Goal: Answer question/provide support: Share knowledge or assist other users

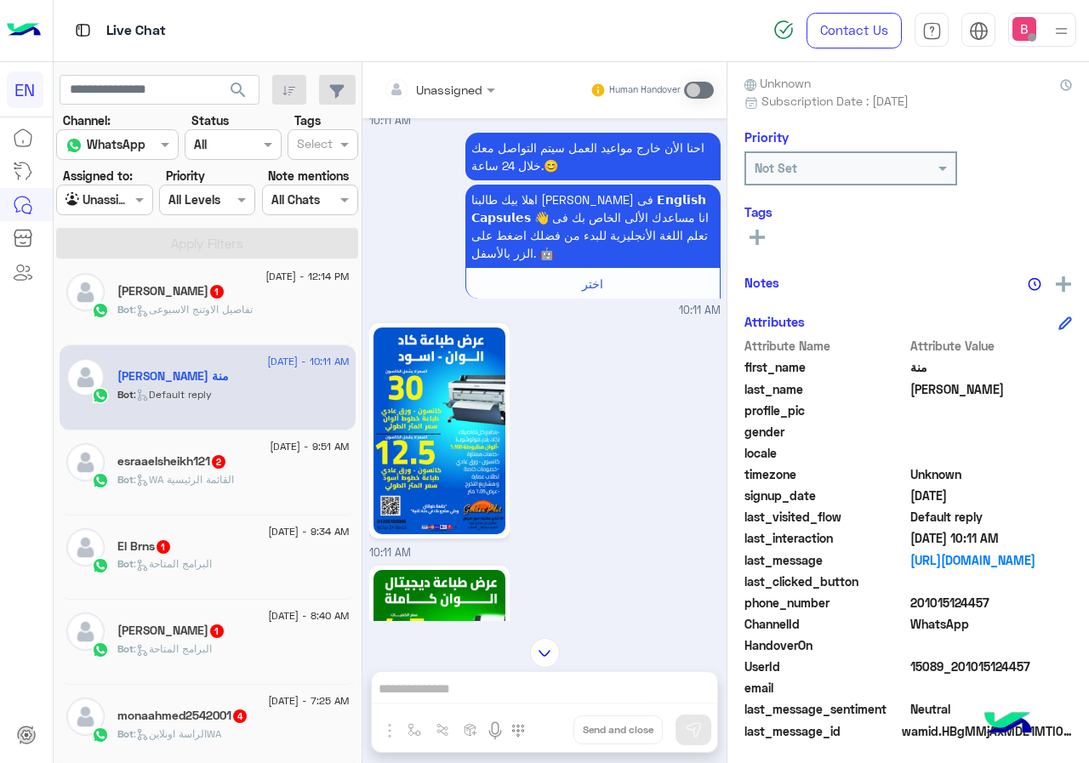
scroll to position [153, 0]
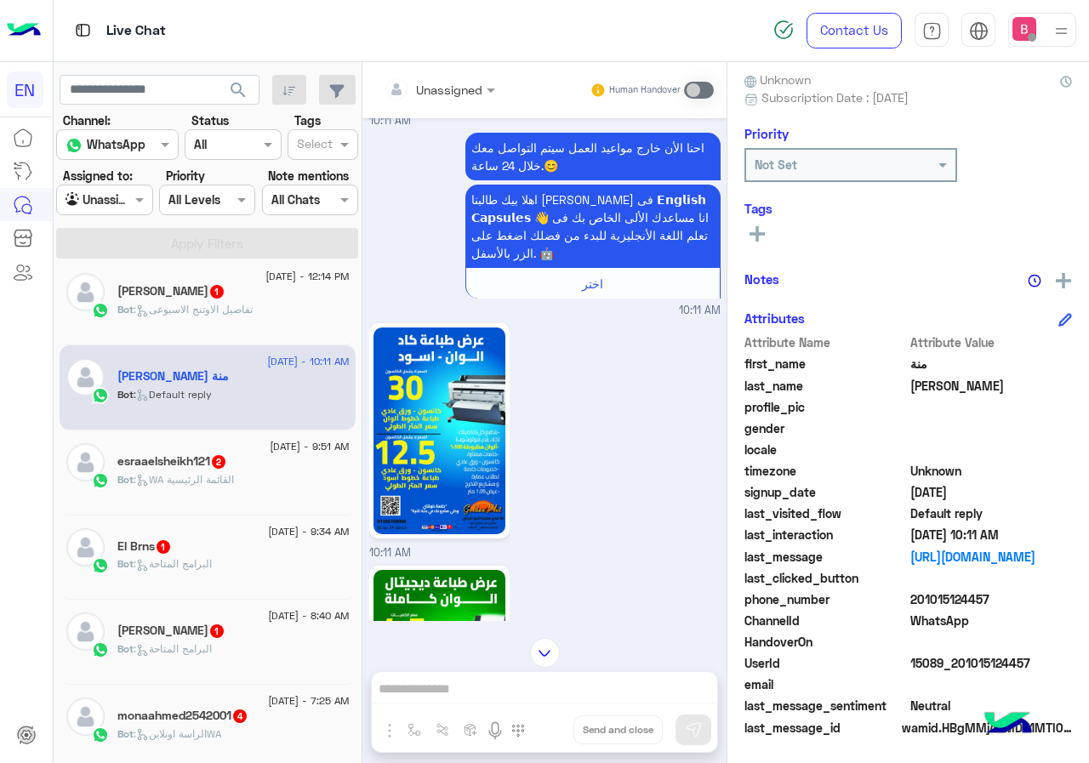
click at [438, 94] on input "text" at bounding box center [418, 90] width 69 height 18
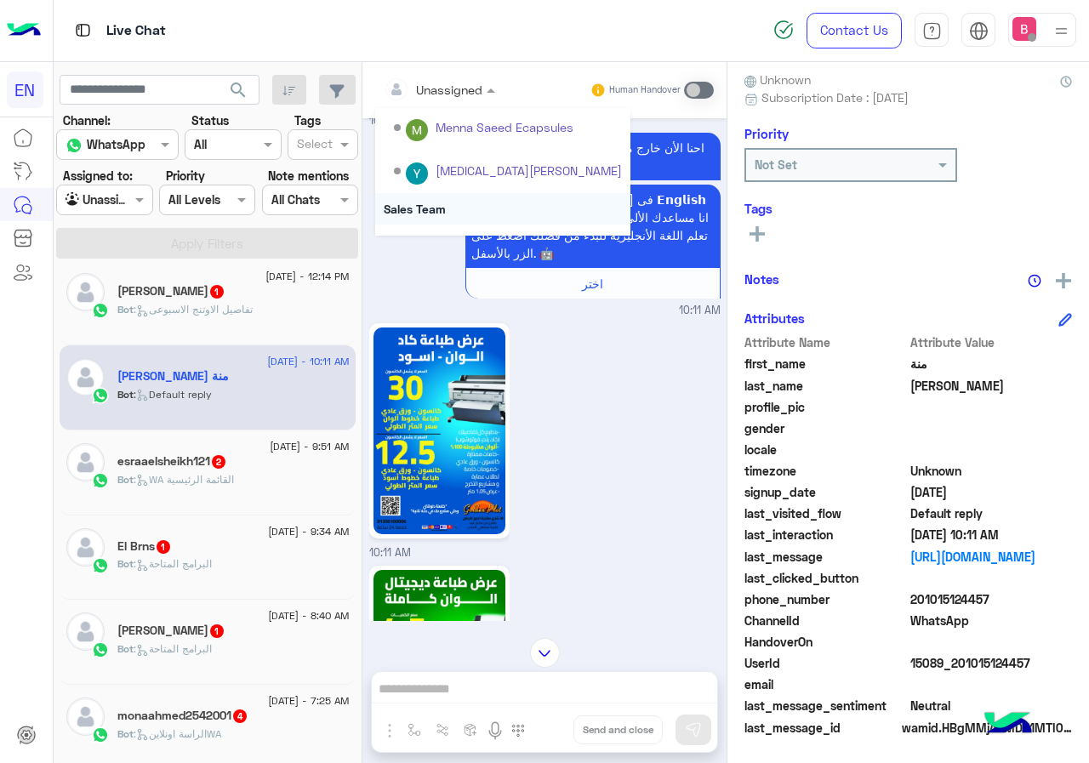
scroll to position [282, 0]
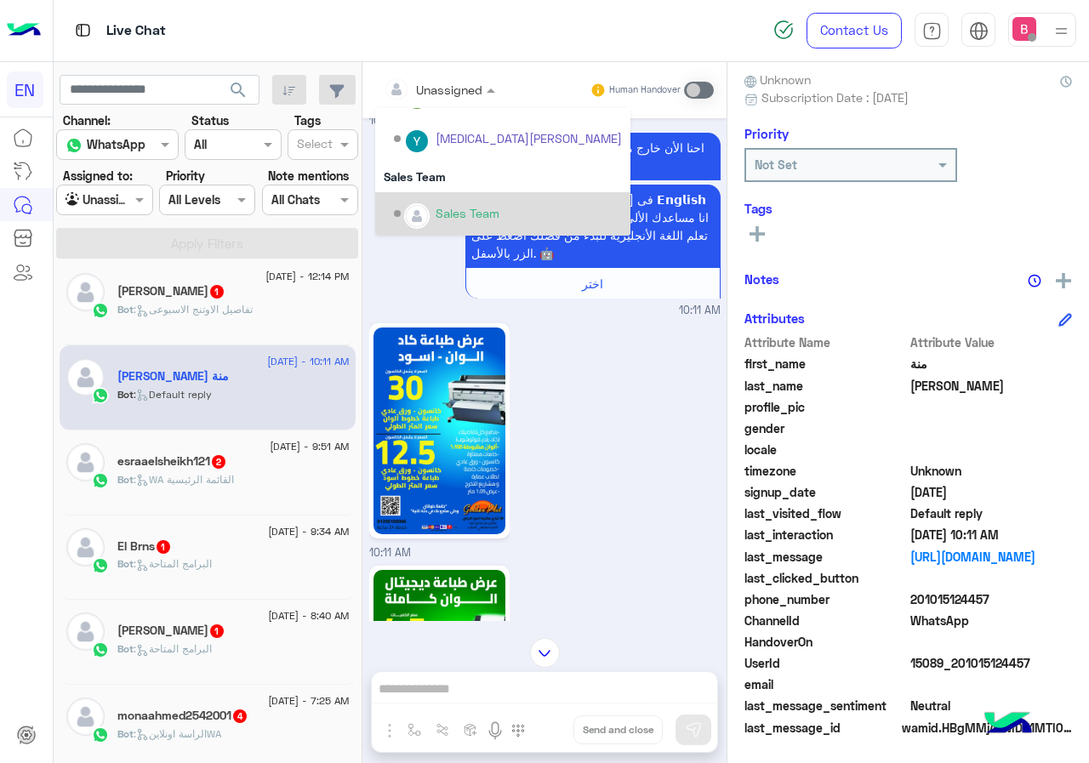
click at [461, 214] on div "Sales Team" at bounding box center [468, 213] width 64 height 18
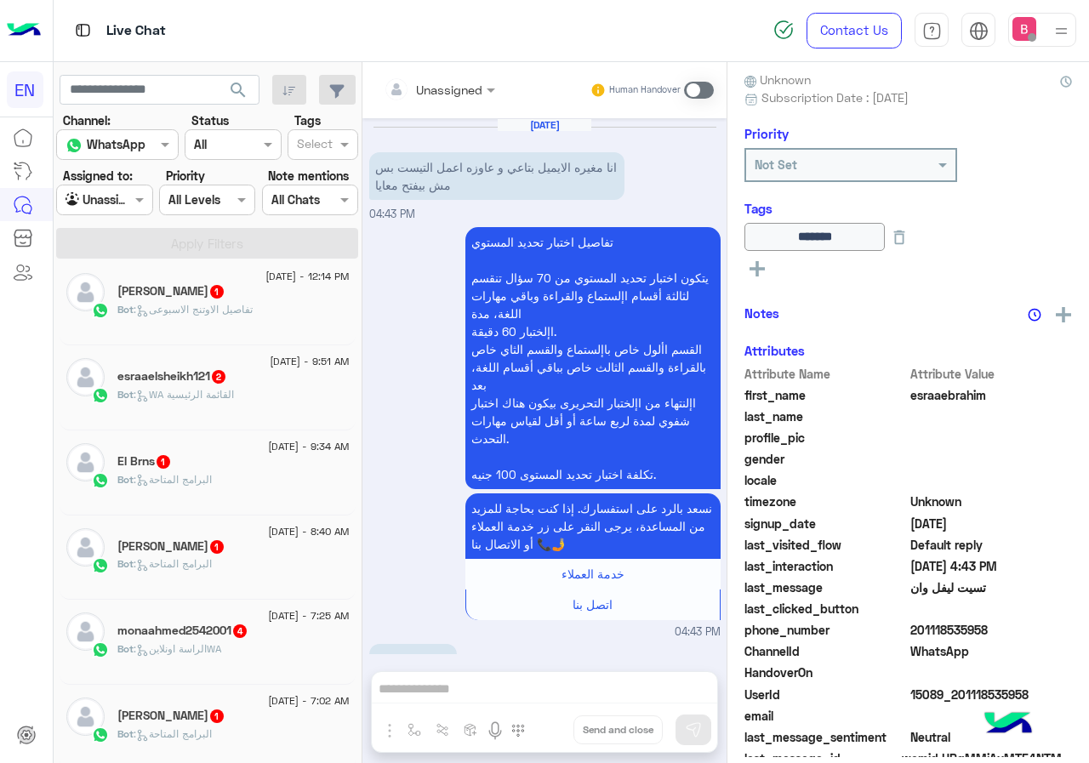
scroll to position [233, 0]
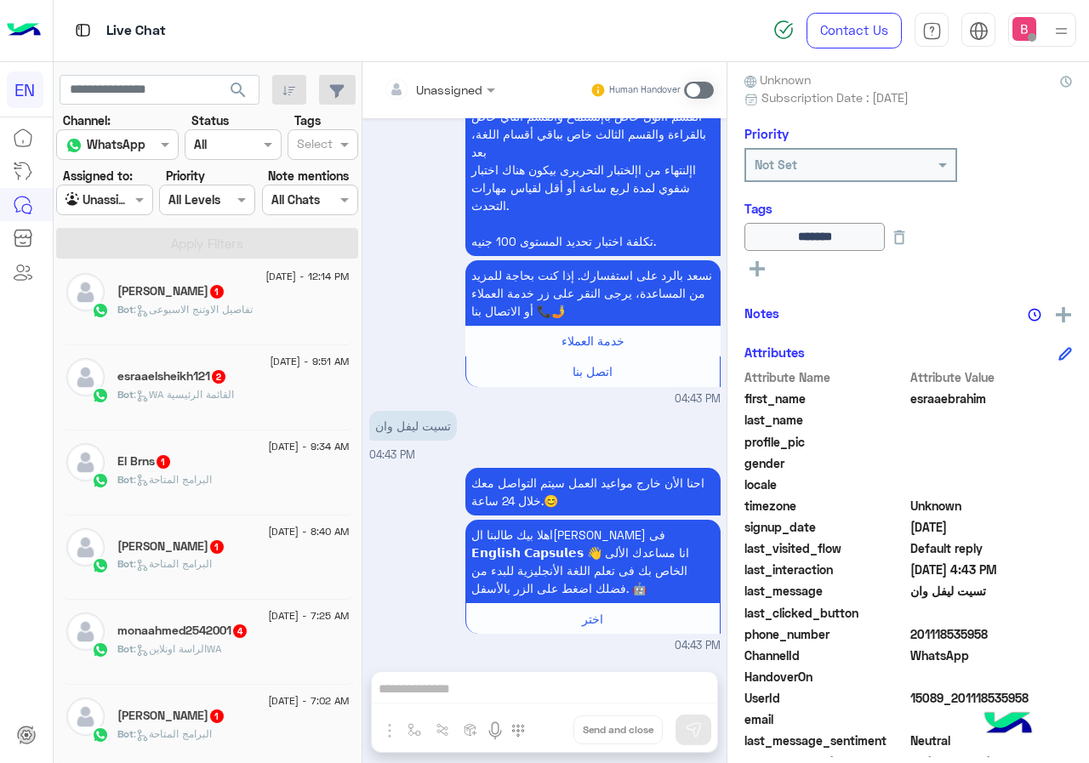
click at [749, 271] on icon at bounding box center [756, 268] width 15 height 15
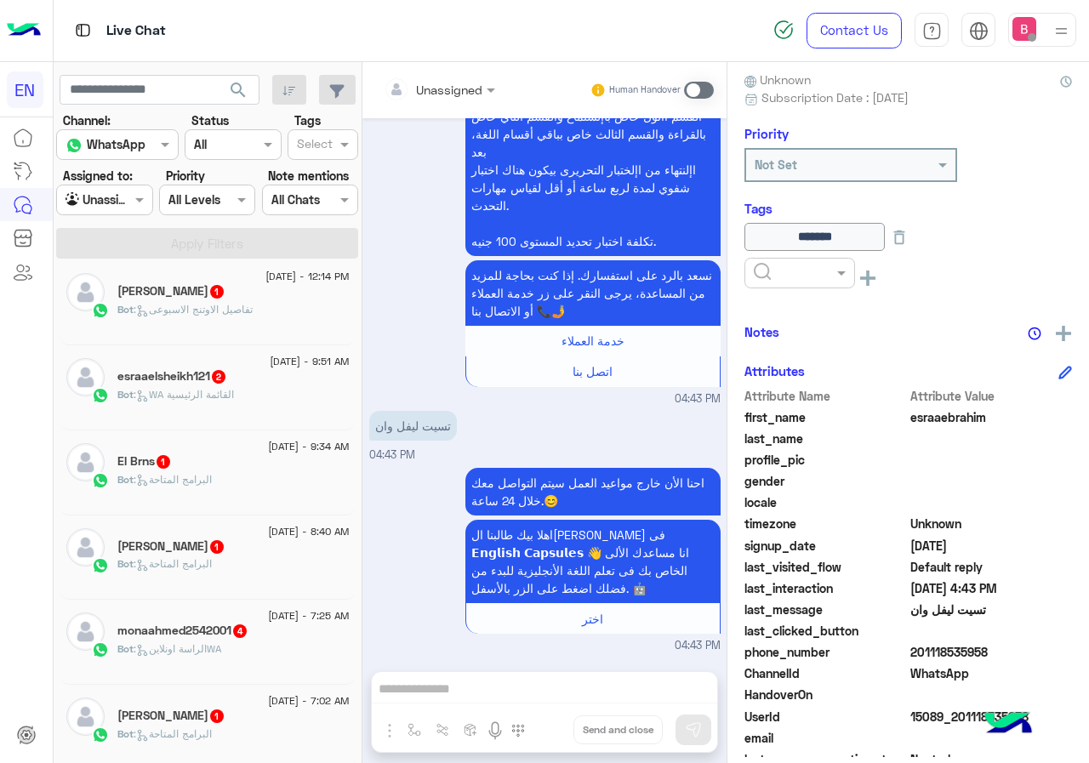
click at [789, 267] on input "text" at bounding box center [780, 274] width 52 height 18
click at [798, 310] on div "Solved" at bounding box center [799, 314] width 111 height 31
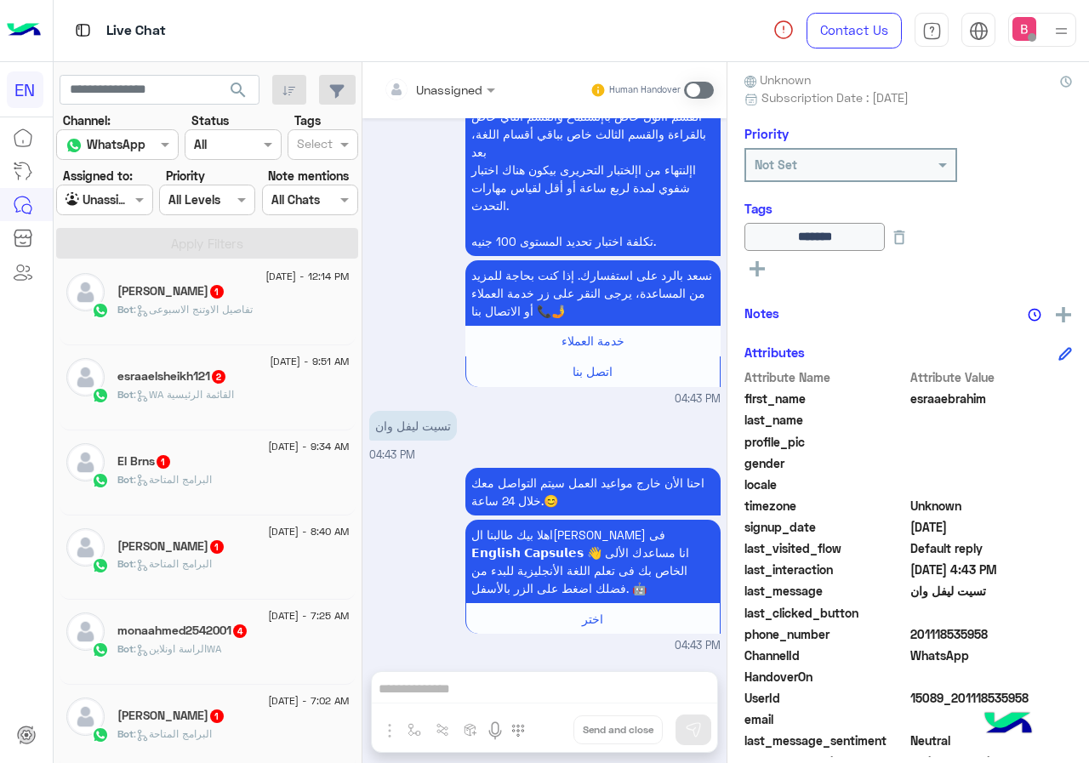
scroll to position [179, 0]
click at [274, 554] on div "Yosra Magdy 1" at bounding box center [233, 548] width 232 height 18
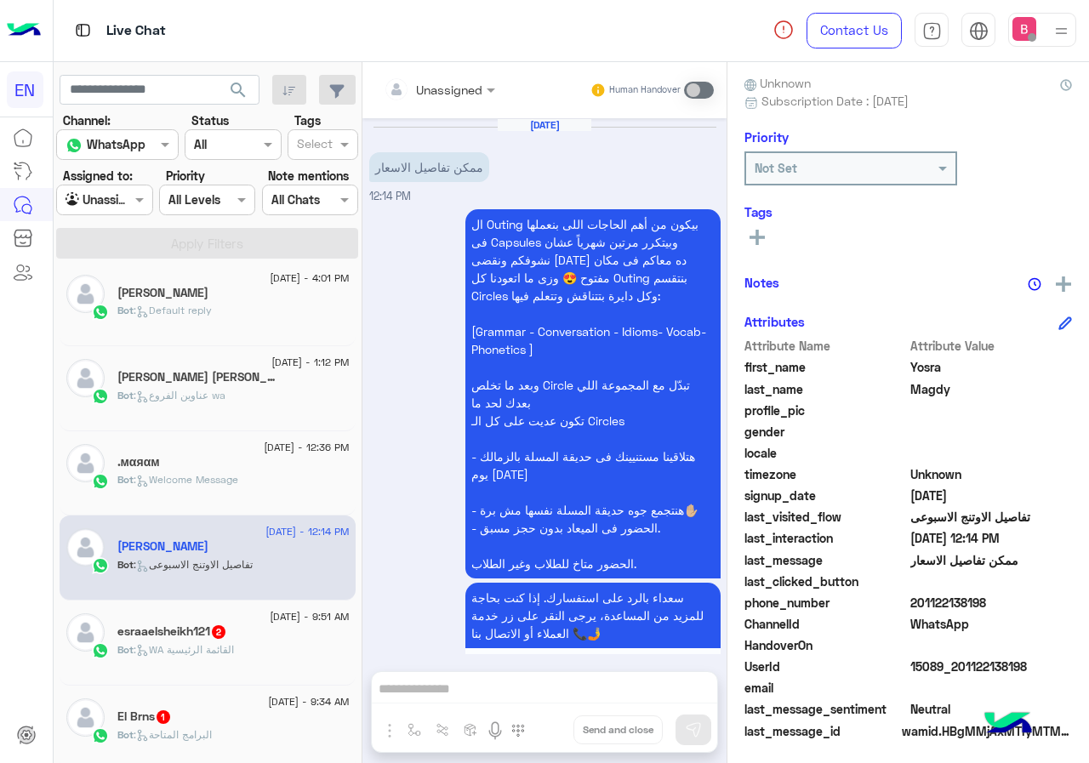
scroll to position [153, 0]
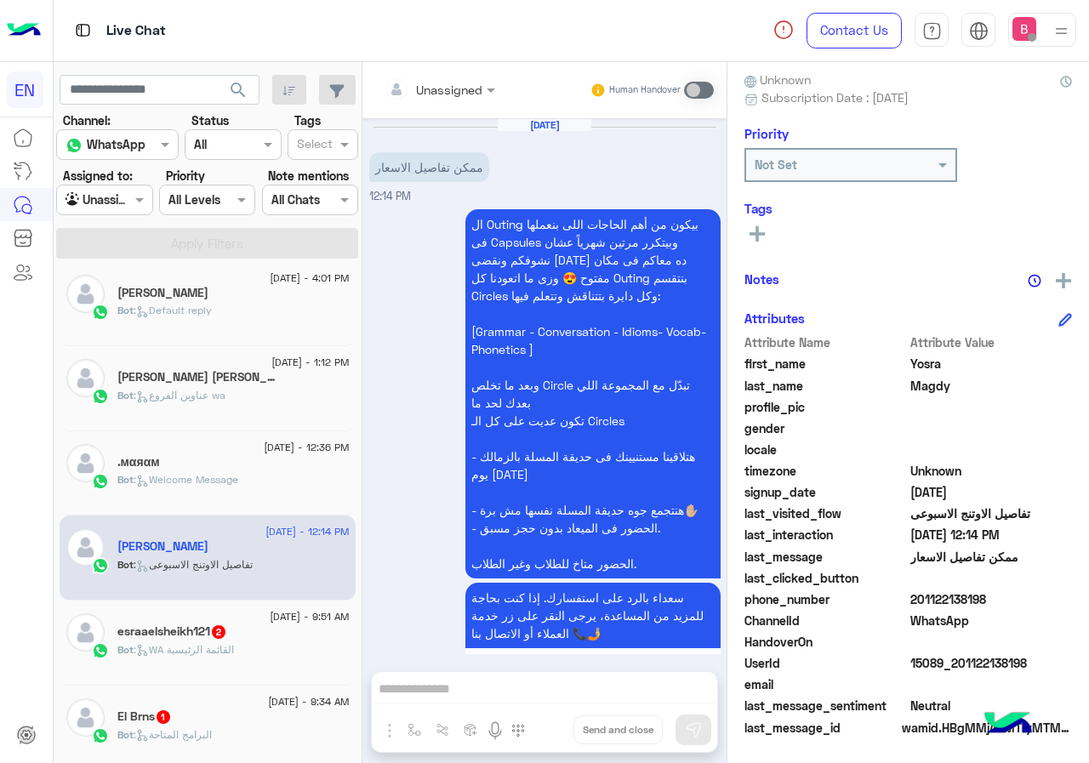
click at [477, 79] on div at bounding box center [439, 89] width 128 height 20
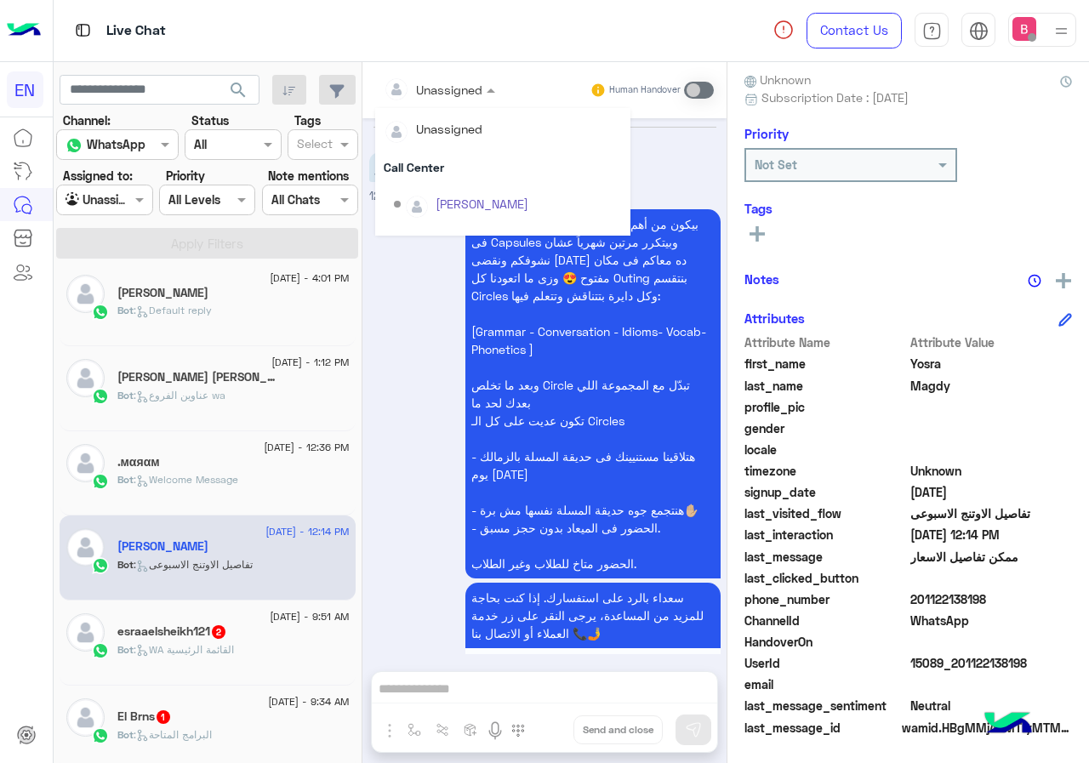
scroll to position [282, 0]
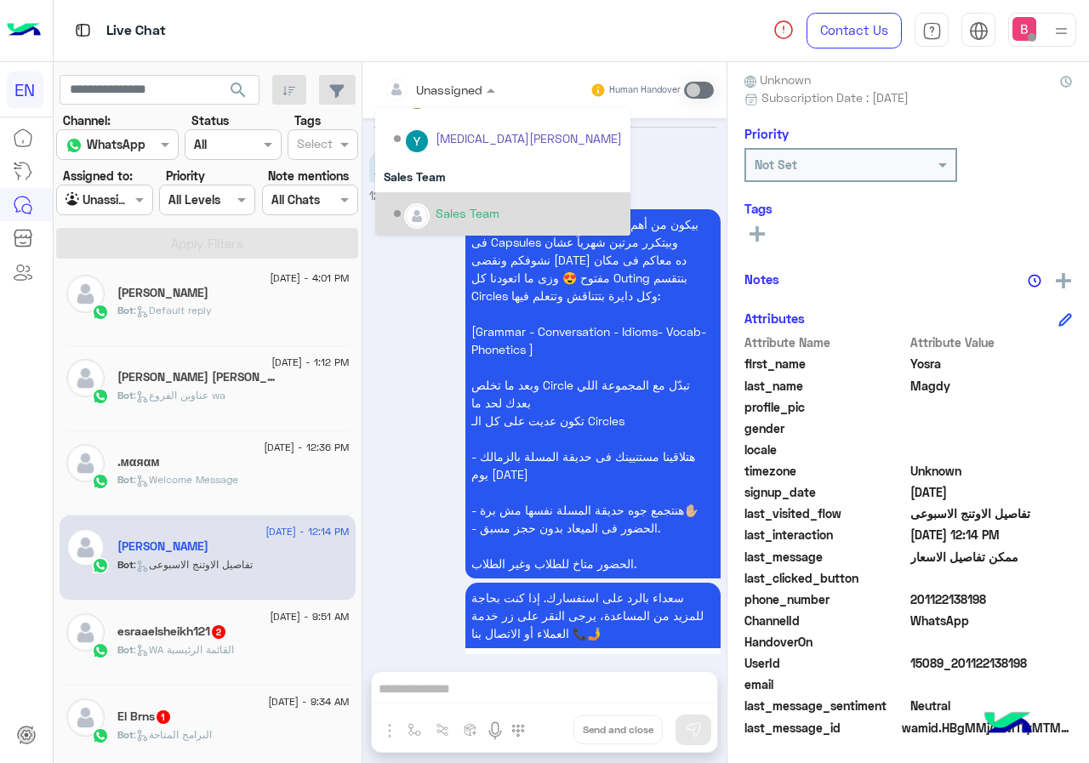
click at [462, 208] on div "Sales Team" at bounding box center [468, 213] width 64 height 18
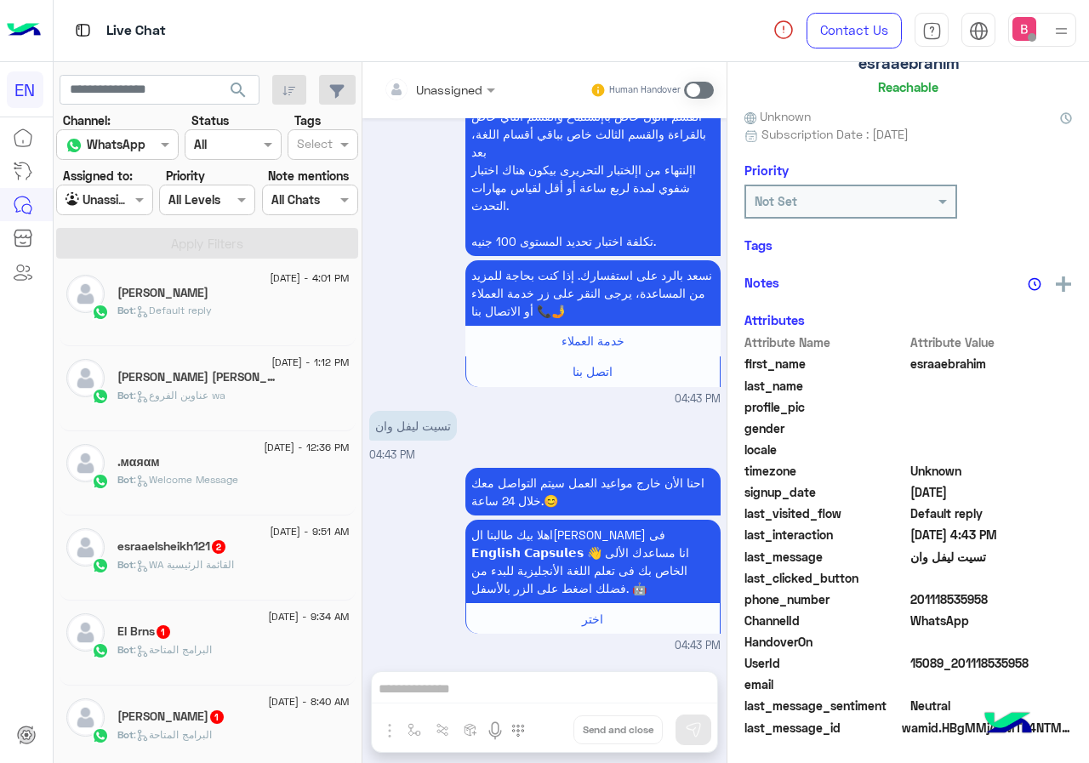
scroll to position [153, 0]
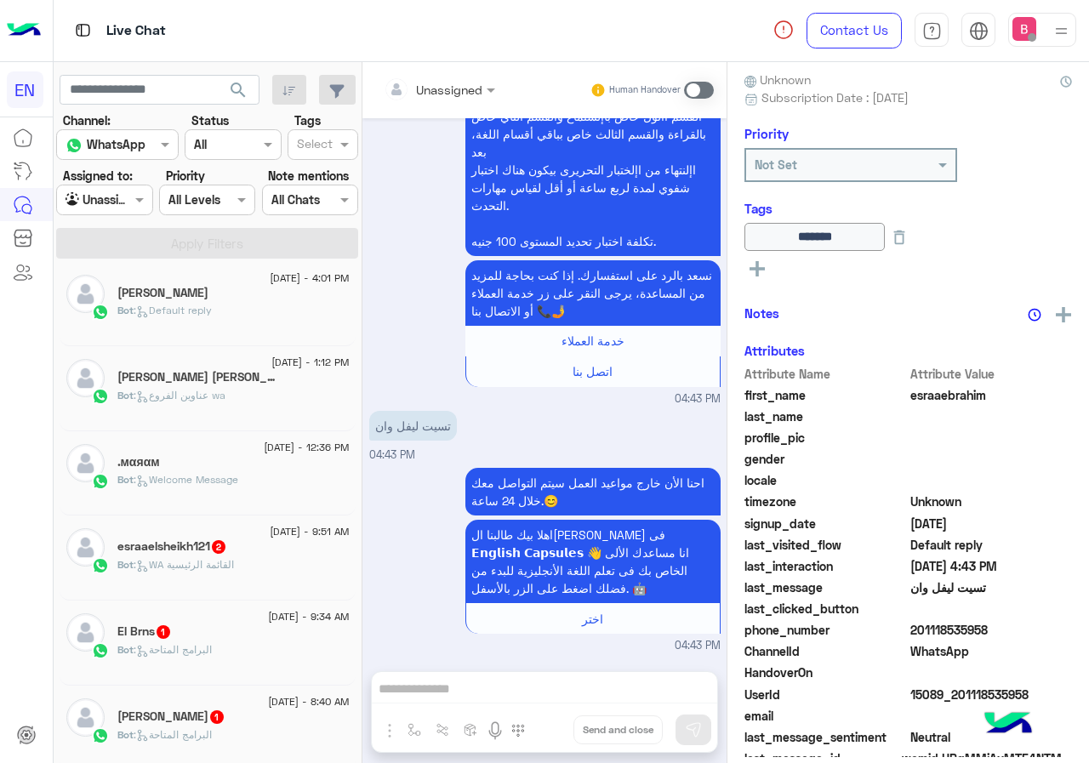
click at [271, 555] on div "esraaelsheikh121 2" at bounding box center [233, 548] width 232 height 18
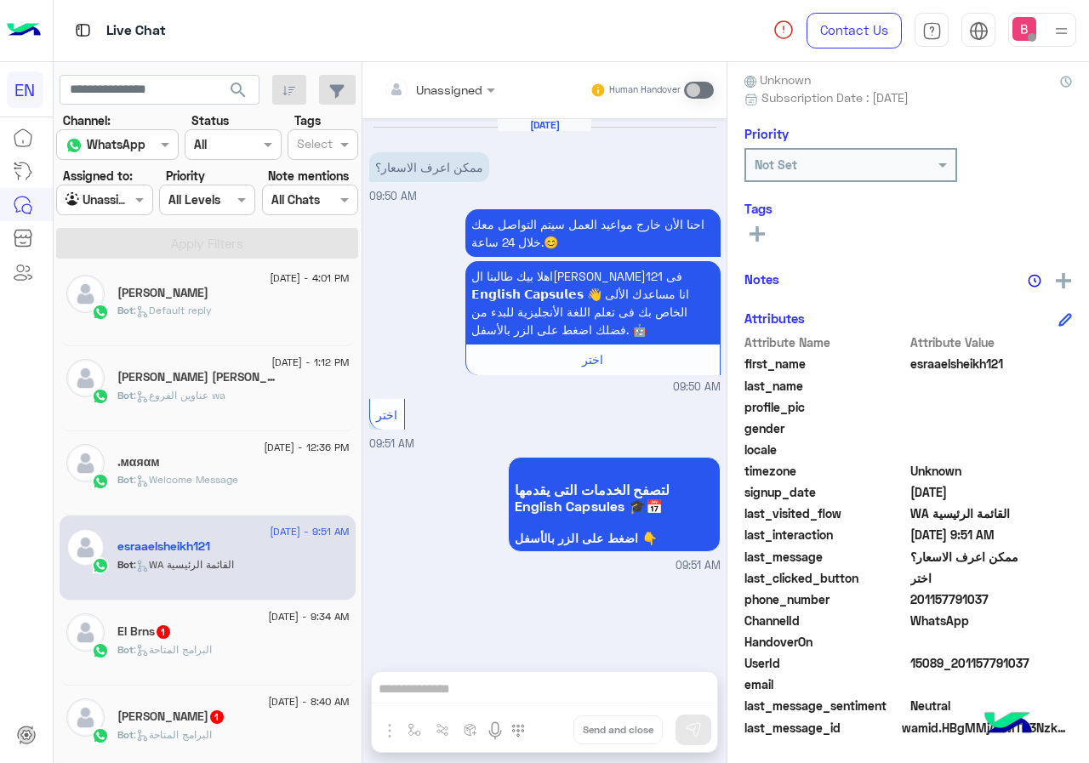
click at [450, 88] on input "text" at bounding box center [418, 90] width 69 height 18
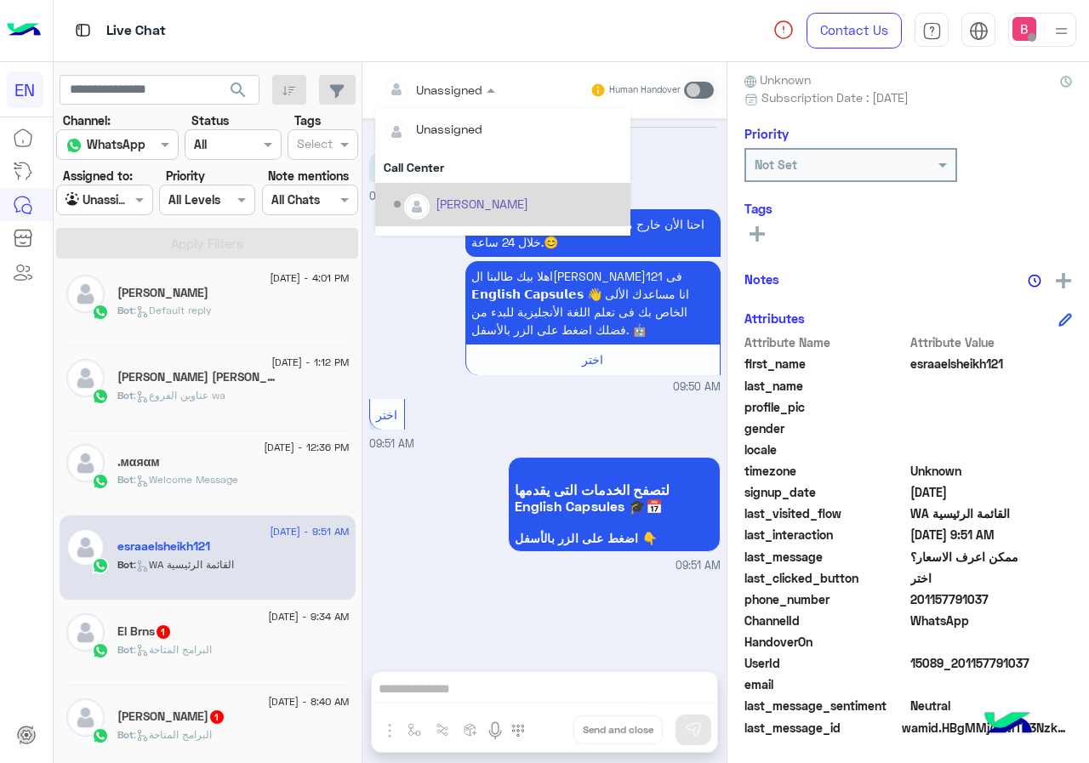
scroll to position [282, 0]
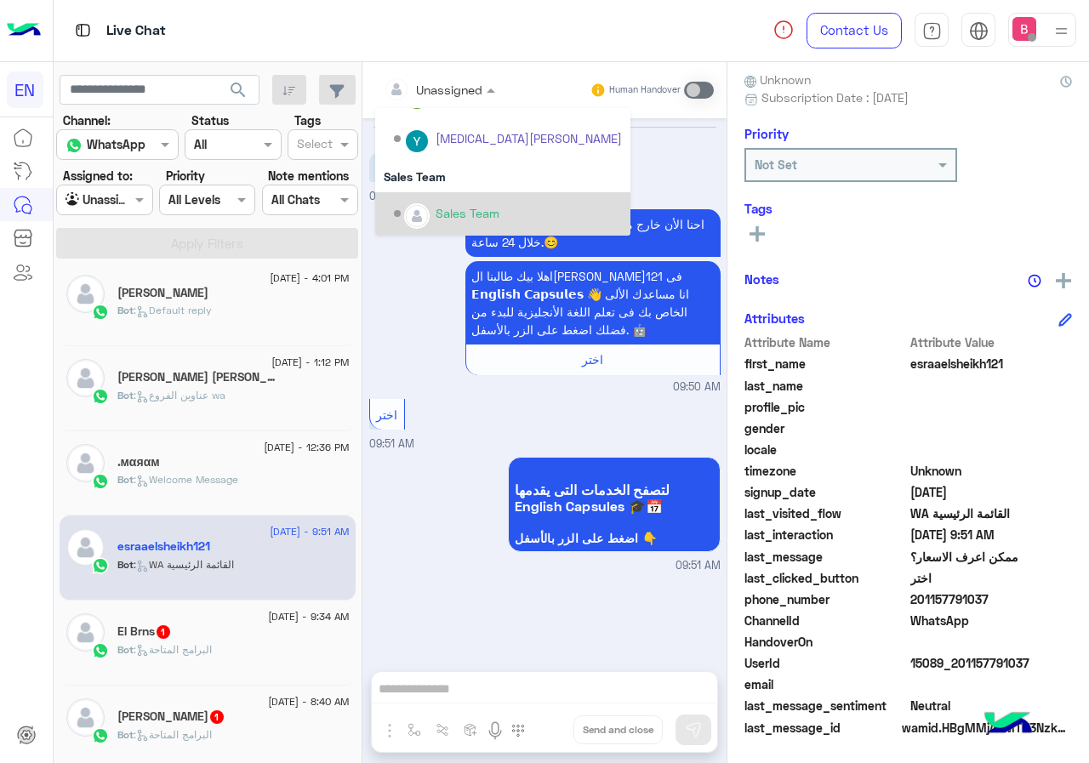
click at [459, 208] on div "Sales Team" at bounding box center [468, 213] width 64 height 18
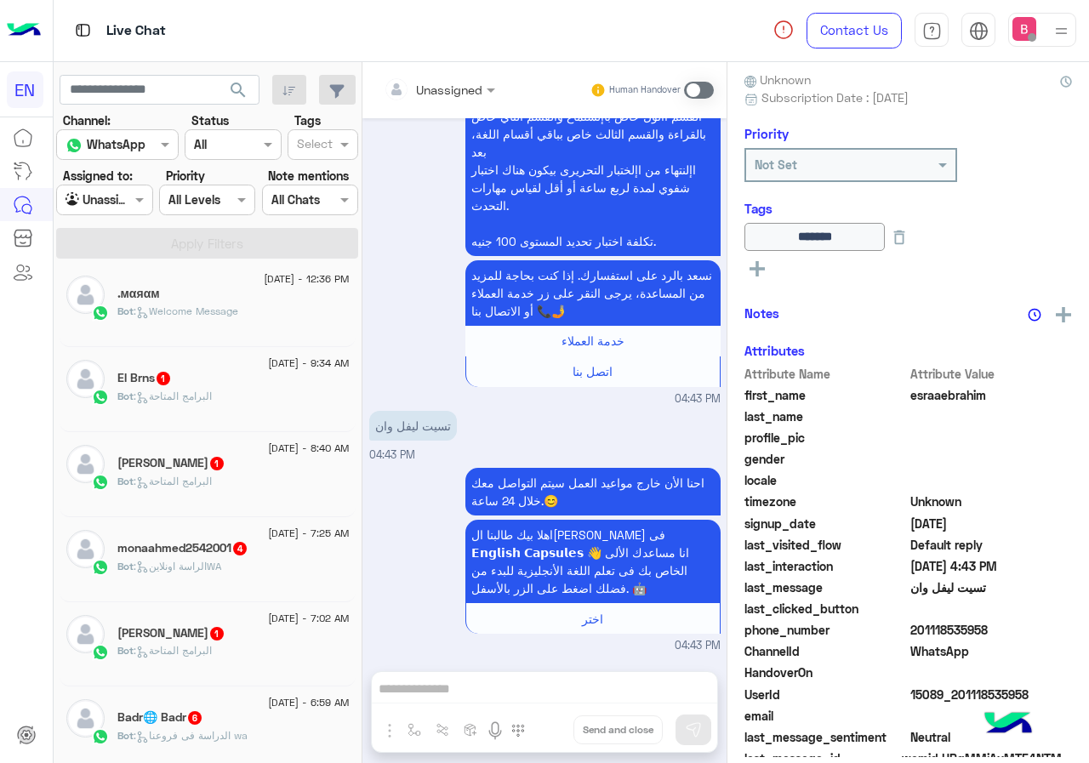
scroll to position [349, 0]
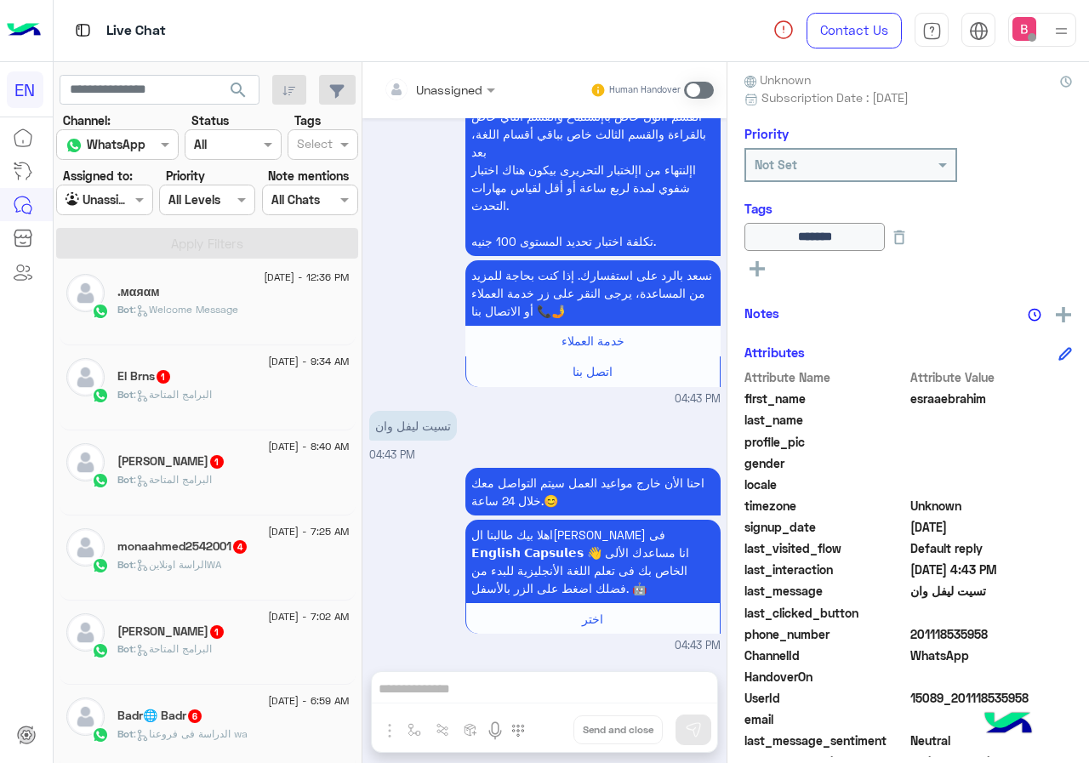
click at [267, 407] on div "Bot : البرامج المتاحة" at bounding box center [233, 402] width 232 height 30
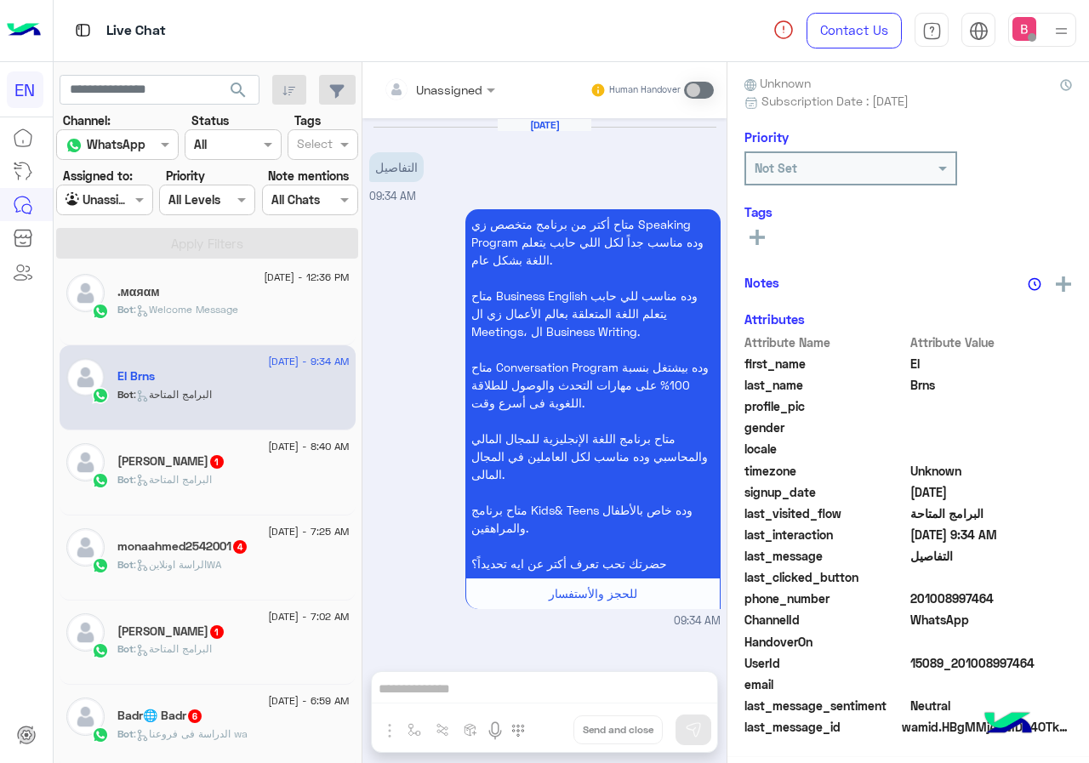
click at [443, 85] on input "text" at bounding box center [418, 90] width 69 height 18
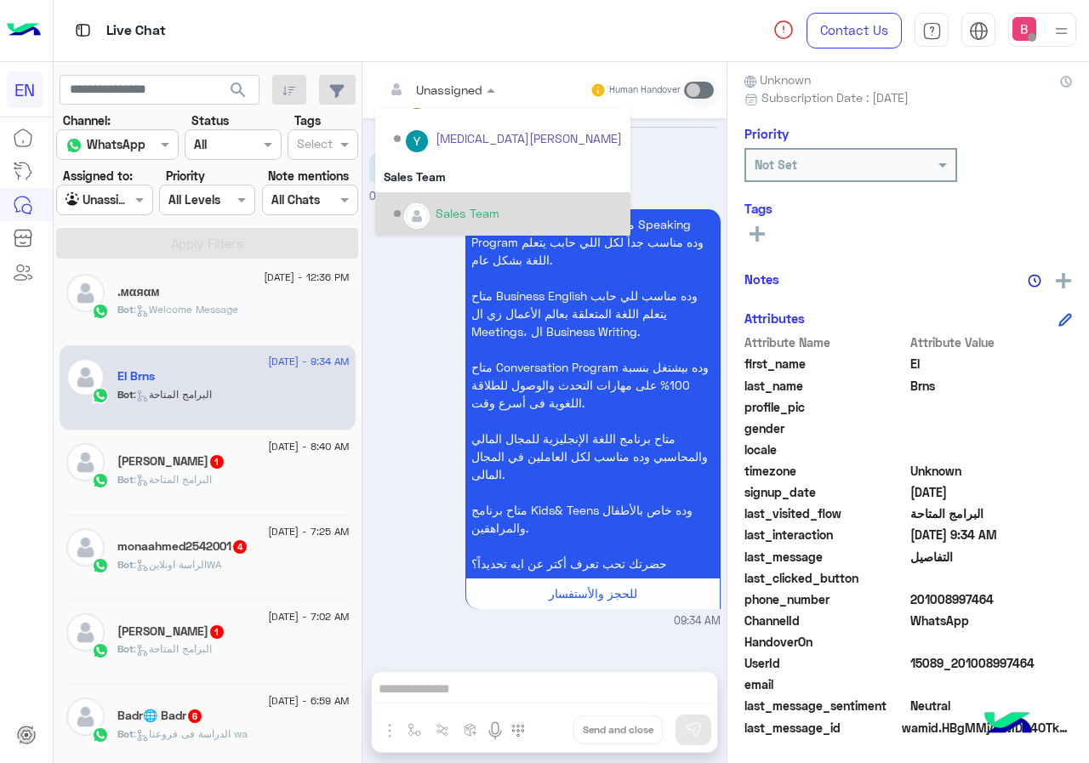
click at [453, 197] on div "Sales Team" at bounding box center [502, 213] width 255 height 43
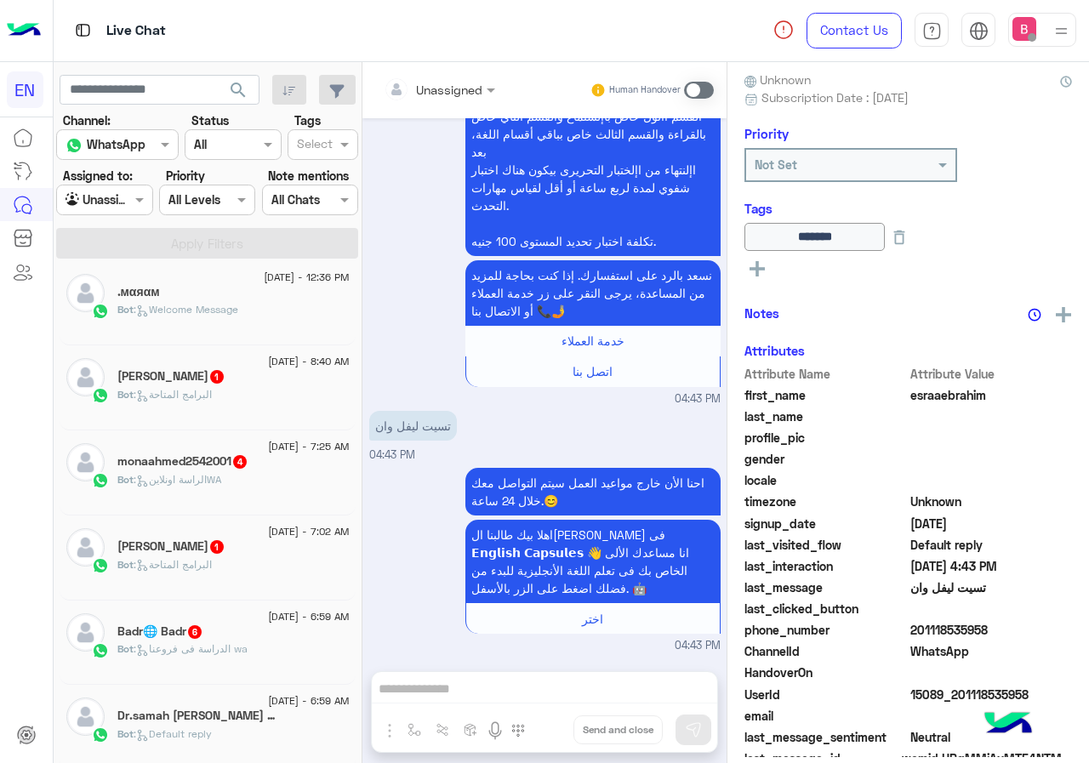
click at [249, 369] on div "Asmaa Alatar 1" at bounding box center [233, 378] width 232 height 18
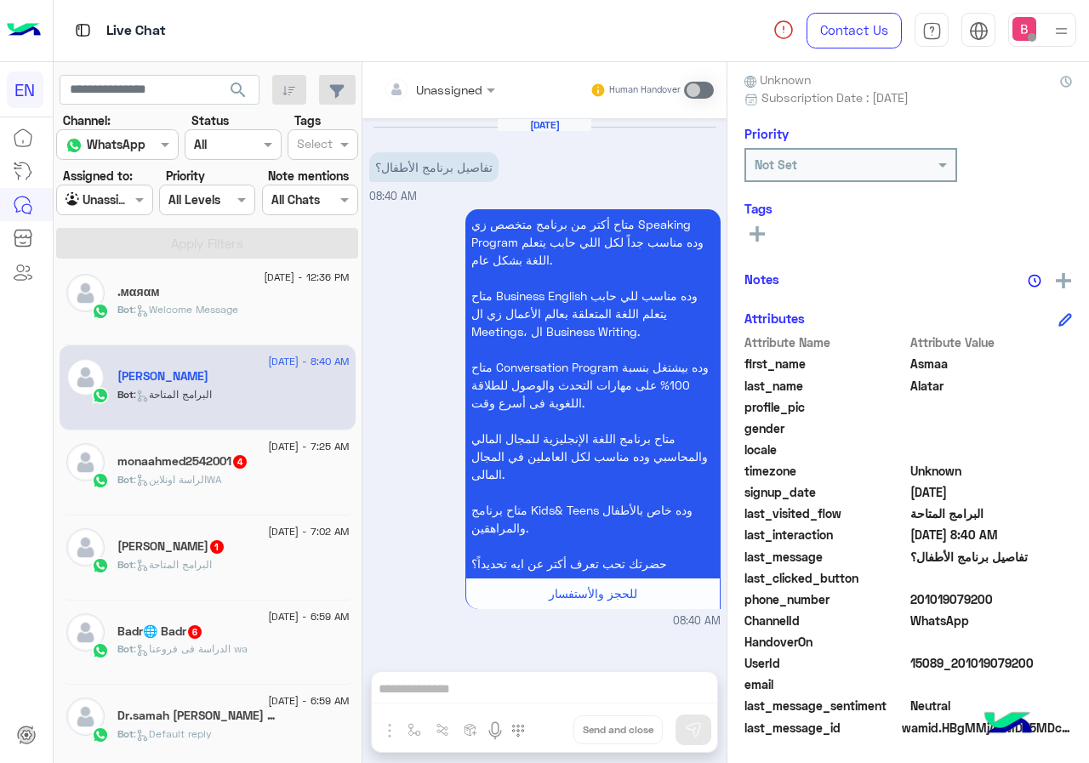
click at [468, 94] on div at bounding box center [439, 89] width 128 height 20
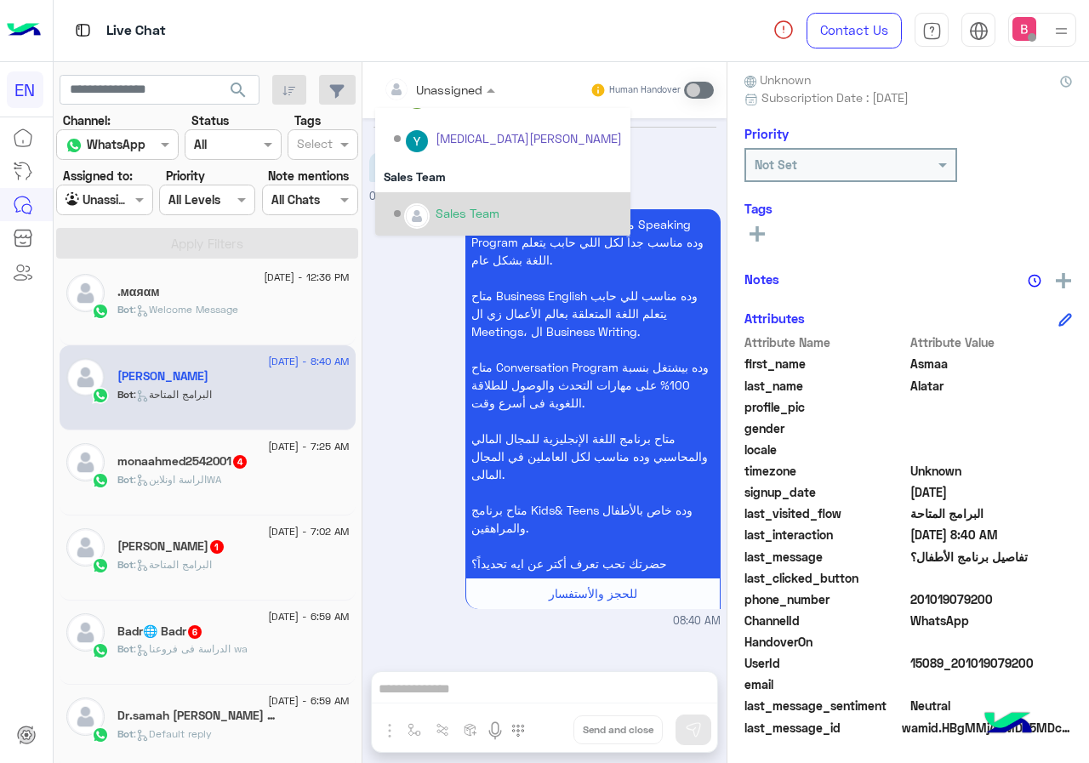
click at [453, 202] on div "Sales Team" at bounding box center [508, 214] width 228 height 30
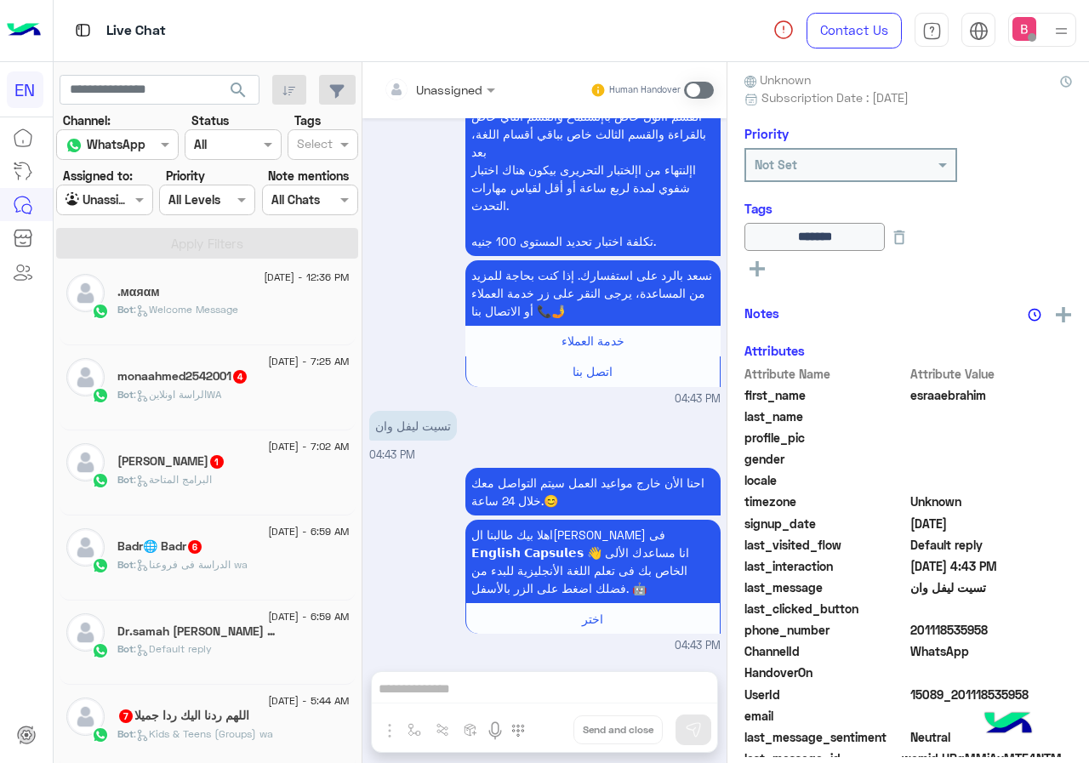
click at [276, 383] on div "monaahmed2542001 4" at bounding box center [233, 378] width 232 height 18
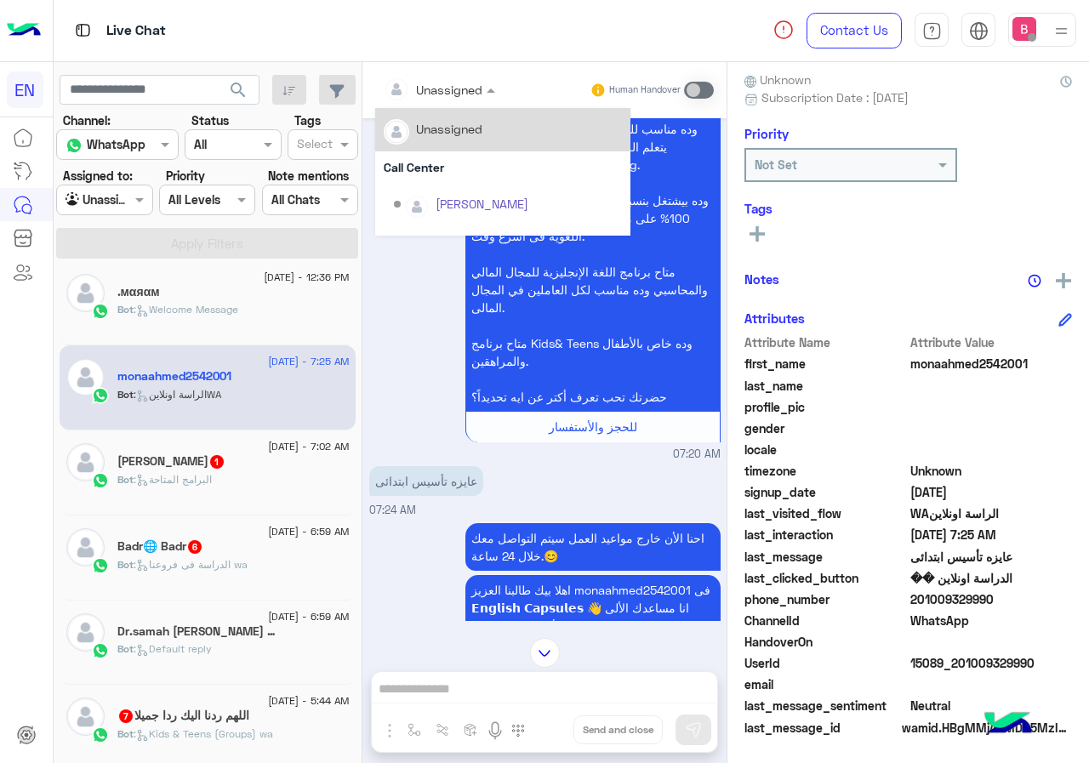
click at [436, 92] on input "text" at bounding box center [418, 90] width 69 height 18
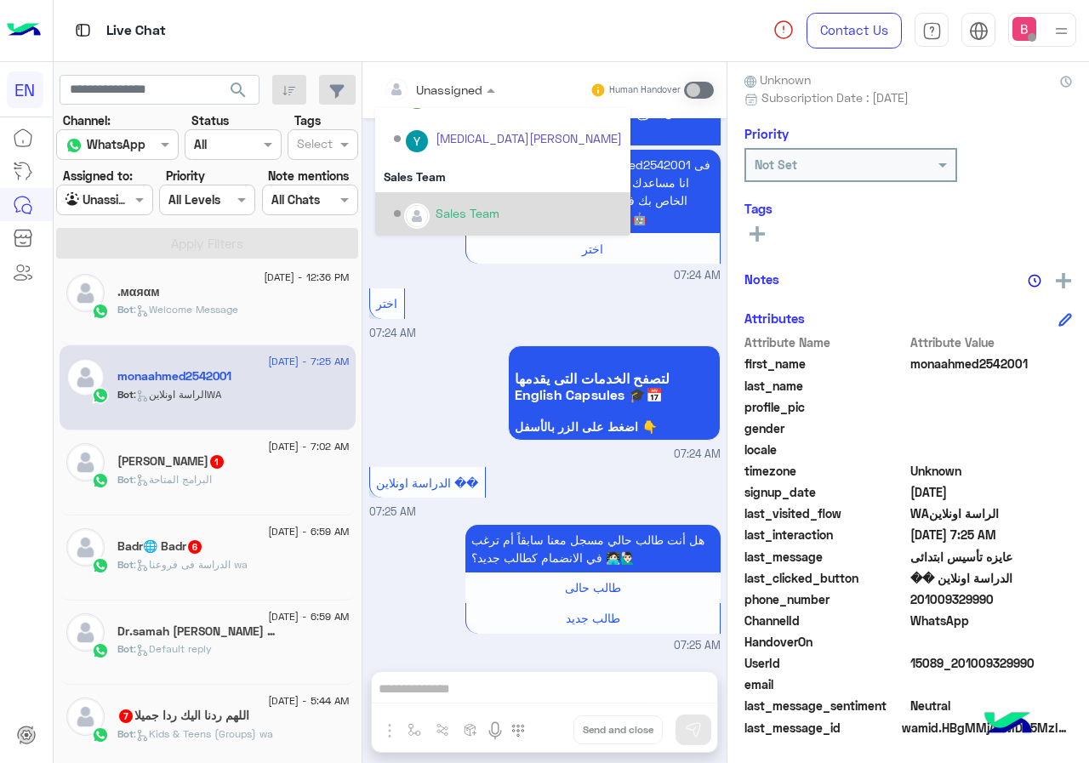
click at [464, 217] on div "Sales Team" at bounding box center [468, 213] width 64 height 18
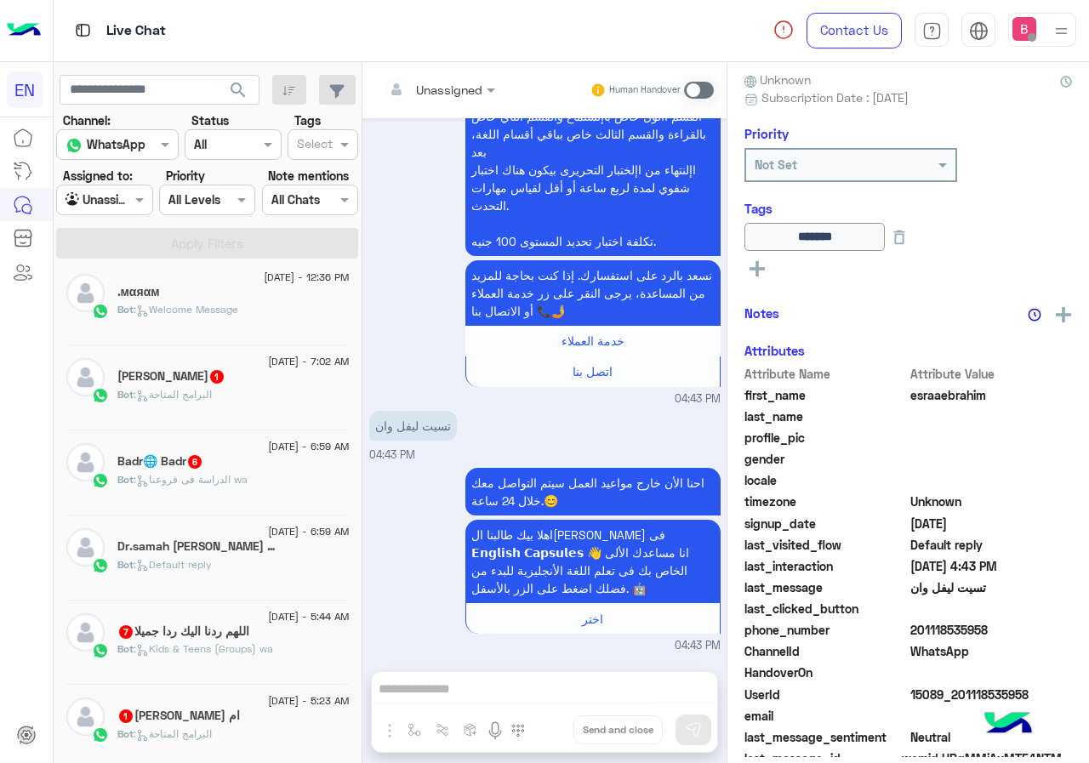
click at [268, 365] on span "[DATE] - 7:02 AM" at bounding box center [308, 361] width 81 height 15
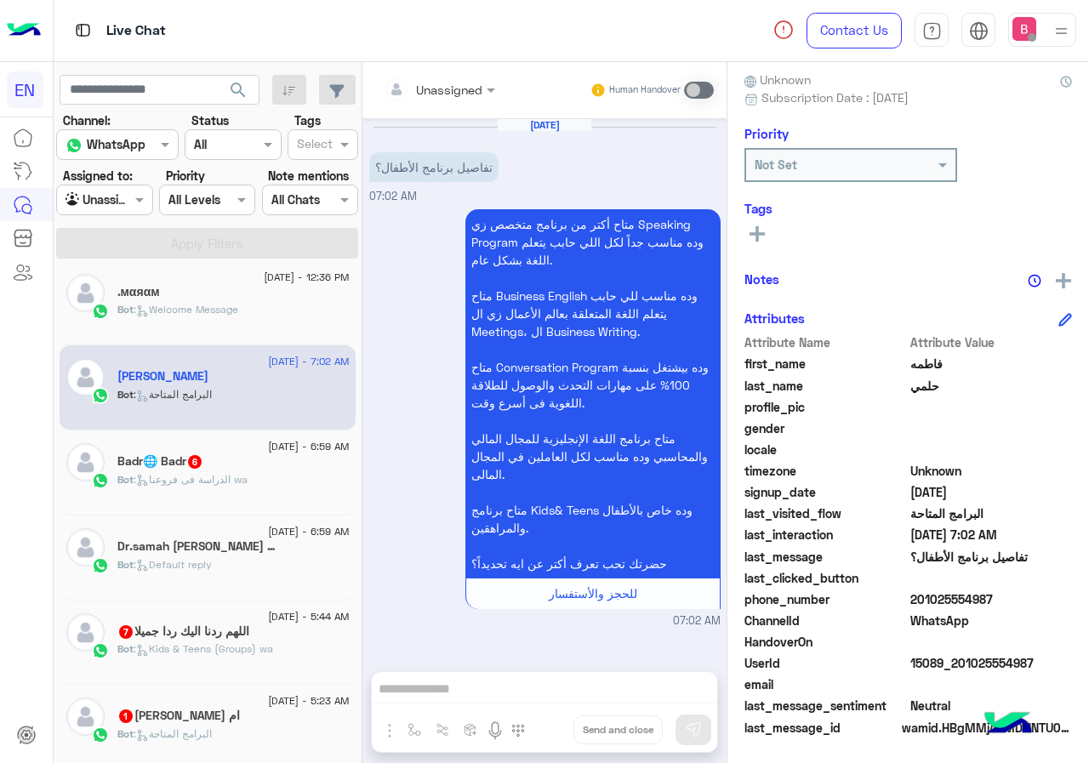
click at [423, 86] on input "text" at bounding box center [418, 90] width 69 height 18
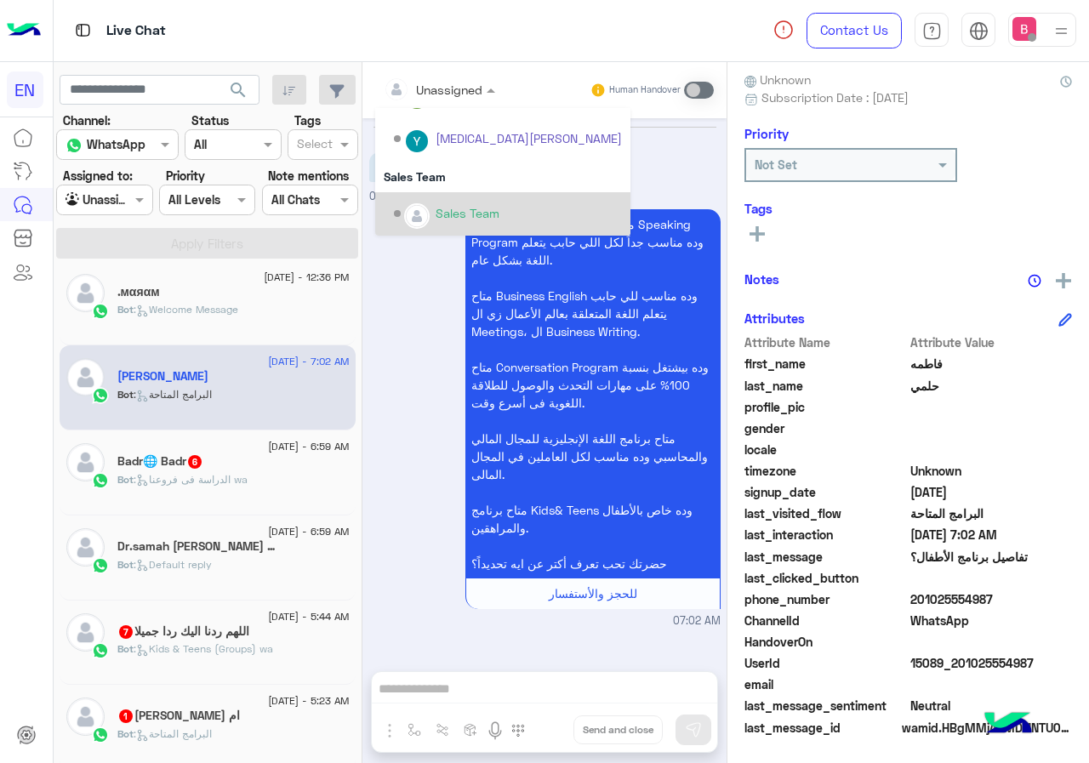
click at [434, 220] on div "Sales Team" at bounding box center [508, 214] width 228 height 30
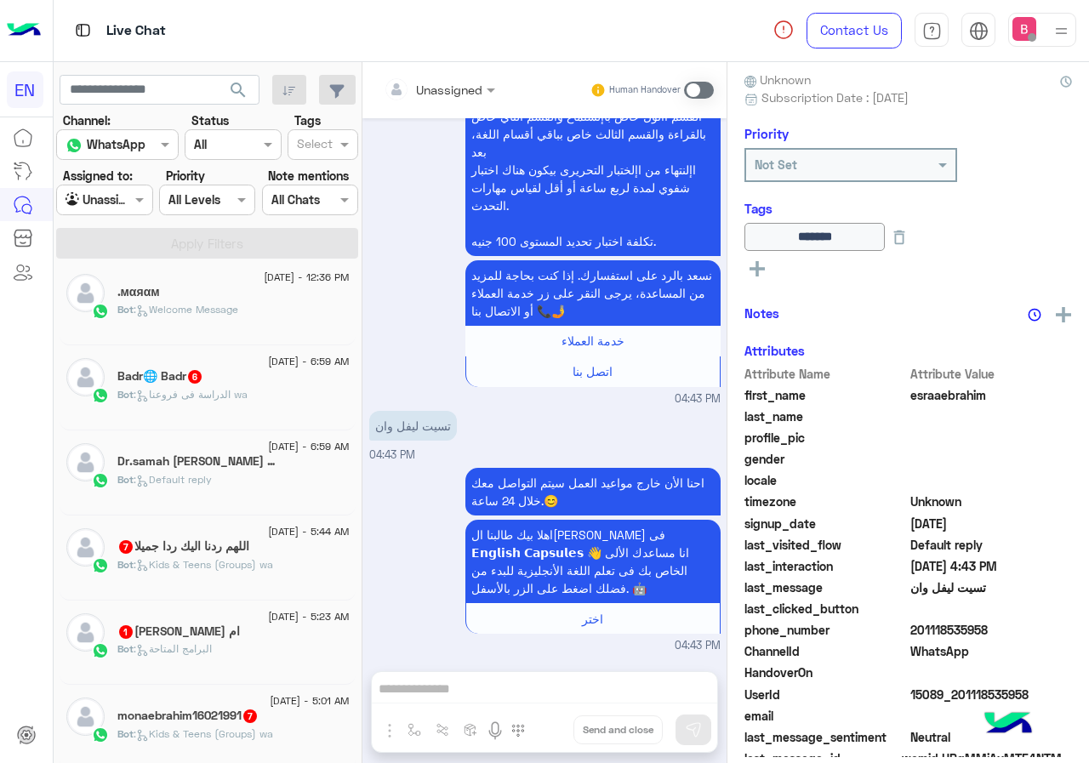
click at [312, 402] on div "Bot : الدراسة فى فروعنا wa" at bounding box center [233, 402] width 232 height 30
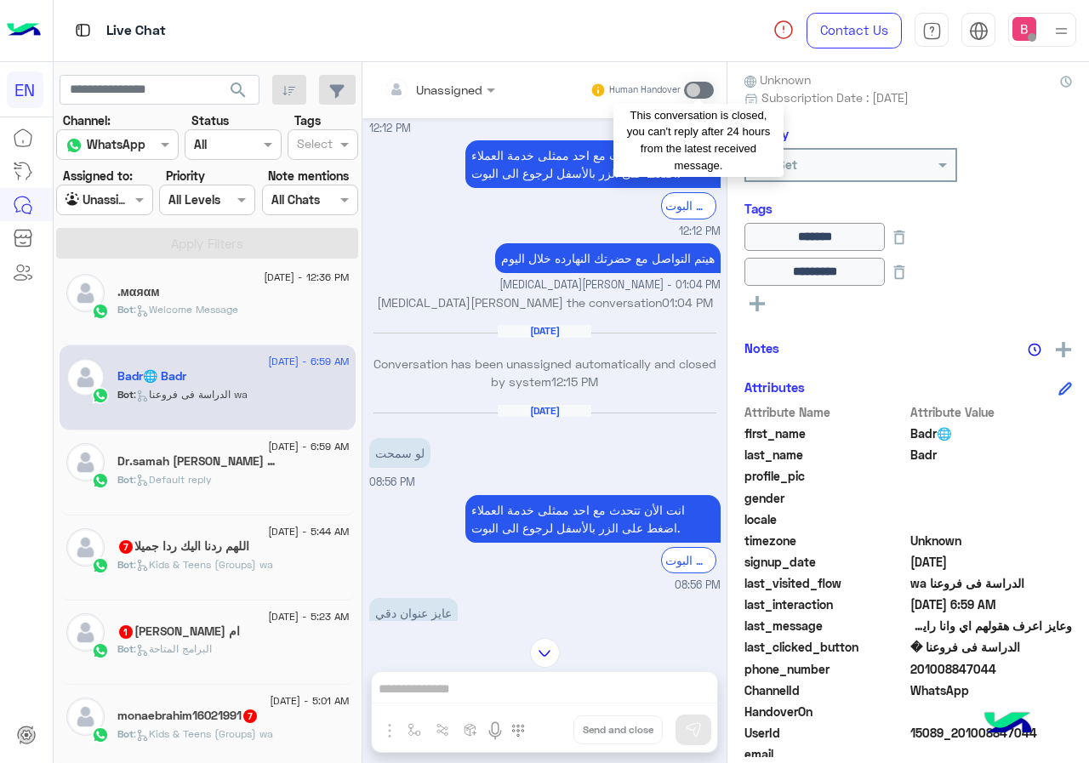
click at [698, 83] on span at bounding box center [699, 90] width 30 height 17
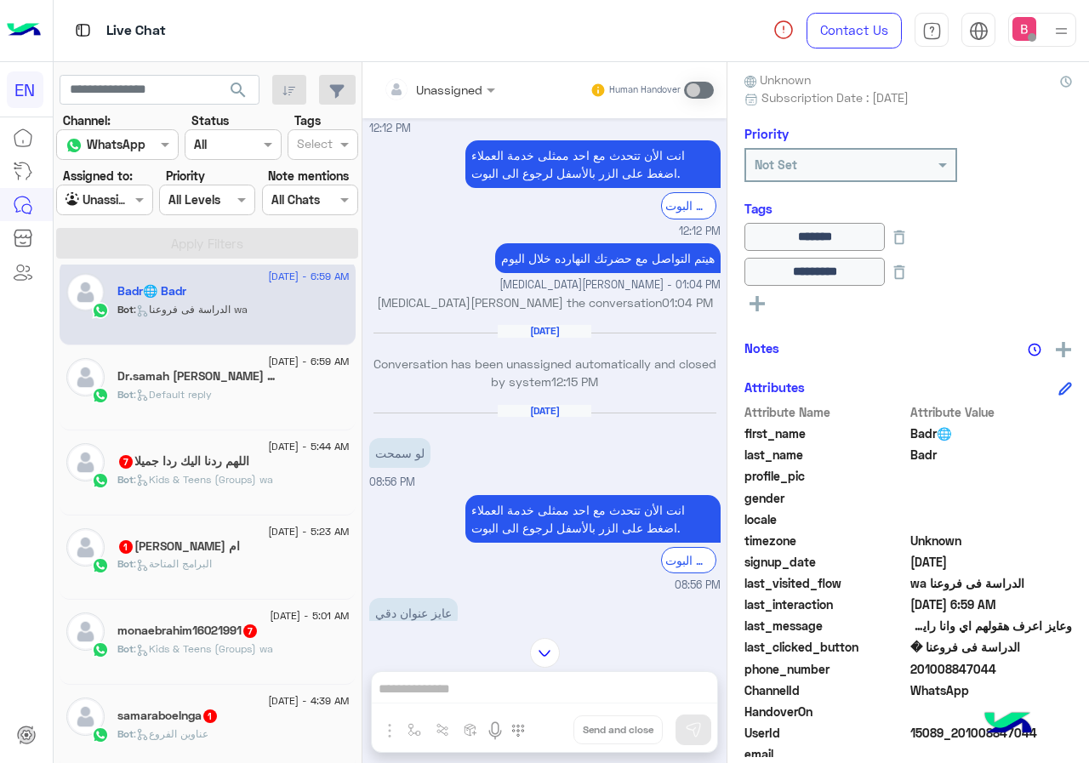
click at [250, 413] on div "Bot : Default reply" at bounding box center [233, 402] width 232 height 30
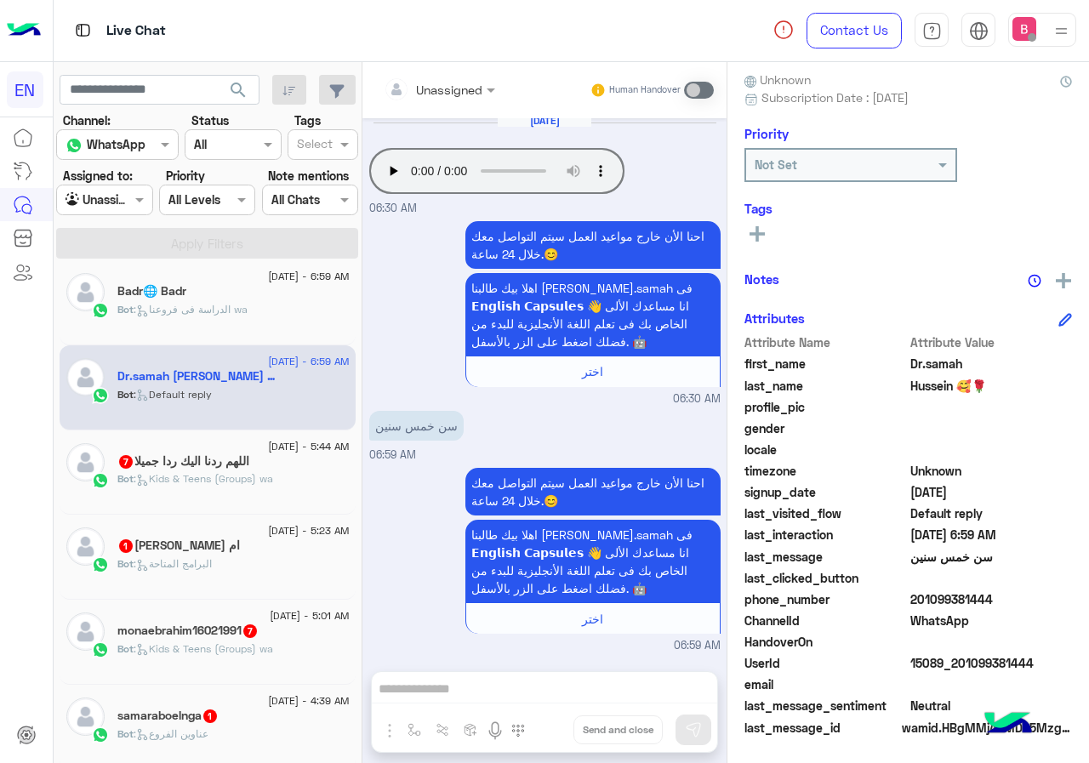
drag, startPoint x: 433, startPoint y: 81, endPoint x: 430, endPoint y: 103, distance: 22.4
click at [433, 82] on input "text" at bounding box center [418, 90] width 69 height 18
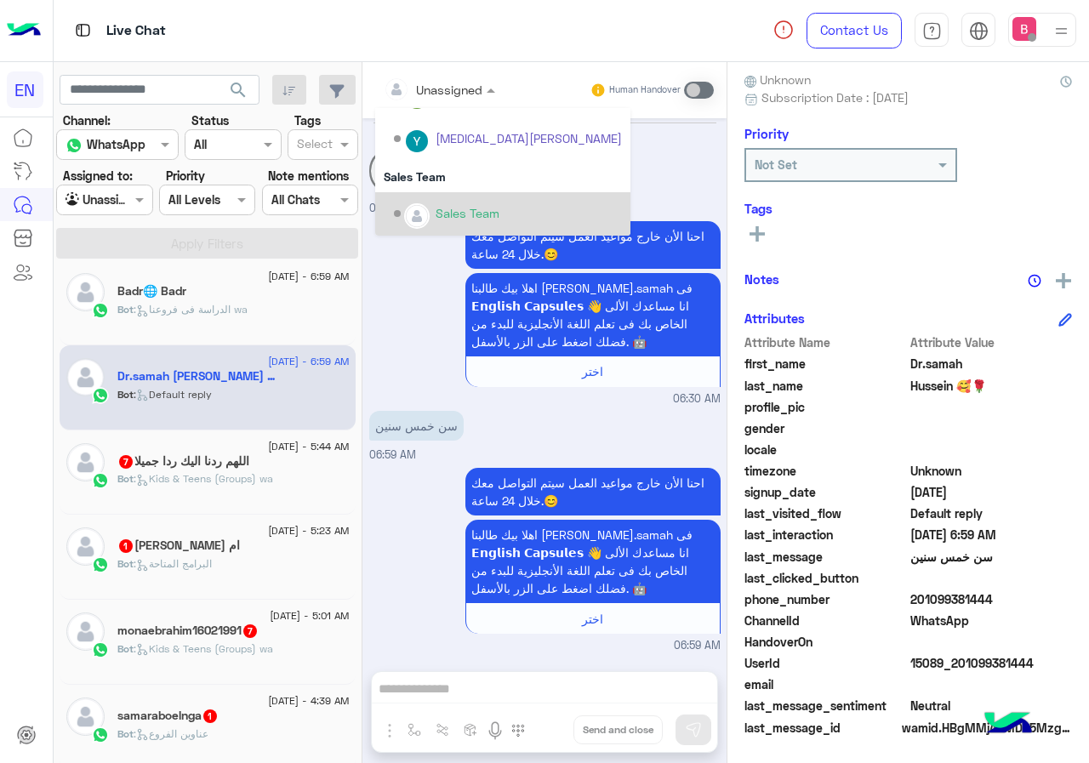
click at [424, 215] on img "Options list" at bounding box center [417, 216] width 22 height 22
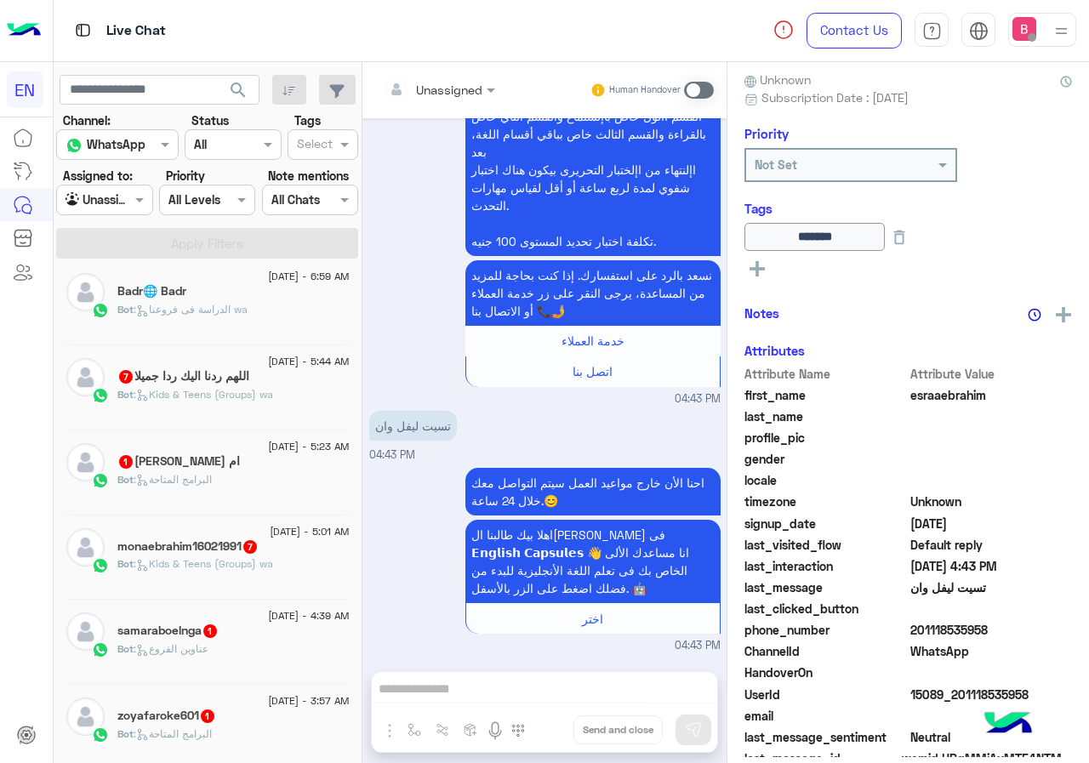
click at [258, 325] on div "Bot : الدراسة فى فروعنا wa" at bounding box center [233, 317] width 232 height 30
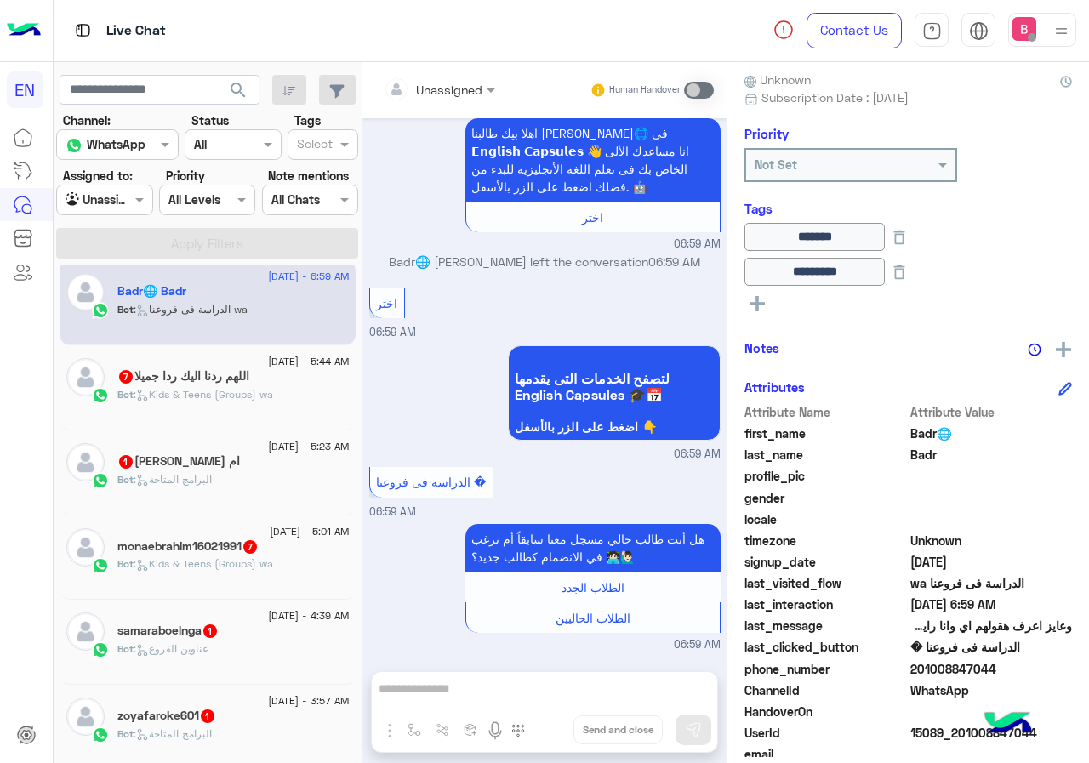
click at [261, 388] on span "Bot : Kids & Teens (Groups) wa" at bounding box center [195, 394] width 156 height 13
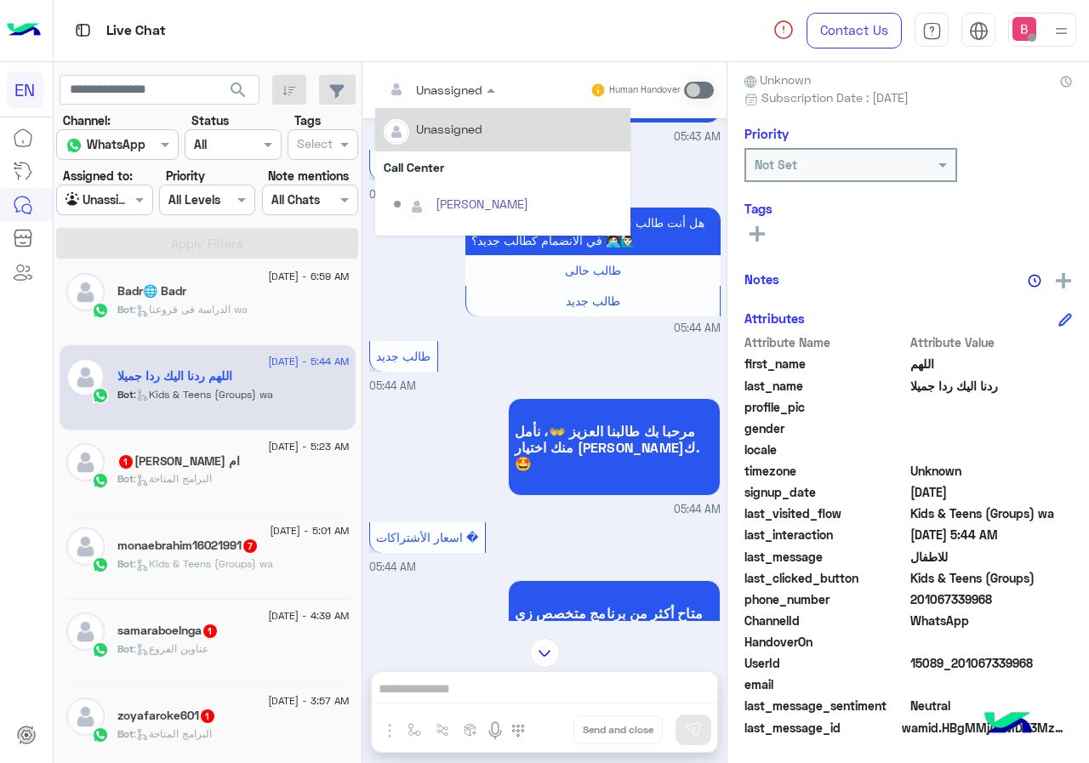
click at [479, 85] on div at bounding box center [439, 89] width 128 height 20
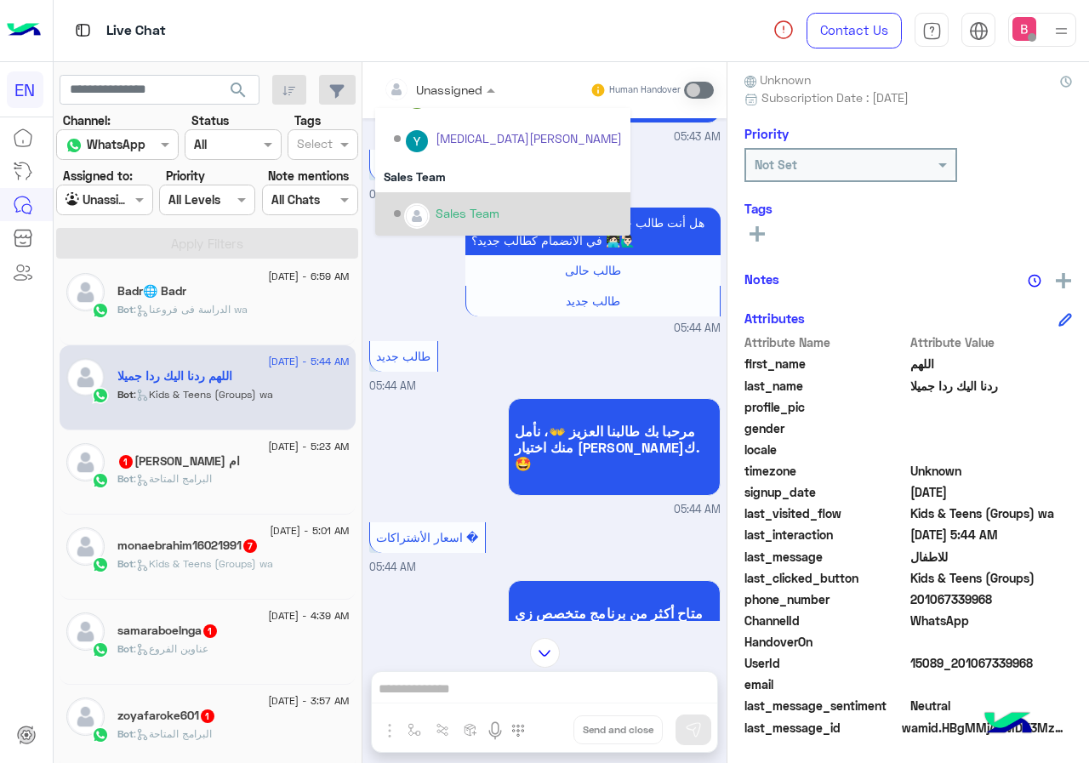
click at [444, 219] on div "Sales Team" at bounding box center [468, 213] width 64 height 18
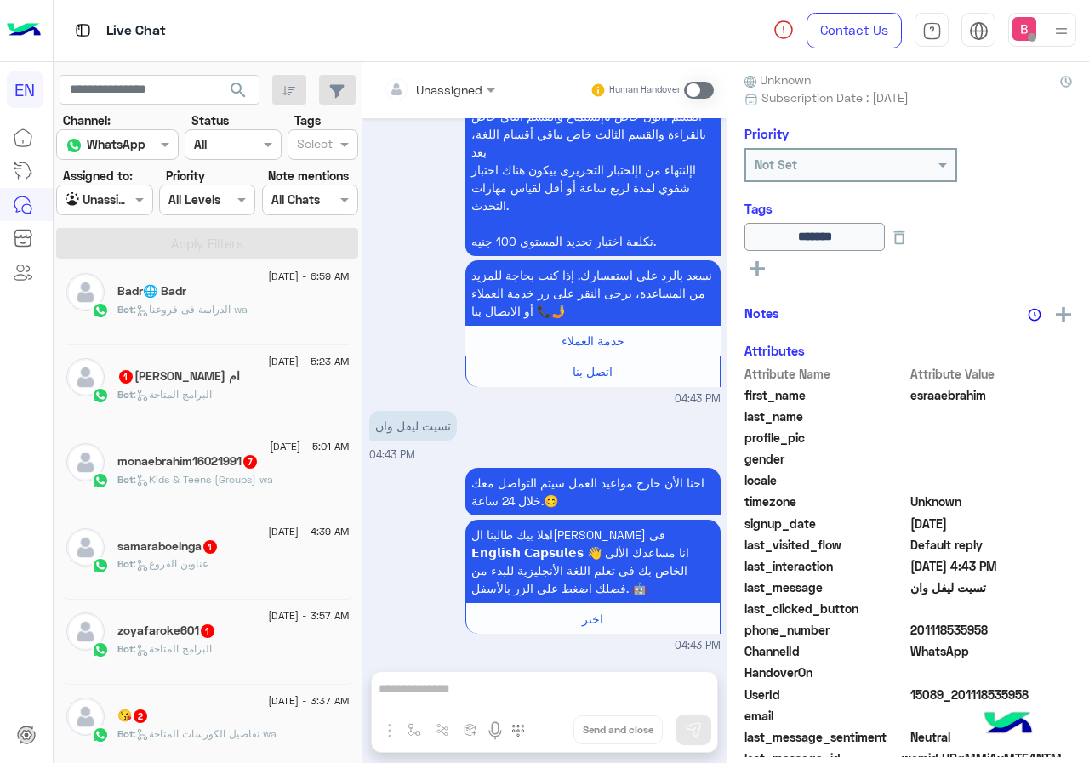
click at [193, 404] on div "Bot : البرامج المتاحة" at bounding box center [233, 402] width 232 height 30
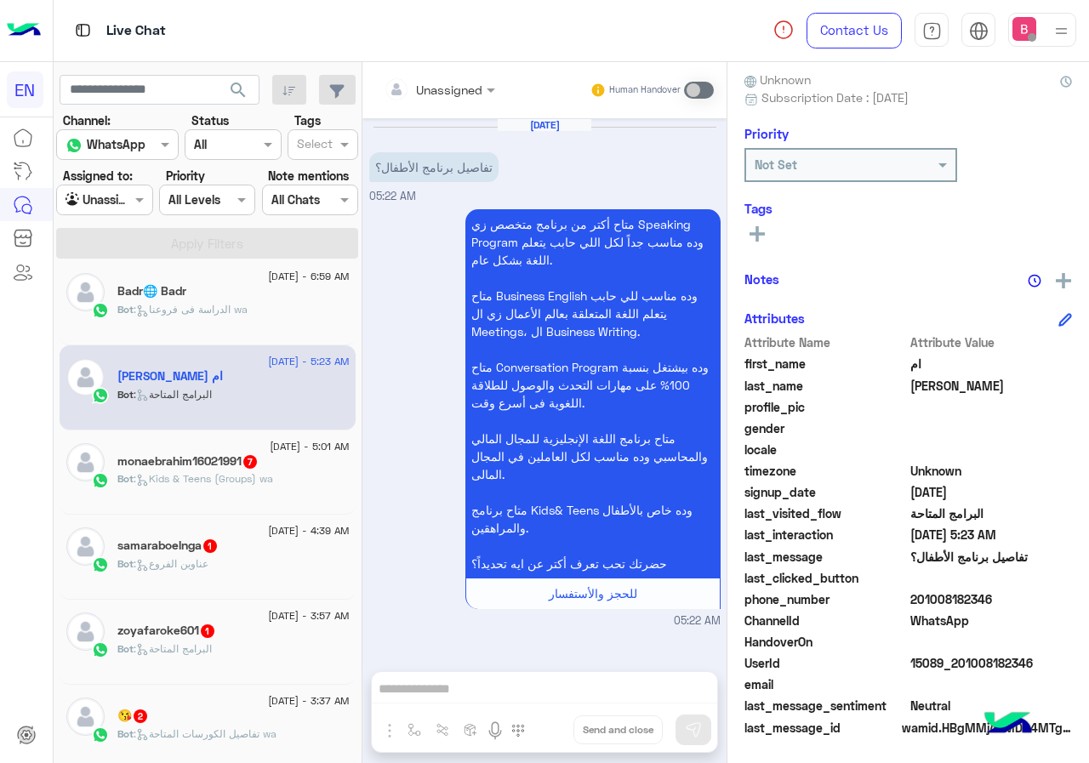
click at [468, 73] on div "Unassigned Human Handover" at bounding box center [544, 90] width 364 height 56
click at [450, 100] on div "Unassigned" at bounding box center [433, 89] width 99 height 34
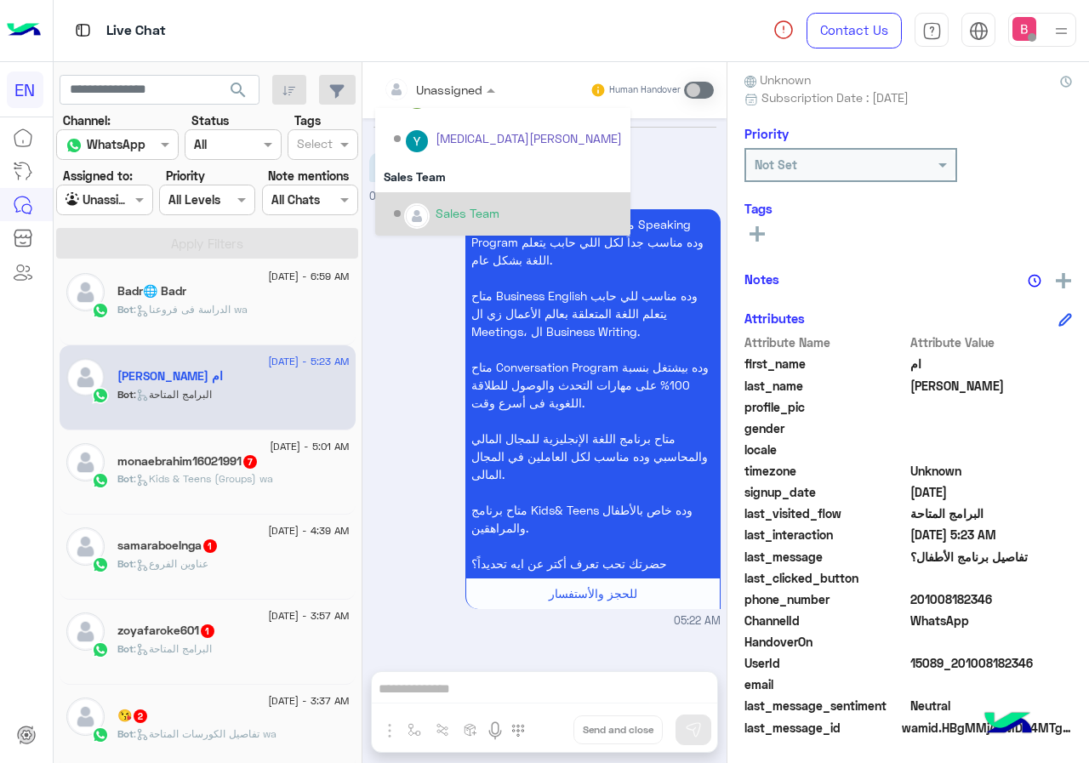
click at [429, 220] on div "Options list" at bounding box center [417, 216] width 26 height 26
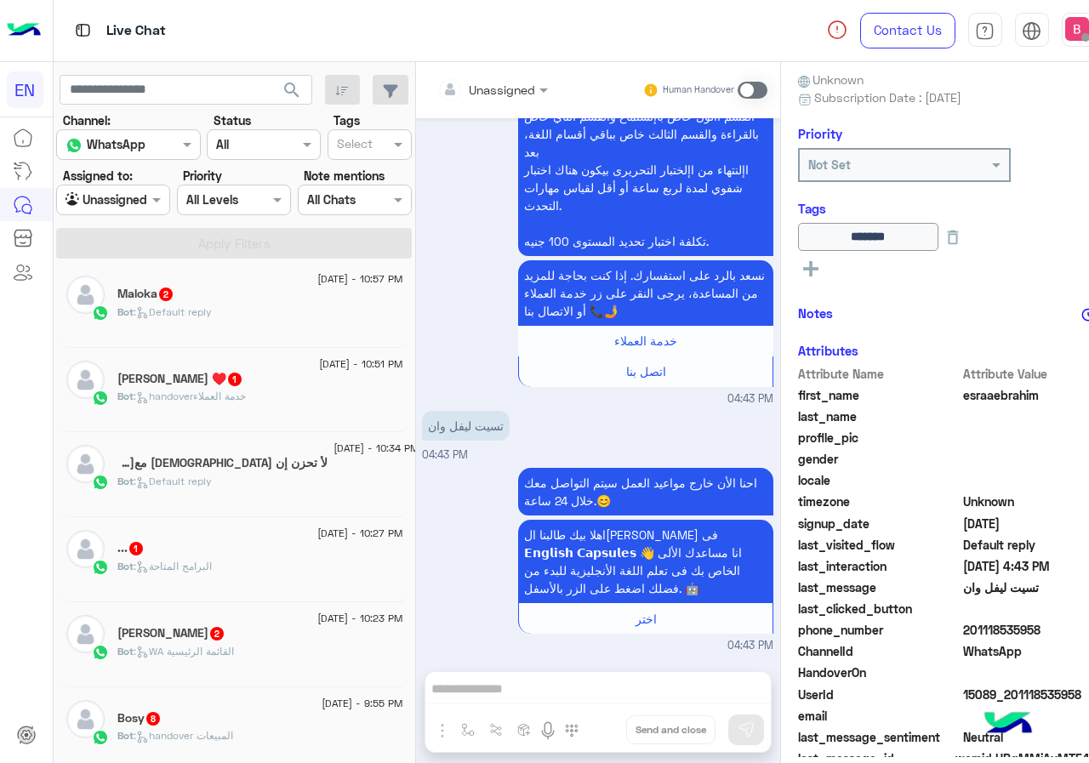
click at [285, 301] on div "Maloka 2" at bounding box center [259, 296] width 285 height 18
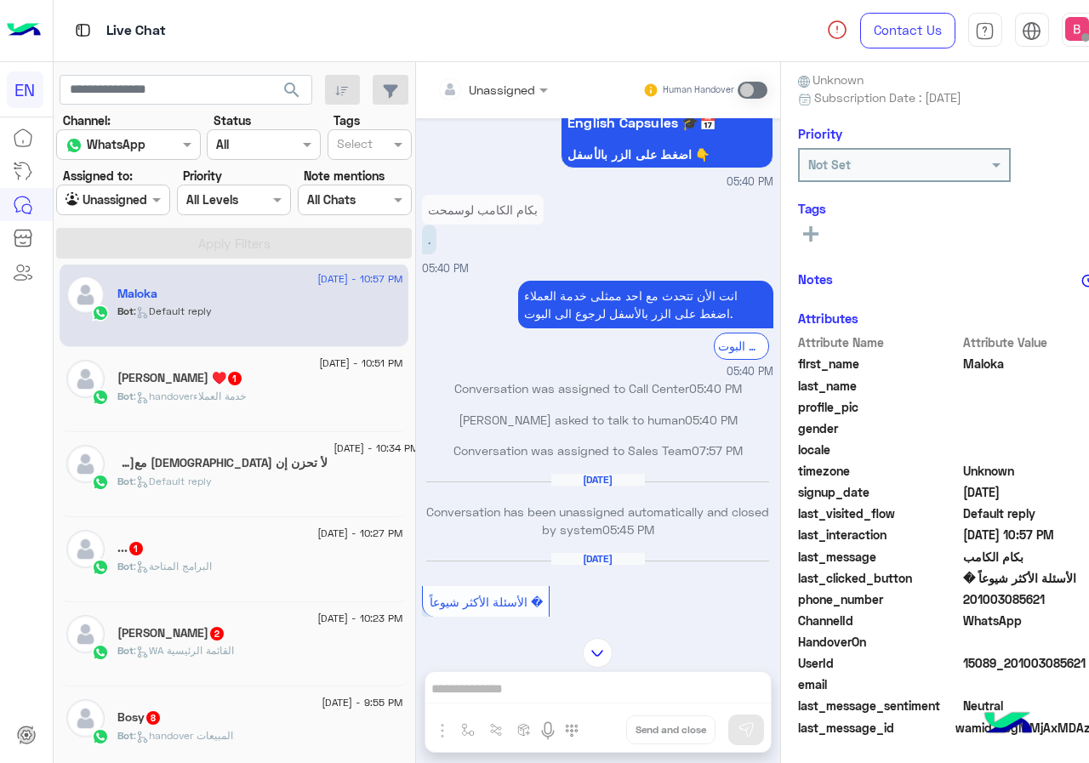
click at [449, 88] on input "text" at bounding box center [471, 90] width 69 height 18
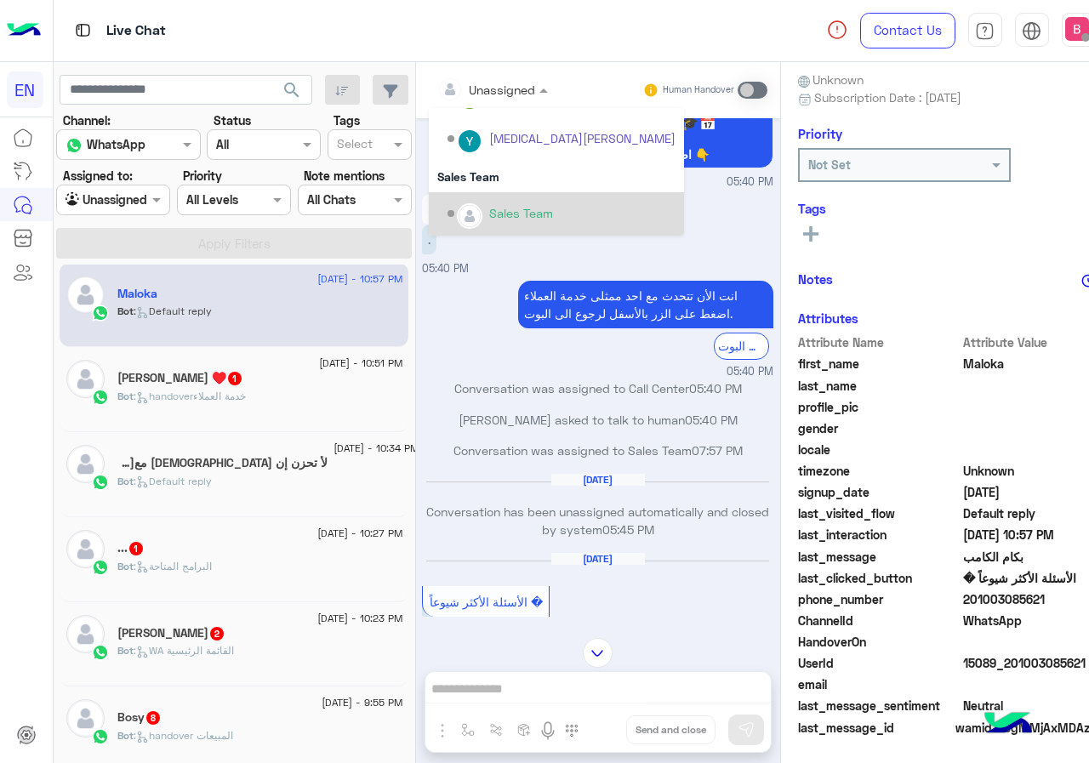
click at [447, 218] on div "Sales Team" at bounding box center [561, 214] width 228 height 30
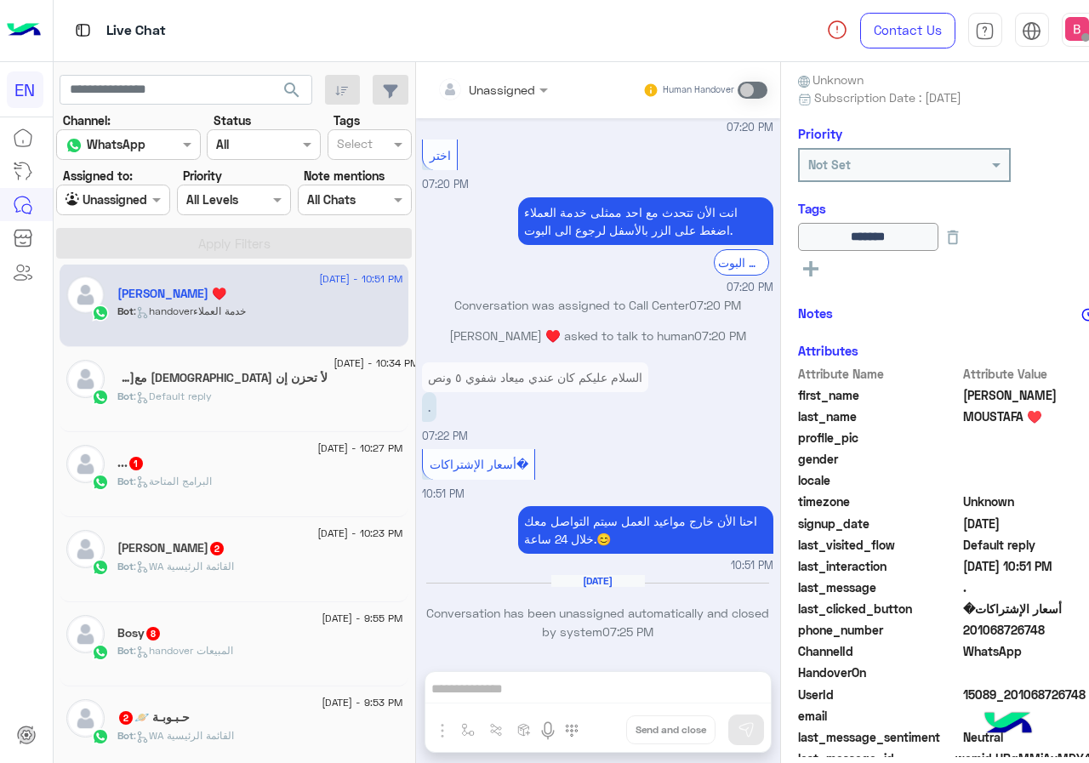
click at [269, 385] on div "لأ تحزن إن [DEMOGRAPHIC_DATA] معنا 1" at bounding box center [267, 380] width 301 height 18
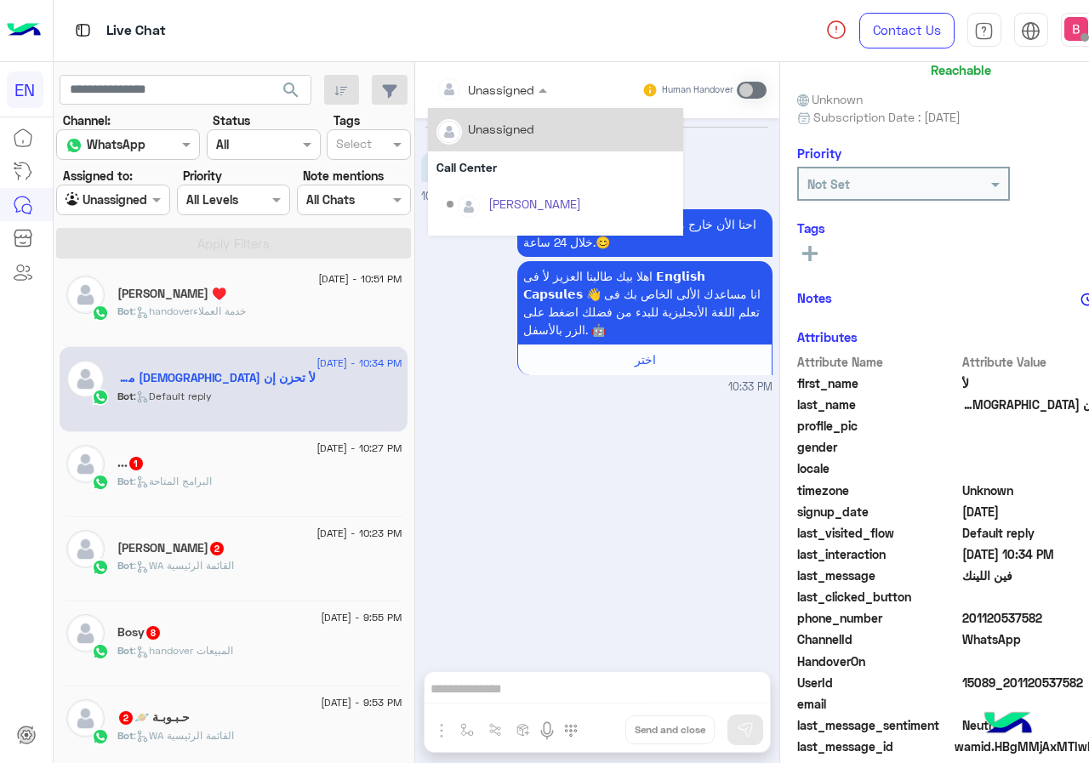
click at [455, 85] on div at bounding box center [492, 89] width 128 height 20
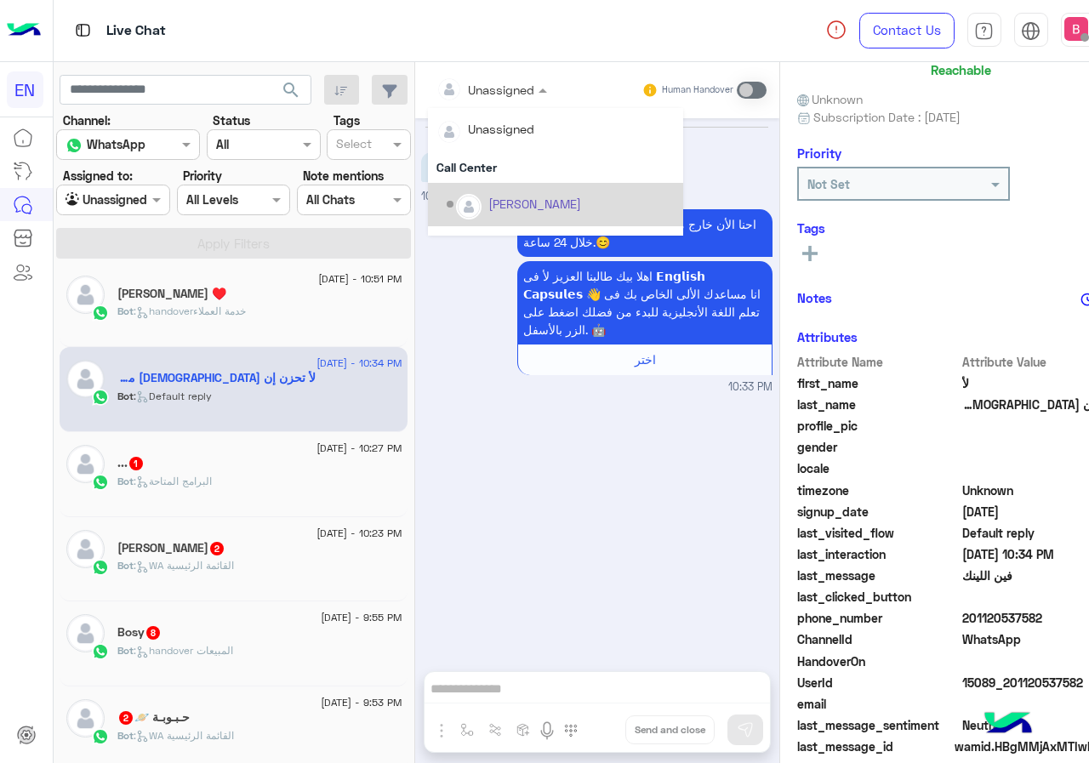
click at [428, 417] on div "[DATE] فين اللينك 10:33 PM احنا الأن خارج مواعيد العمل سيتم التواصل معك خلال 24…" at bounding box center [597, 386] width 364 height 536
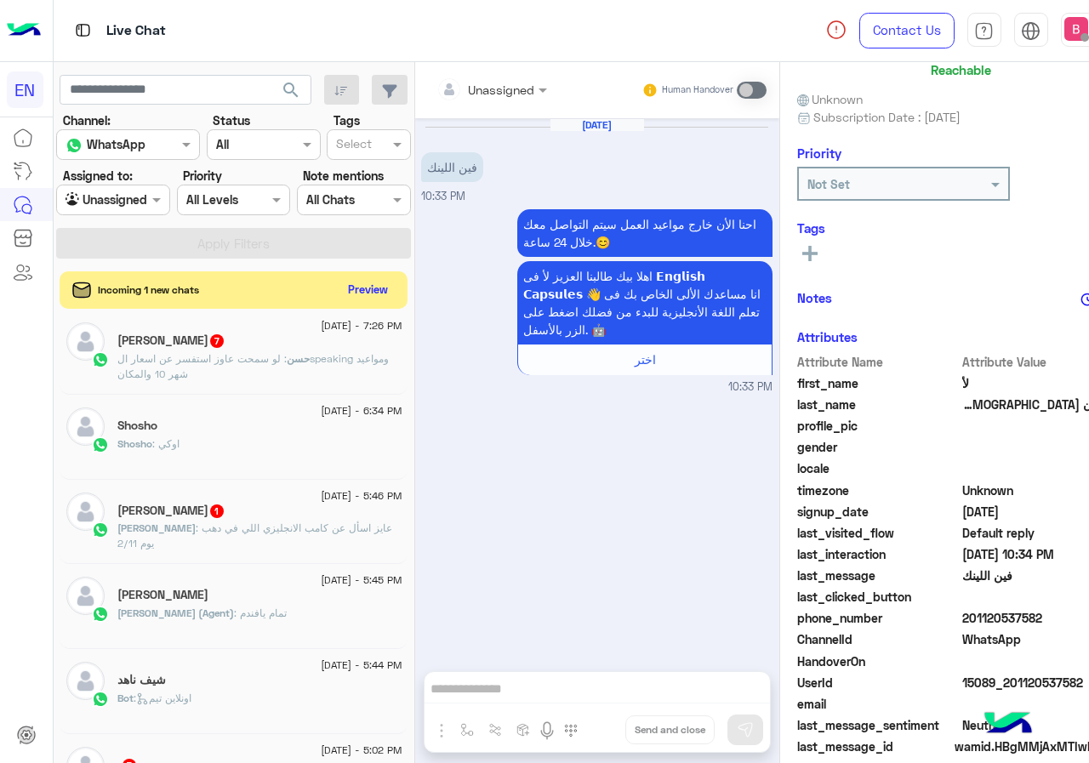
click at [247, 521] on span ": عايز اسأل عن كامب الانجليزي اللي في دهب يوم 2/11" at bounding box center [254, 535] width 275 height 28
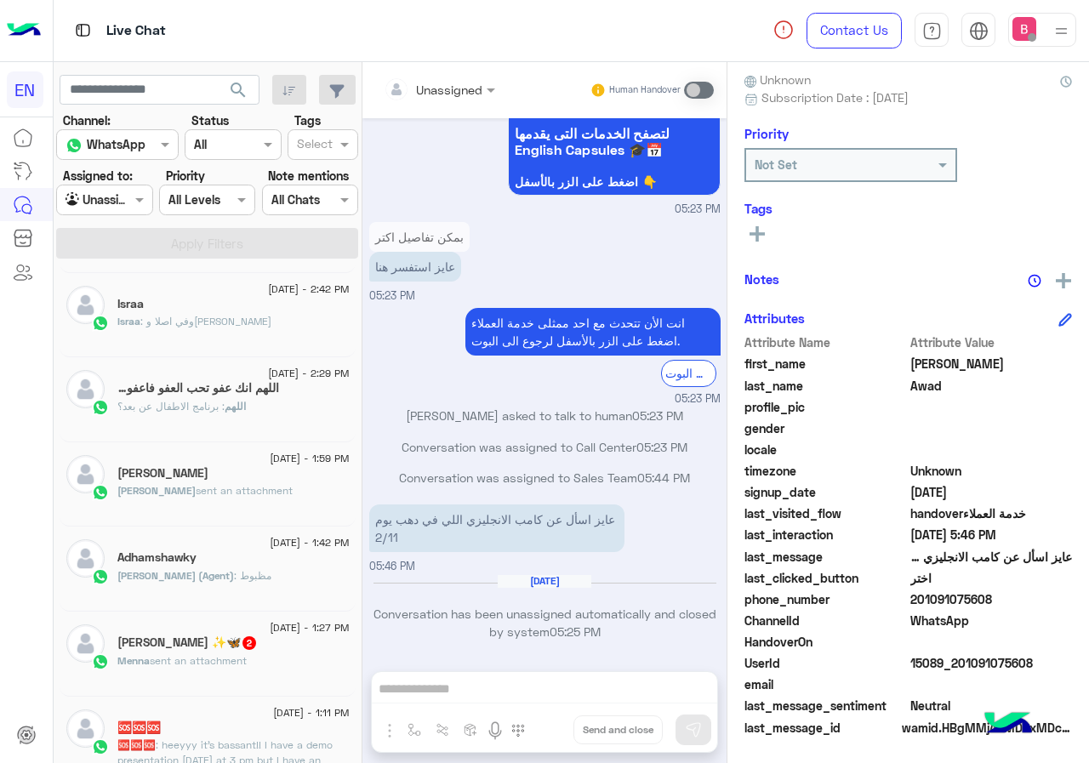
scroll to position [179, 0]
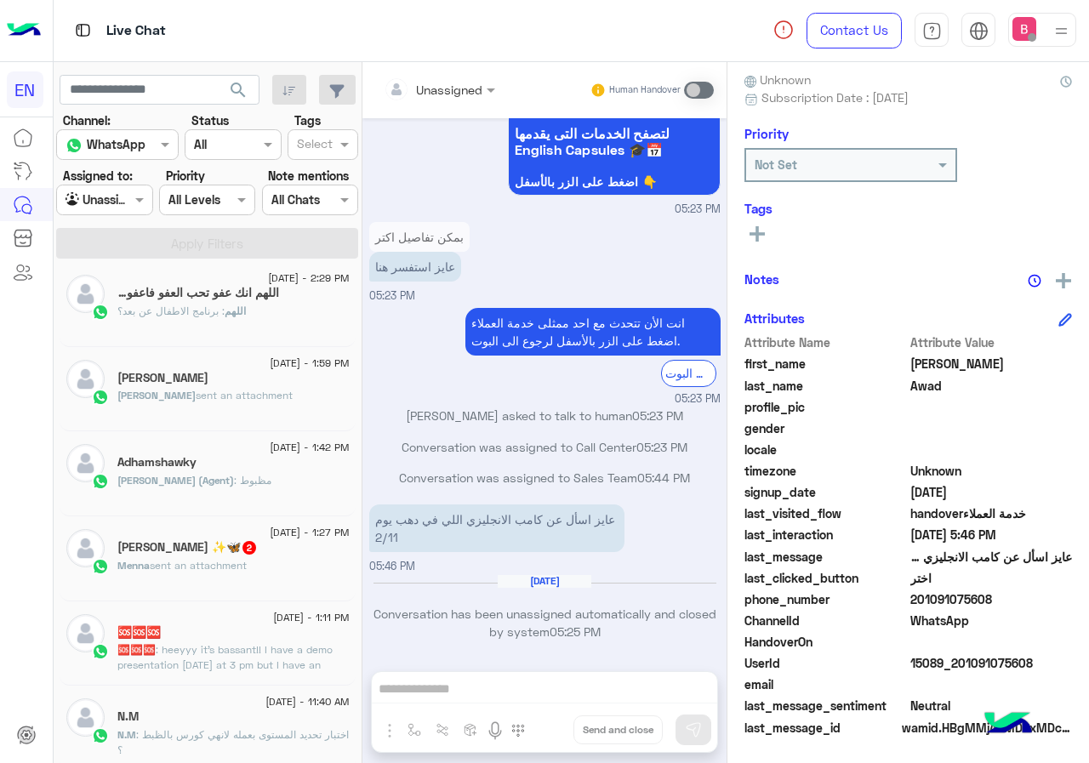
click at [248, 548] on span "2" at bounding box center [249, 548] width 14 height 14
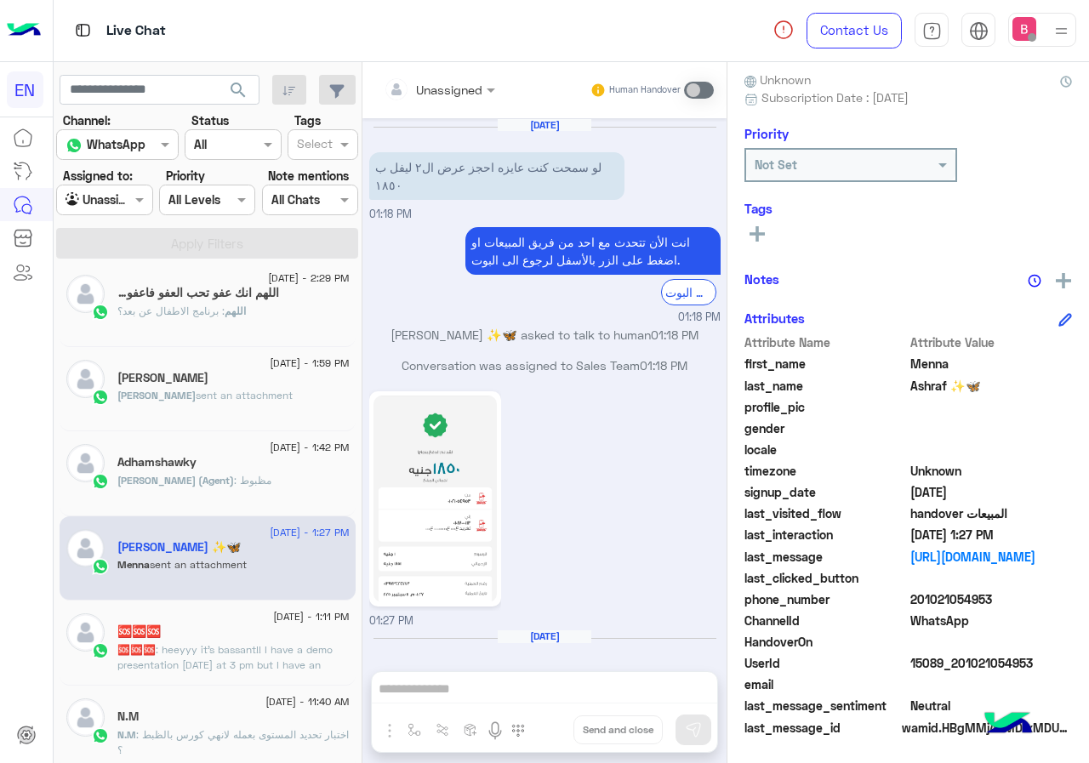
drag, startPoint x: 913, startPoint y: 601, endPoint x: 1040, endPoint y: 606, distance: 126.9
click at [1040, 606] on span "201021054953" at bounding box center [991, 599] width 162 height 18
drag, startPoint x: 958, startPoint y: 589, endPoint x: 969, endPoint y: 607, distance: 21.0
click at [1021, 600] on span "201021054953" at bounding box center [991, 599] width 162 height 18
click at [968, 610] on div "phone_number [PHONE_NUMBER]" at bounding box center [908, 600] width 328 height 21
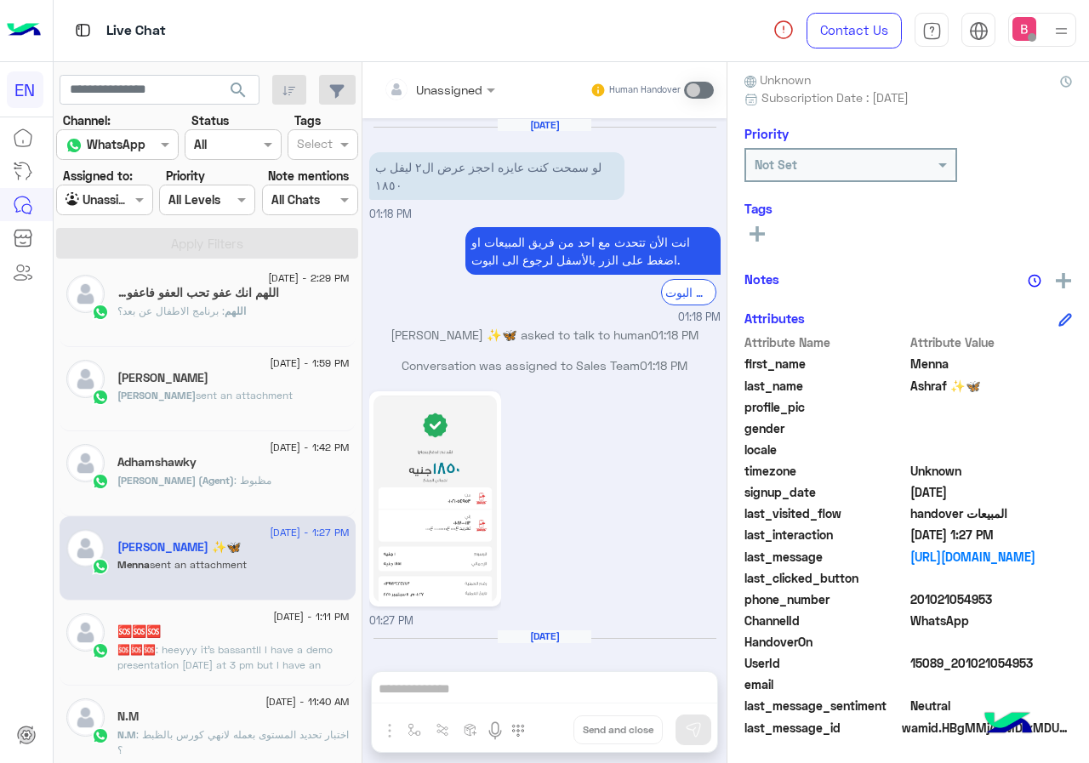
click at [941, 624] on span "WhatsApp" at bounding box center [991, 621] width 162 height 18
drag, startPoint x: 914, startPoint y: 596, endPoint x: 948, endPoint y: 601, distance: 33.4
click at [1011, 601] on span "201021054953" at bounding box center [991, 599] width 162 height 18
drag, startPoint x: 937, startPoint y: 599, endPoint x: 845, endPoint y: 403, distance: 216.5
click at [846, 401] on span "profile_pic" at bounding box center [825, 407] width 162 height 18
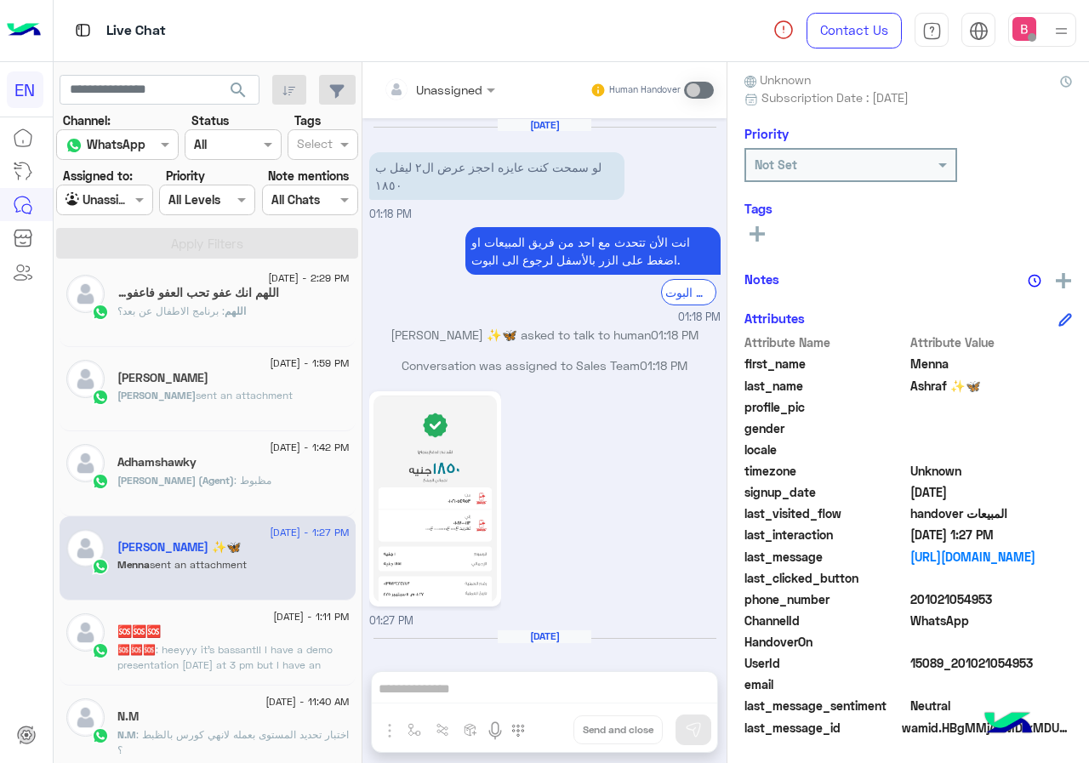
drag, startPoint x: 915, startPoint y: 597, endPoint x: 1047, endPoint y: 613, distance: 132.8
click at [1047, 613] on div "Attribute Name Attribute Value first_name Menna last_name [PERSON_NAME] ✨🦋 prof…" at bounding box center [908, 536] width 328 height 406
click at [998, 609] on div "phone_number [PHONE_NUMBER]" at bounding box center [908, 600] width 328 height 21
click at [1056, 652] on div "HandoverOn" at bounding box center [908, 643] width 328 height 21
drag, startPoint x: 914, startPoint y: 596, endPoint x: 1024, endPoint y: 607, distance: 111.1
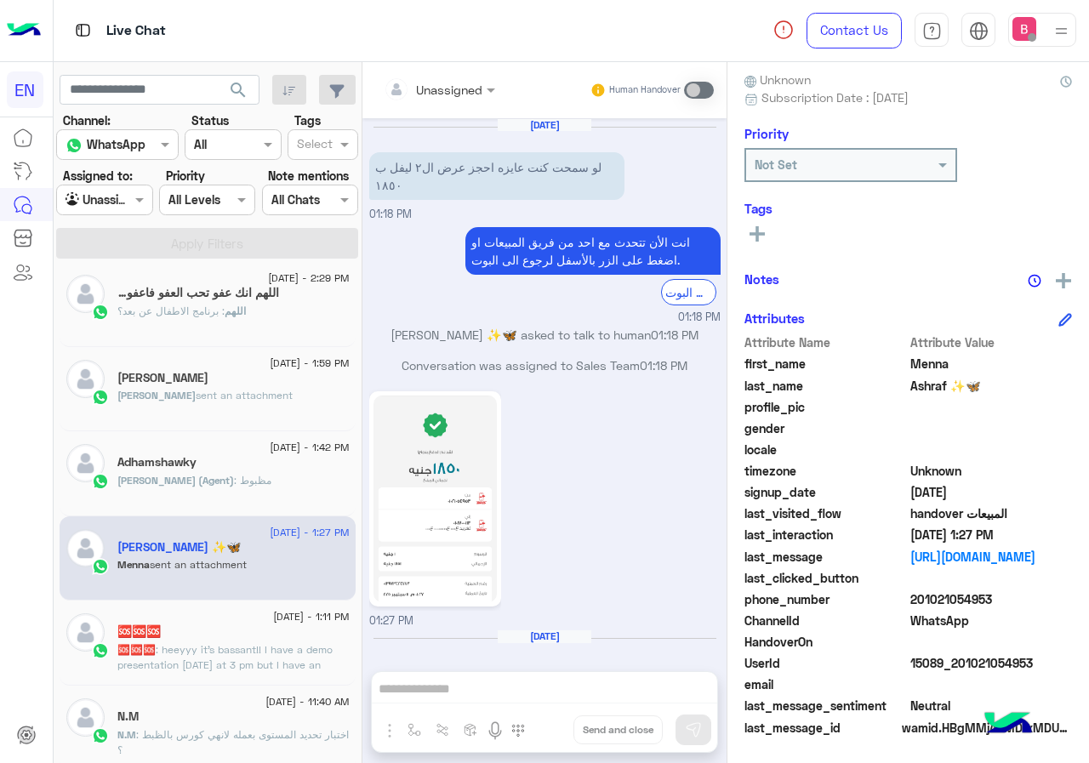
click at [1026, 607] on span "201021054953" at bounding box center [991, 599] width 162 height 18
copy span "01021054953"
click at [755, 230] on icon at bounding box center [756, 233] width 15 height 15
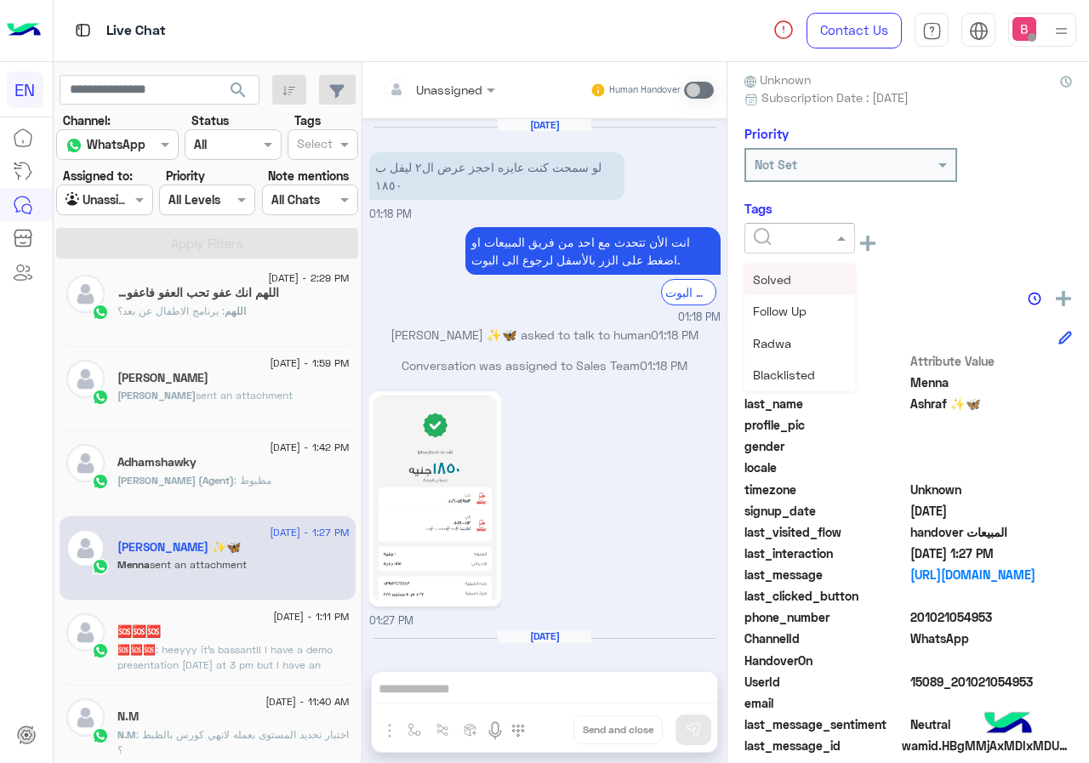
click at [785, 235] on input "text" at bounding box center [780, 239] width 52 height 18
click at [772, 277] on span "Solved" at bounding box center [772, 279] width 38 height 14
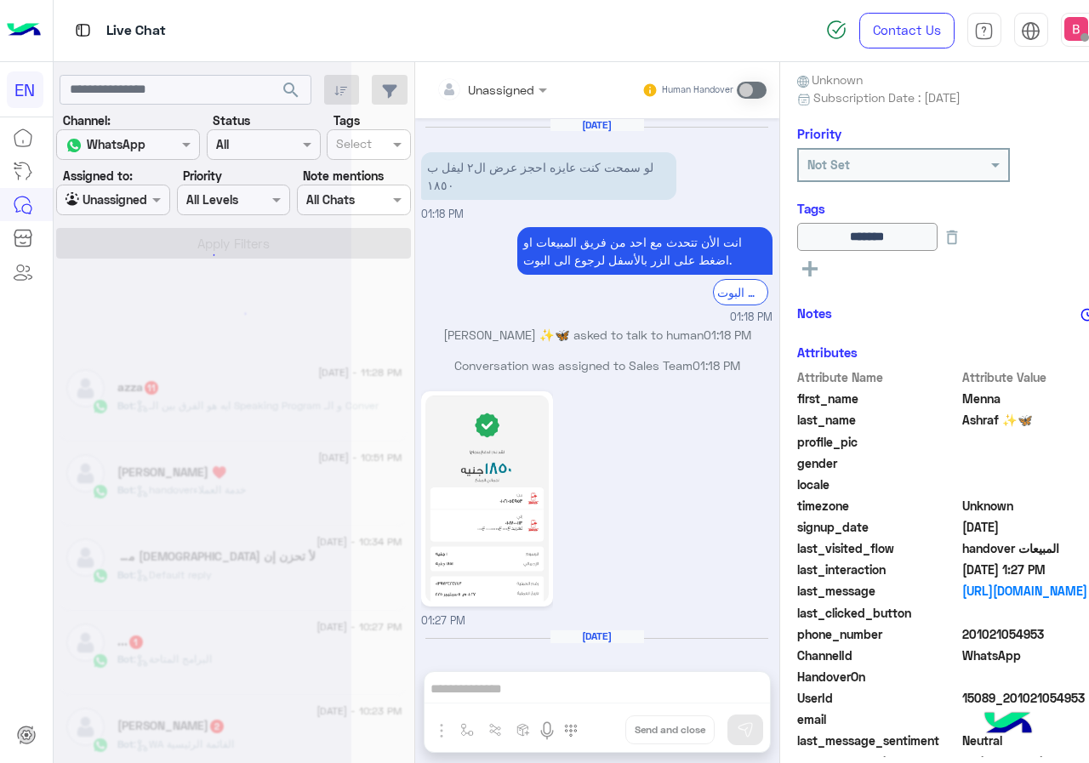
scroll to position [9, 0]
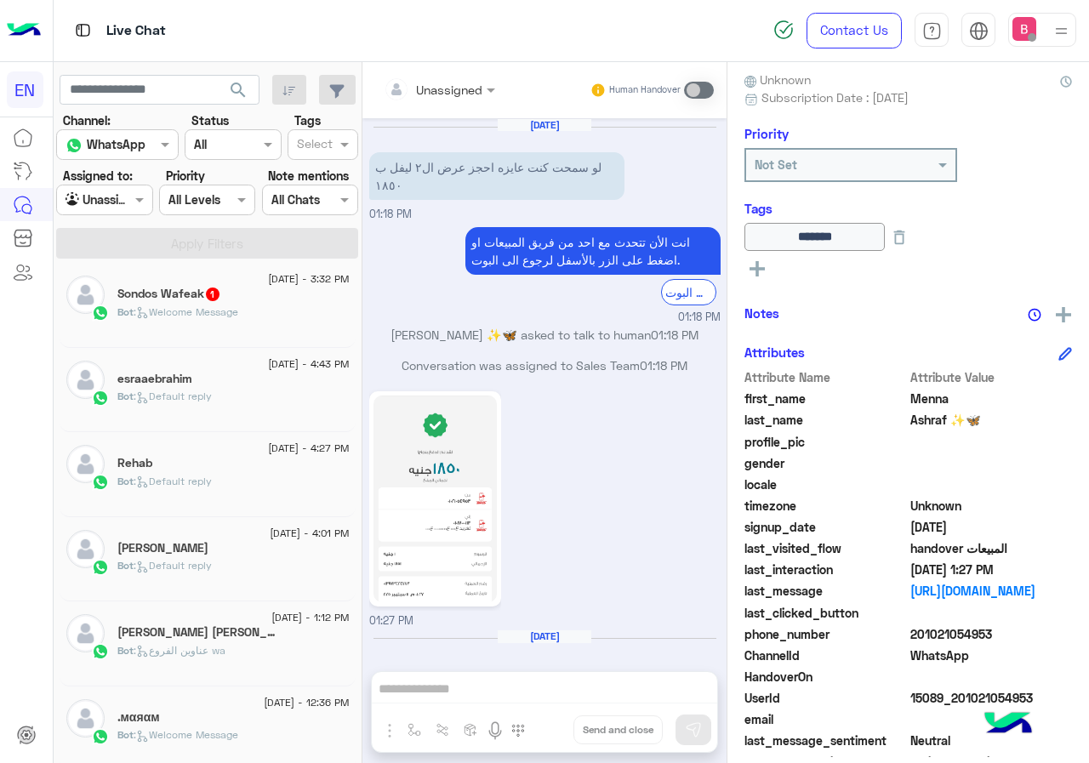
click at [257, 328] on div "Bot : Welcome Message" at bounding box center [233, 320] width 232 height 30
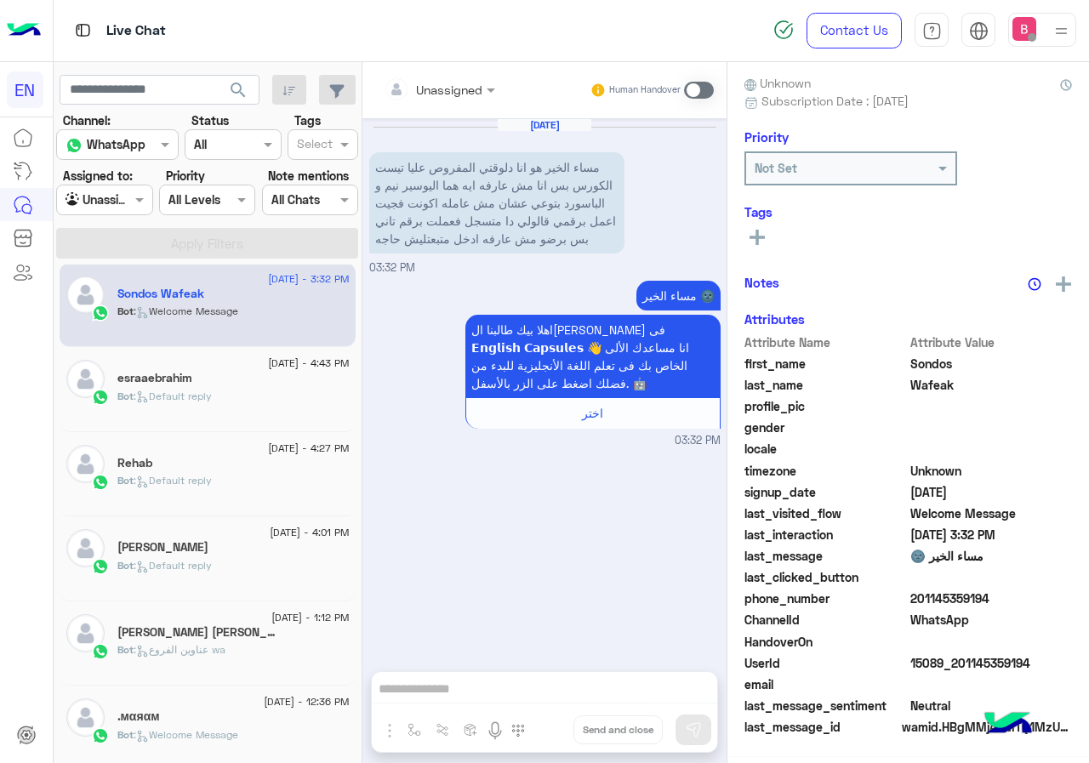
scroll to position [153, 0]
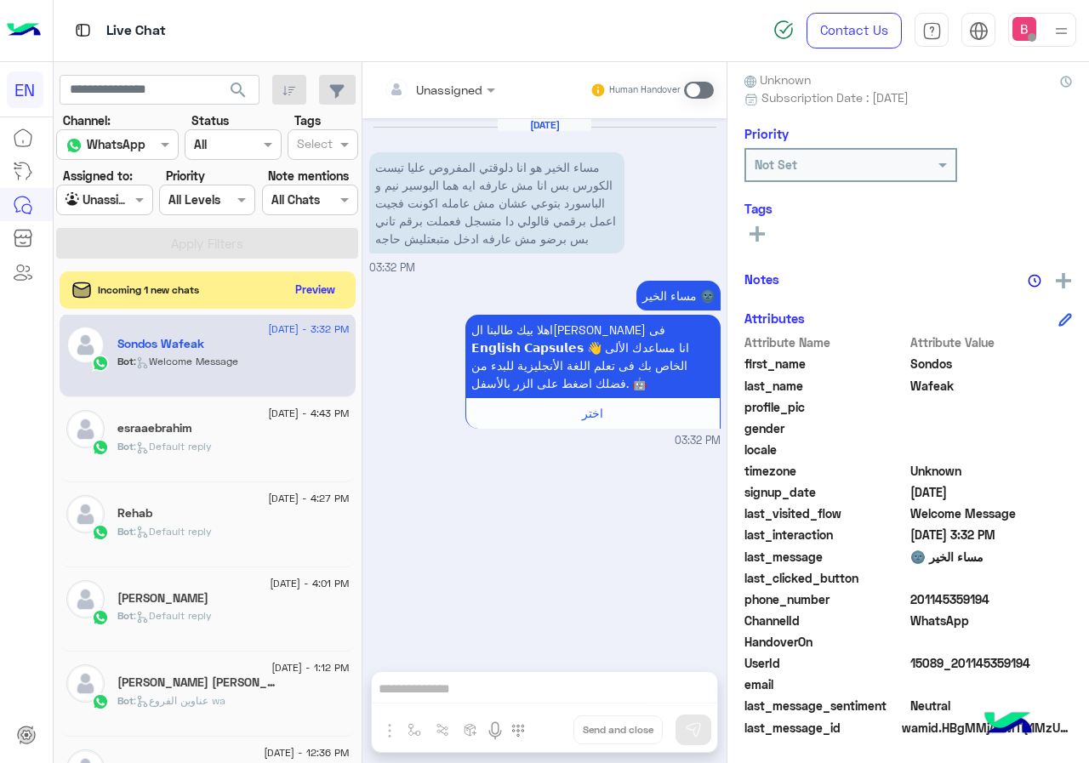
click at [690, 88] on span at bounding box center [699, 90] width 30 height 17
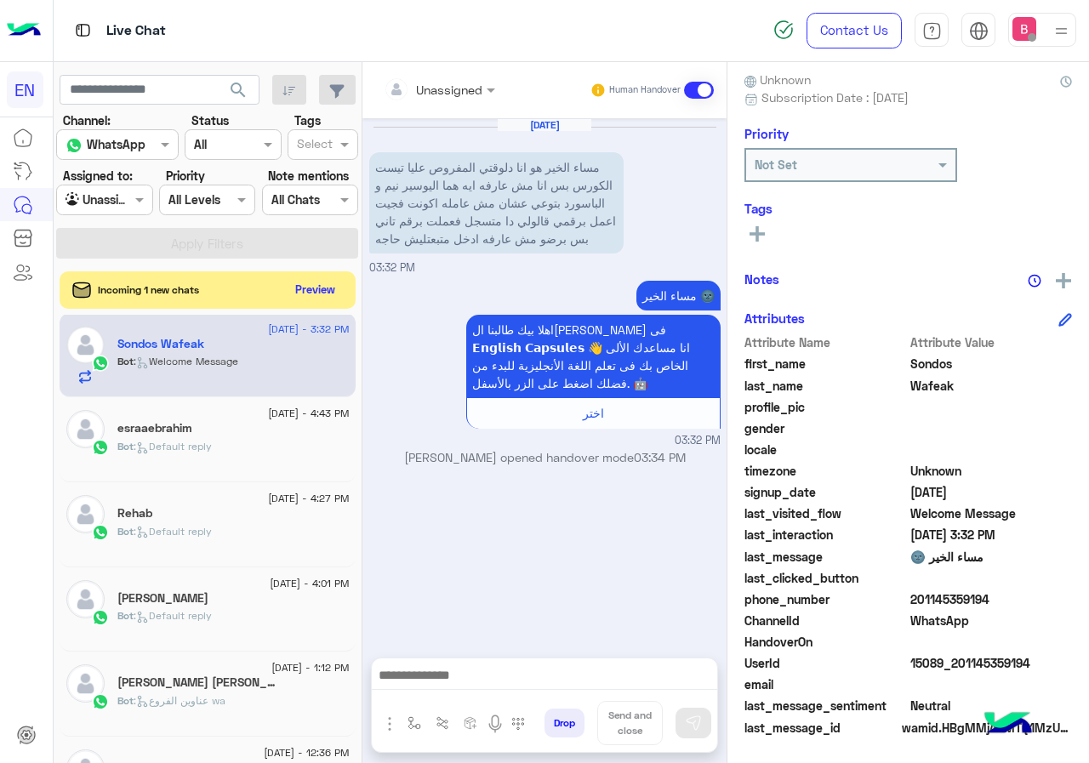
drag, startPoint x: 915, startPoint y: 598, endPoint x: 939, endPoint y: 600, distance: 23.9
click at [998, 601] on span "201145359194" at bounding box center [991, 599] width 162 height 18
copy span "01145359194"
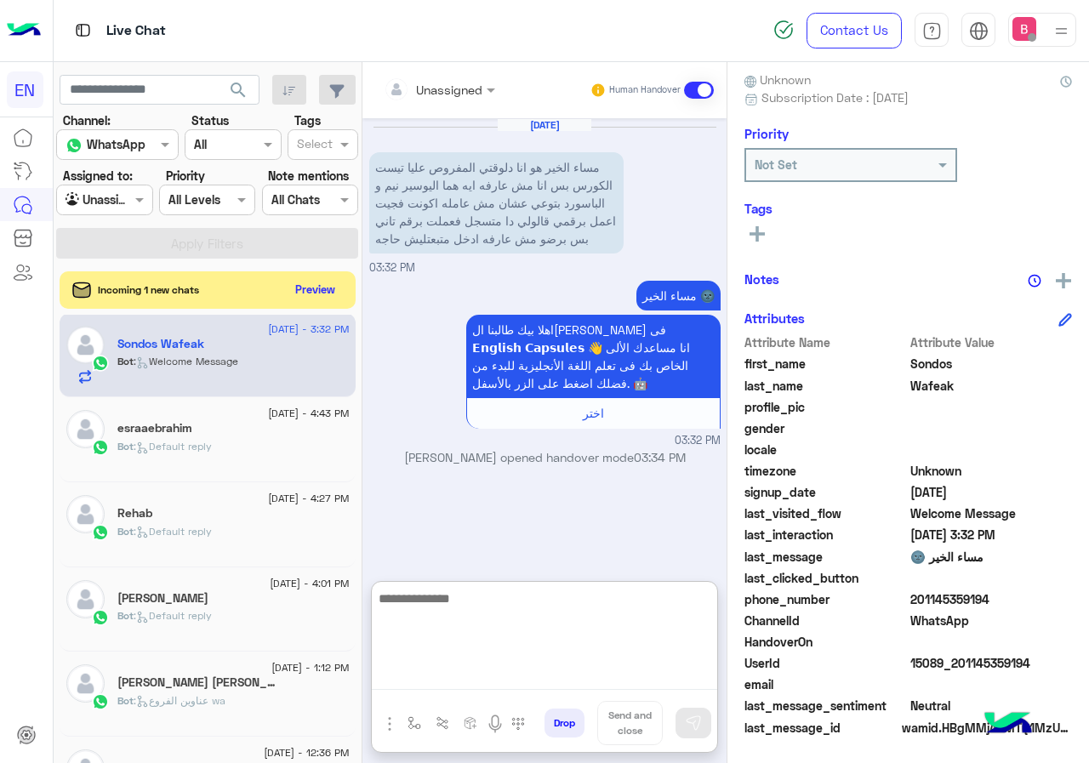
click at [482, 683] on textarea at bounding box center [544, 639] width 345 height 102
drag, startPoint x: 564, startPoint y: 633, endPoint x: 547, endPoint y: 663, distance: 34.3
click at [501, 651] on textarea "**********" at bounding box center [544, 639] width 345 height 102
type textarea "**********"
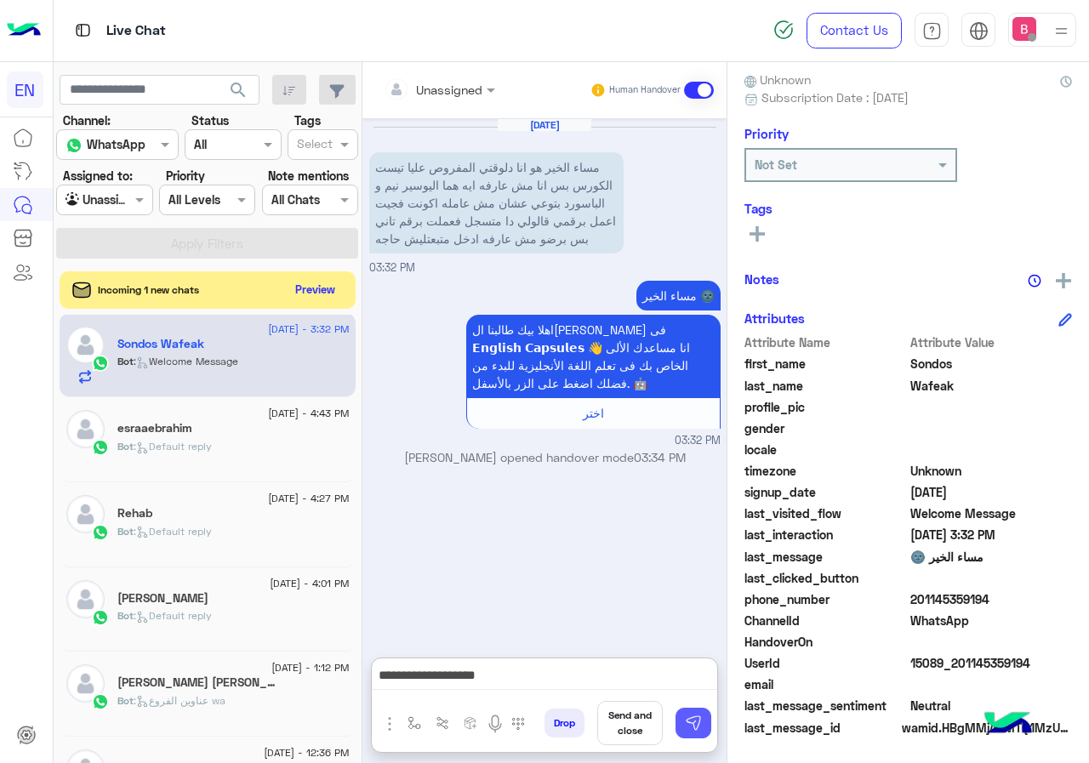
click at [687, 720] on img at bounding box center [693, 723] width 17 height 17
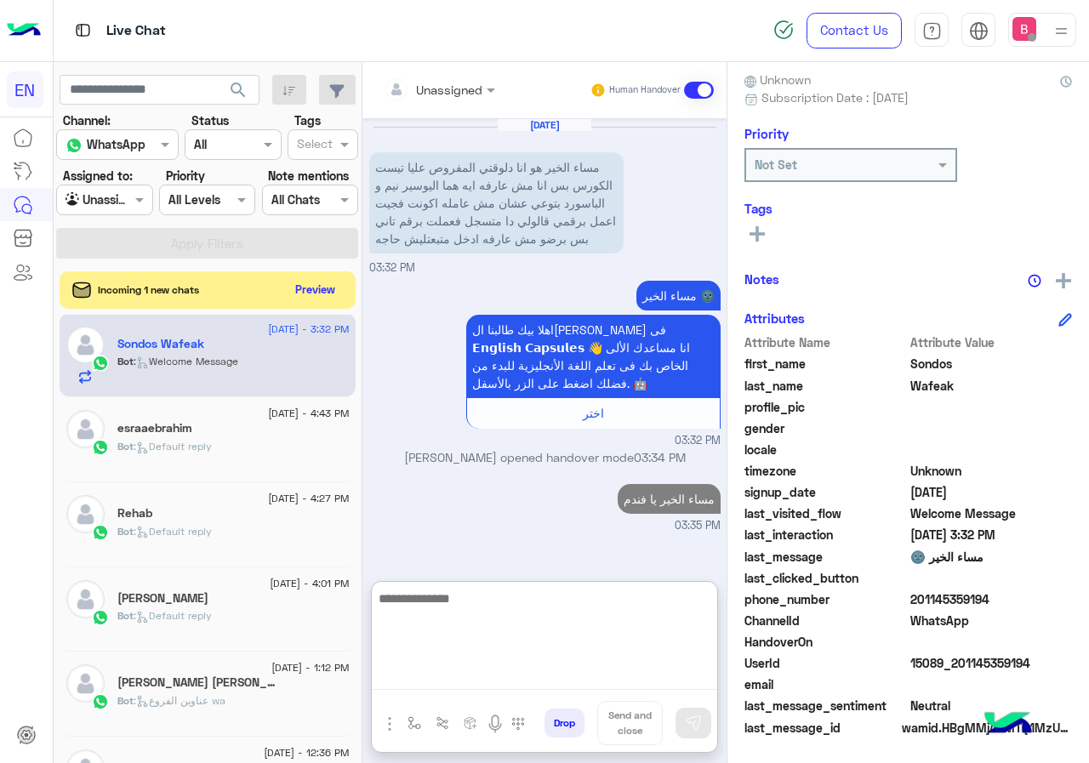
paste textarea "**********"
type textarea "**********"
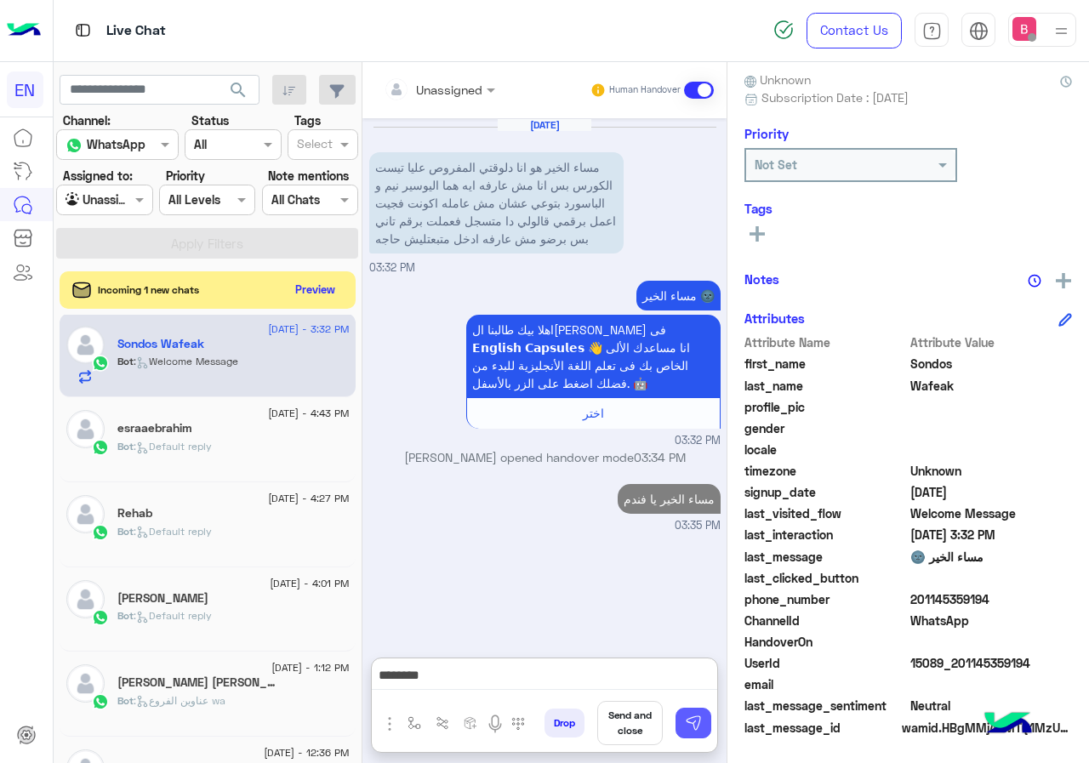
click at [689, 718] on img at bounding box center [693, 723] width 17 height 17
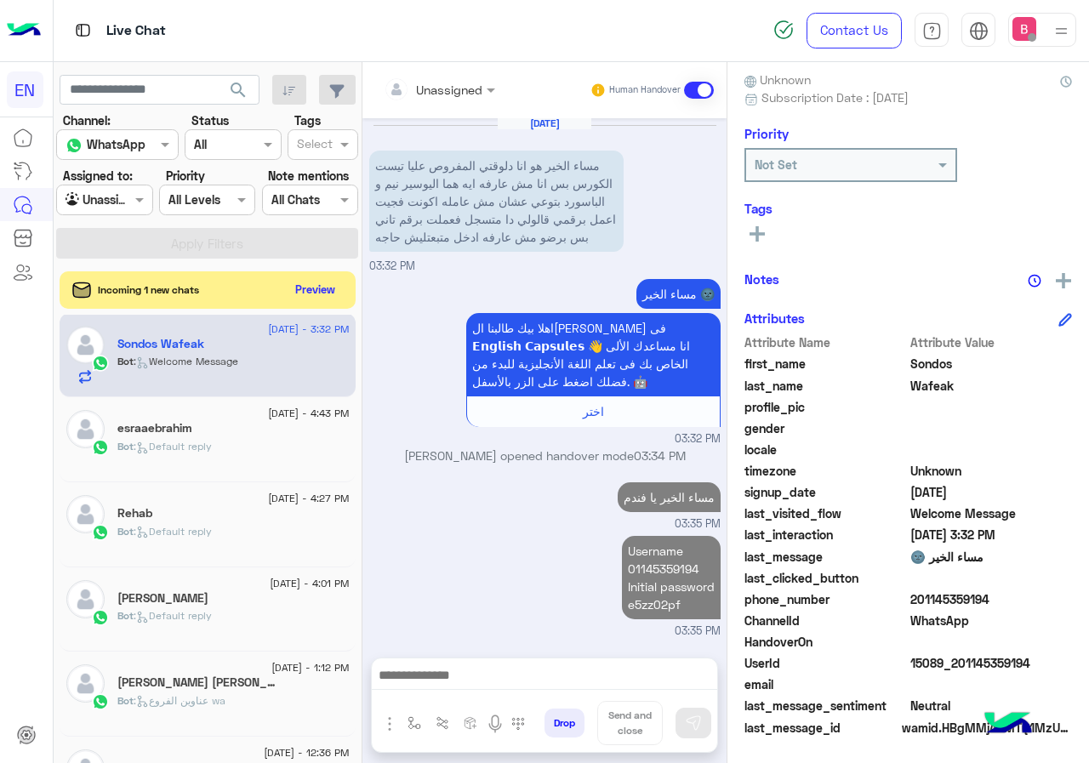
scroll to position [20, 0]
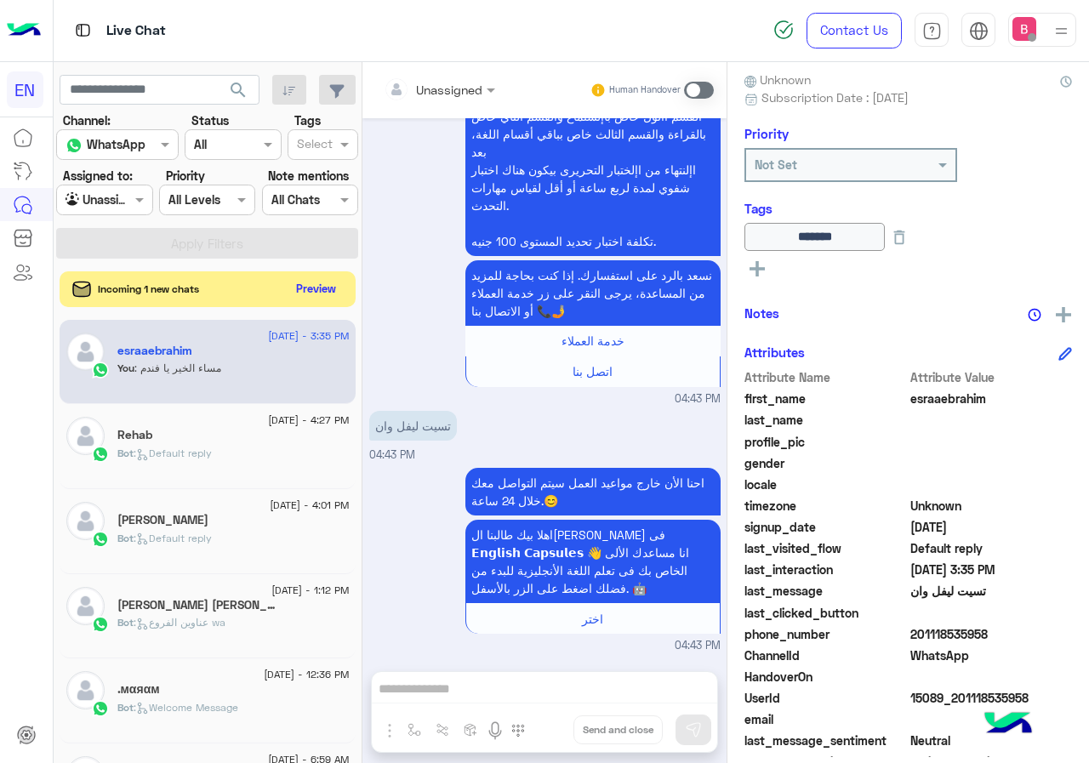
click at [319, 288] on button "Preview" at bounding box center [316, 288] width 53 height 23
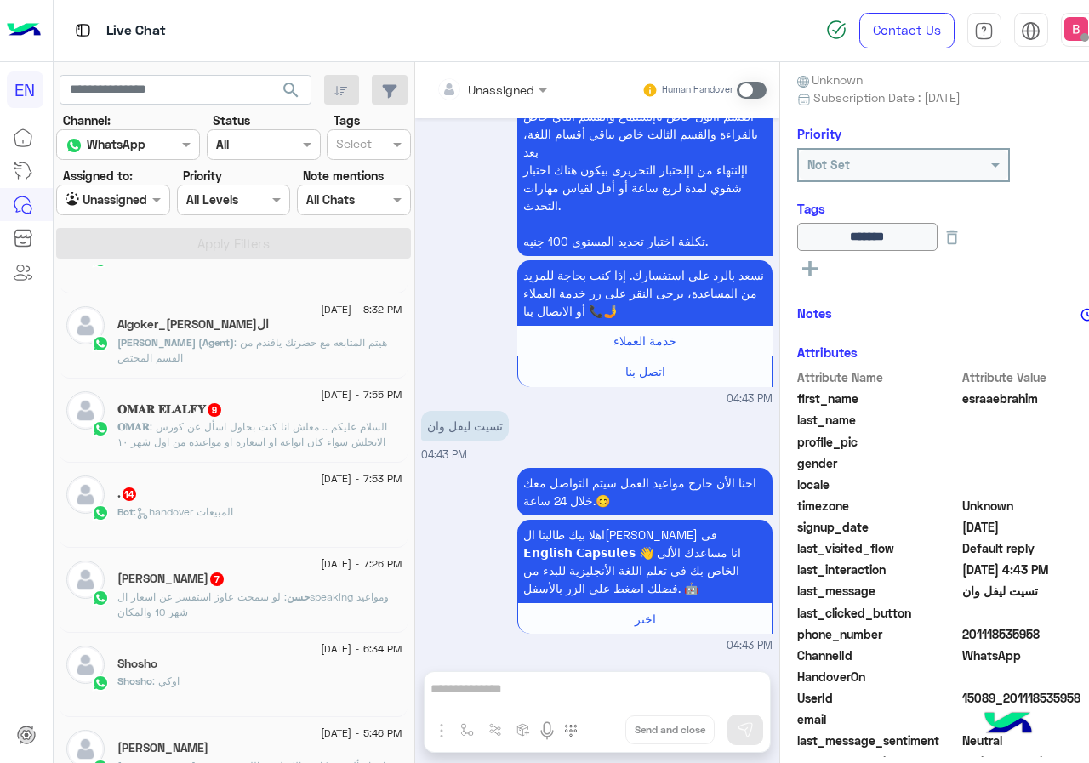
scroll to position [689, 0]
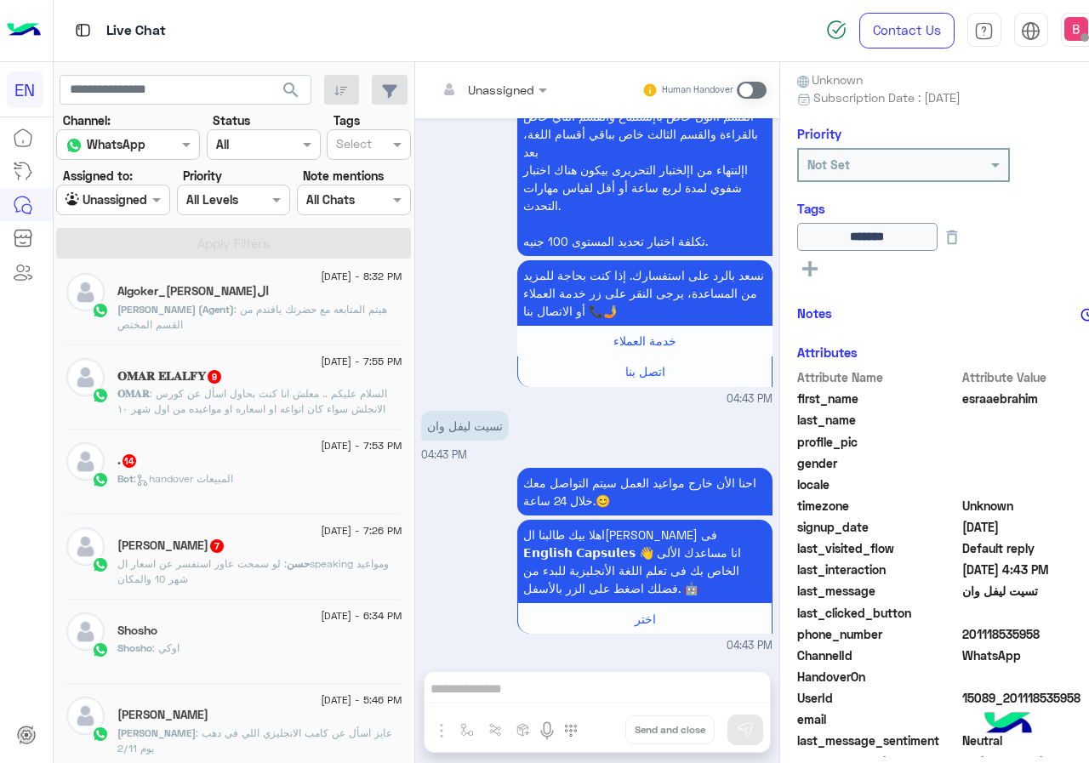
click at [245, 578] on p "[PERSON_NAME] : لو سمحت عاوز استفسر عن اسعار الspeaking ومواعيد شهر 10 والمكان" at bounding box center [259, 571] width 284 height 31
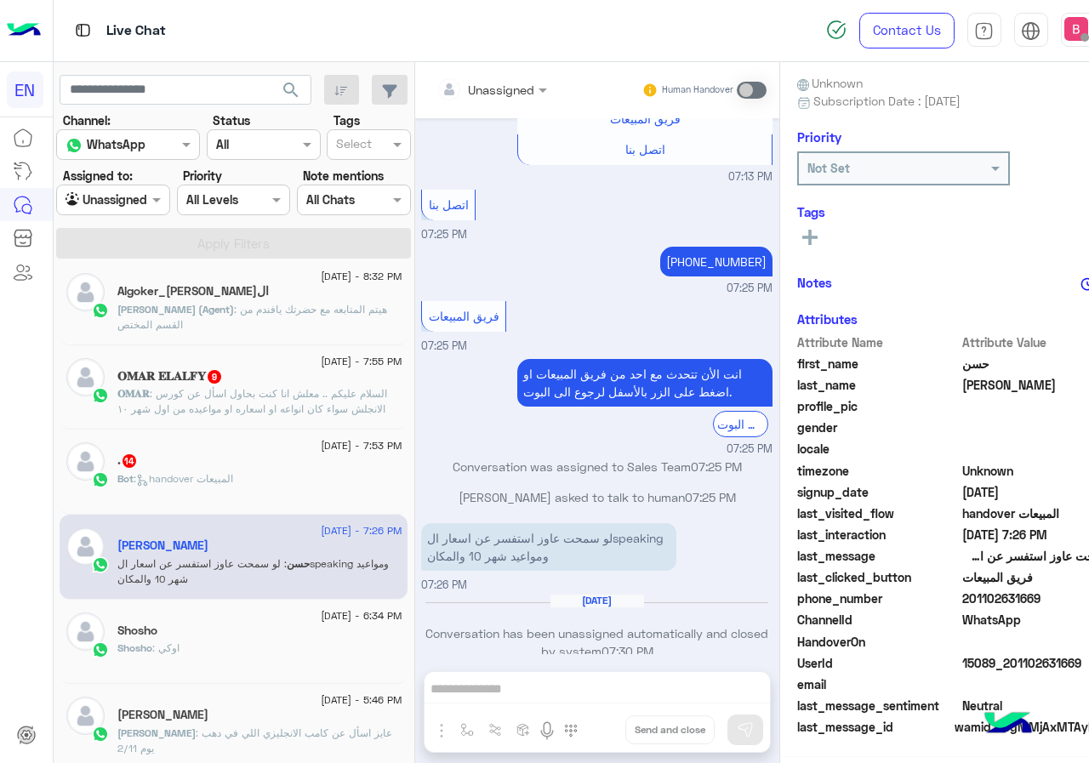
scroll to position [153, 0]
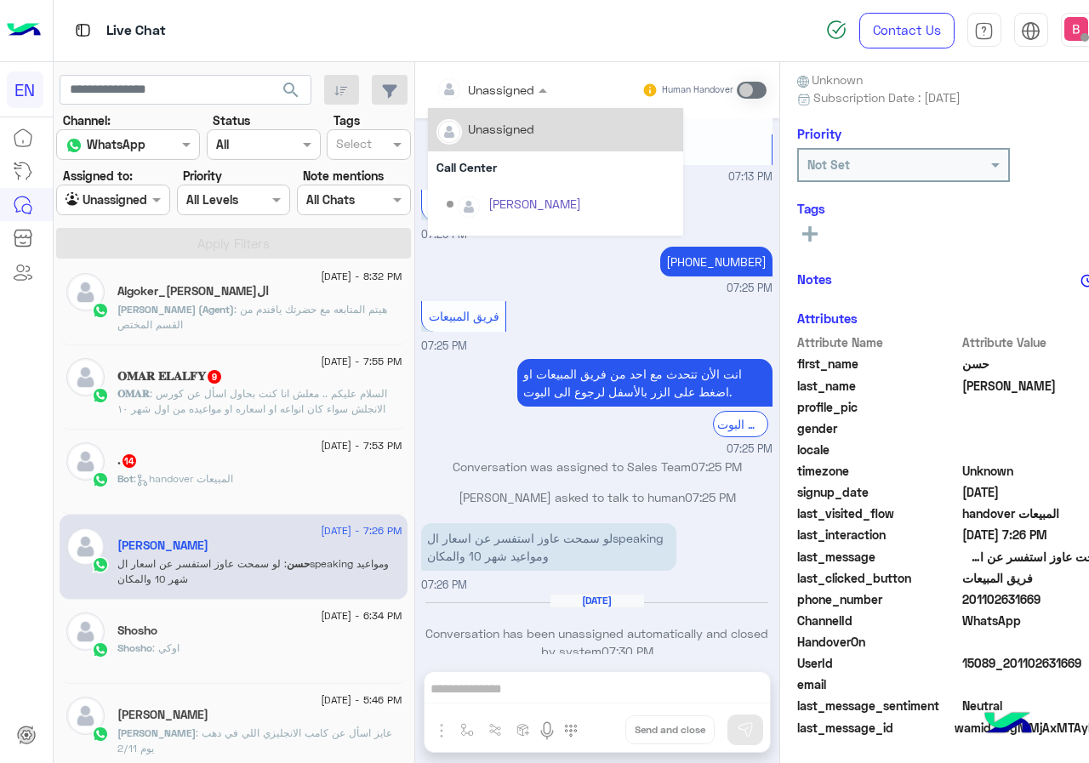
click at [436, 88] on input "text" at bounding box center [470, 90] width 69 height 18
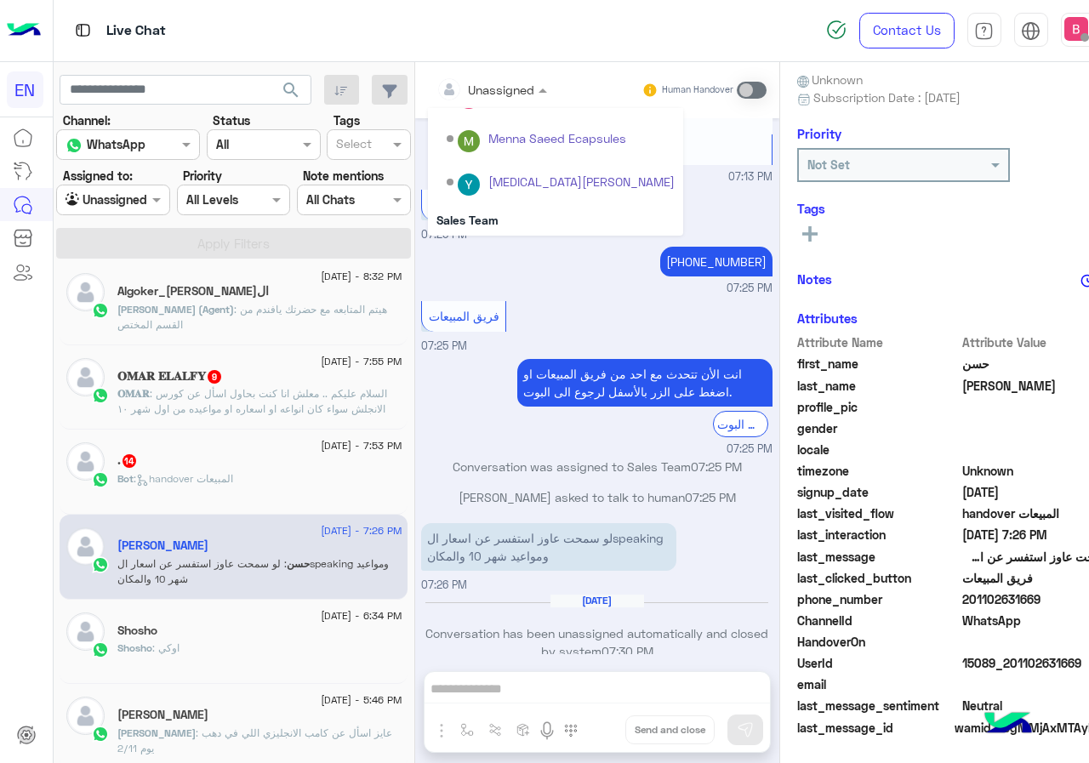
scroll to position [282, 0]
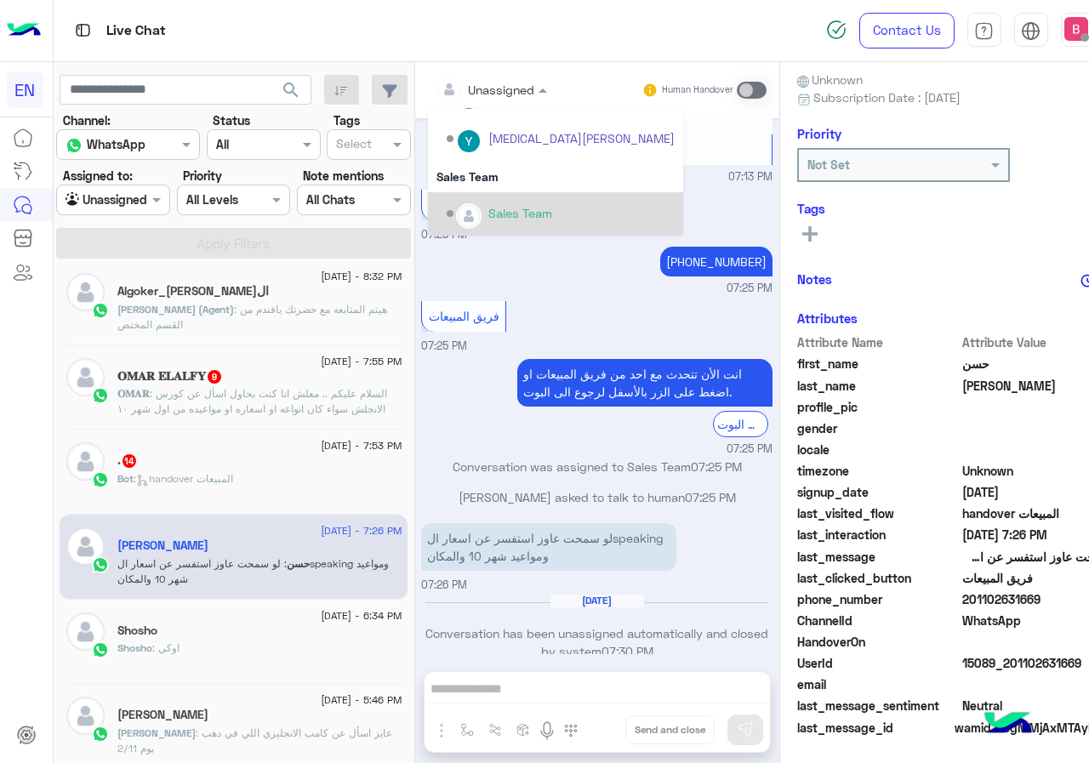
click at [488, 214] on div "Sales Team" at bounding box center [520, 213] width 64 height 18
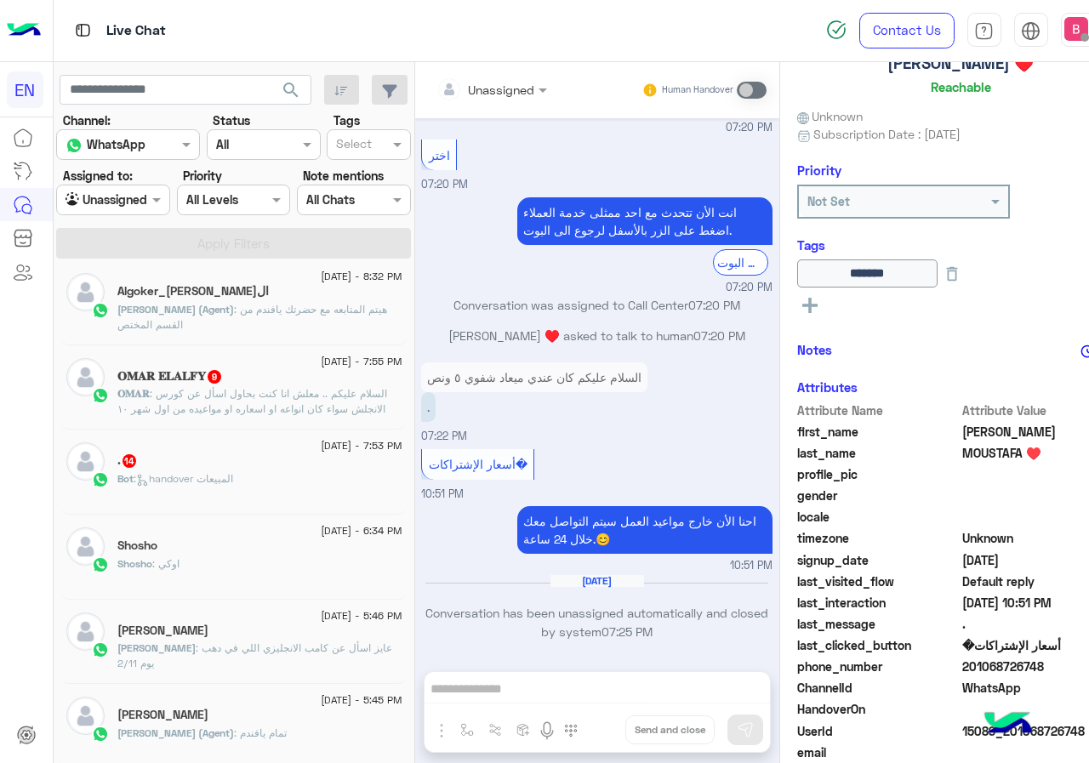
scroll to position [153, 0]
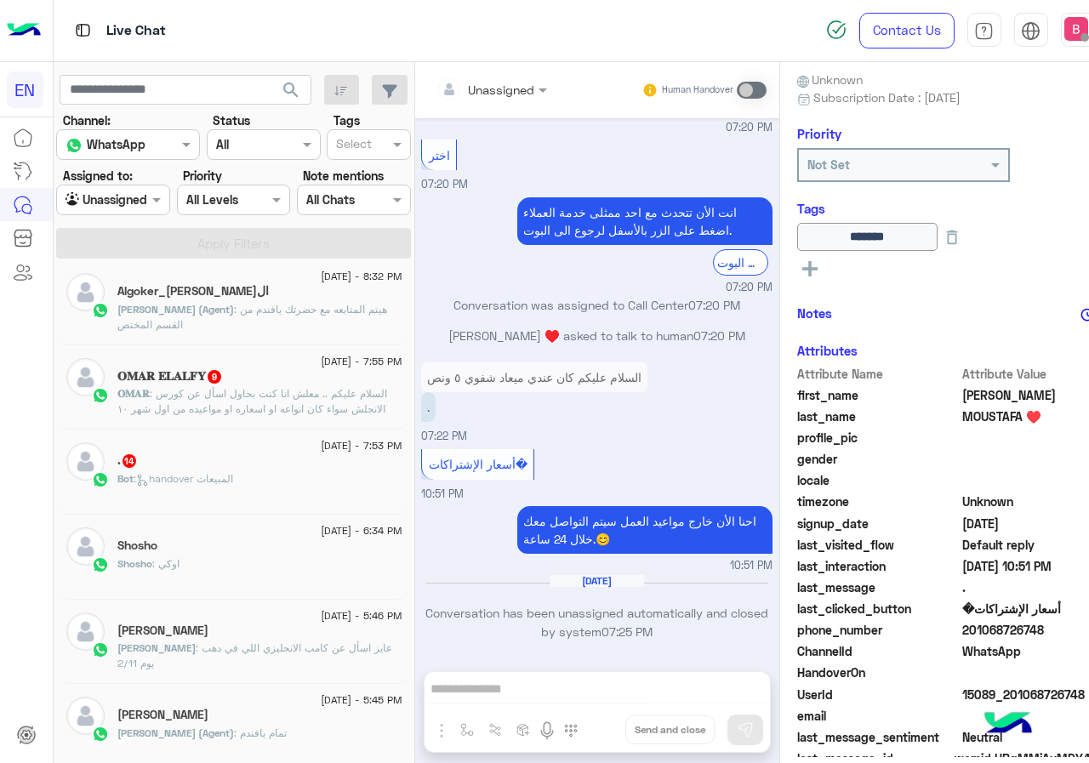
click at [256, 475] on div "Bot : handover المبيعات" at bounding box center [259, 486] width 284 height 30
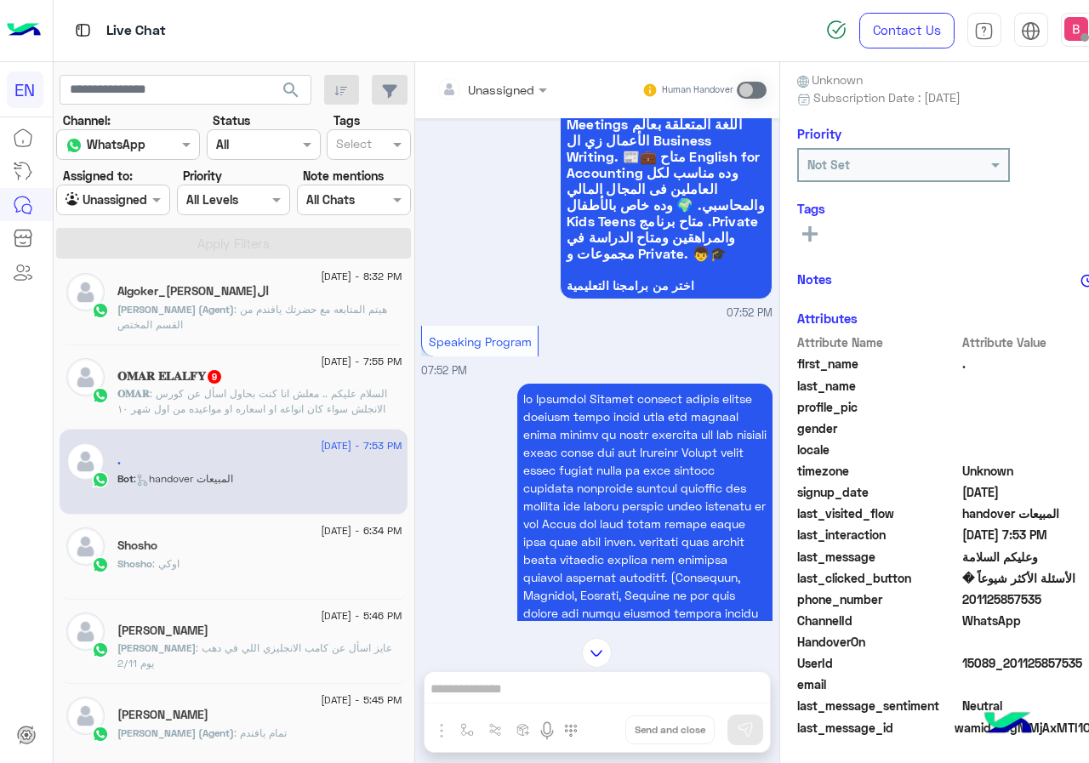
scroll to position [903, 0]
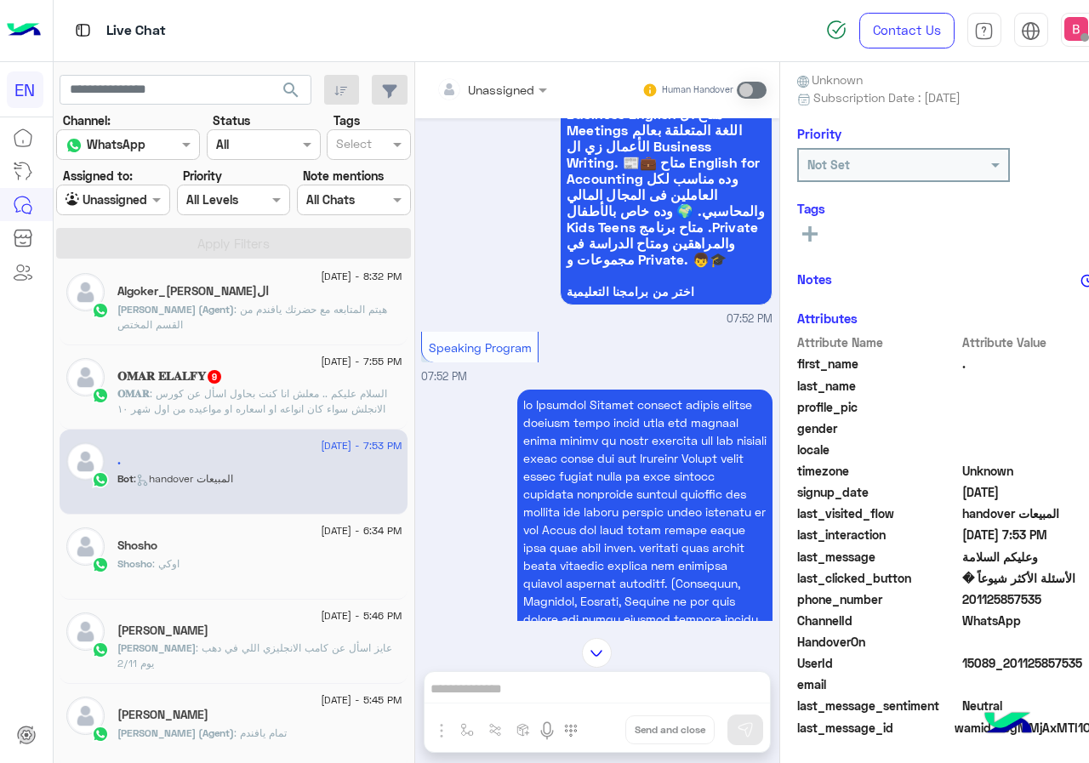
click at [436, 81] on input "text" at bounding box center [470, 90] width 69 height 18
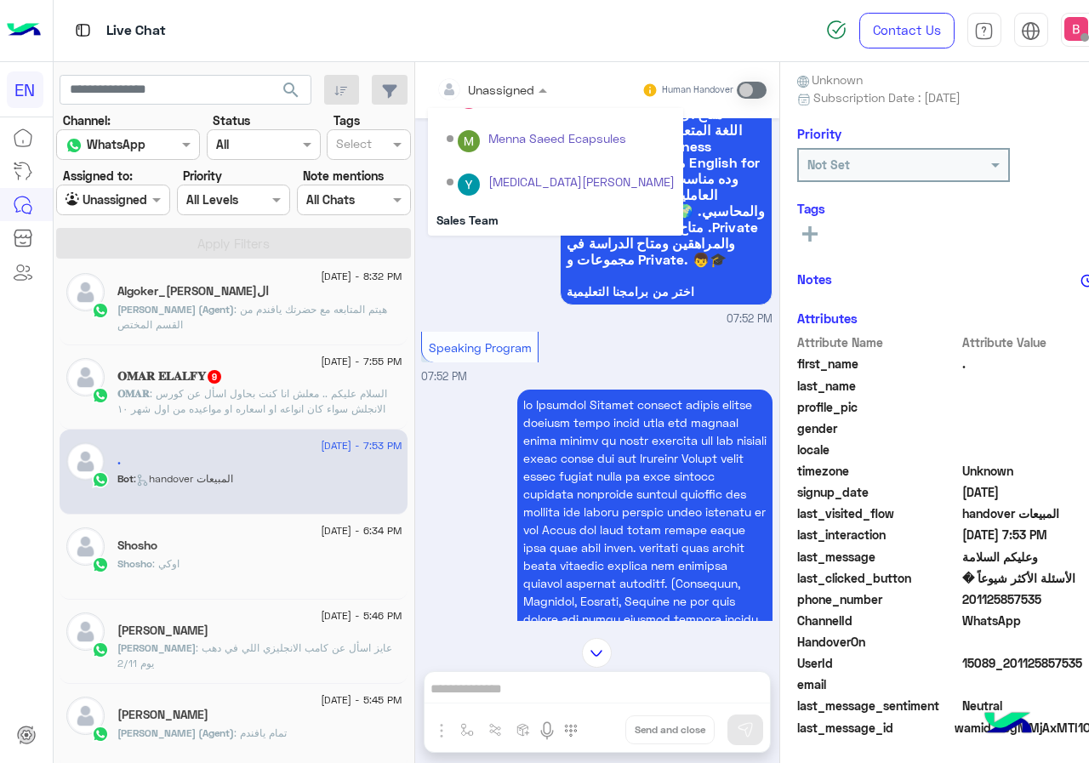
scroll to position [282, 0]
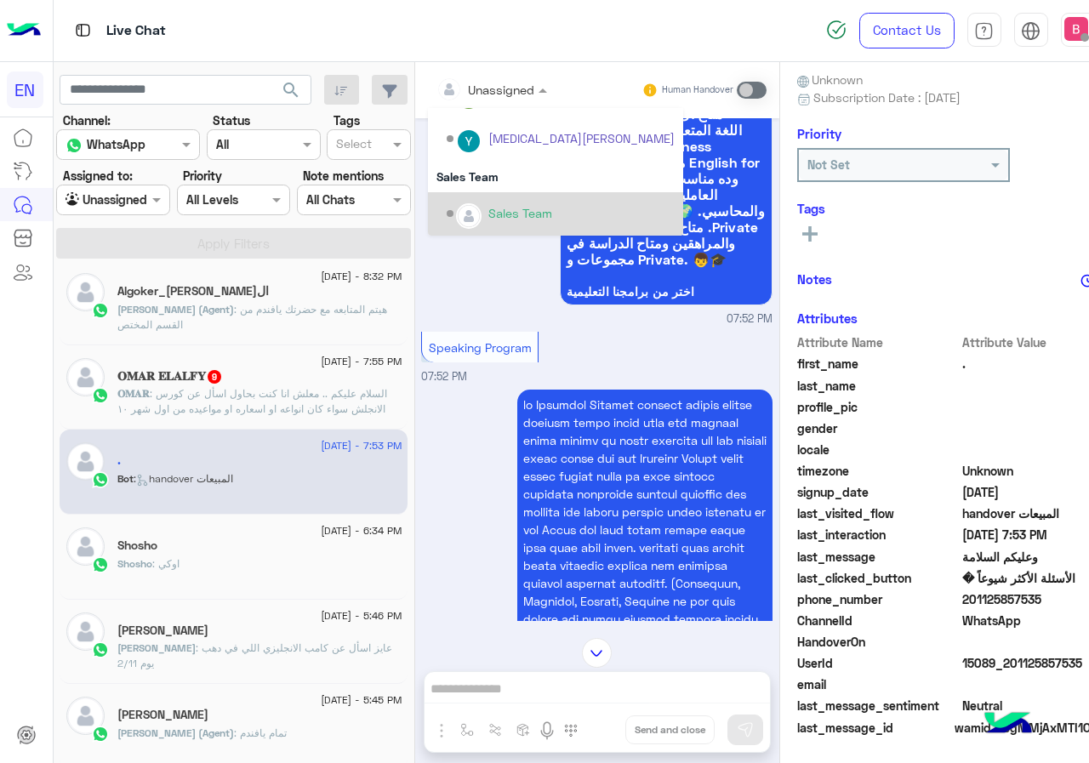
click at [447, 213] on div "Sales Team" at bounding box center [561, 214] width 228 height 30
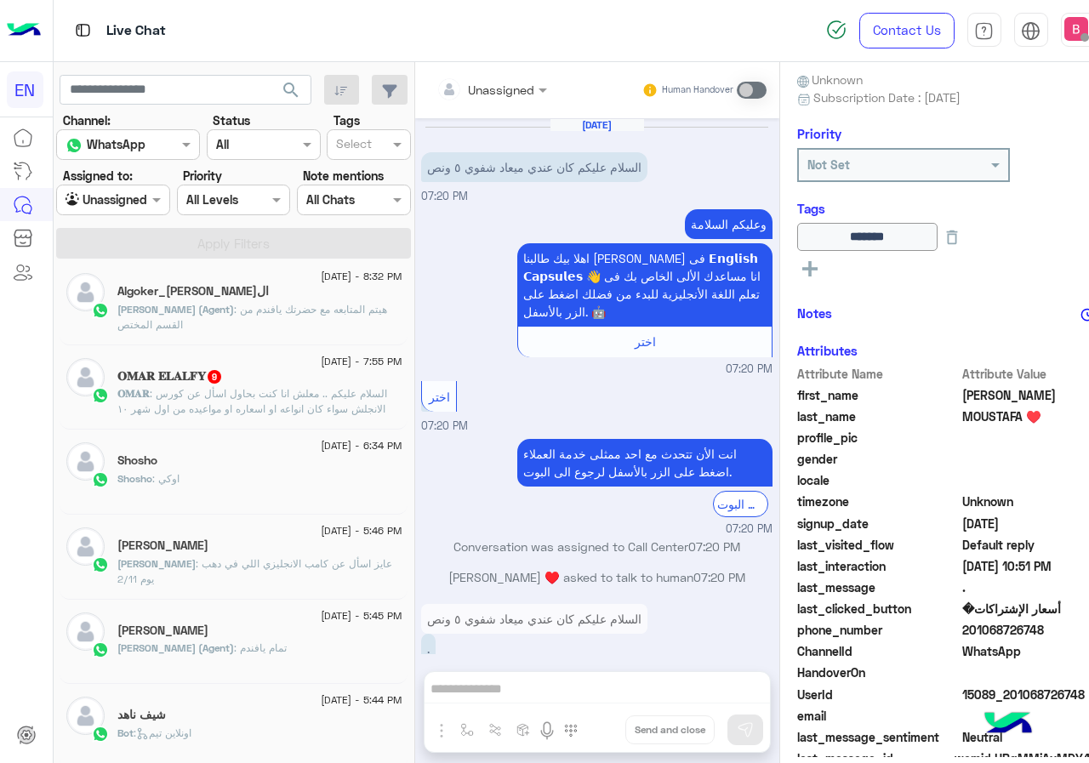
scroll to position [242, 0]
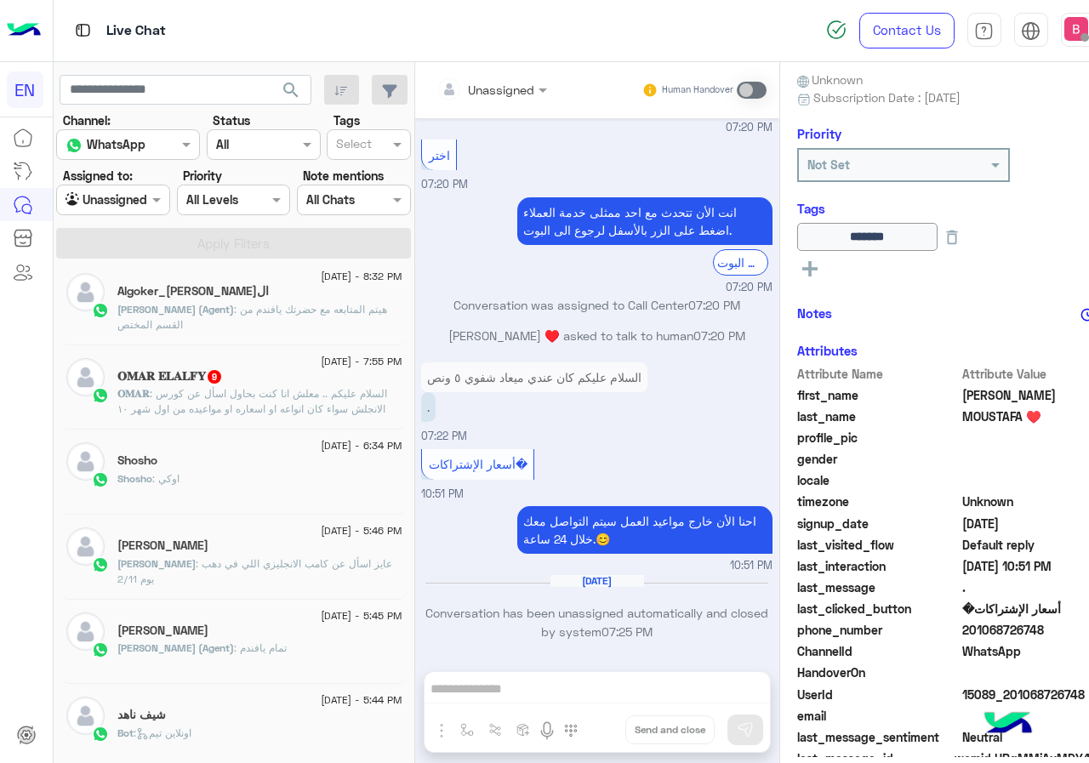
click at [282, 410] on span ": السلام عليكم .. معلش انا كنت بحاول اسأل عن كورس الانجلش سواء كان انواعه او اس…" at bounding box center [252, 408] width 270 height 43
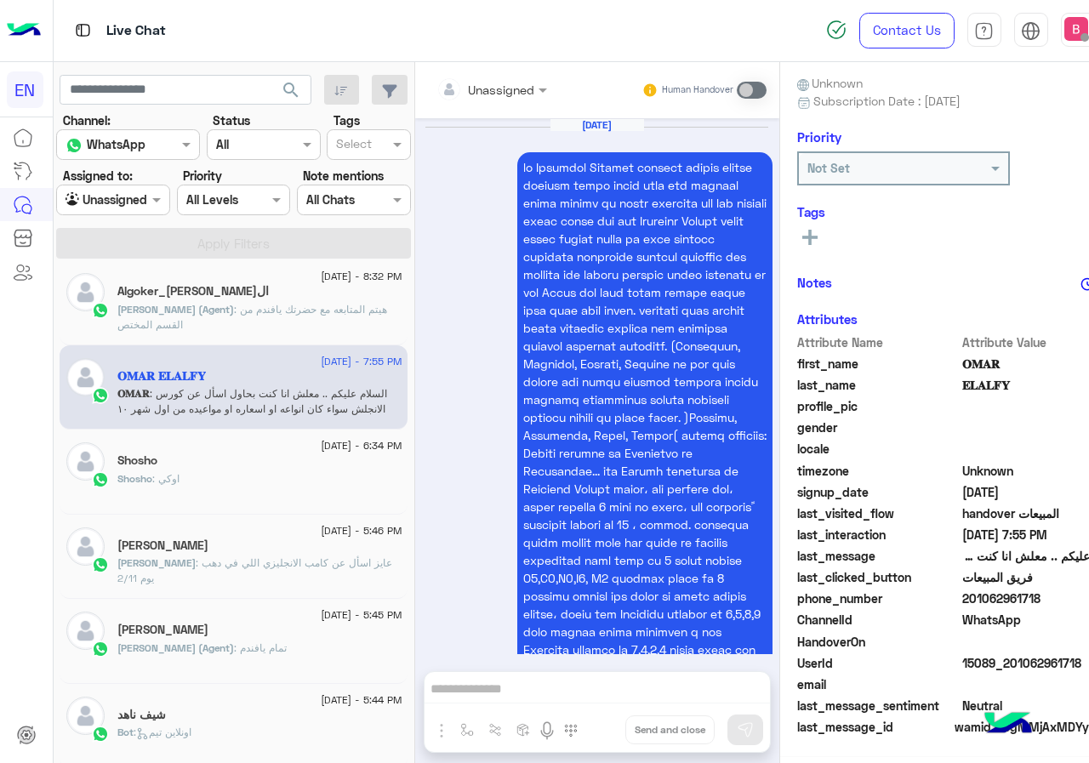
scroll to position [2751, 0]
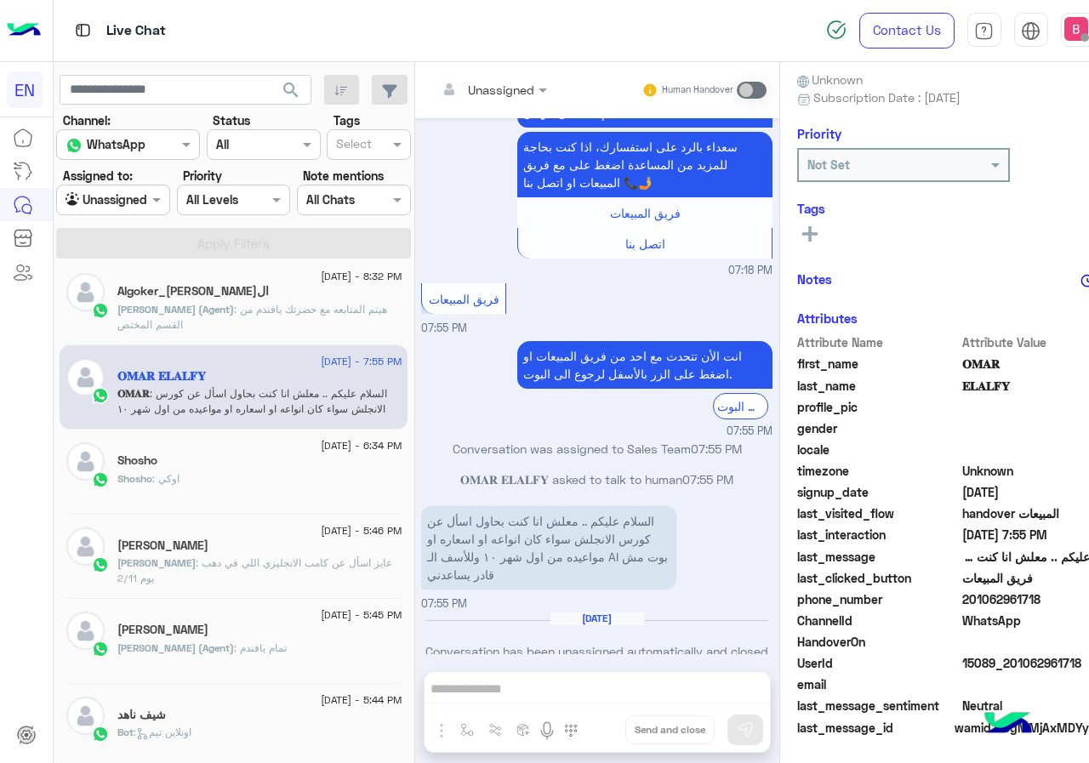
click at [468, 97] on div "Unassigned" at bounding box center [501, 90] width 66 height 18
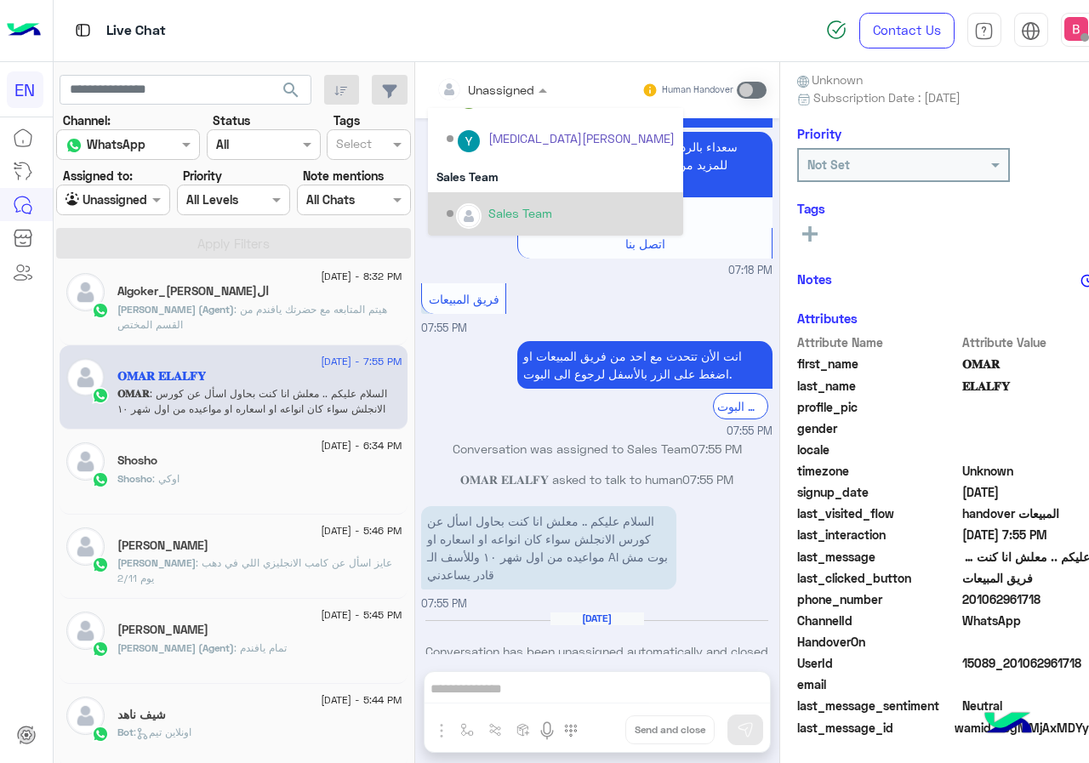
click at [457, 224] on div "Sales Team" at bounding box center [561, 214] width 228 height 30
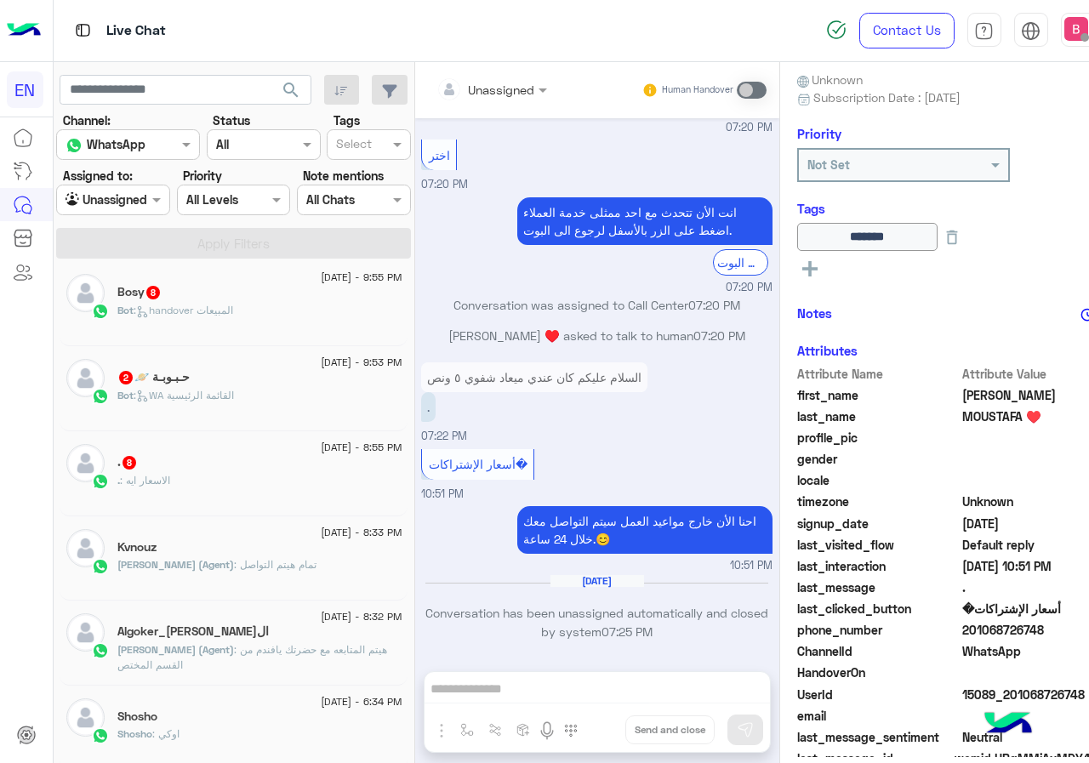
click at [238, 482] on div ". : الاسعار ايه" at bounding box center [259, 488] width 284 height 30
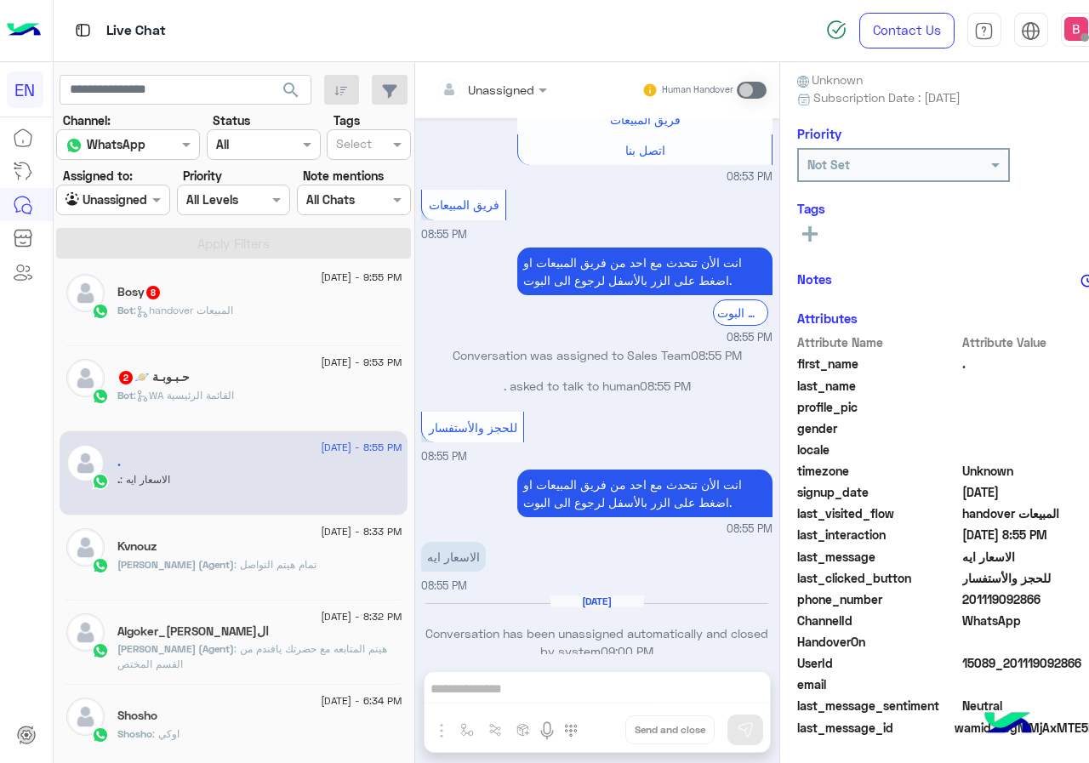
click at [450, 81] on div "Unassigned" at bounding box center [481, 89] width 107 height 34
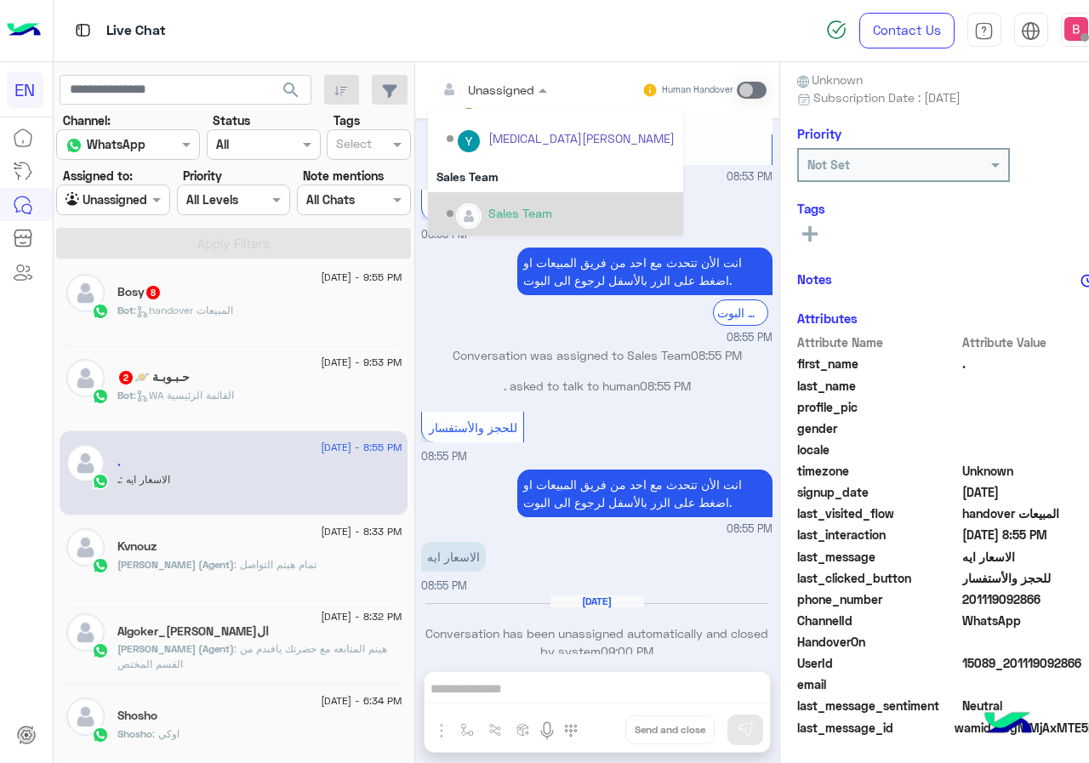
click at [488, 204] on div "Sales Team" at bounding box center [520, 213] width 64 height 18
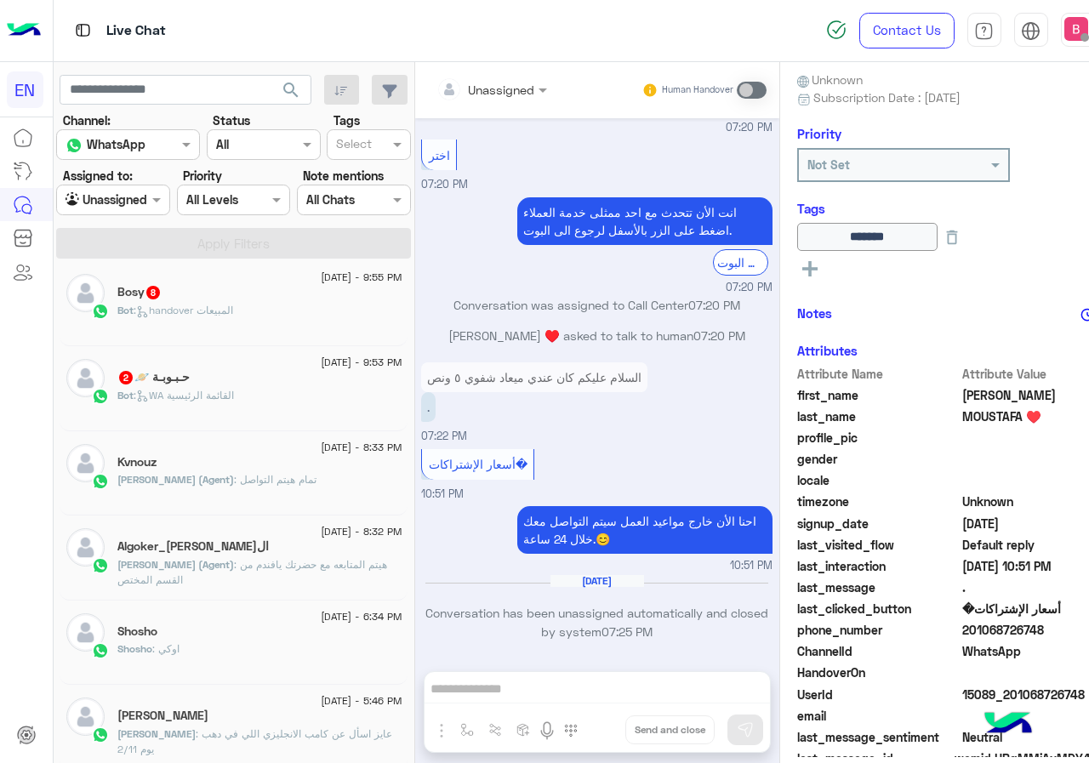
click at [254, 375] on div "حـبـوبـة 🪐 2" at bounding box center [259, 379] width 284 height 18
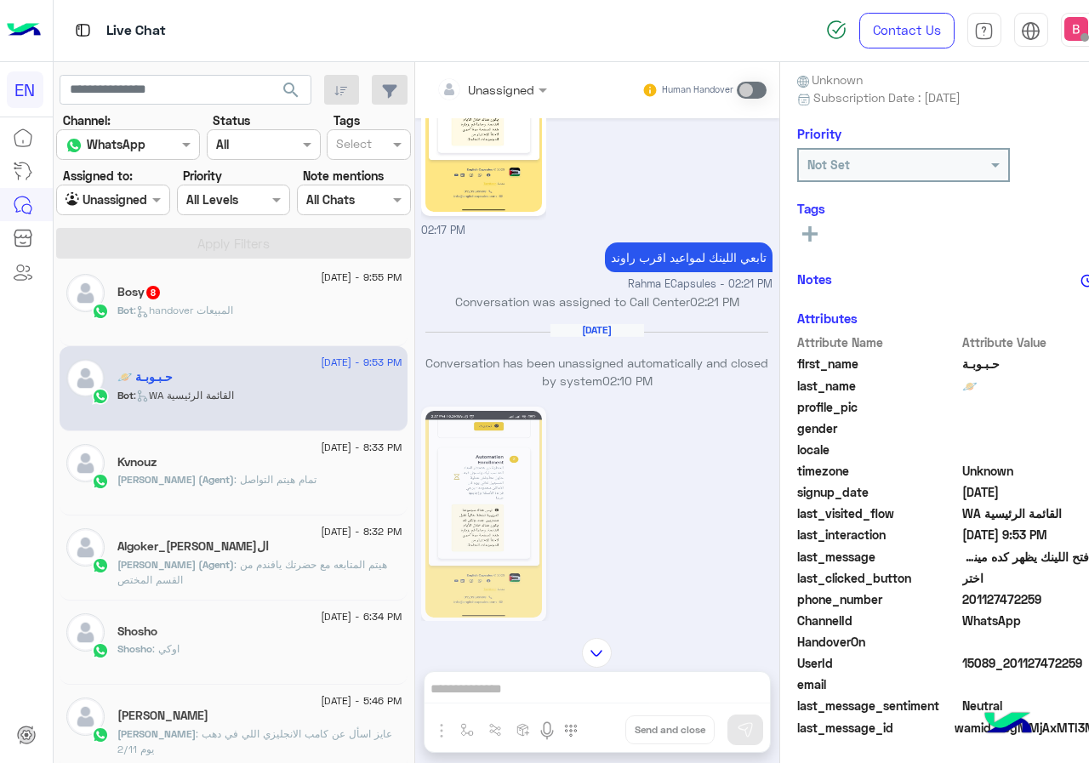
drag, startPoint x: 917, startPoint y: 596, endPoint x: 981, endPoint y: 596, distance: 63.8
click at [1021, 595] on span "201127472259" at bounding box center [1043, 599] width 162 height 18
drag, startPoint x: 978, startPoint y: 601, endPoint x: 857, endPoint y: 407, distance: 229.7
click at [857, 407] on span "profile_pic" at bounding box center [878, 407] width 162 height 18
drag, startPoint x: 915, startPoint y: 598, endPoint x: 951, endPoint y: 598, distance: 35.7
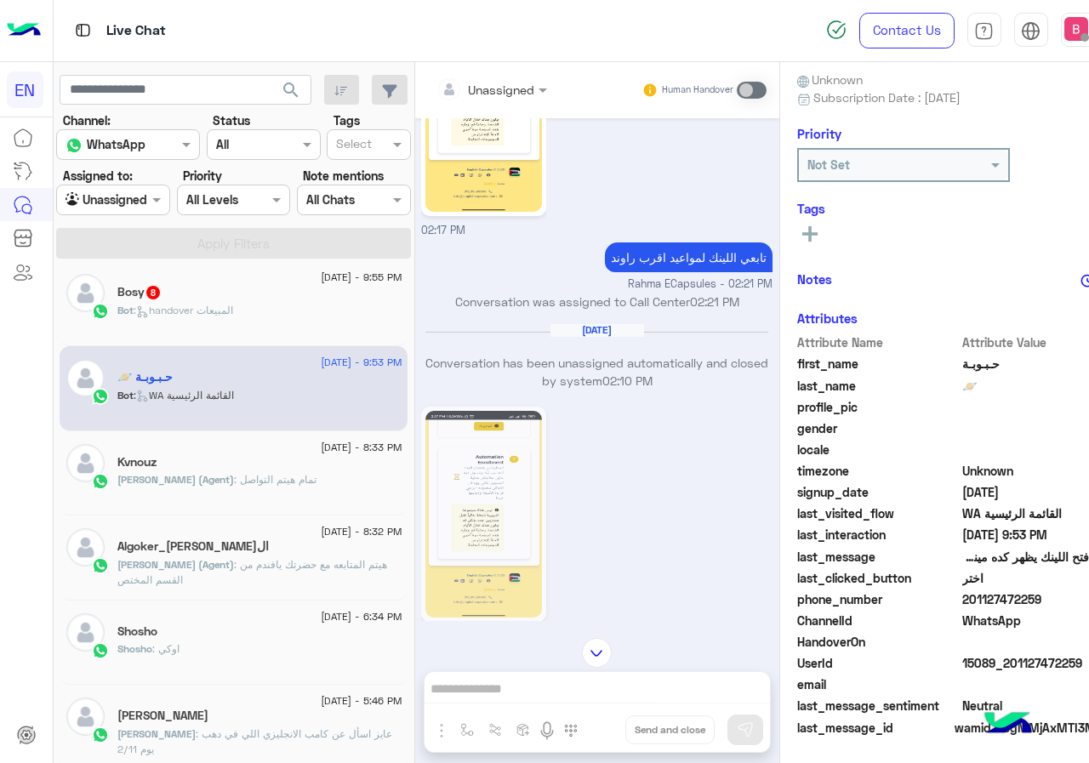
click at [1016, 598] on span "201127472259" at bounding box center [1043, 599] width 162 height 18
copy span "01127472259"
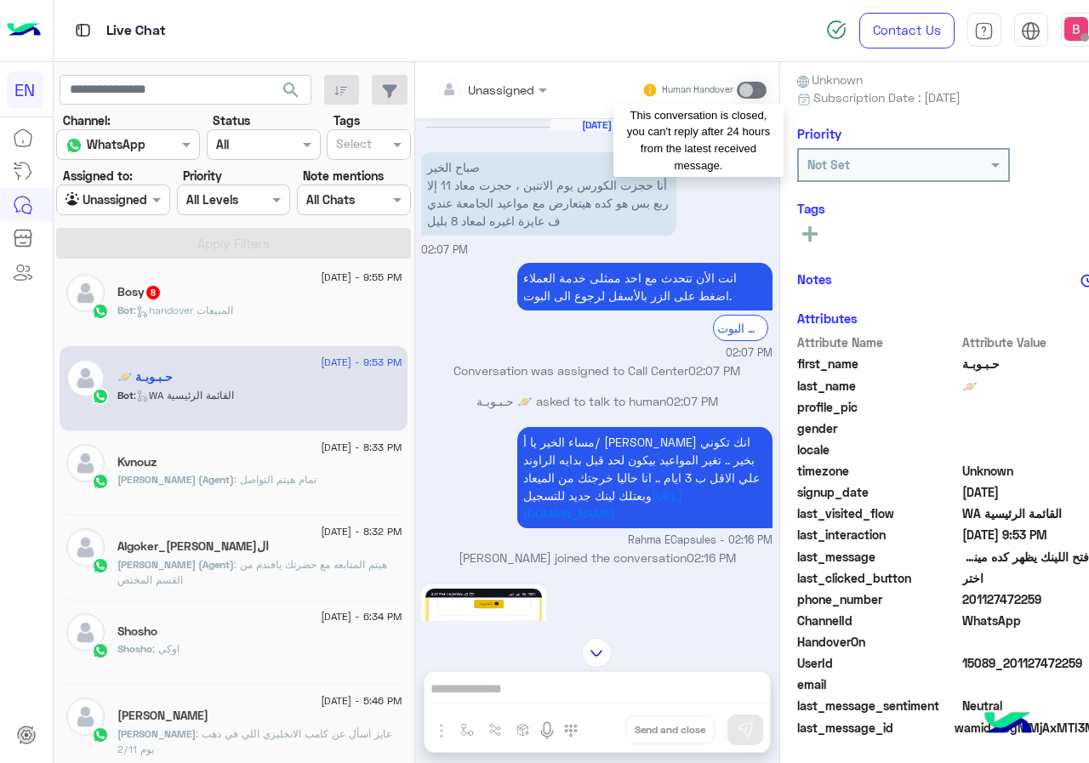
click at [737, 84] on span at bounding box center [752, 90] width 30 height 17
click at [737, 90] on span at bounding box center [752, 90] width 30 height 17
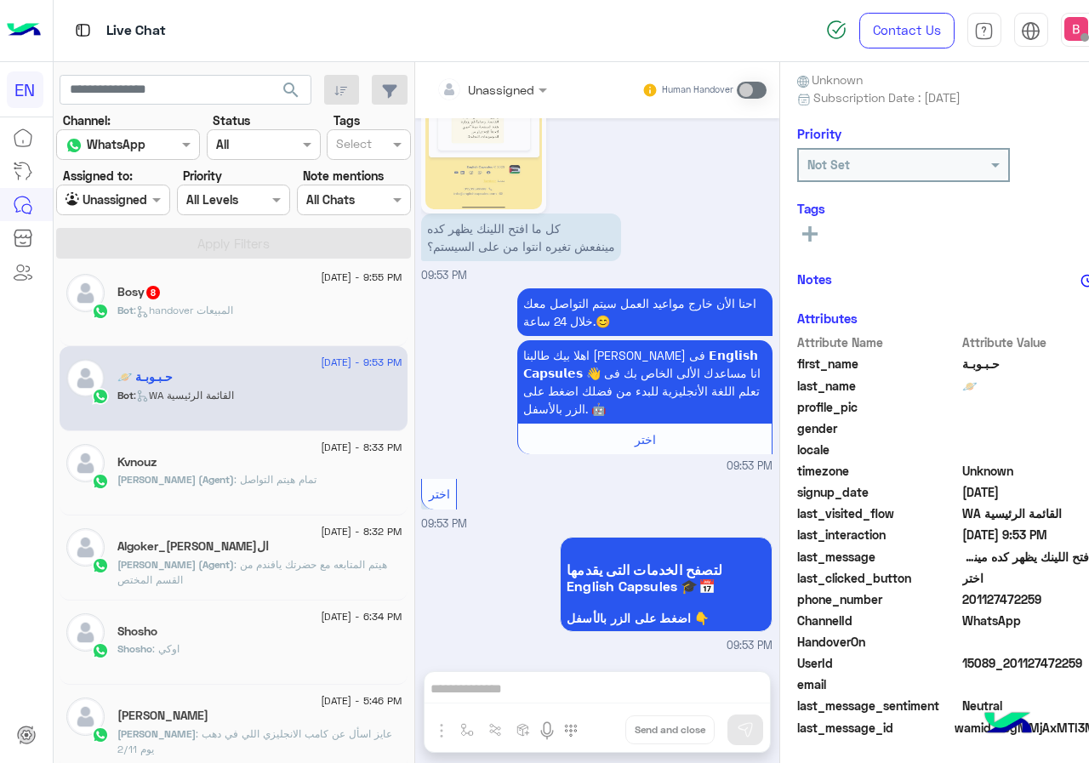
scroll to position [1009, 0]
click at [802, 226] on icon at bounding box center [809, 233] width 15 height 15
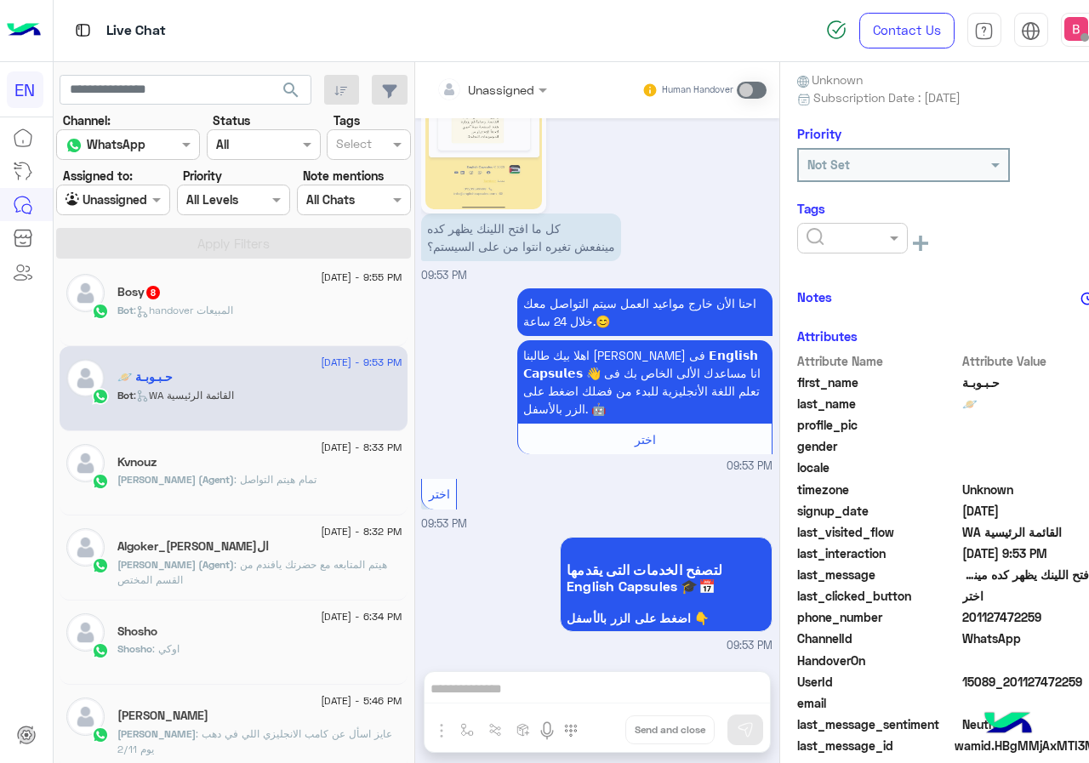
click at [806, 237] on input "text" at bounding box center [832, 239] width 52 height 18
click at [806, 284] on span "Solved" at bounding box center [825, 279] width 38 height 14
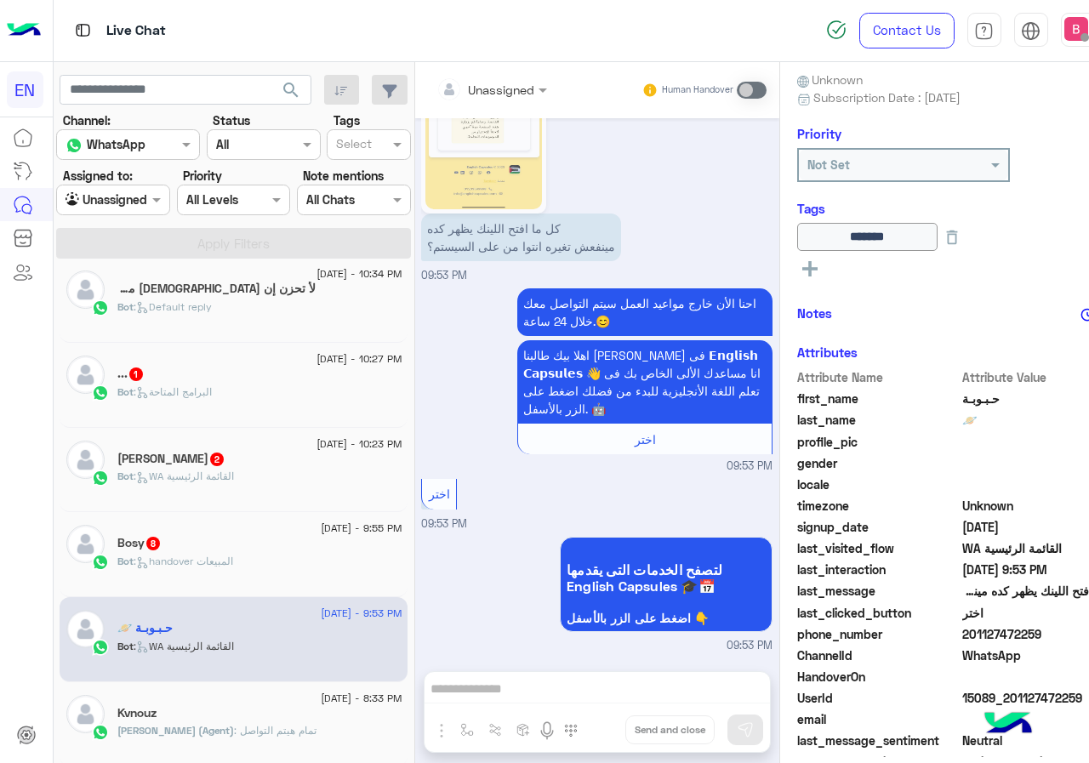
scroll to position [94, 0]
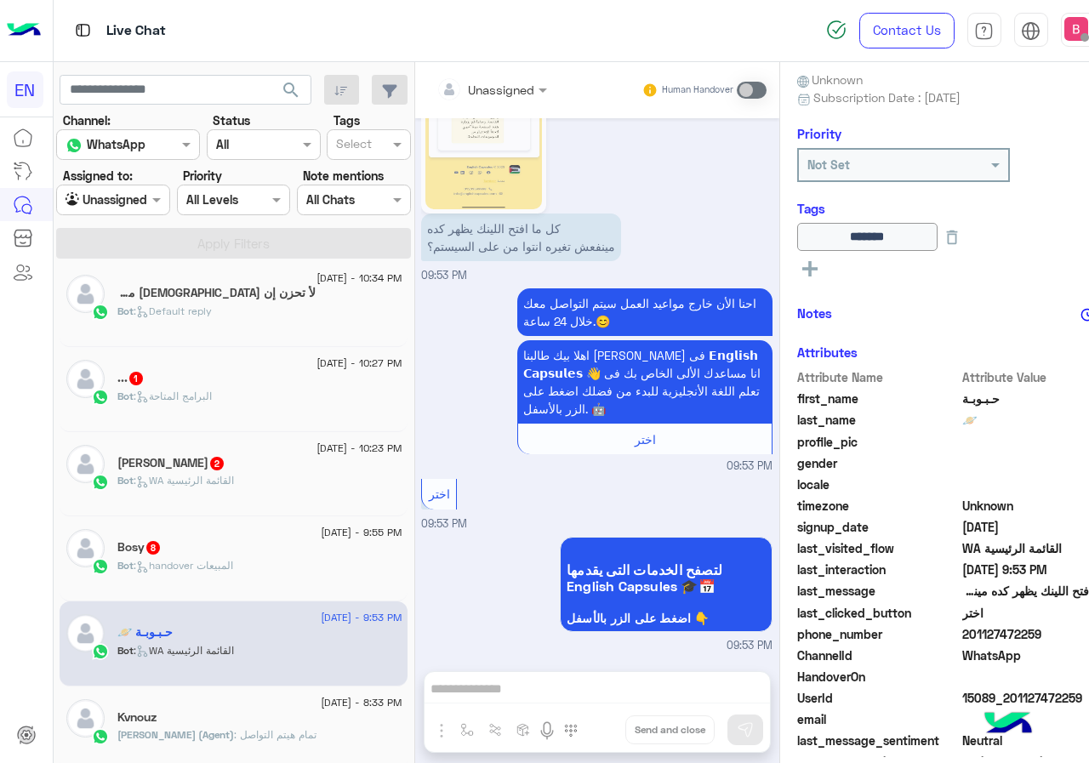
click at [208, 555] on div "Bosy 8" at bounding box center [259, 549] width 284 height 18
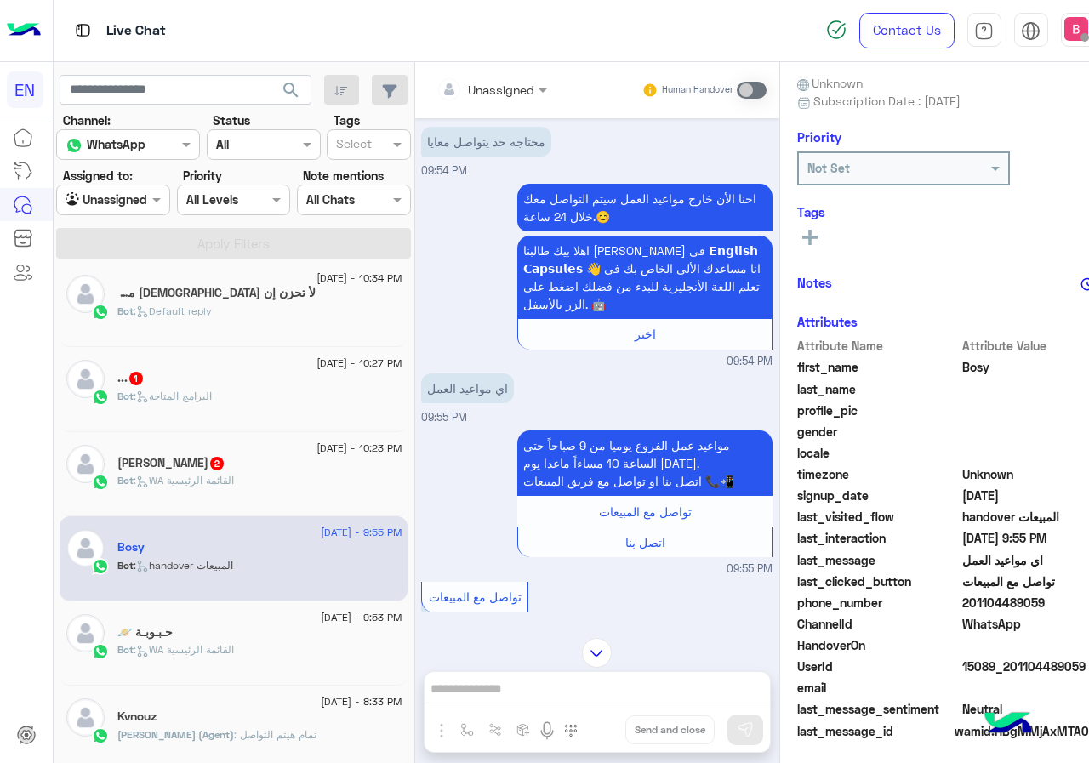
scroll to position [153, 0]
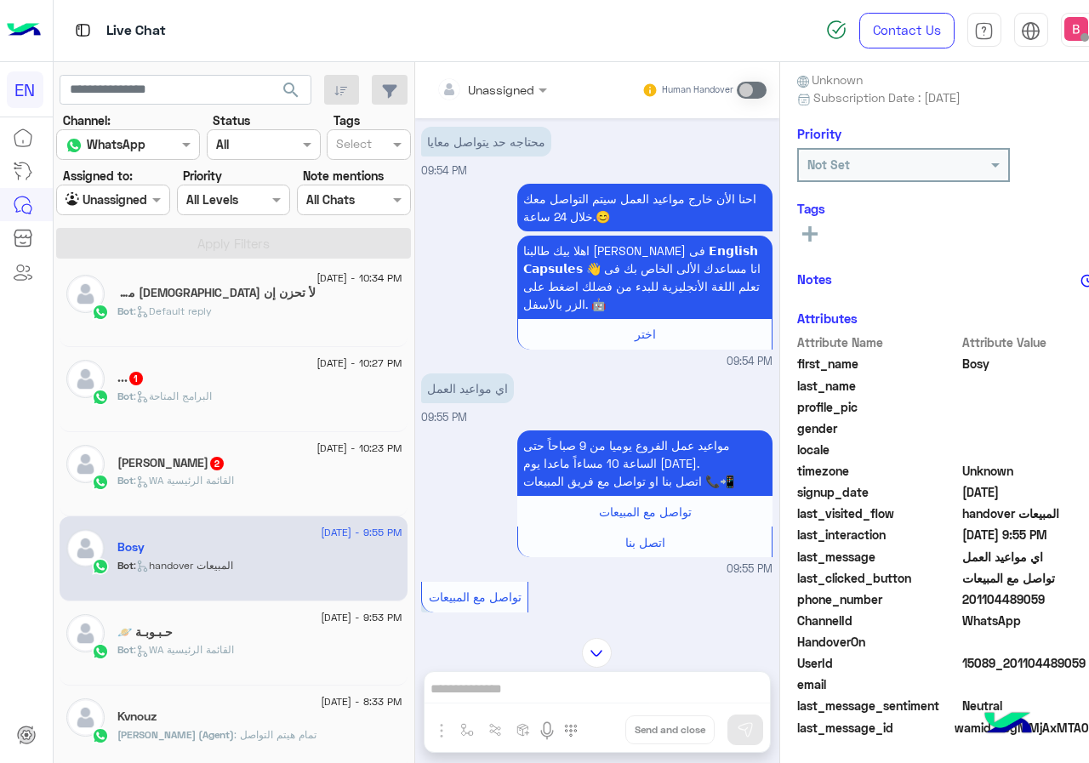
click at [460, 80] on div at bounding box center [492, 89] width 128 height 20
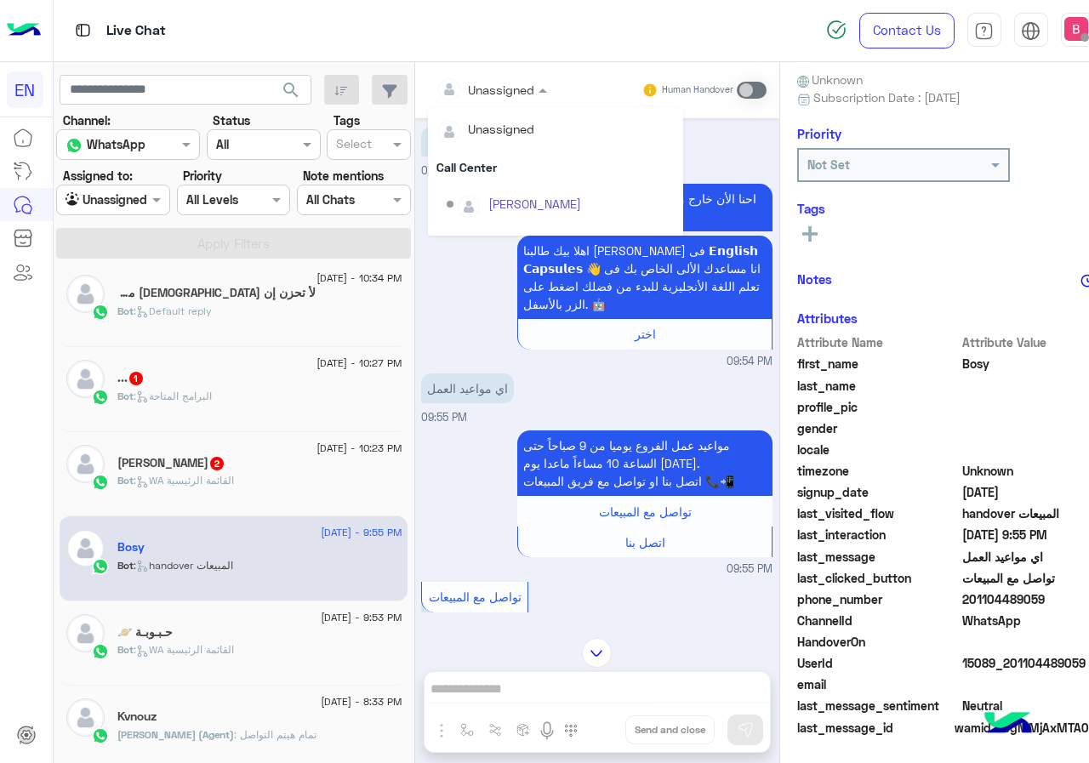
scroll to position [282, 0]
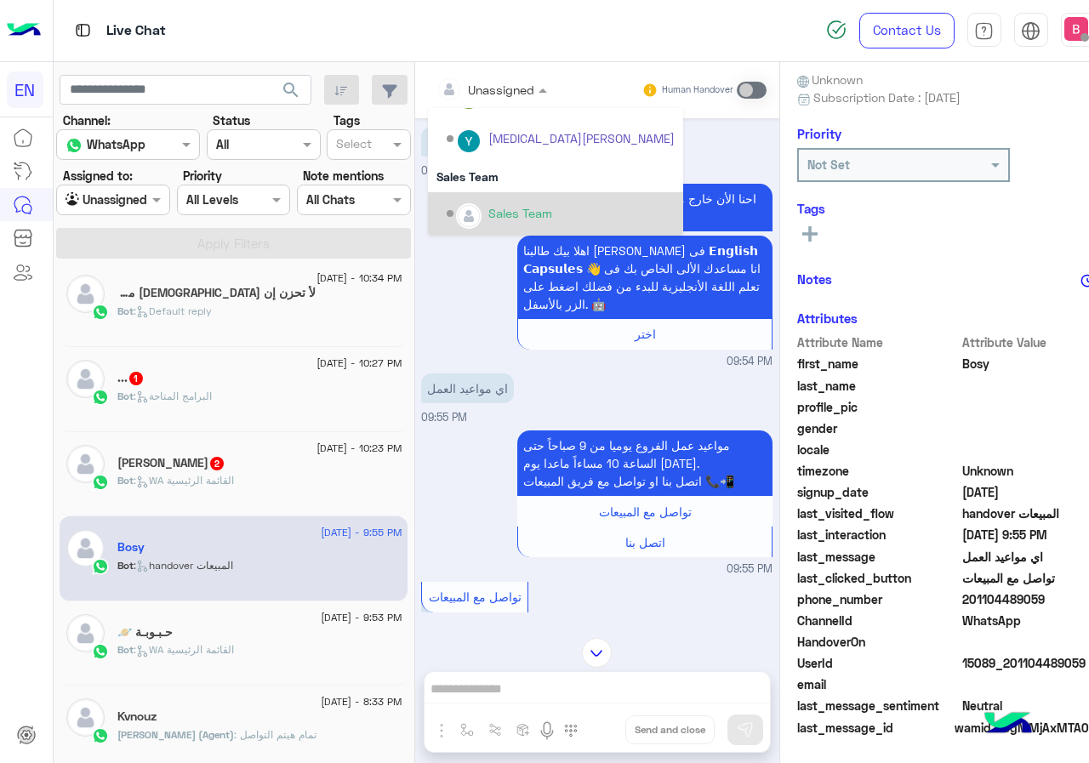
click at [488, 214] on div "Sales Team" at bounding box center [520, 213] width 64 height 18
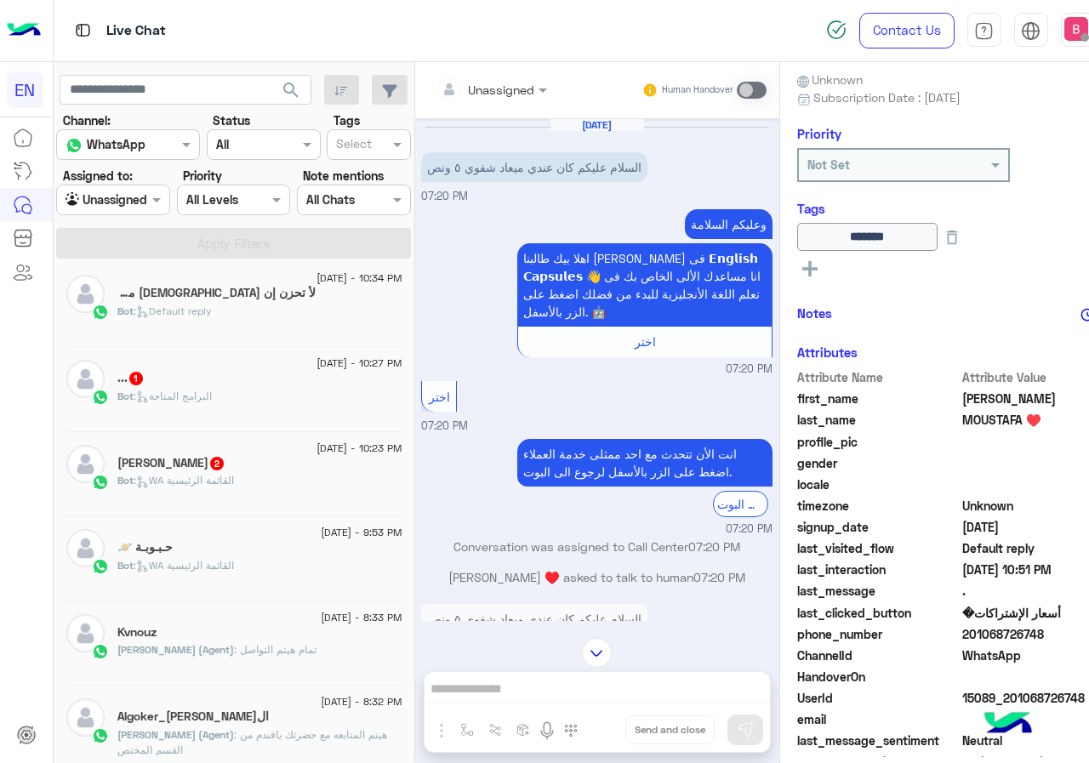
drag, startPoint x: 912, startPoint y: 632, endPoint x: 1006, endPoint y: 635, distance: 94.5
click at [1010, 635] on span "201068726748" at bounding box center [1043, 634] width 162 height 18
drag, startPoint x: 954, startPoint y: 635, endPoint x: 853, endPoint y: 334, distance: 317.7
click at [855, 334] on div "[PERSON_NAME] ♥️ Reachable Unknown Subscription Date : [DATE] Priority Not Set …" at bounding box center [961, 409] width 362 height 695
click at [259, 470] on div "[PERSON_NAME] 2" at bounding box center [259, 465] width 284 height 18
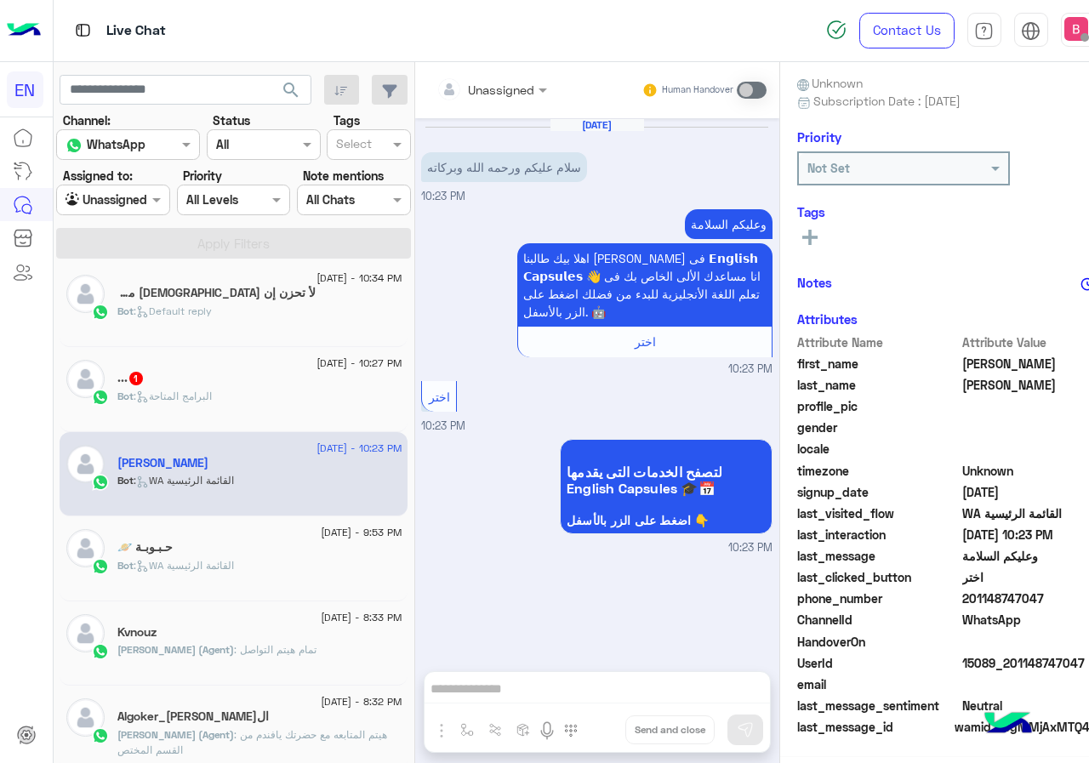
scroll to position [153, 0]
click at [455, 75] on div "Unassigned" at bounding box center [485, 89] width 99 height 34
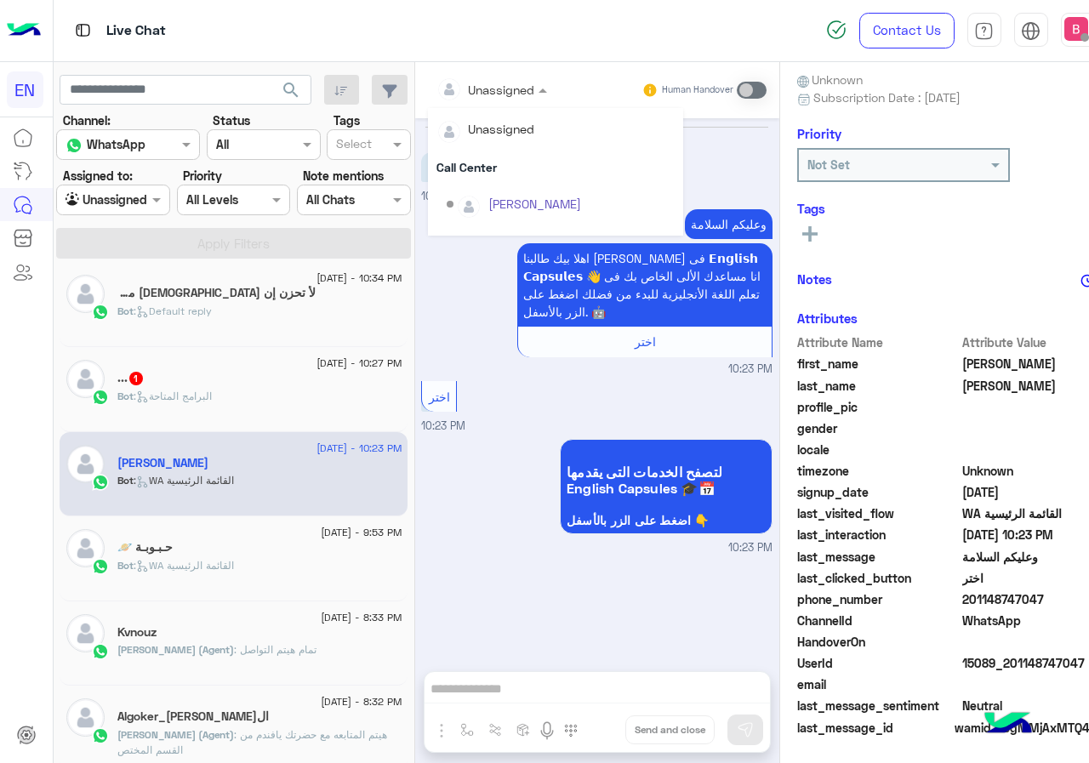
scroll to position [282, 0]
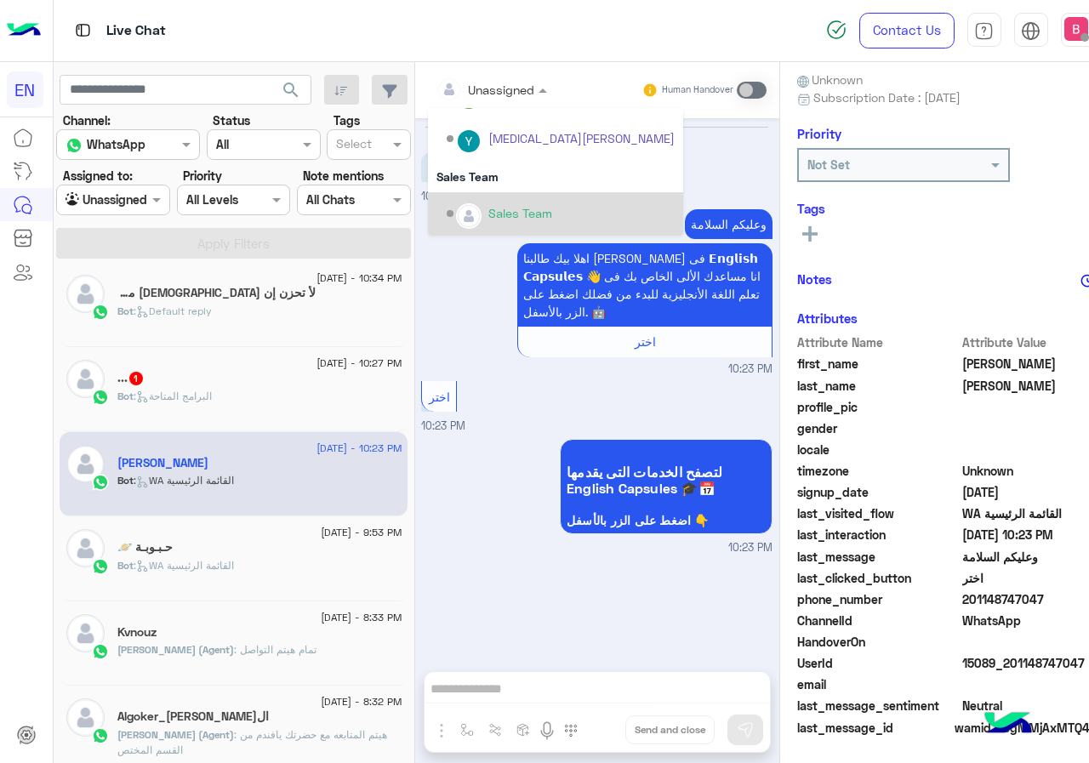
click at [464, 201] on div "Sales Team" at bounding box center [561, 214] width 228 height 30
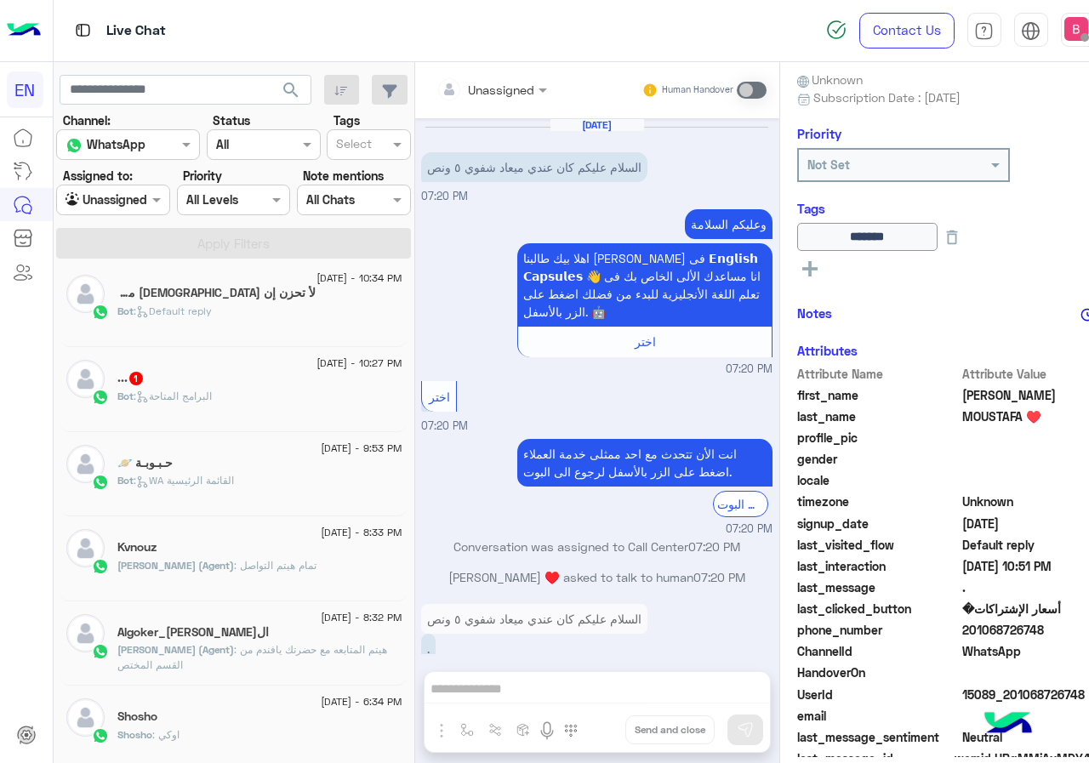
scroll to position [242, 0]
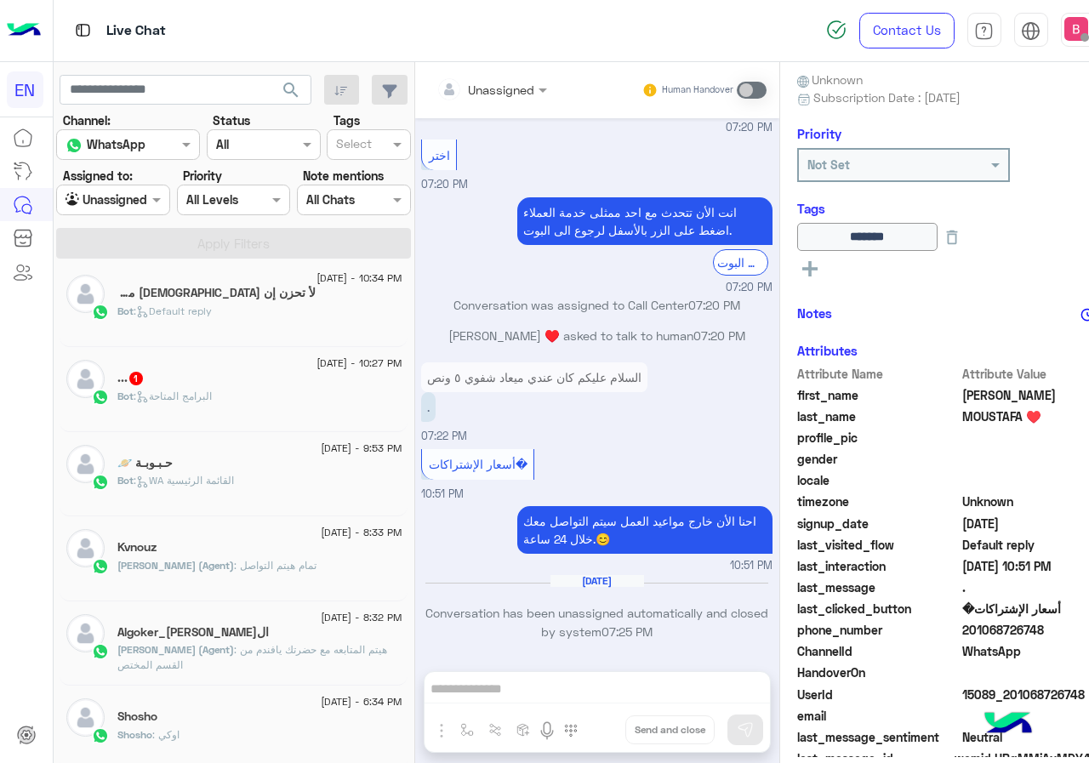
click at [237, 391] on div "Bot : البرامج المتاحة" at bounding box center [259, 404] width 284 height 30
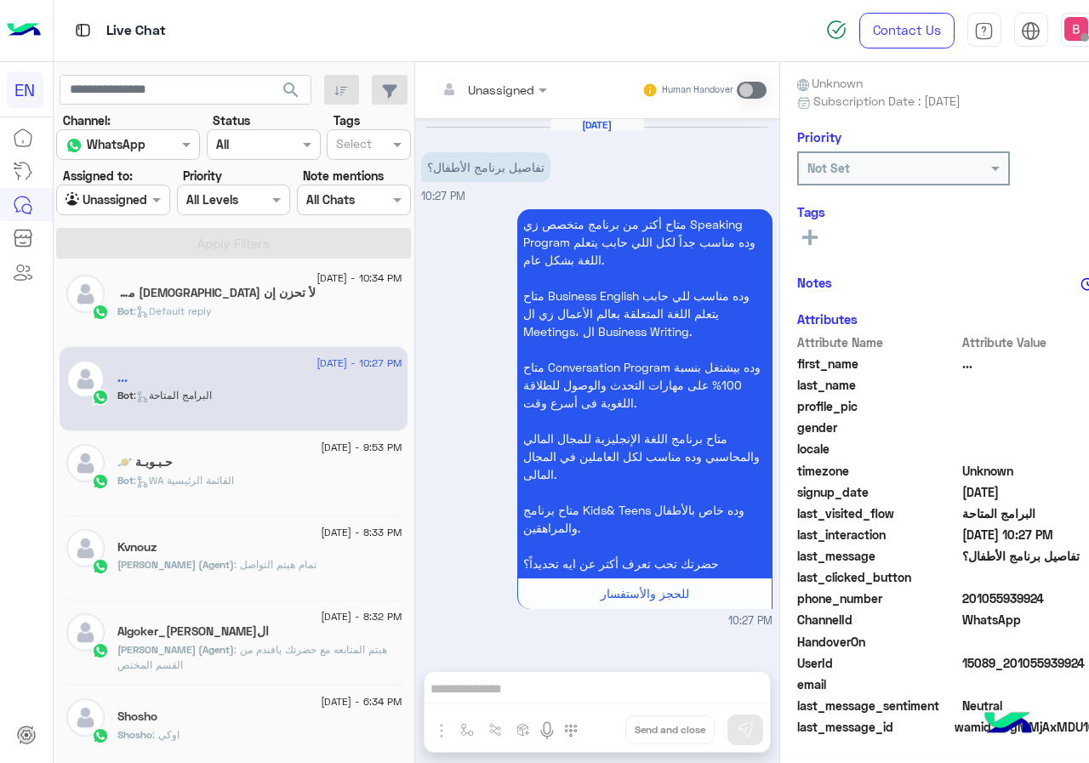
click at [462, 94] on div at bounding box center [492, 89] width 128 height 20
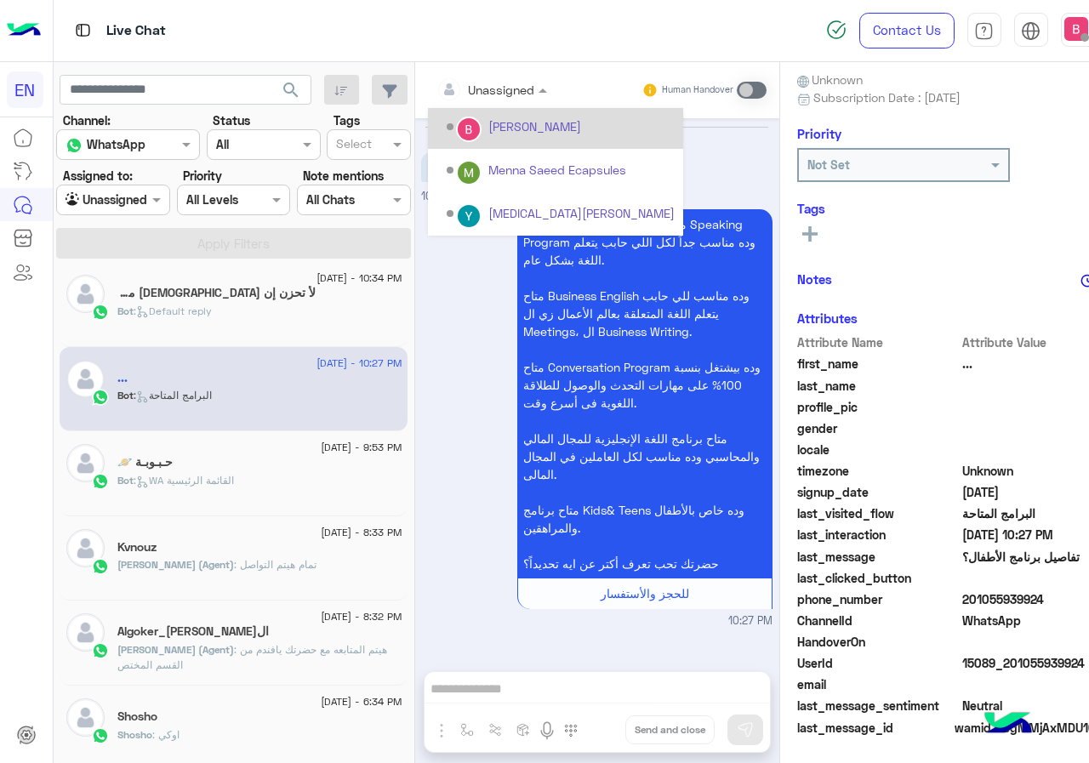
scroll to position [282, 0]
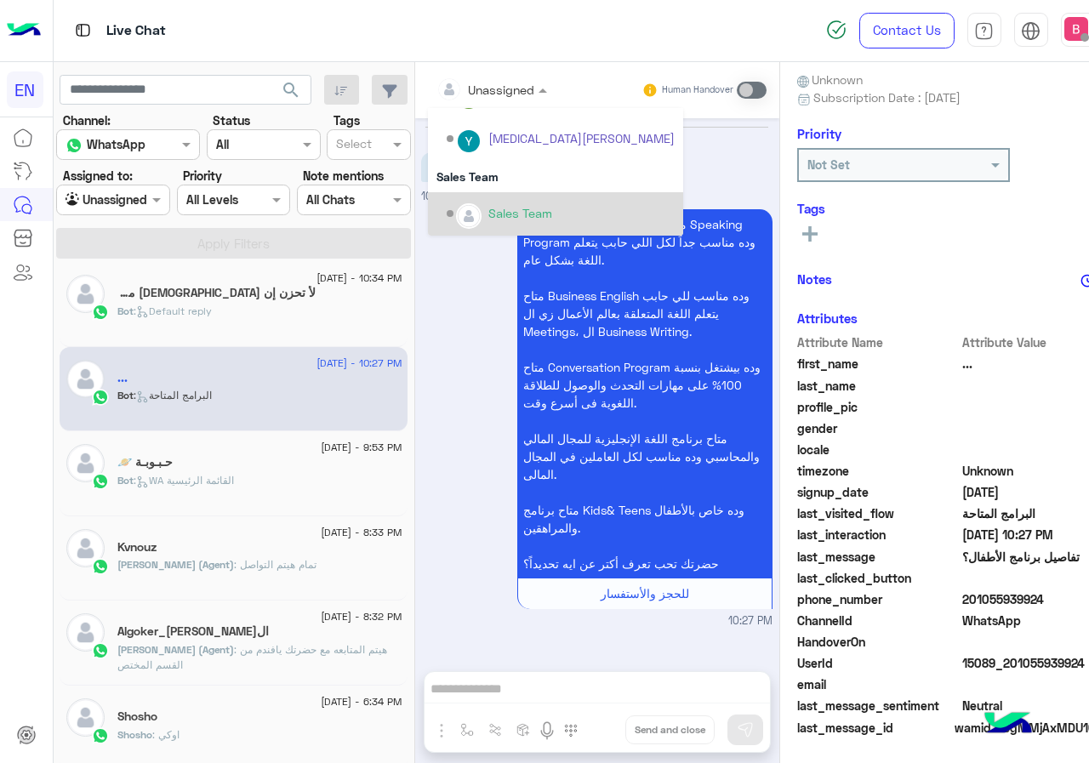
click at [488, 214] on div "Sales Team" at bounding box center [520, 213] width 64 height 18
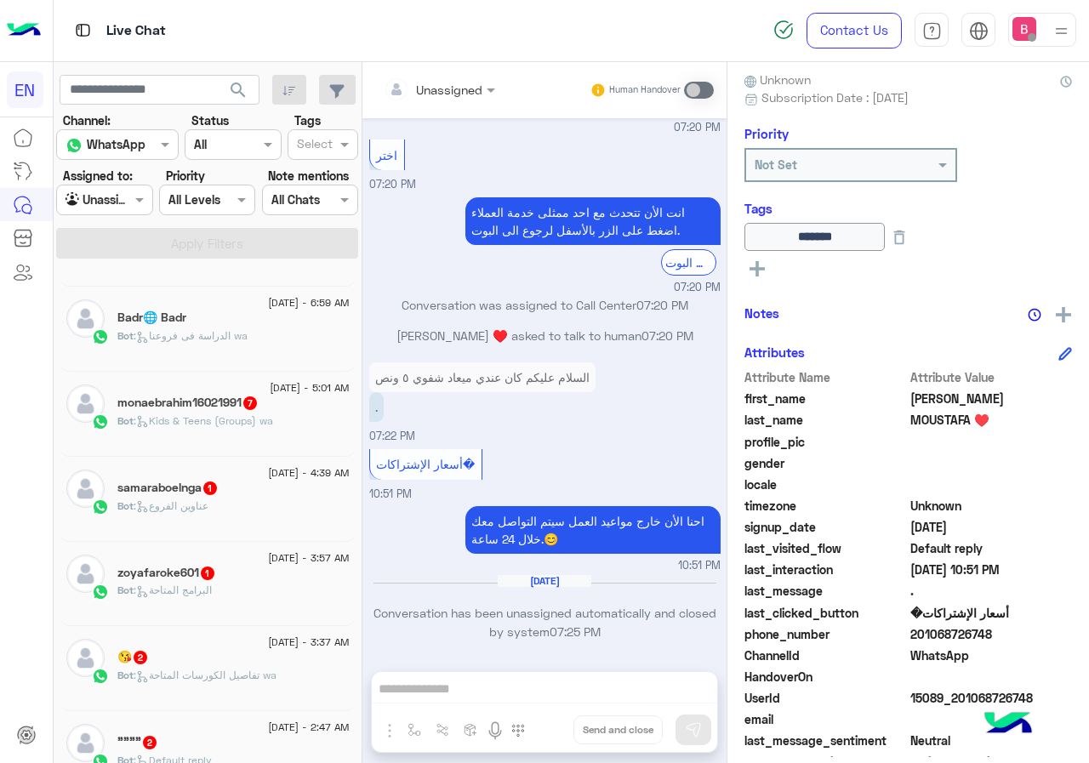
scroll to position [340, 0]
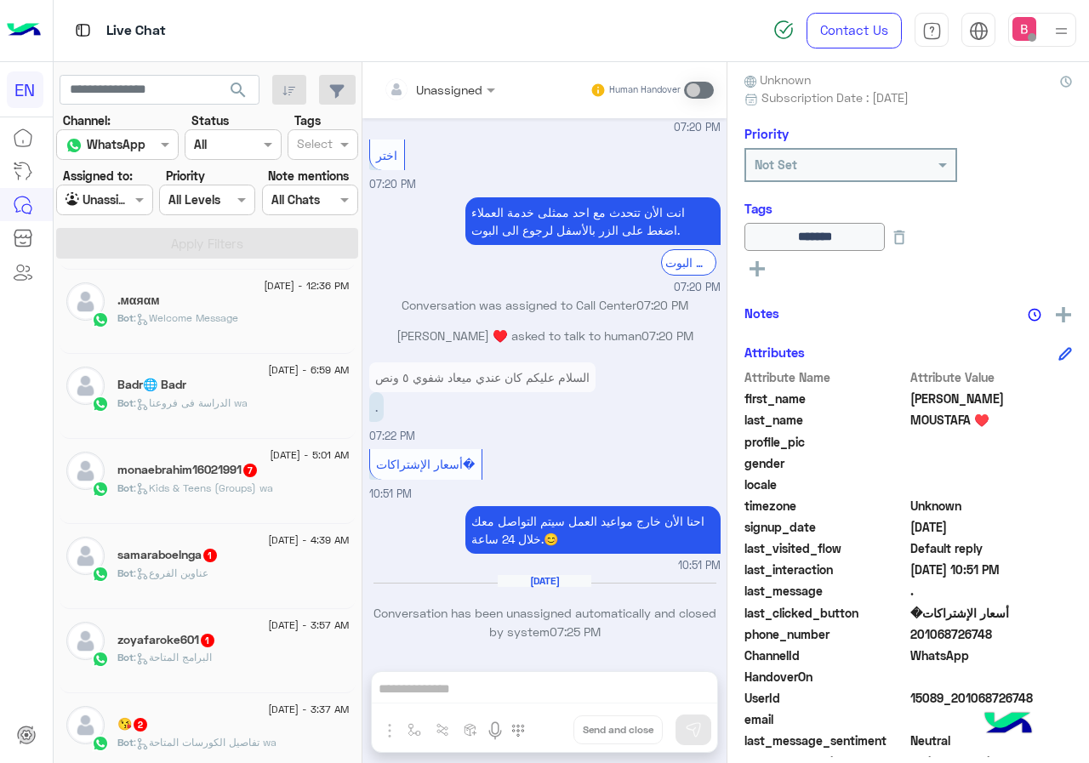
click at [281, 481] on div "Bot : Kids & Teens (Groups) wa" at bounding box center [233, 496] width 232 height 30
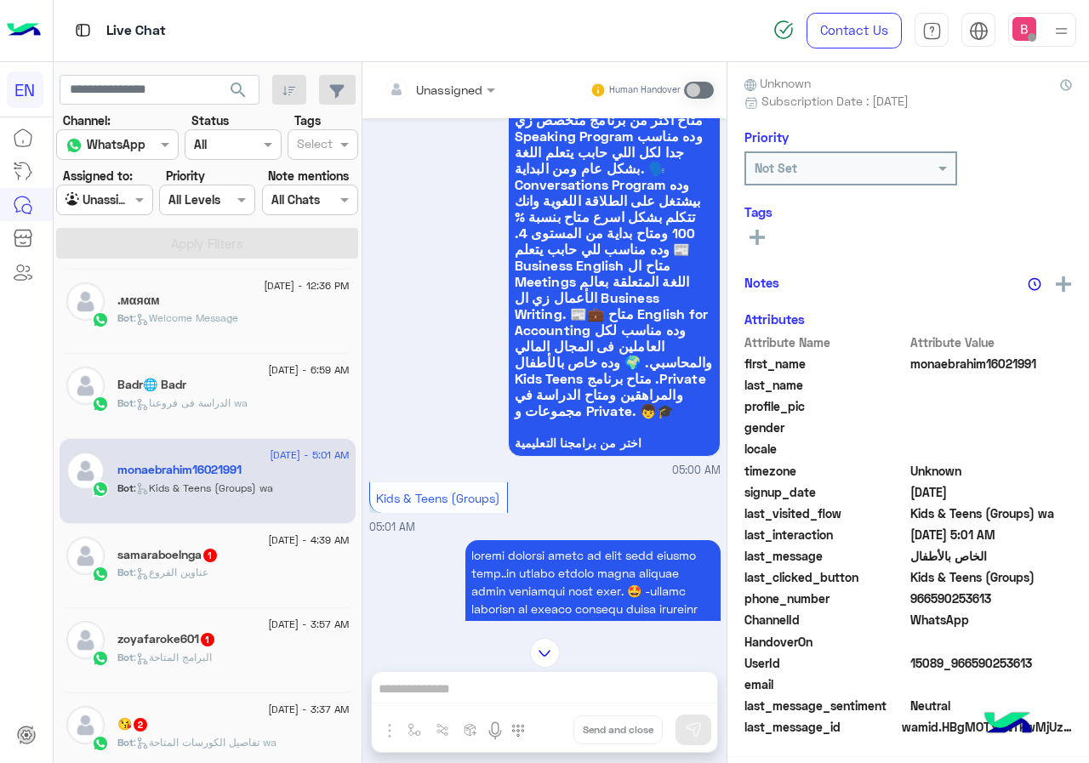
scroll to position [1250, 0]
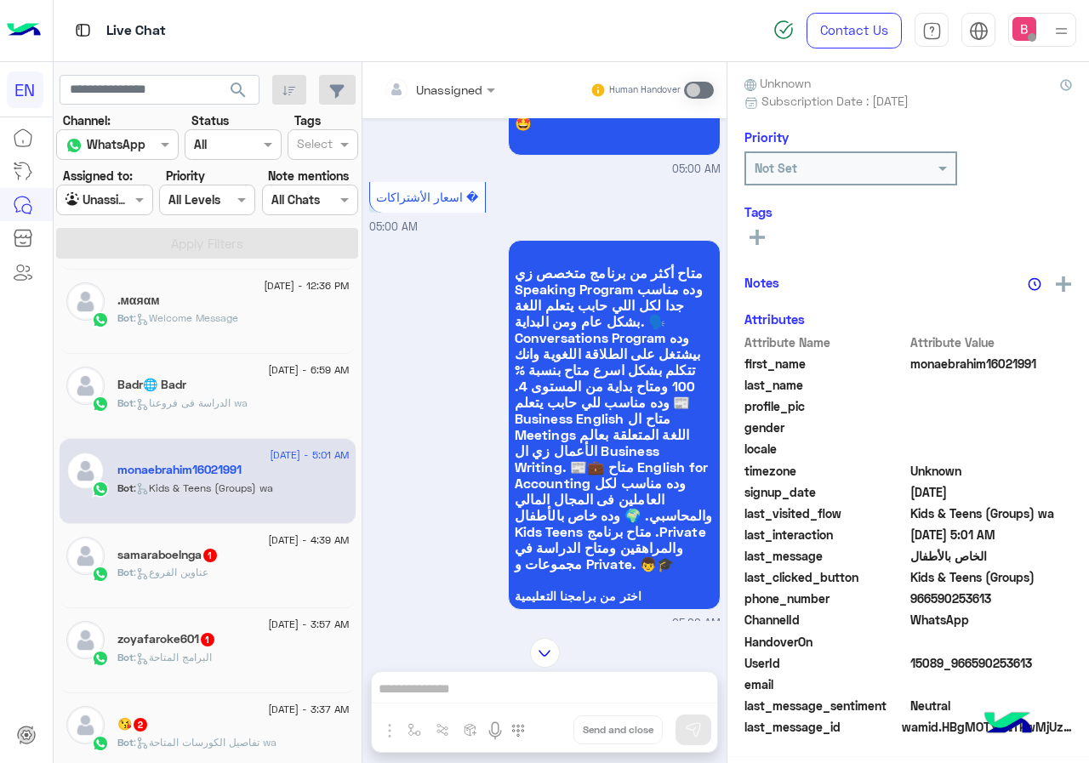
click at [463, 94] on div at bounding box center [439, 89] width 128 height 20
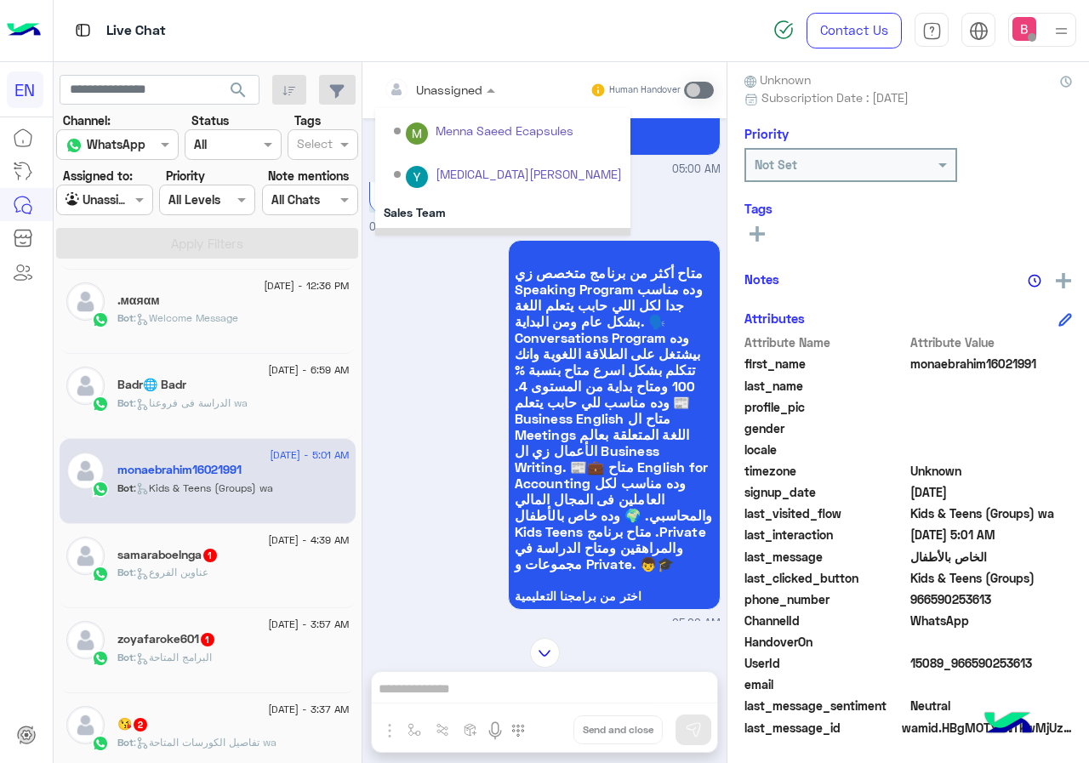
scroll to position [282, 0]
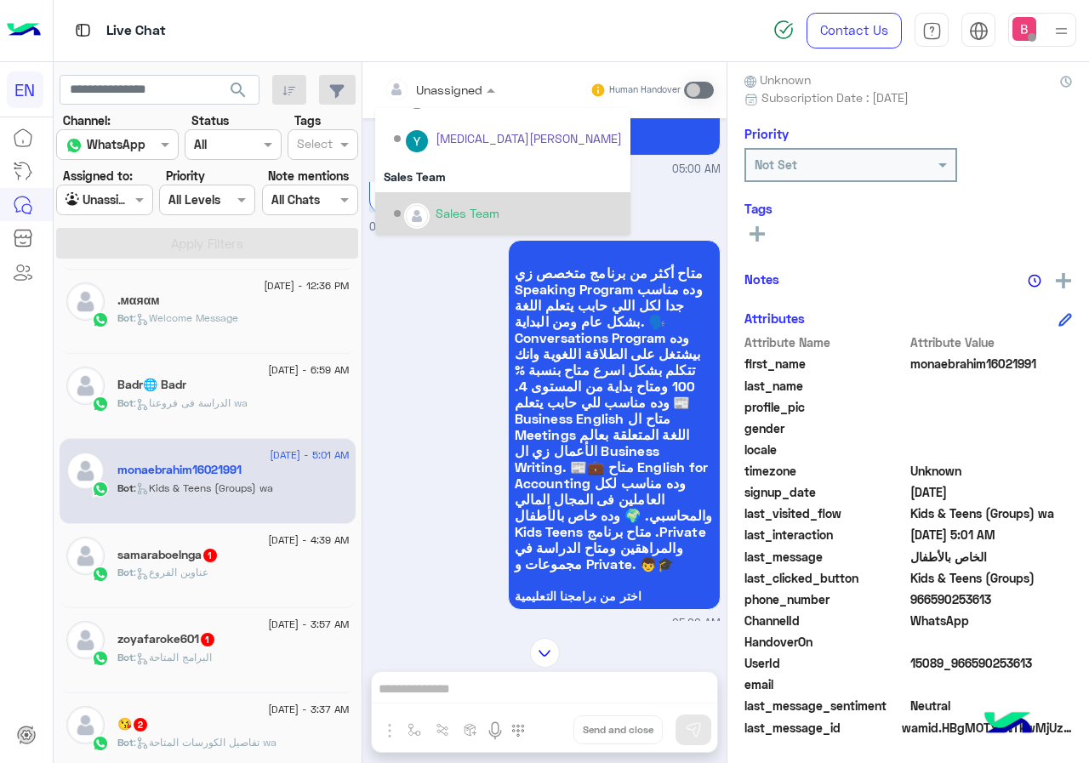
click at [443, 208] on div "Sales Team" at bounding box center [468, 213] width 64 height 18
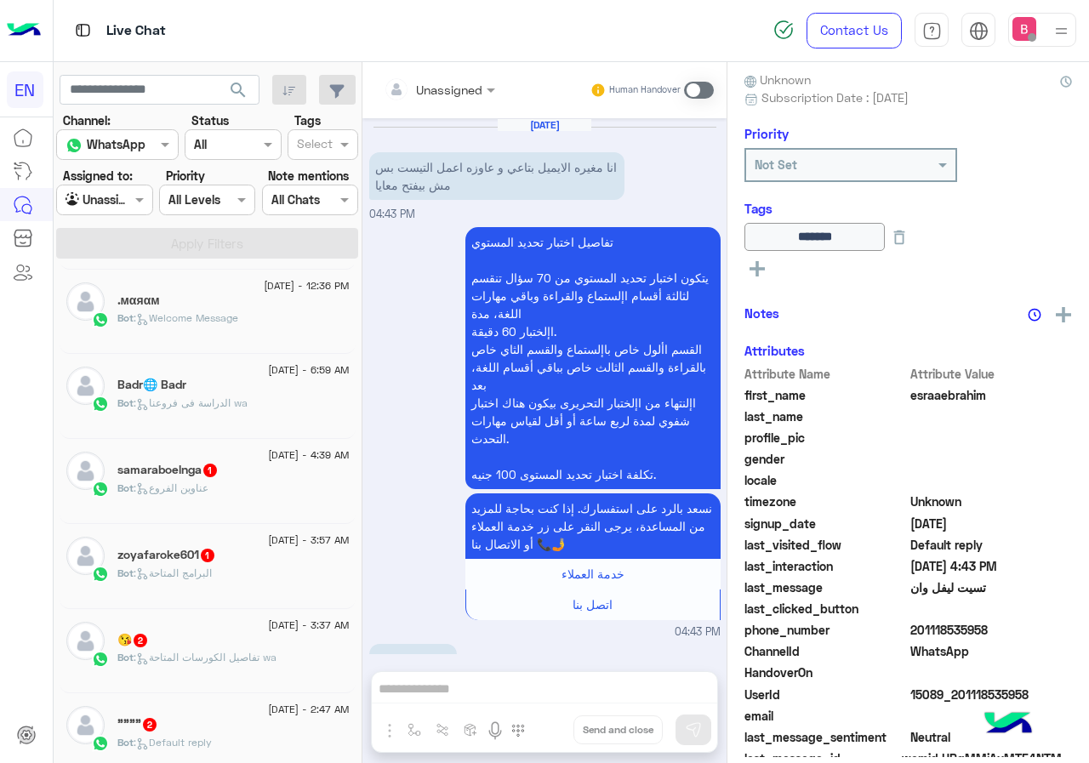
scroll to position [233, 0]
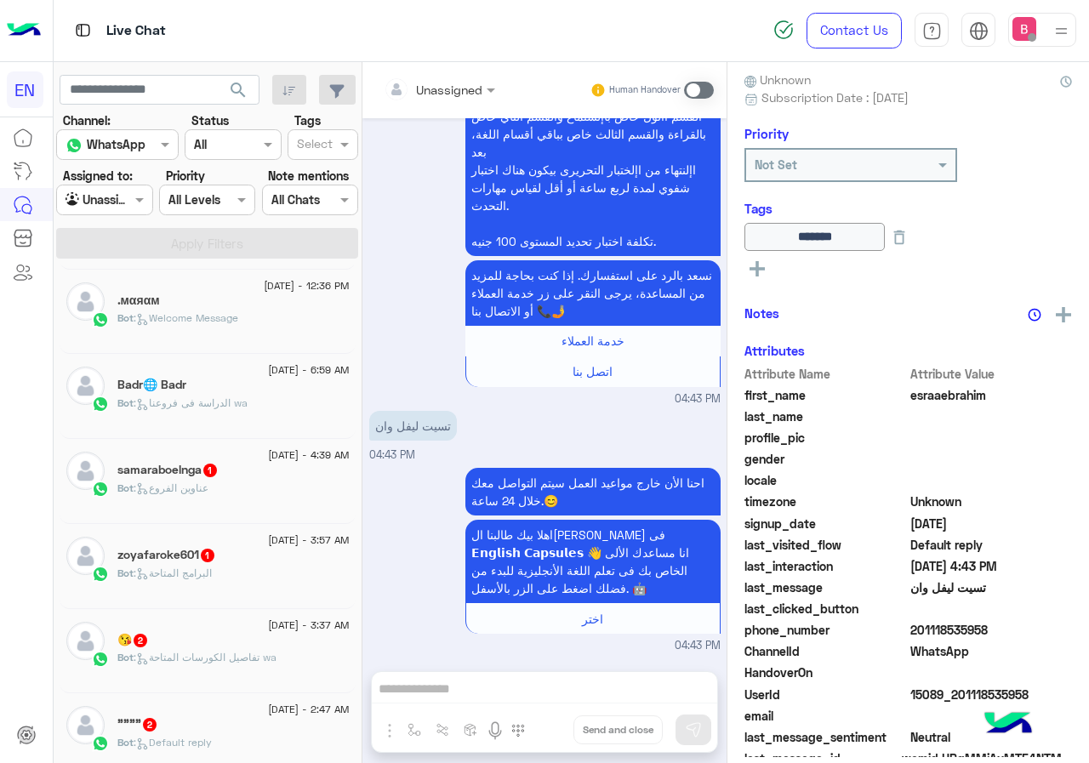
click at [282, 467] on div "samaraboelnga 1" at bounding box center [233, 472] width 232 height 18
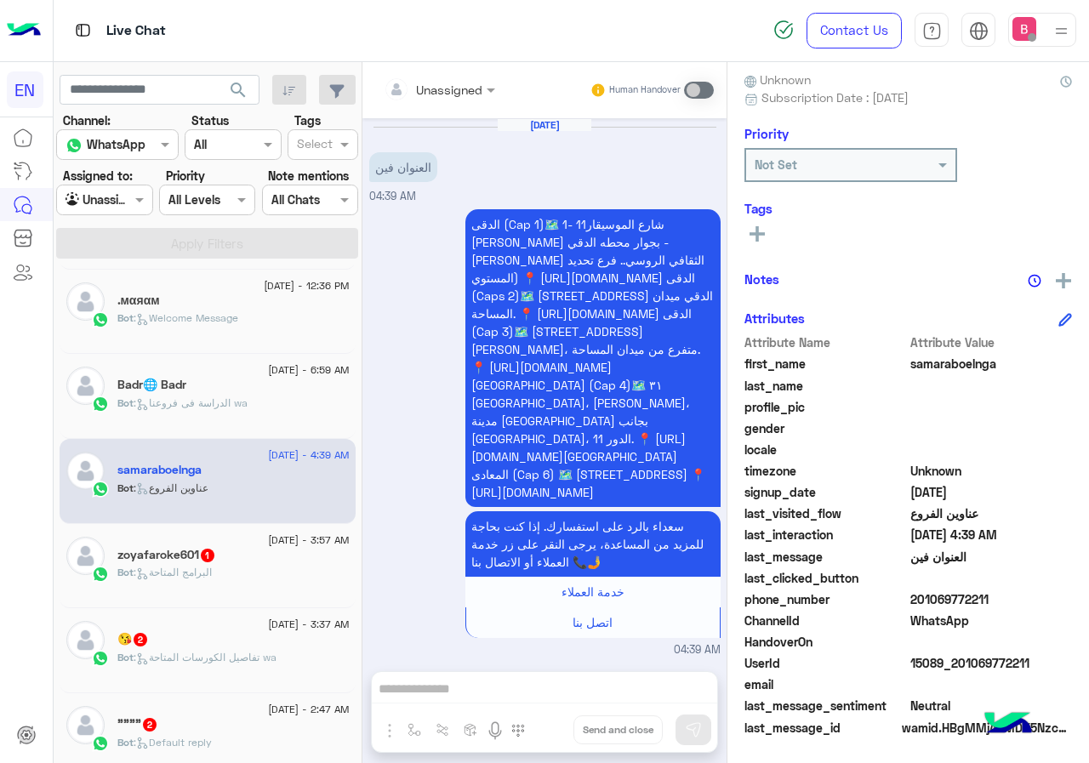
click at [454, 91] on div at bounding box center [439, 89] width 128 height 20
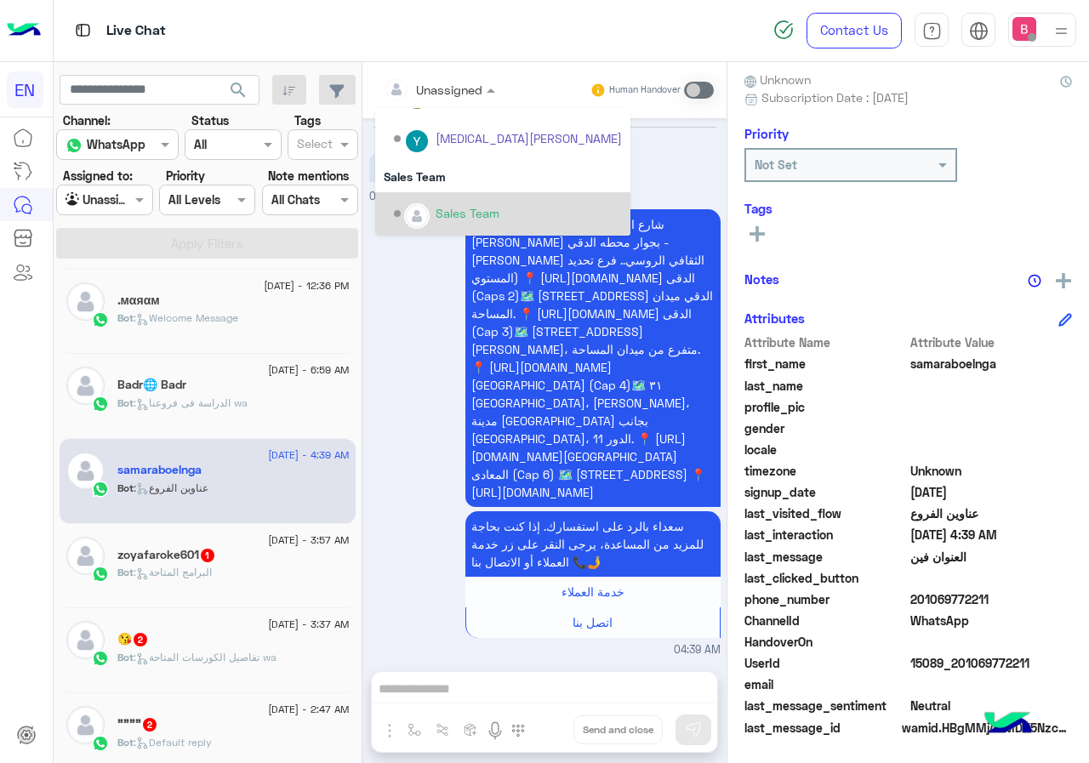
click at [439, 215] on div "Sales Team" at bounding box center [468, 213] width 64 height 18
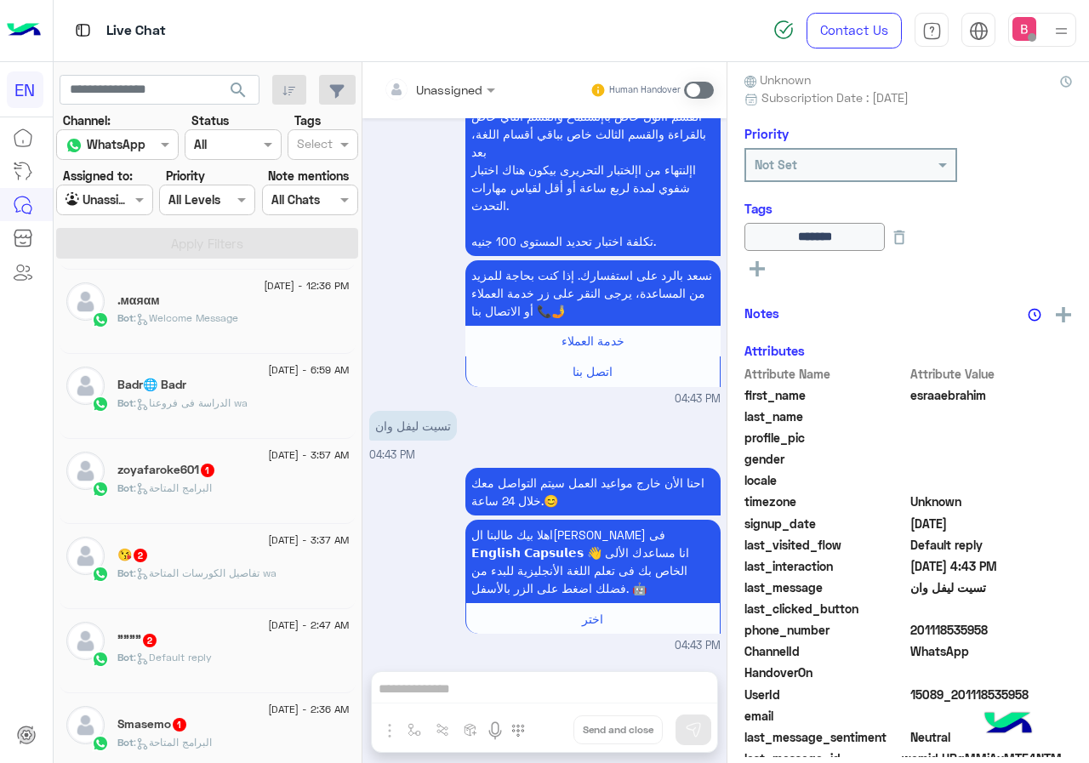
click at [248, 495] on div "Bot : البرامج المتاحة" at bounding box center [233, 496] width 232 height 30
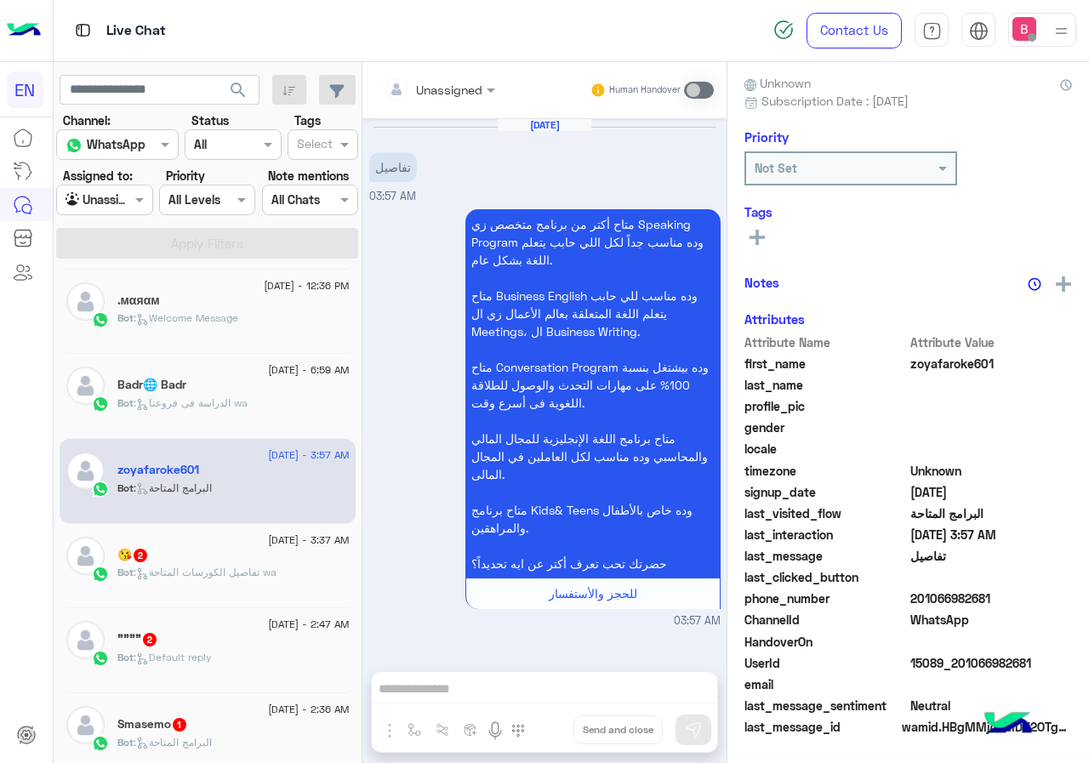
click at [413, 88] on input "text" at bounding box center [418, 90] width 69 height 18
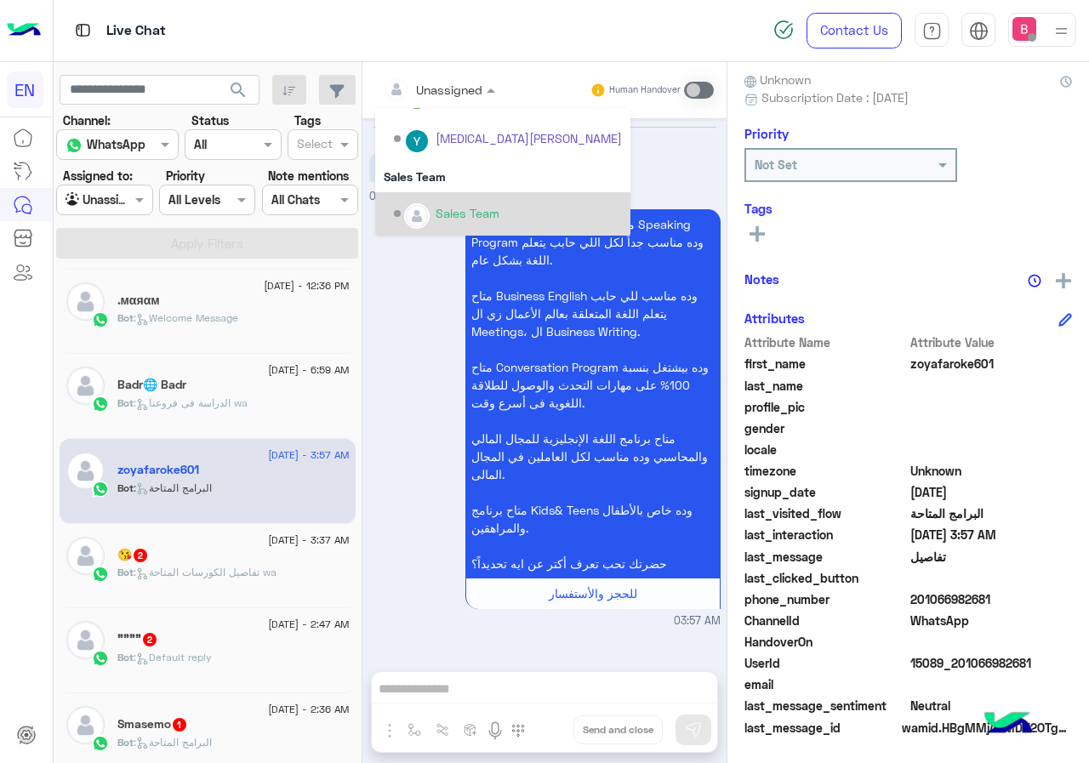
click at [411, 211] on img "Options list" at bounding box center [417, 216] width 22 height 22
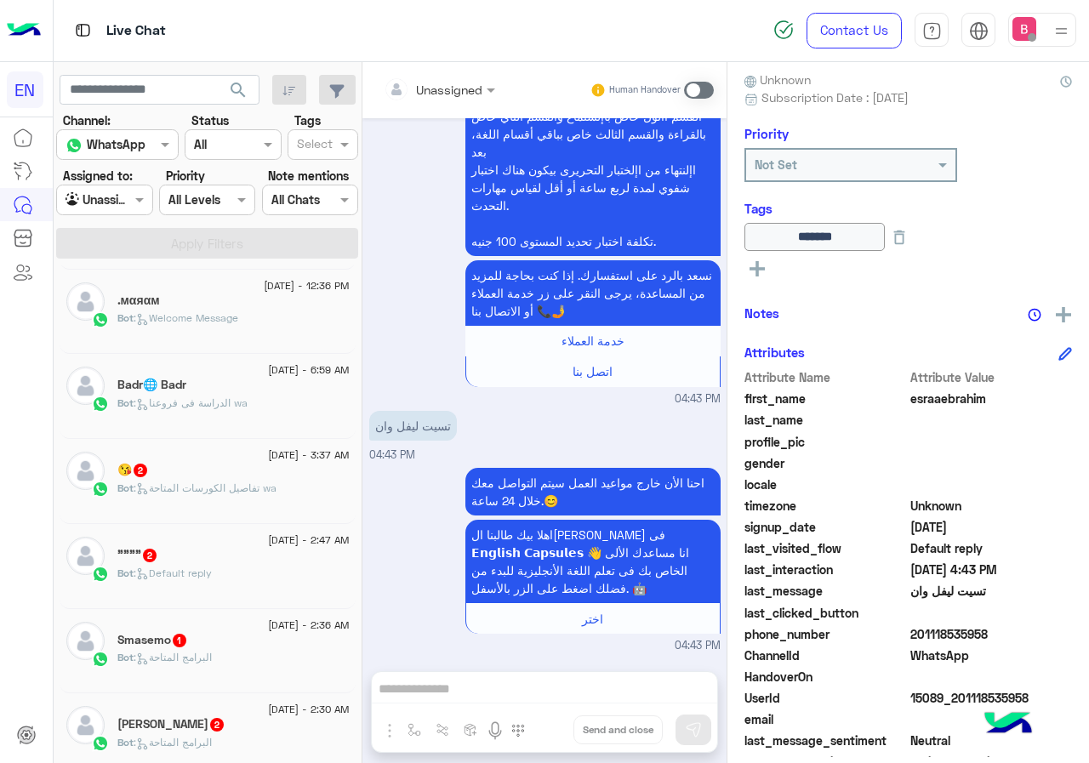
click at [264, 479] on div "😘 2" at bounding box center [233, 472] width 232 height 18
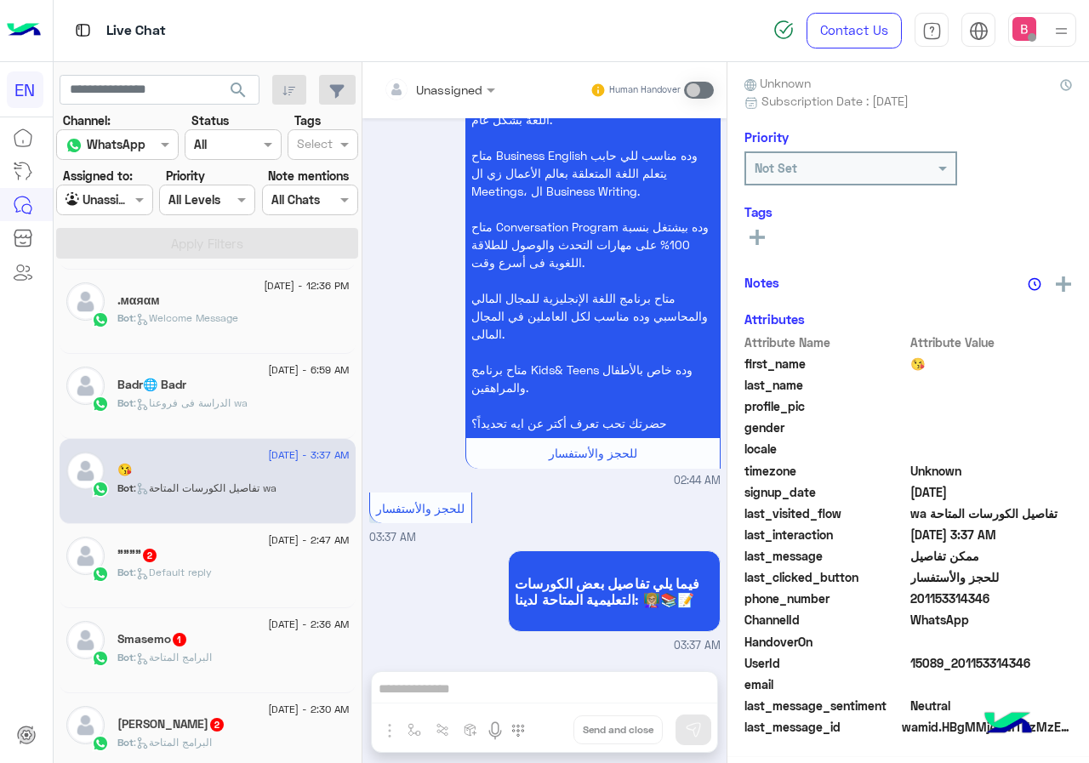
click at [448, 86] on input "text" at bounding box center [418, 90] width 69 height 18
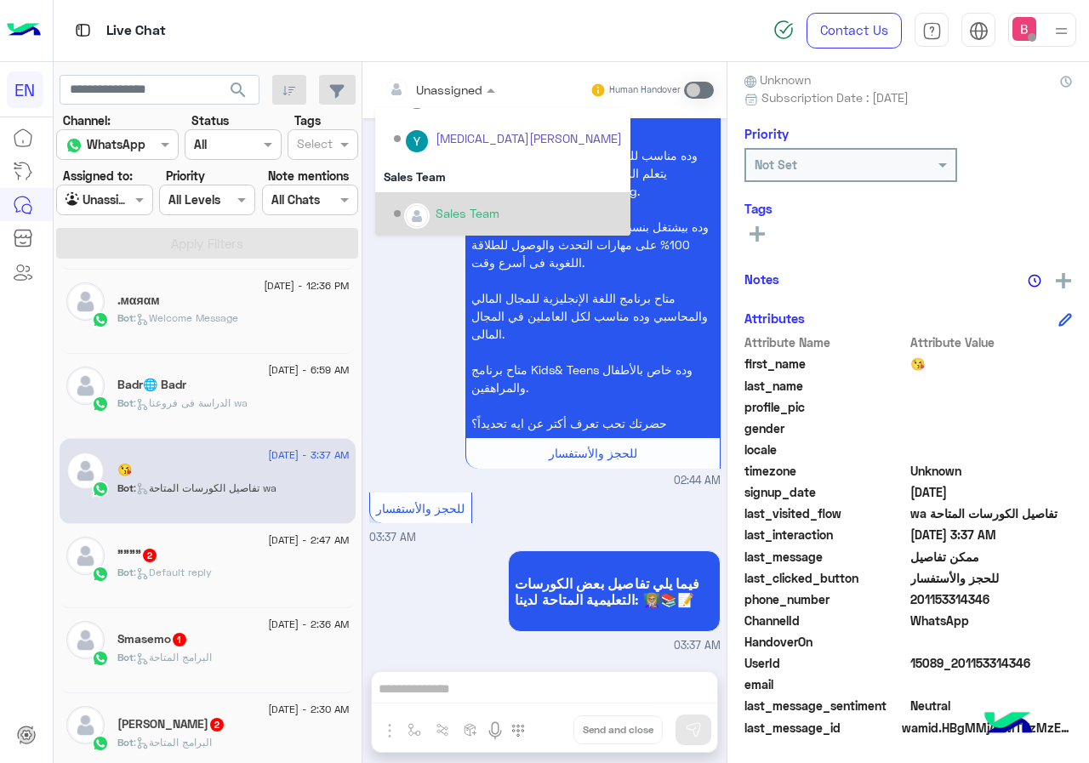
click at [434, 219] on div "Sales Team" at bounding box center [508, 214] width 228 height 30
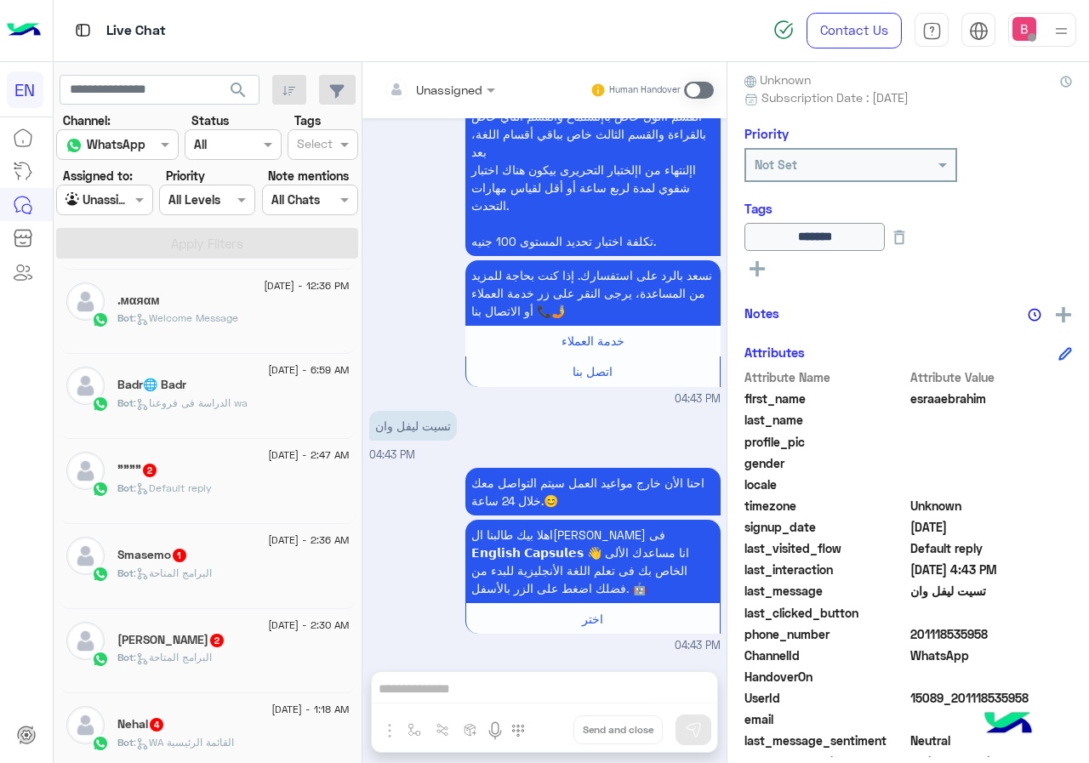
click at [248, 496] on div "Bot : Default reply" at bounding box center [233, 496] width 232 height 30
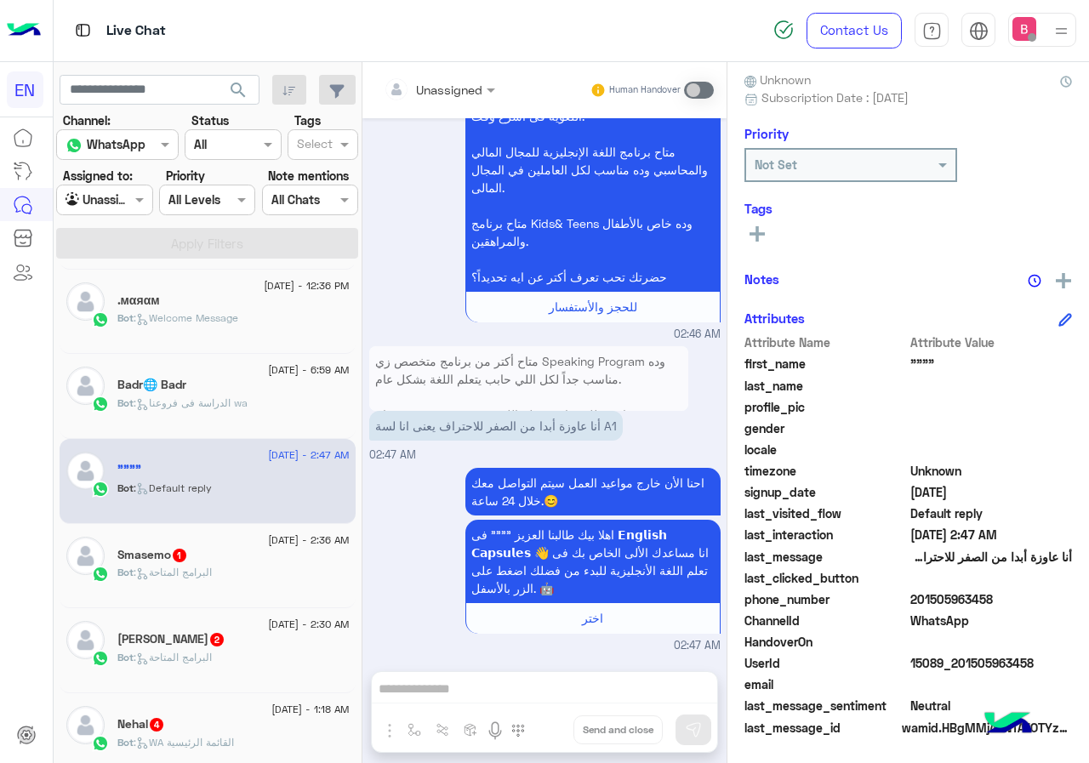
click at [441, 87] on input "text" at bounding box center [418, 90] width 69 height 18
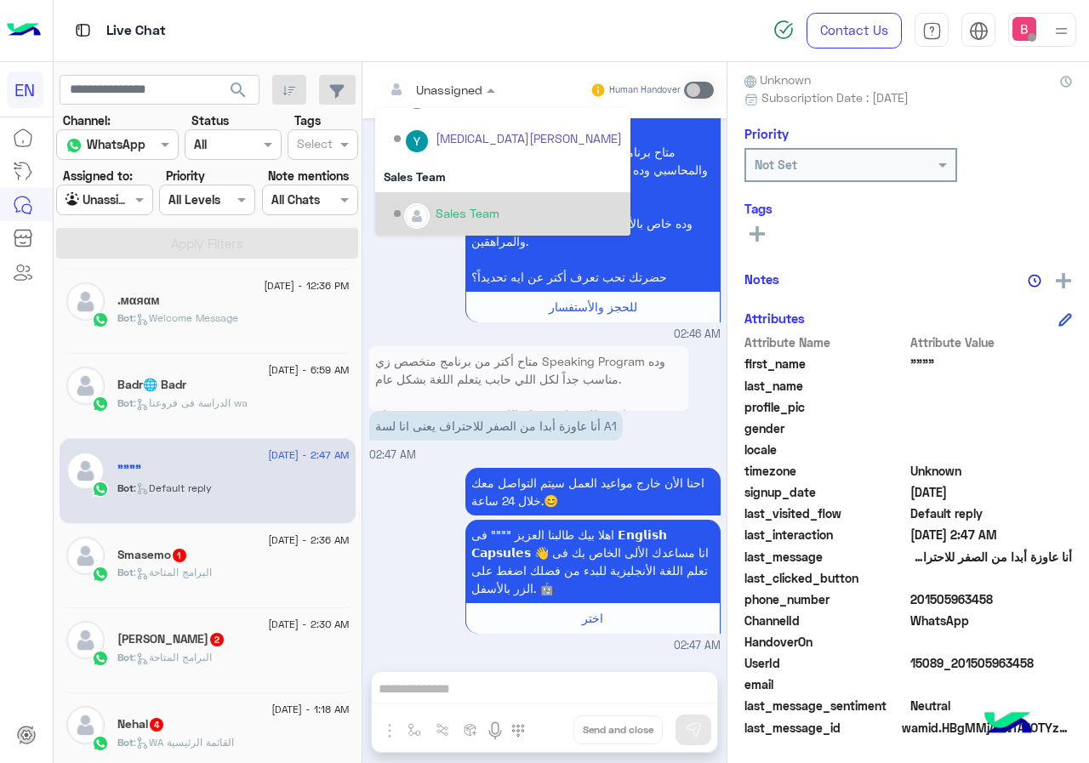
click at [427, 215] on img "Options list" at bounding box center [417, 216] width 22 height 22
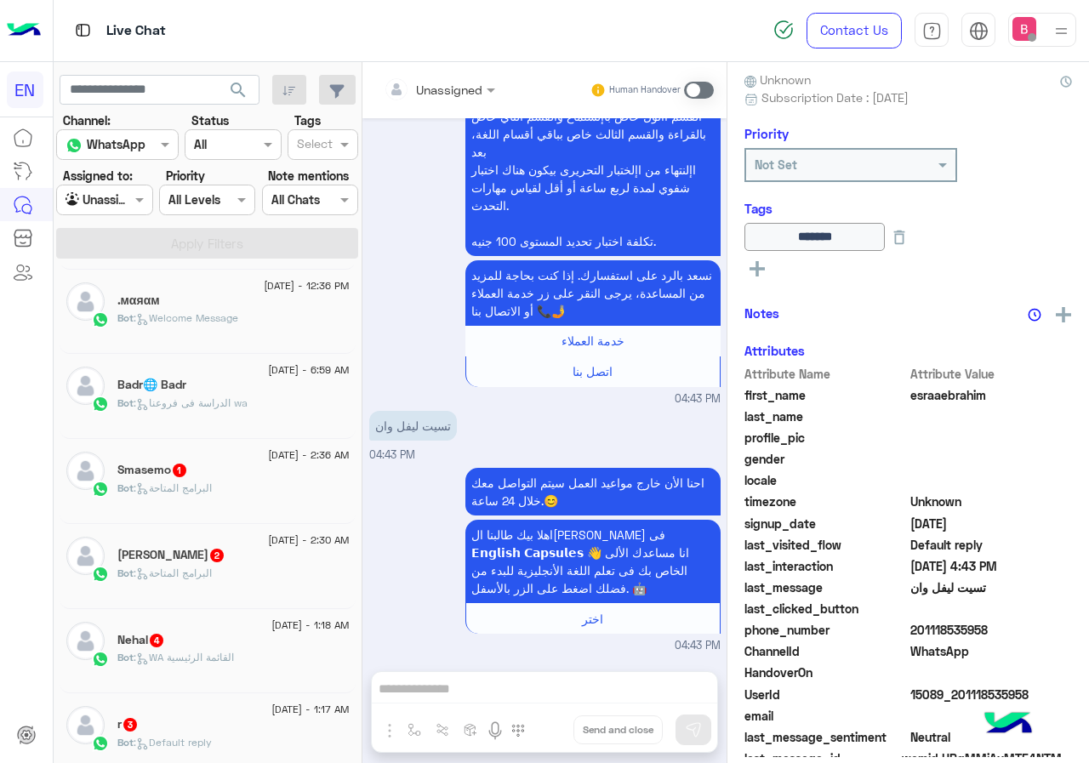
click at [256, 496] on div "Bot : البرامج المتاحة" at bounding box center [233, 496] width 232 height 30
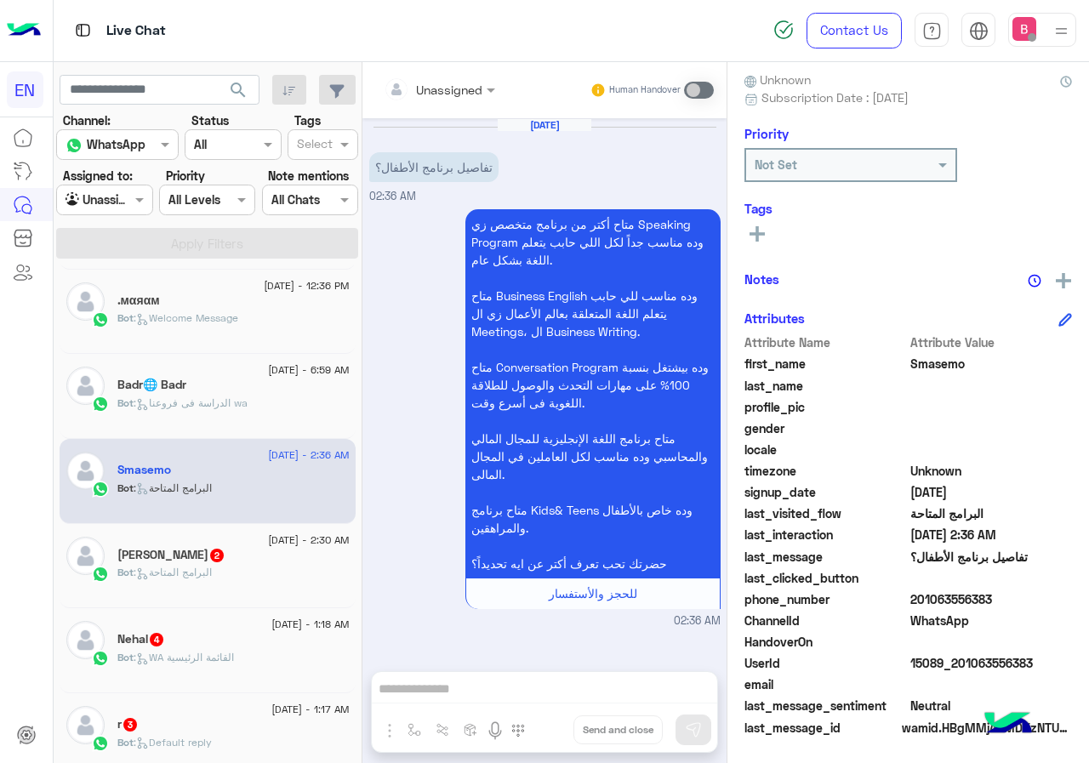
click at [463, 93] on div at bounding box center [439, 89] width 128 height 20
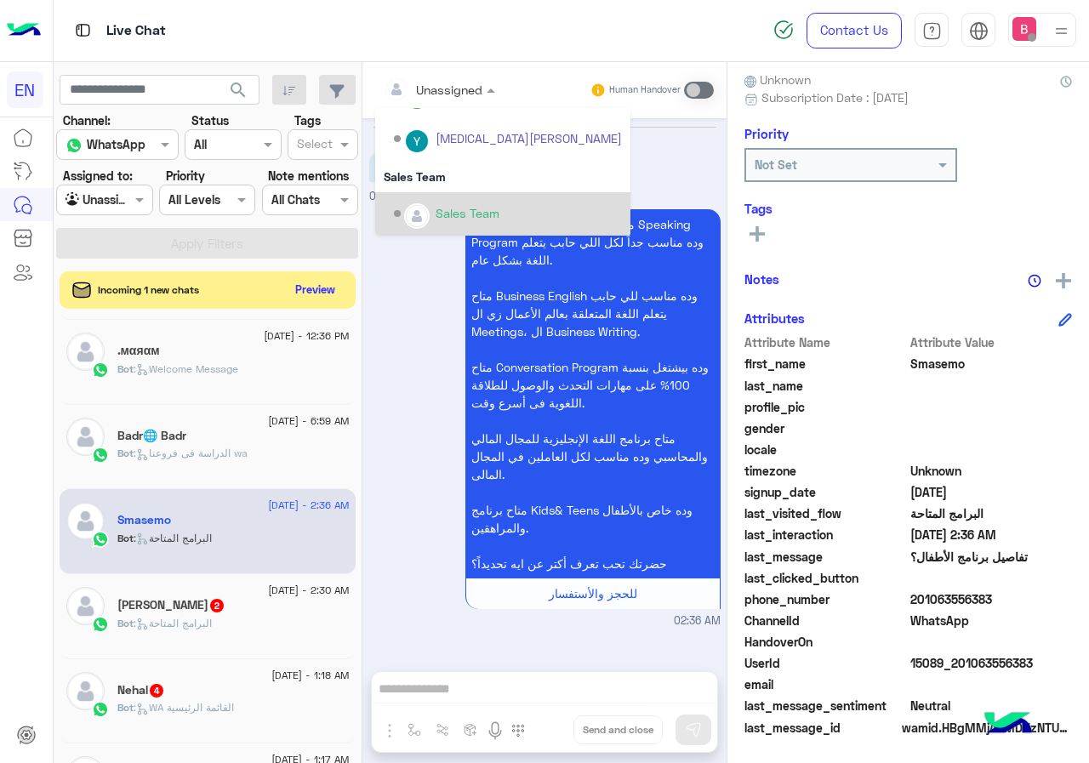
click at [447, 221] on div "Sales Team" at bounding box center [468, 213] width 64 height 18
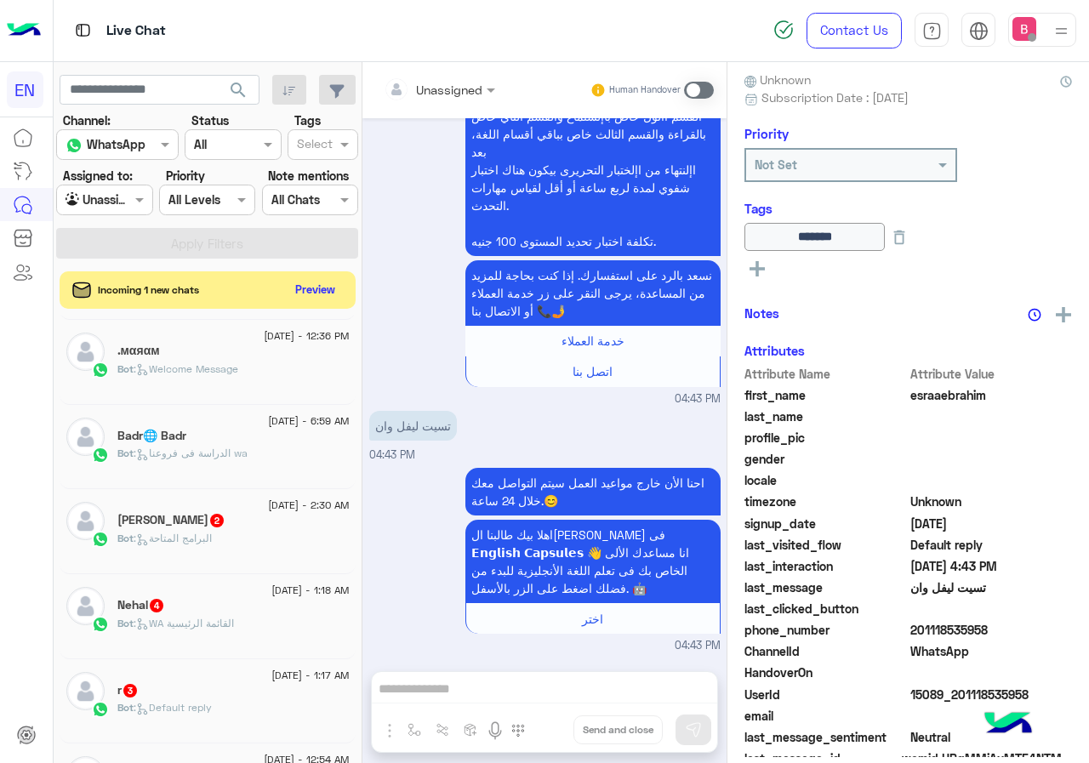
click at [237, 523] on div "Yossra [PERSON_NAME] 2" at bounding box center [233, 522] width 232 height 18
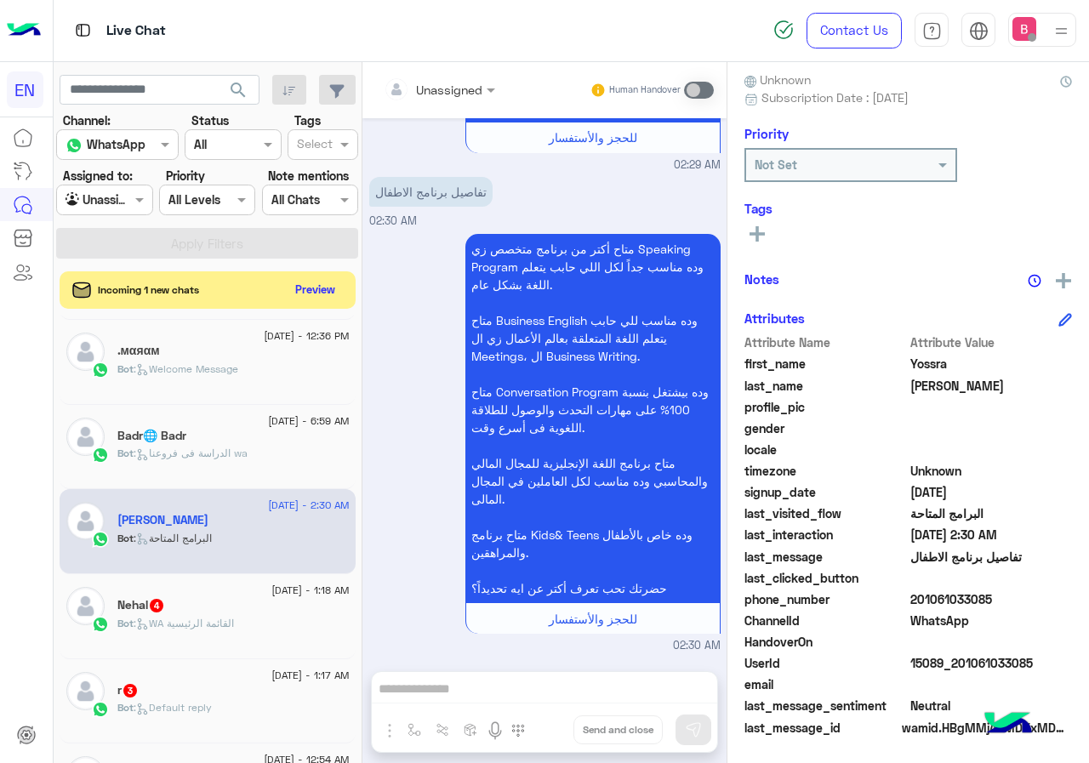
click at [439, 87] on input "text" at bounding box center [418, 90] width 69 height 18
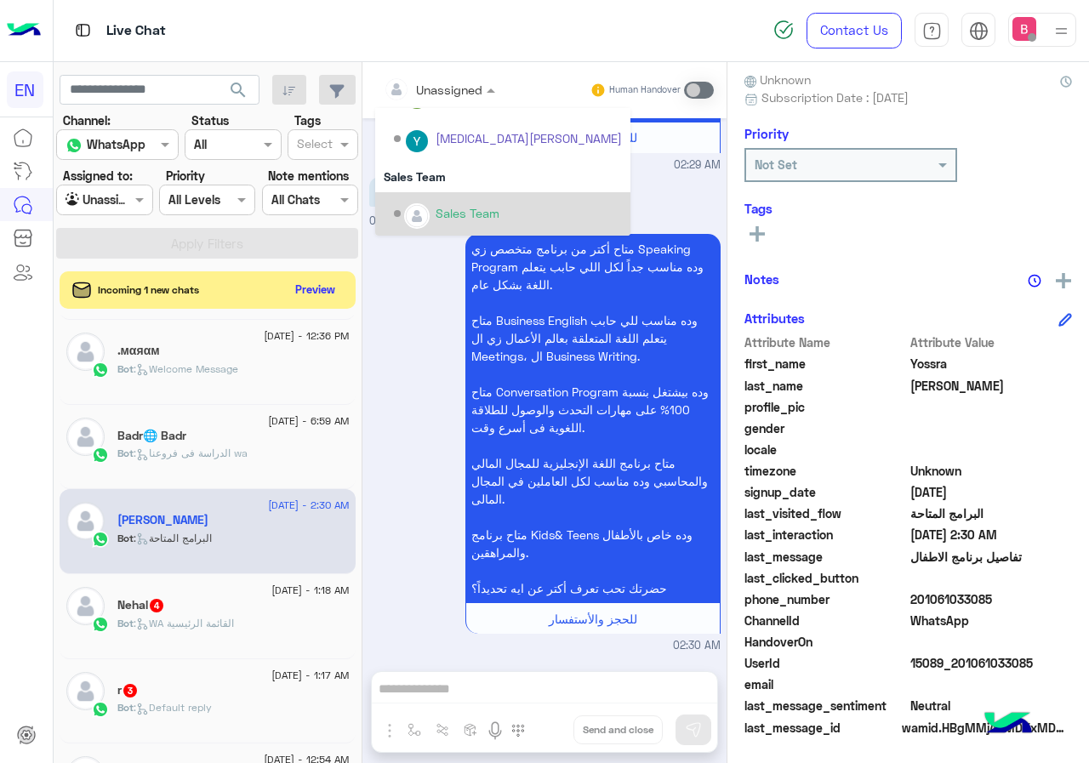
click at [470, 197] on div "Sales Team" at bounding box center [502, 213] width 255 height 43
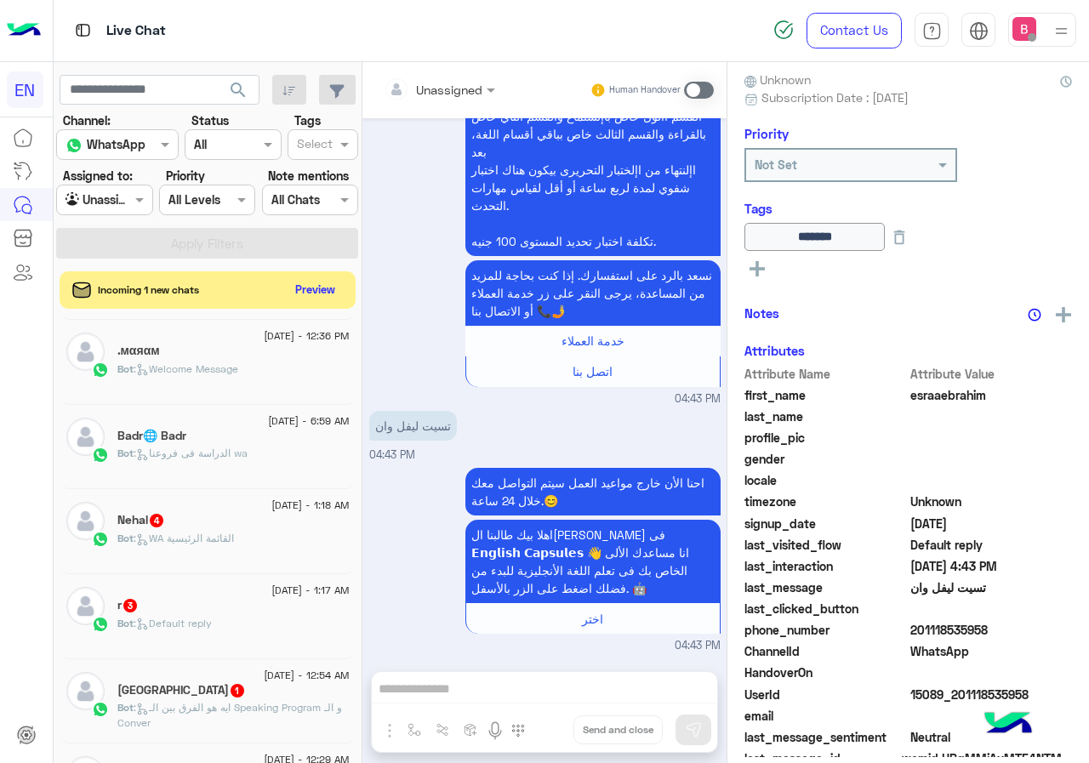
click at [244, 523] on div "Nehal 4" at bounding box center [233, 522] width 232 height 18
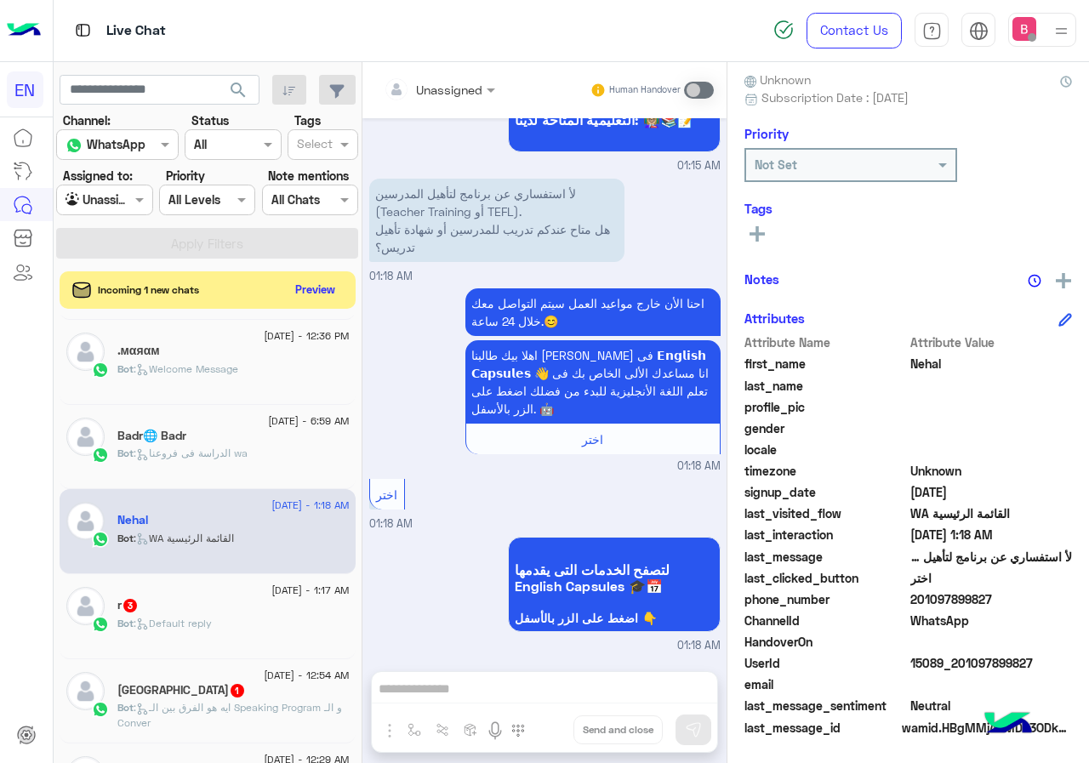
click at [402, 71] on div "Unassigned Human Handover" at bounding box center [544, 90] width 364 height 56
click at [441, 92] on input "text" at bounding box center [418, 90] width 69 height 18
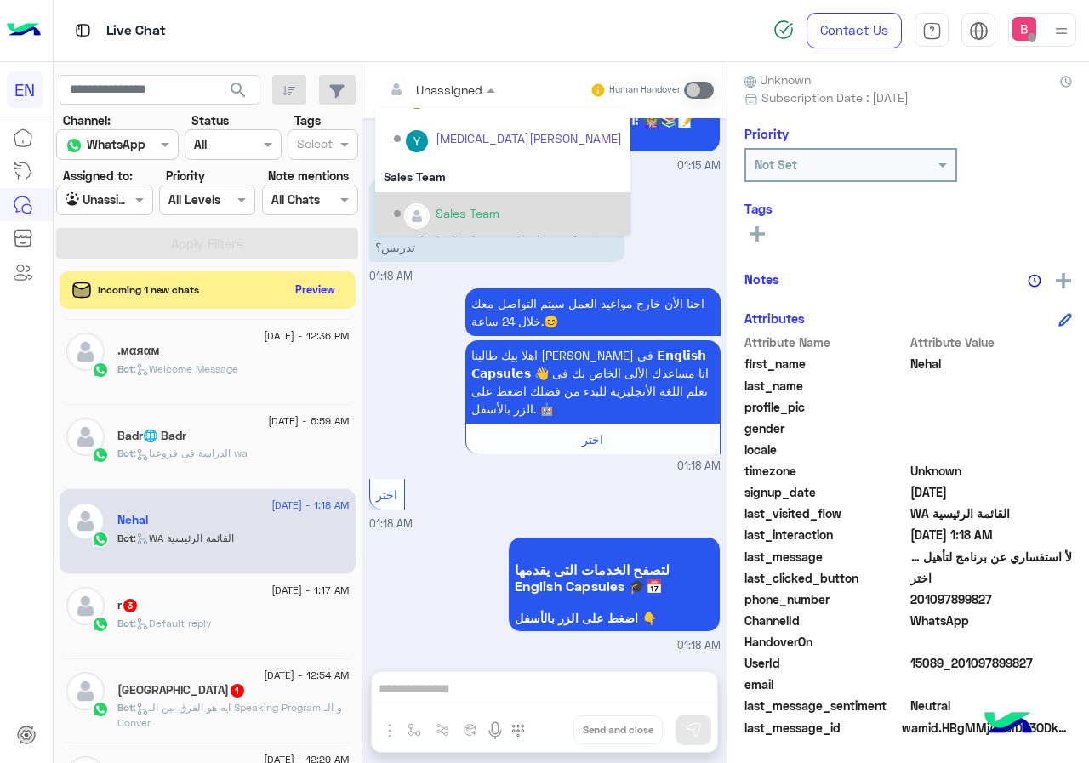
click at [436, 207] on div "Sales Team" at bounding box center [468, 213] width 64 height 18
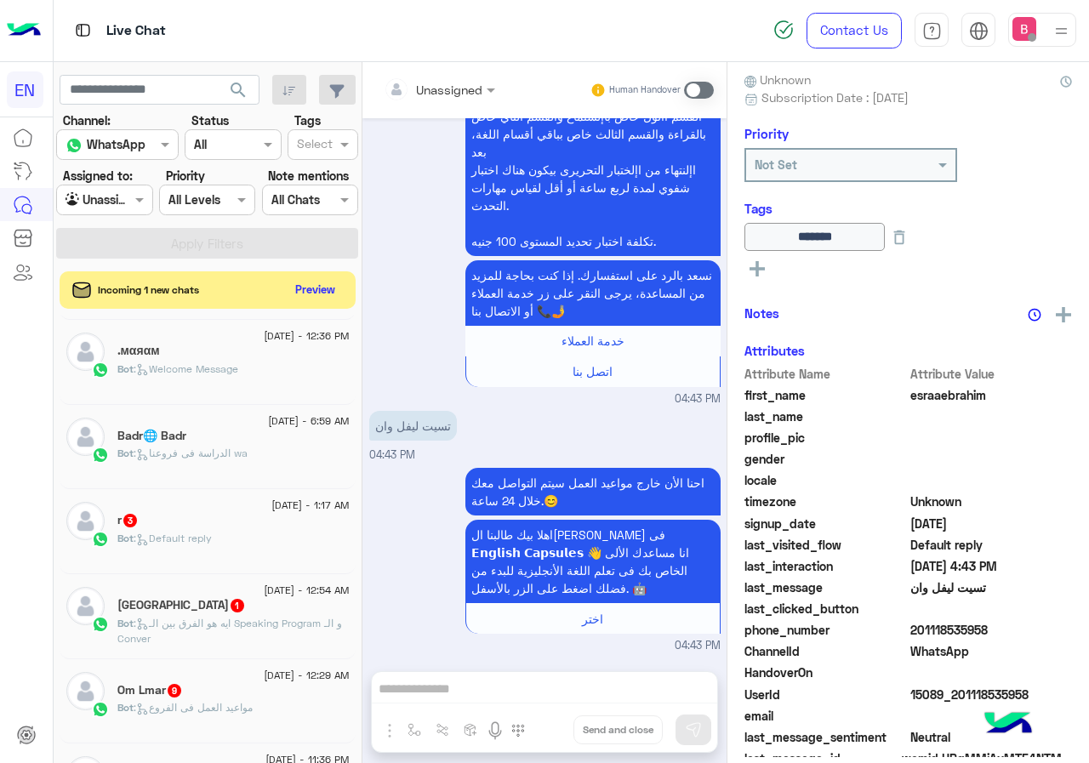
click at [235, 521] on div "r 3" at bounding box center [233, 522] width 232 height 18
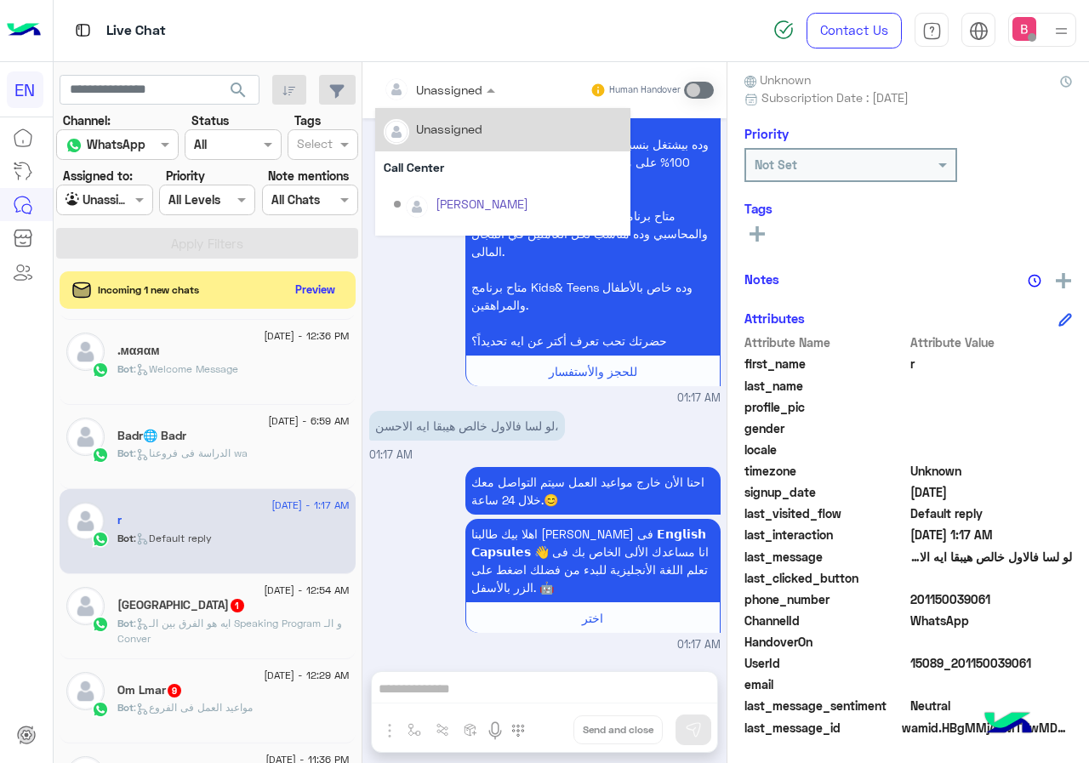
click at [437, 81] on input "text" at bounding box center [418, 90] width 69 height 18
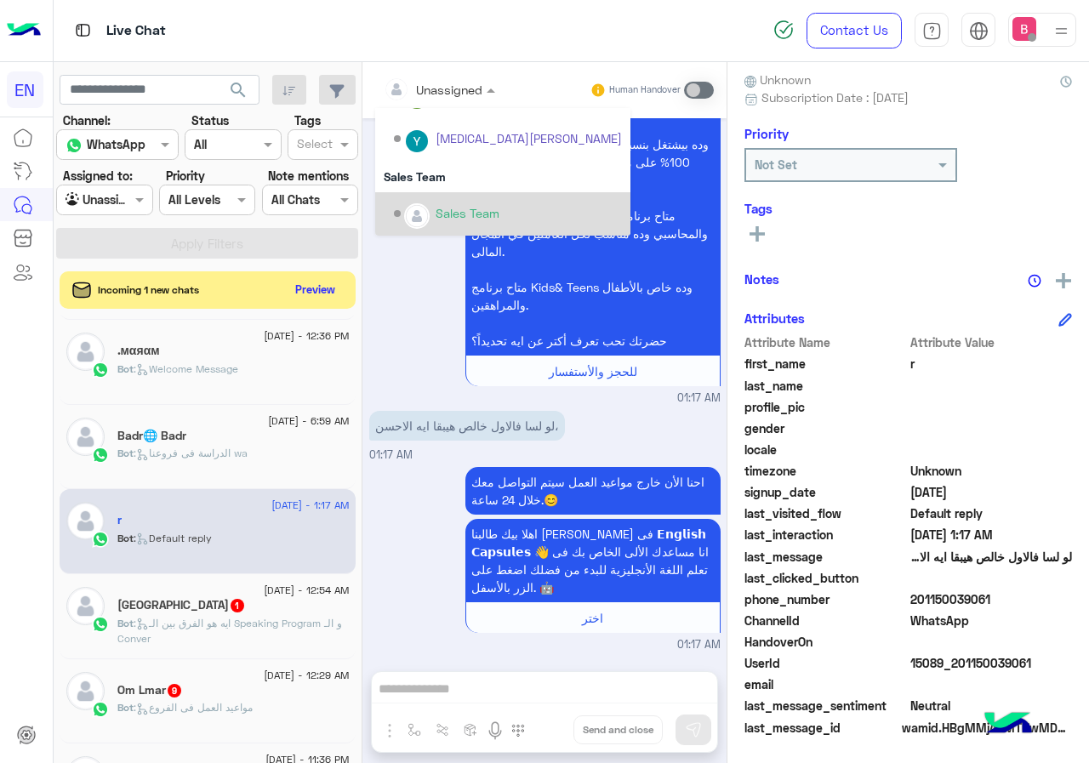
click at [438, 197] on div "Sales Team" at bounding box center [502, 213] width 255 height 43
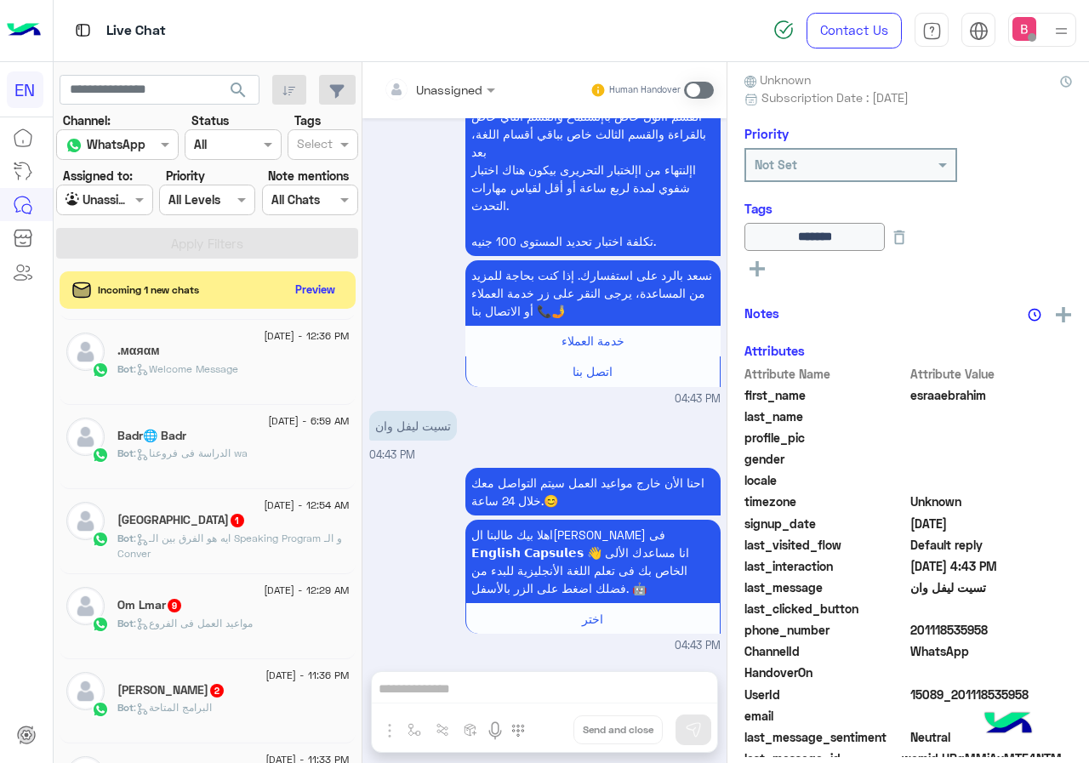
click at [231, 532] on span ": ايه هو الفرق بين الـ Speaking Program و الـ Conver" at bounding box center [229, 546] width 225 height 28
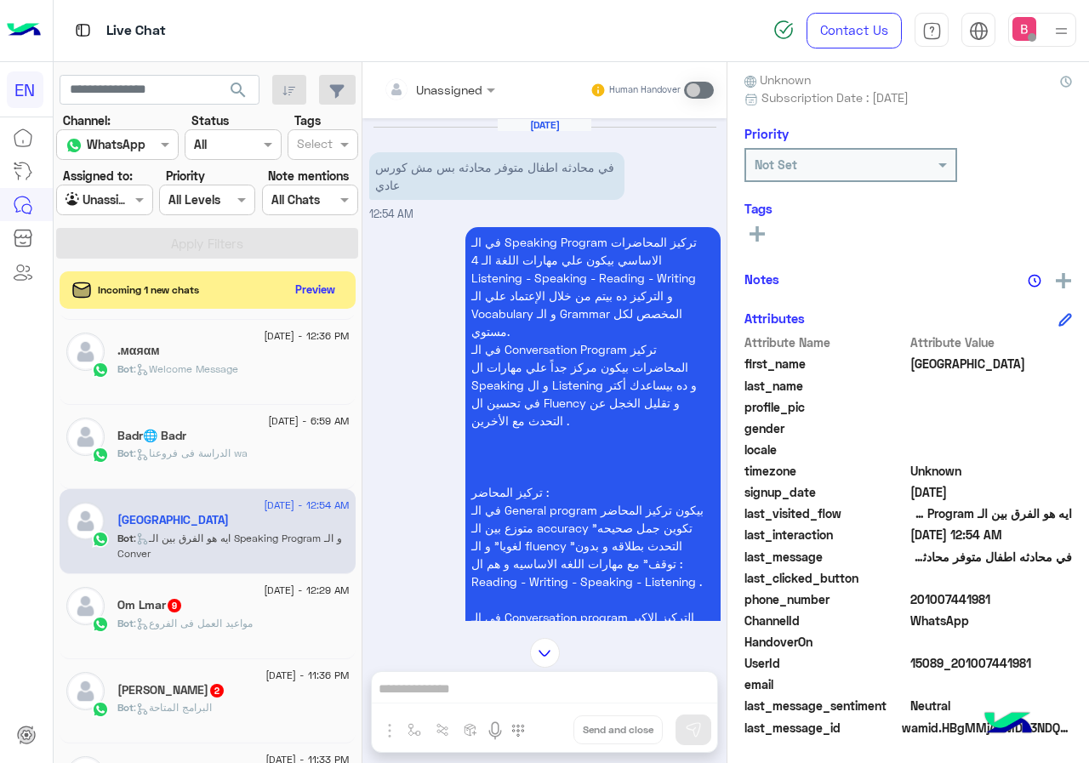
click at [433, 76] on div "Unassigned" at bounding box center [433, 89] width 99 height 34
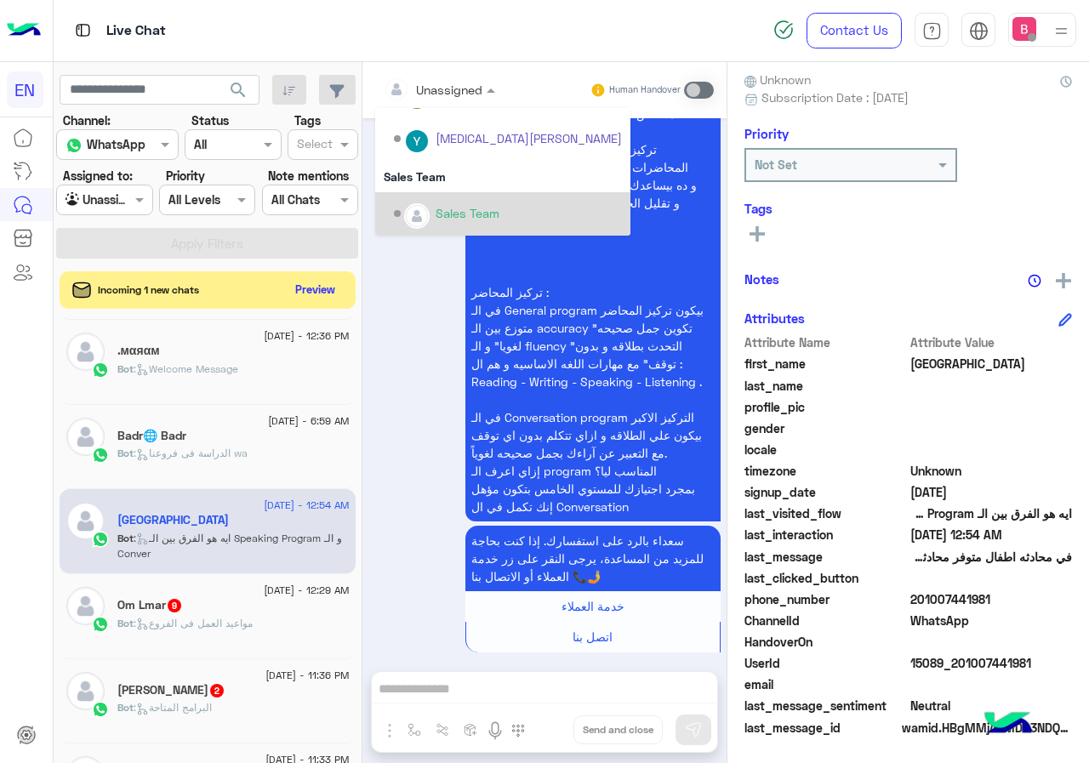
click at [470, 207] on div "Sales Team" at bounding box center [468, 213] width 64 height 18
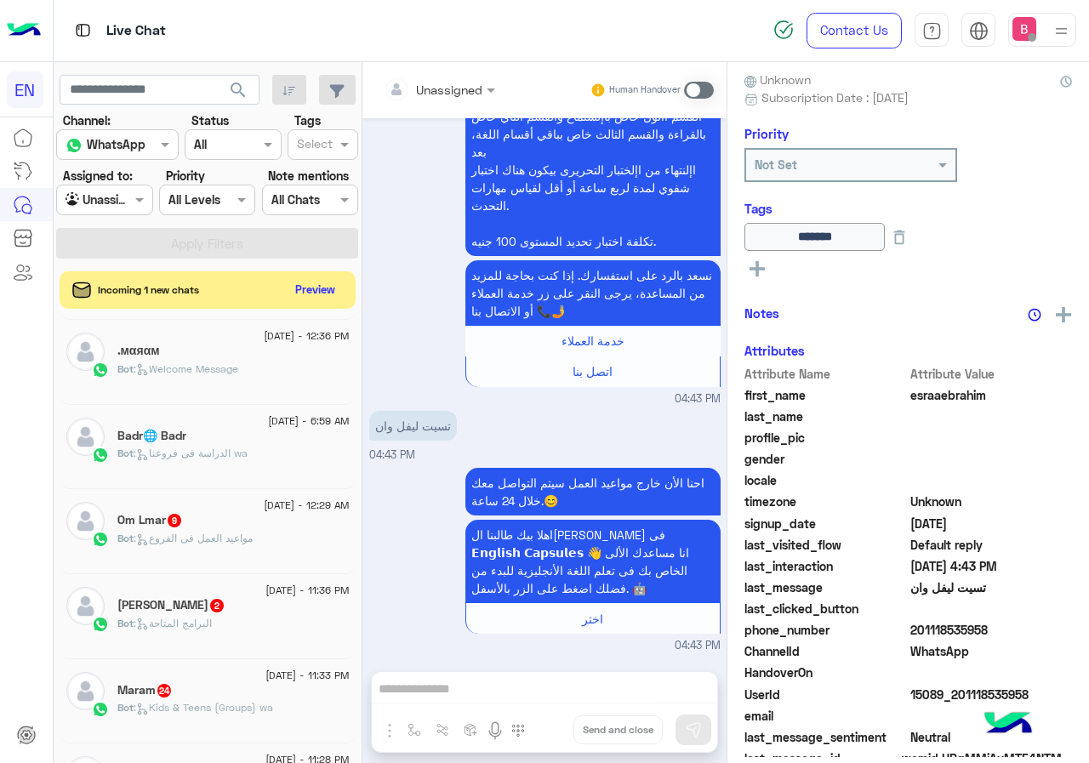
click at [202, 532] on span ": مواعيد العمل فى الفروع" at bounding box center [193, 538] width 119 height 13
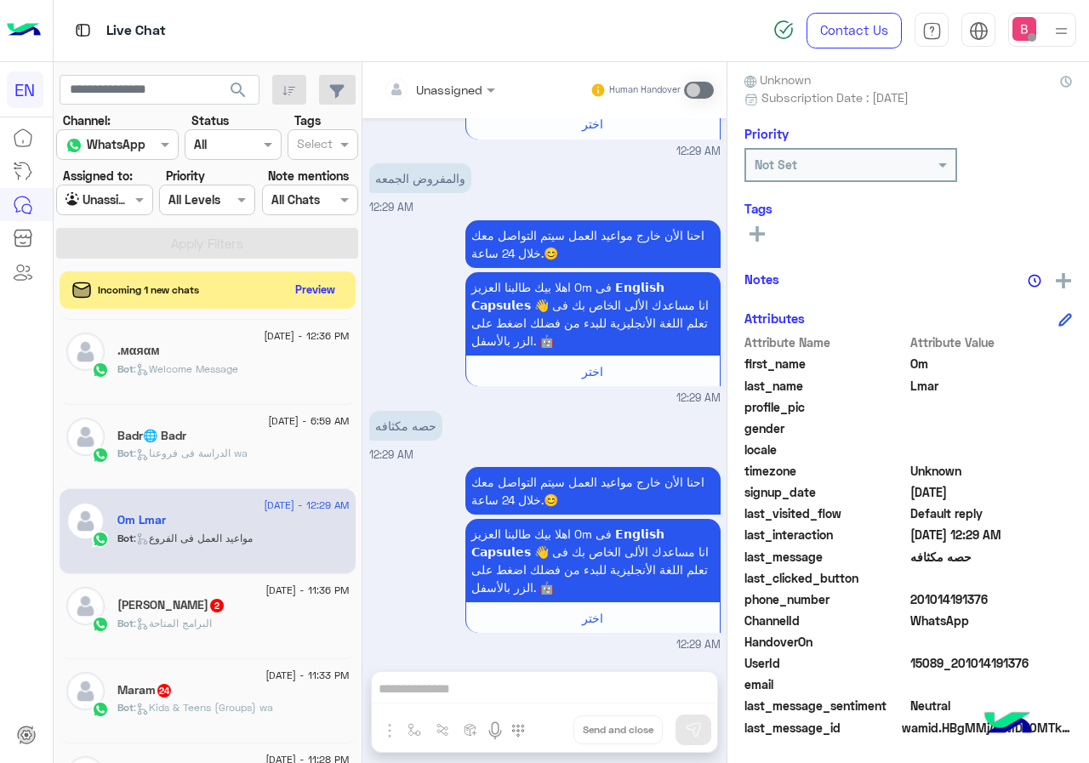
click at [457, 82] on div at bounding box center [439, 89] width 128 height 20
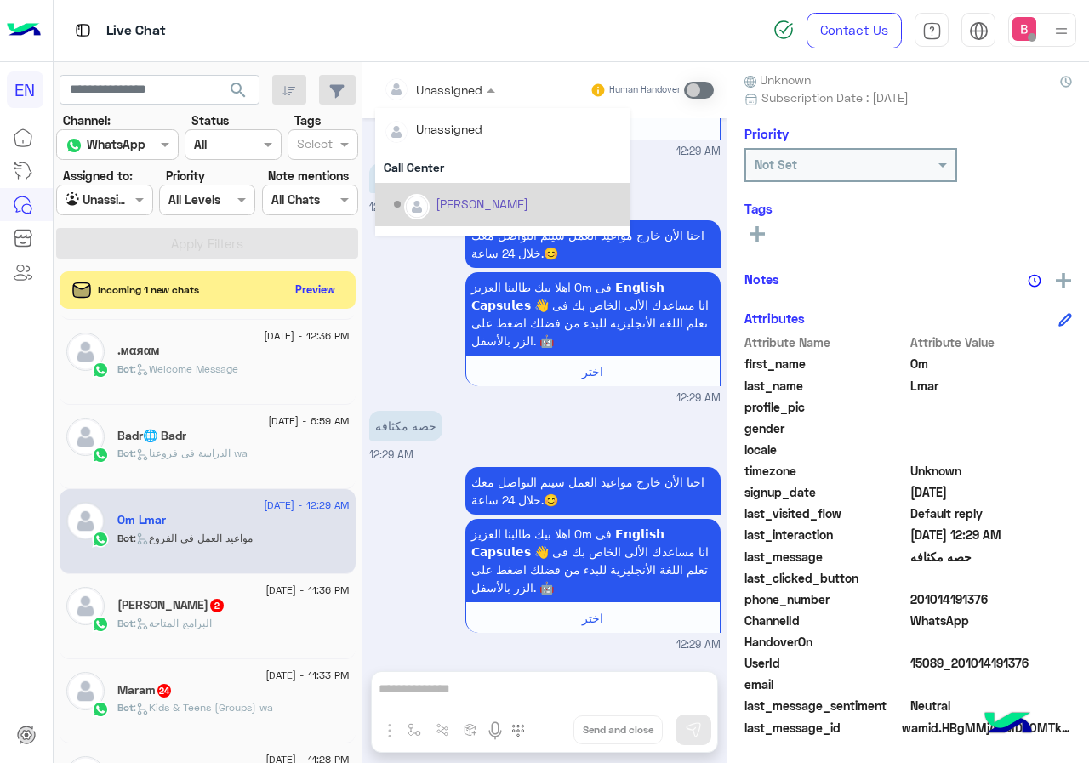
click at [392, 311] on div "احنا الأن خارج مواعيد العمل سيتم التواصل معك خلال 24 ساعة.😊 اهلا بيك طالبنا الع…" at bounding box center [544, 311] width 351 height 191
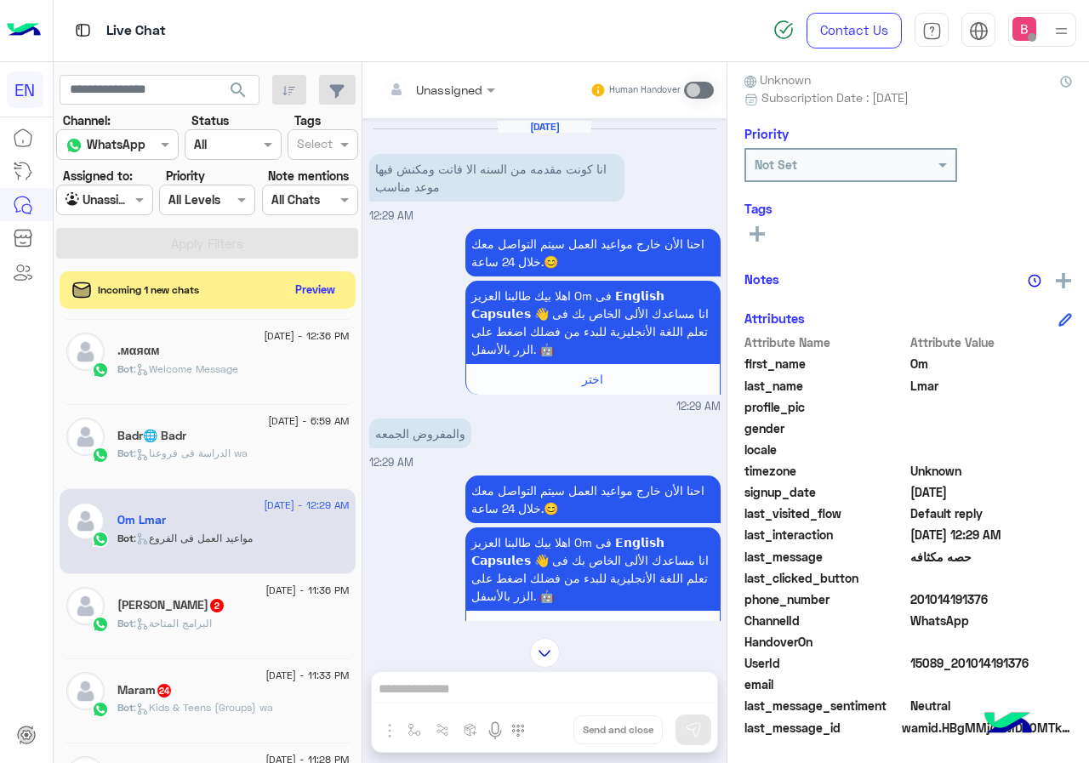
click at [452, 81] on input "text" at bounding box center [418, 90] width 69 height 18
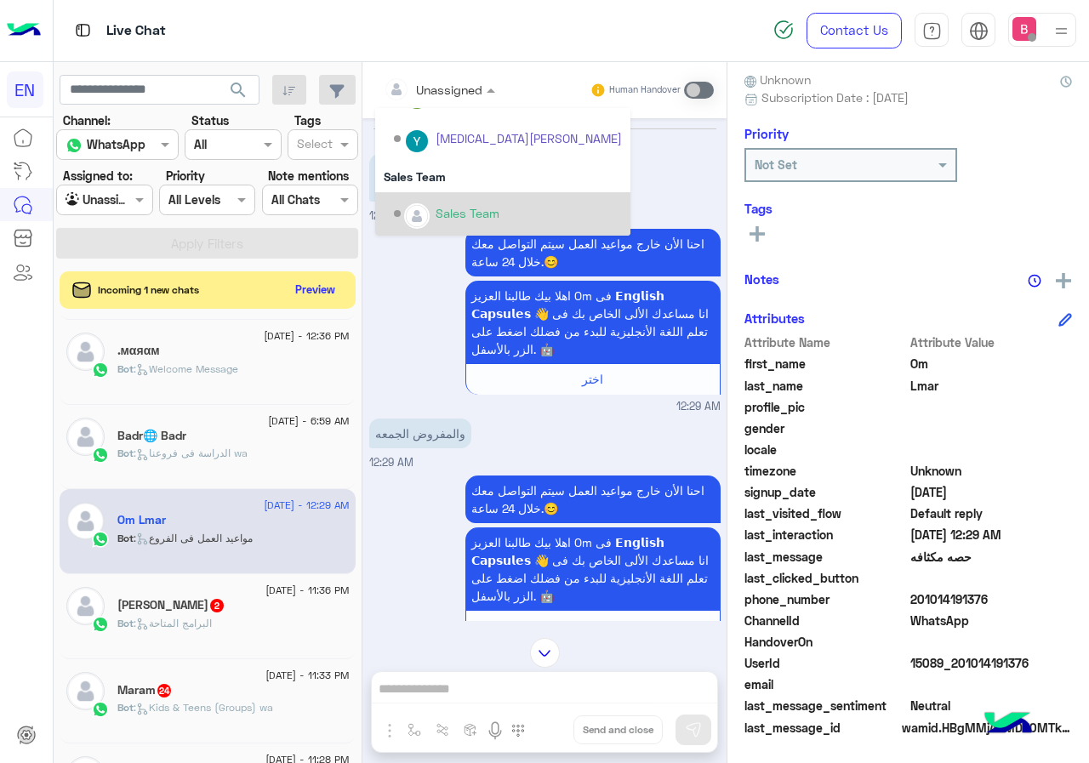
click at [439, 199] on div "Sales Team" at bounding box center [508, 214] width 228 height 30
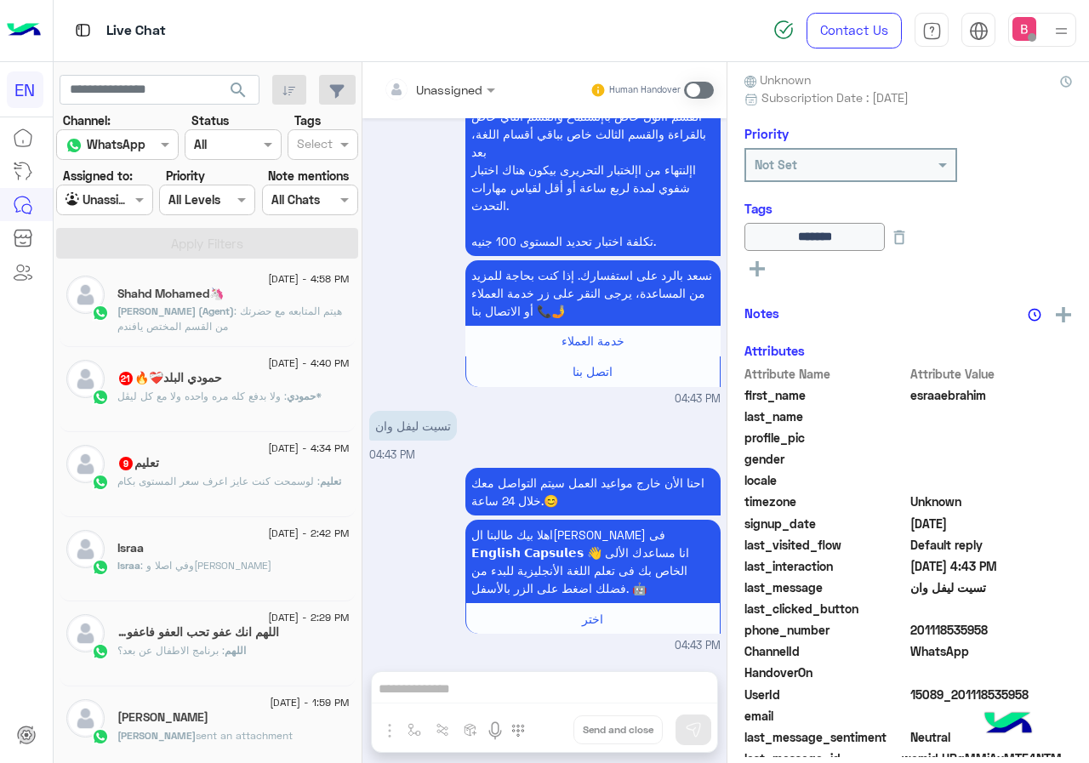
click at [226, 550] on div "Israa" at bounding box center [233, 550] width 232 height 18
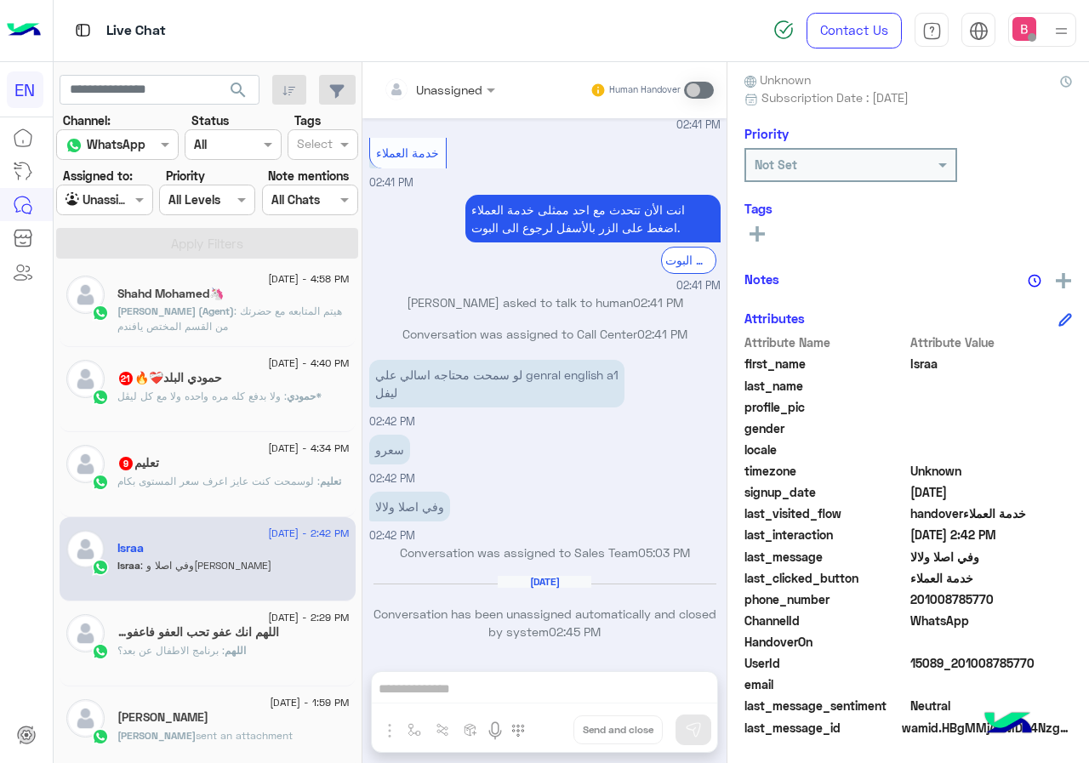
click at [425, 91] on input "text" at bounding box center [418, 90] width 69 height 18
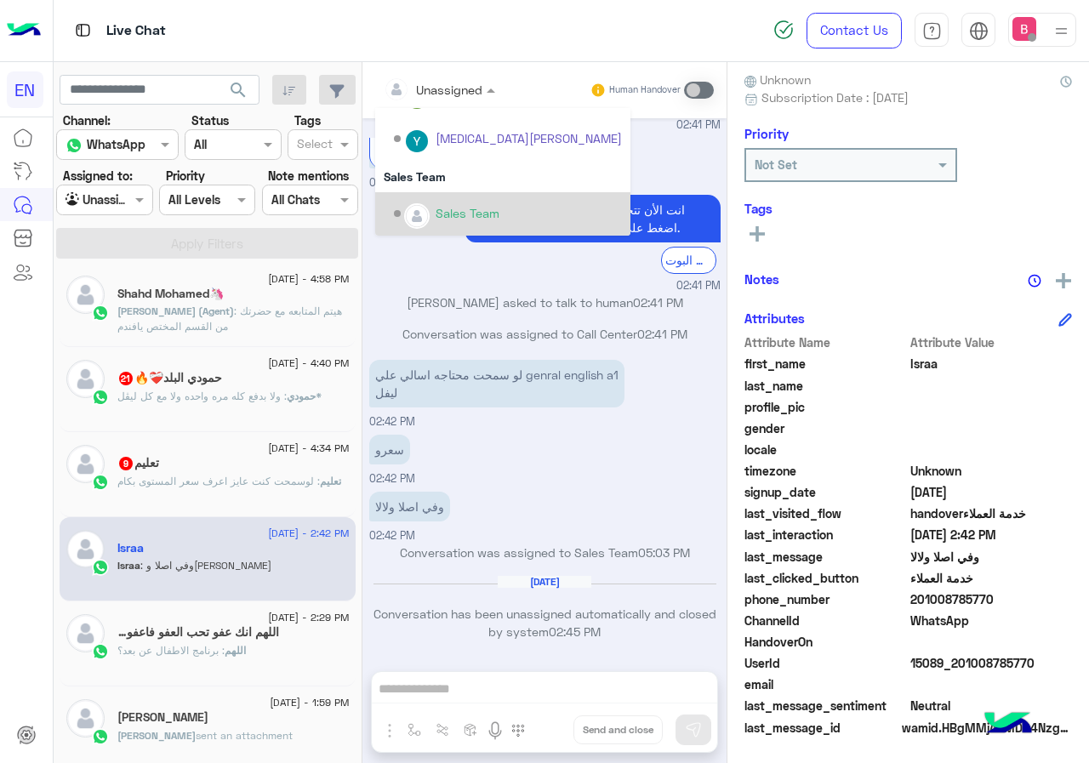
click at [435, 202] on div "Sales Team" at bounding box center [508, 214] width 228 height 30
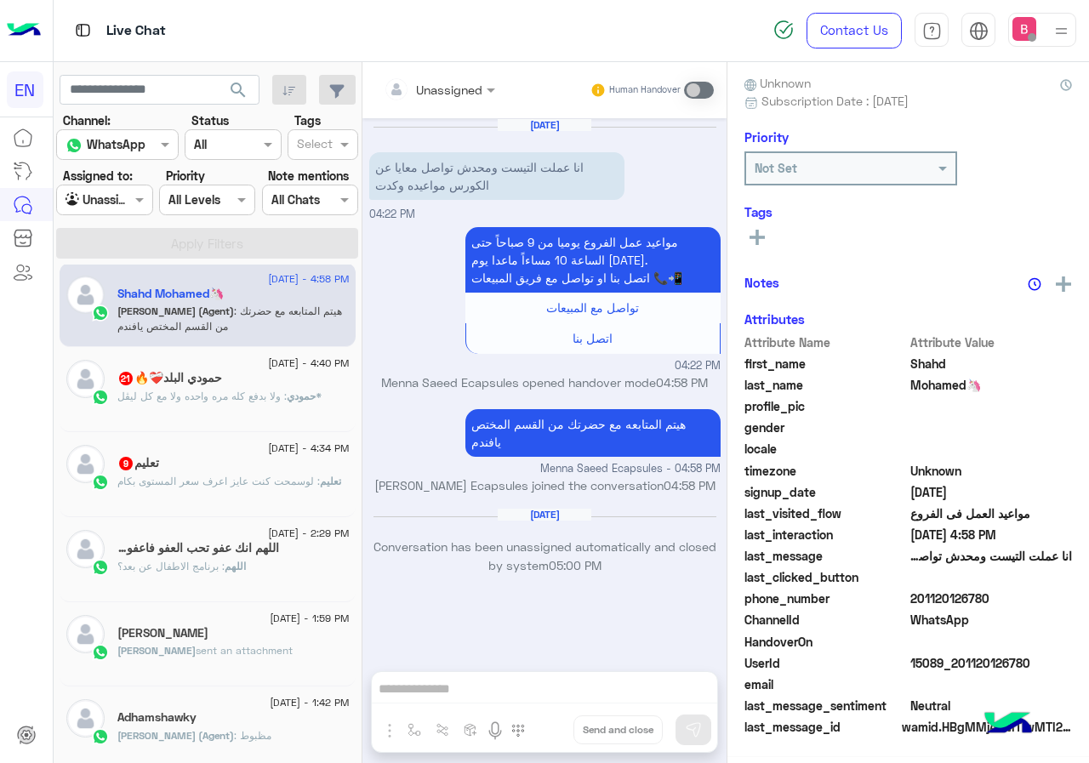
click at [185, 492] on div "تعليم : لوسمحت كنت عايز اعرف سعر المستوى بكام" at bounding box center [233, 489] width 232 height 30
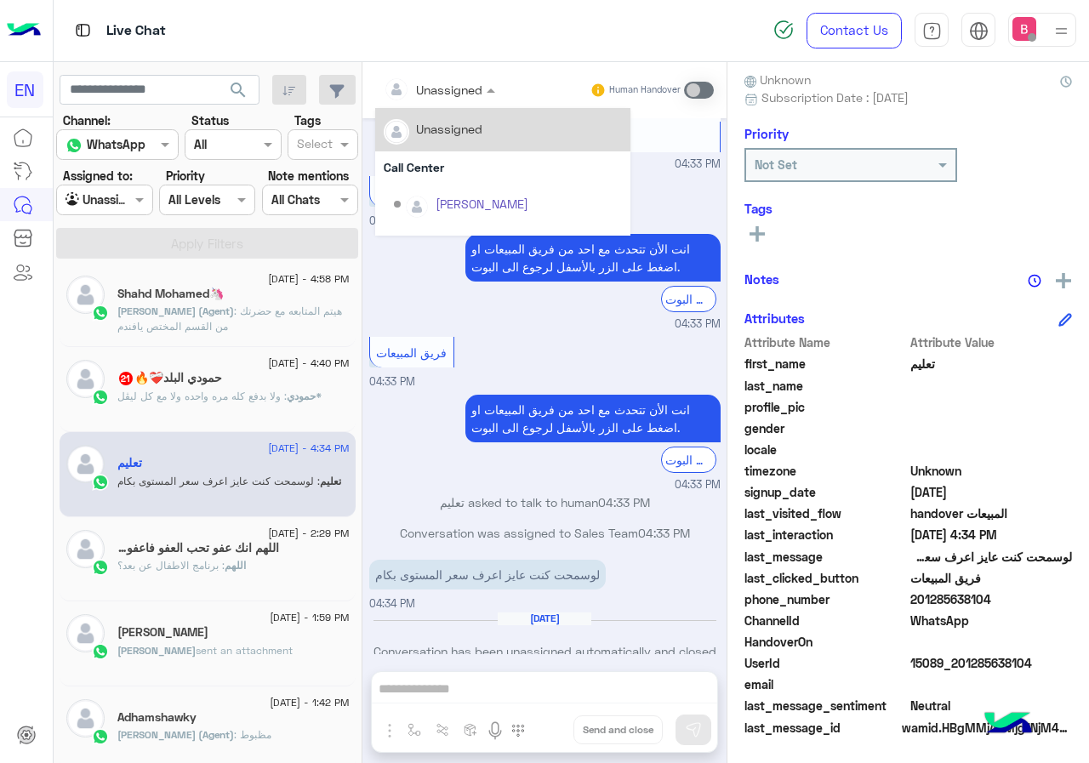
click at [442, 102] on div "Unassigned" at bounding box center [433, 89] width 99 height 34
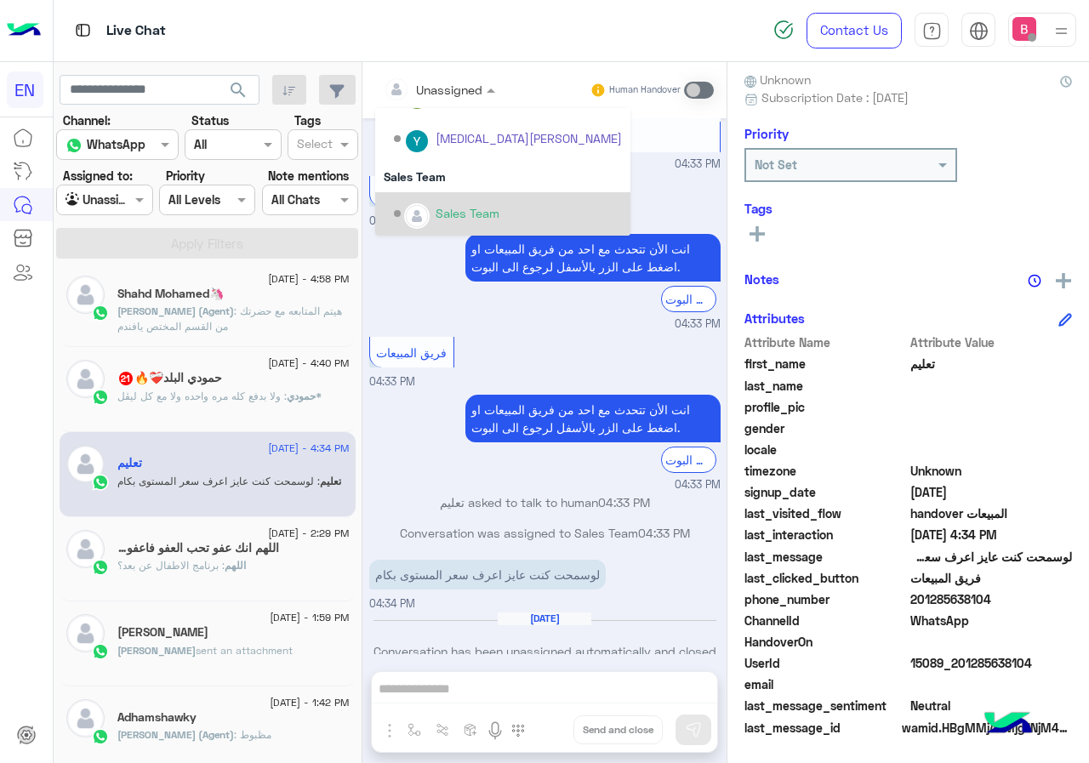
click at [411, 217] on img "Options list" at bounding box center [417, 216] width 22 height 22
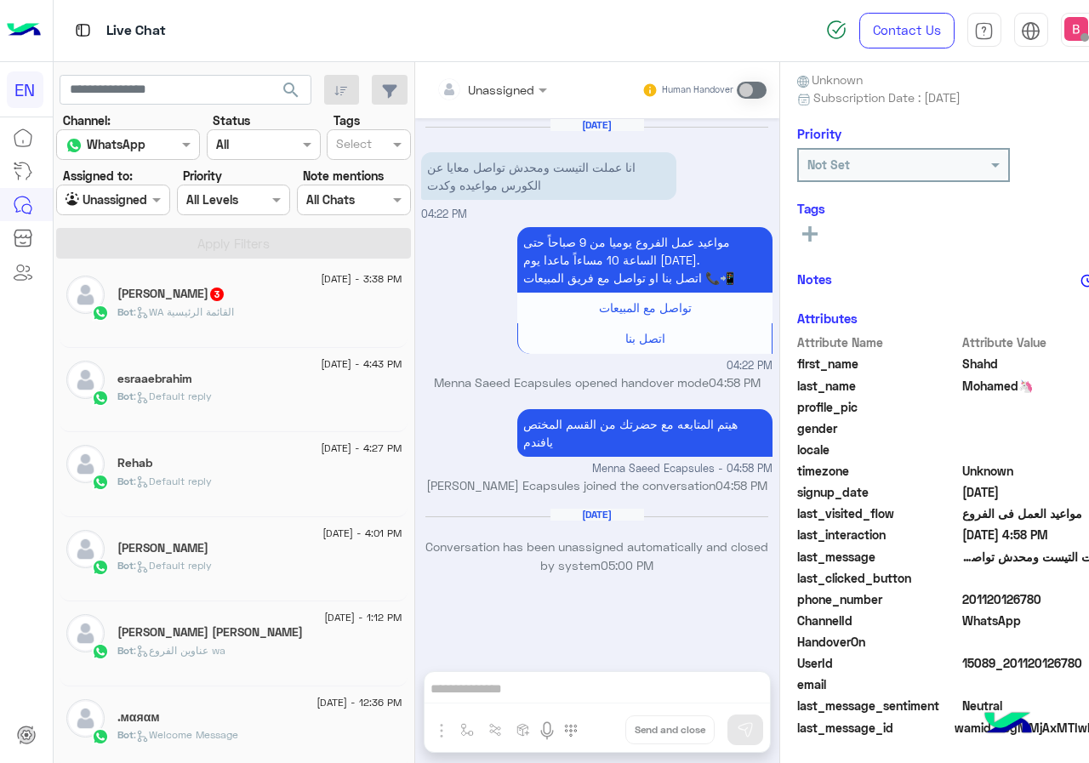
click at [205, 305] on p "Bot : WA القائمة الرئيسية" at bounding box center [175, 312] width 117 height 15
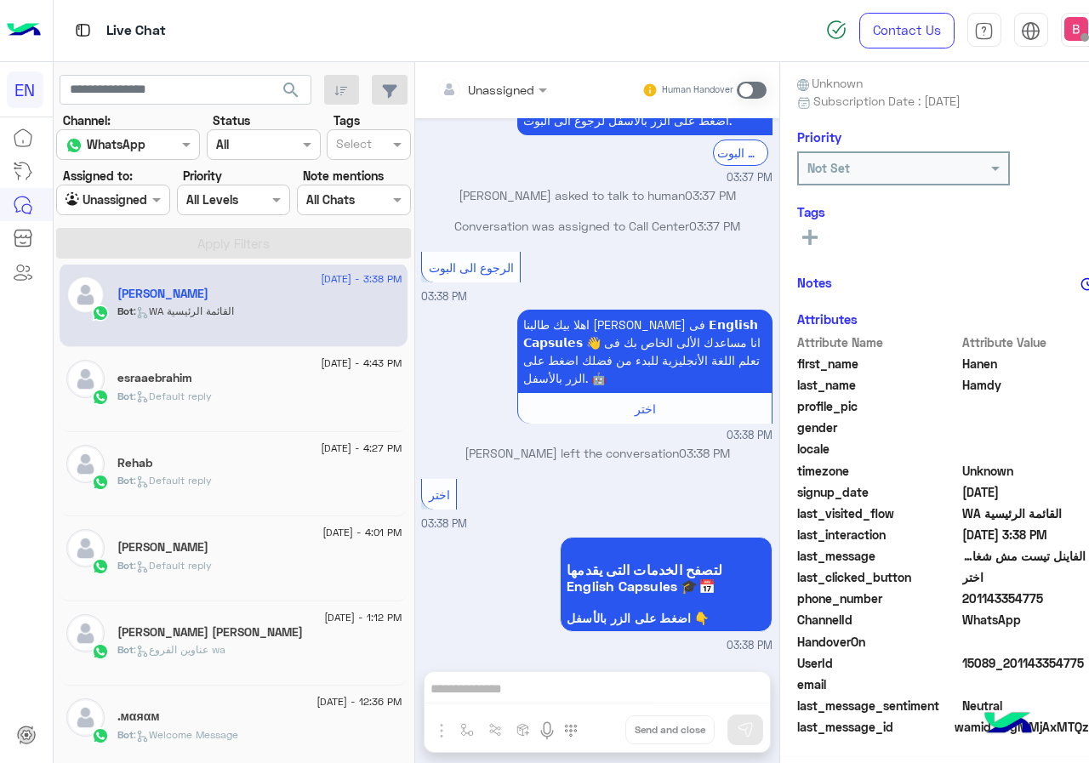
click at [449, 62] on div "Unassigned Human Handover" at bounding box center [597, 90] width 364 height 56
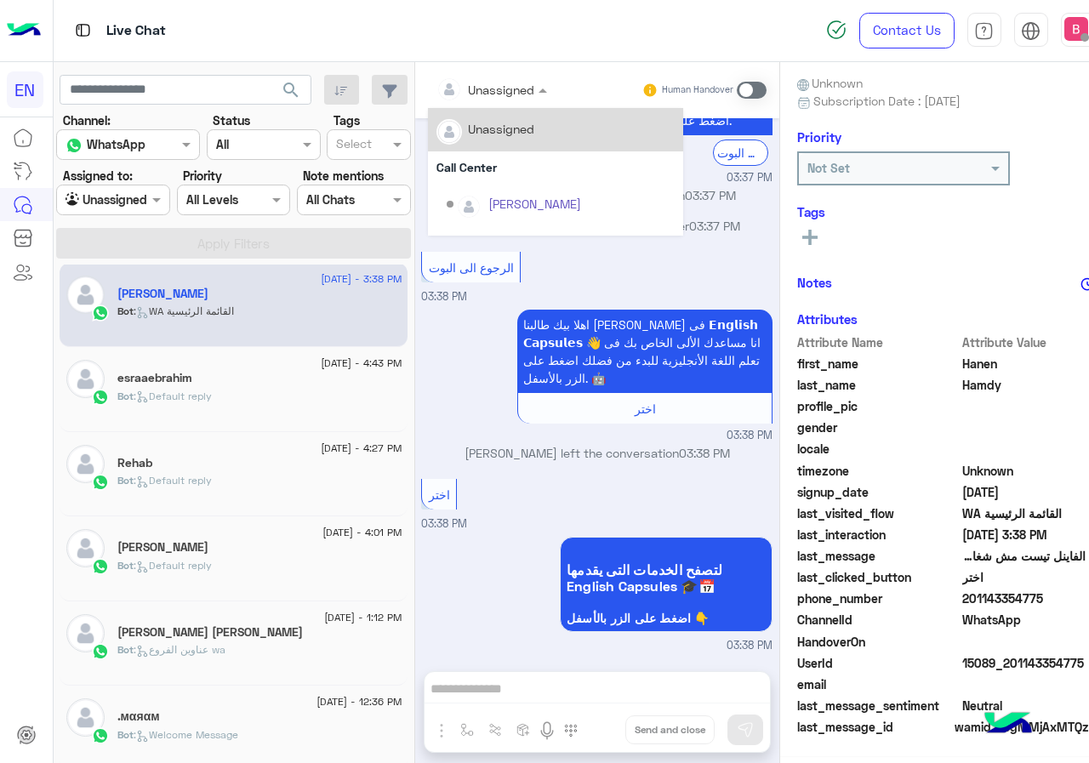
click at [446, 74] on div "Unassigned" at bounding box center [485, 89] width 99 height 34
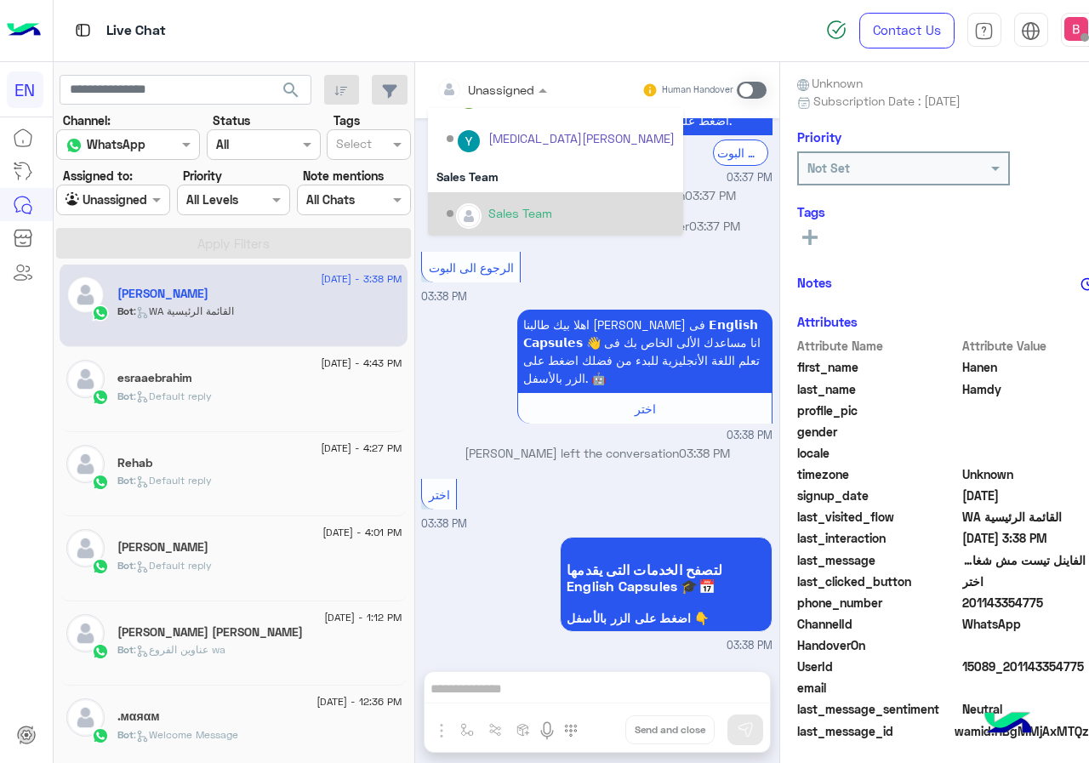
click at [436, 192] on div "Sales Team" at bounding box center [555, 213] width 255 height 43
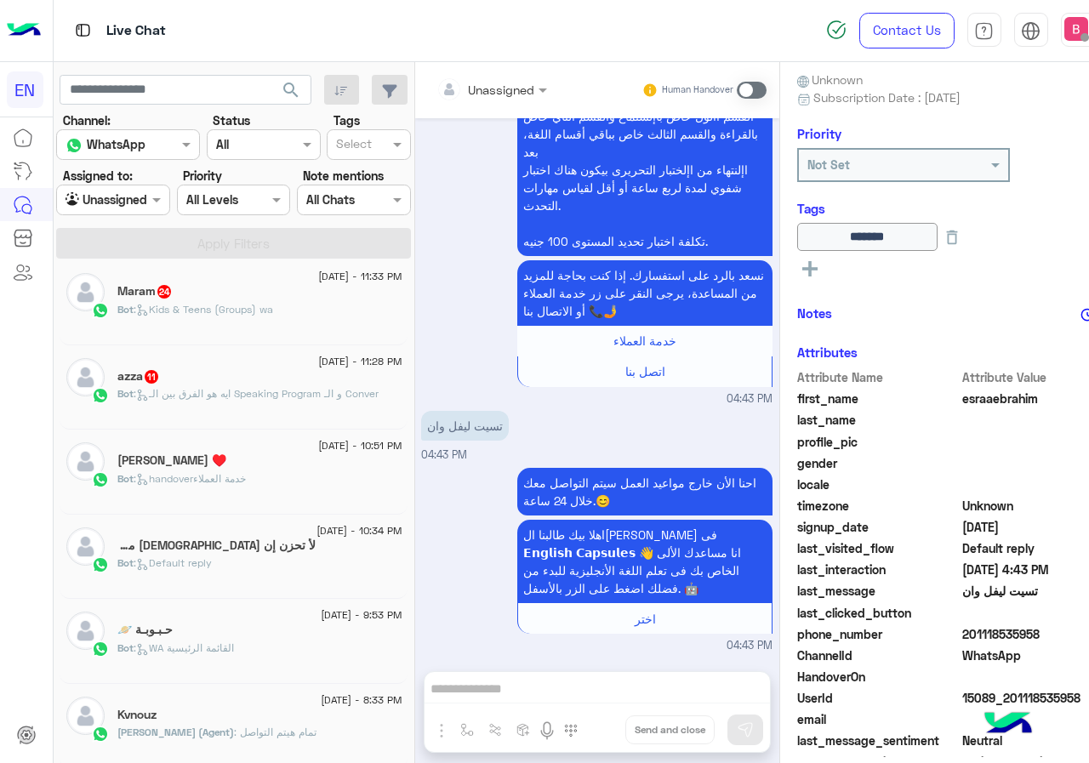
click at [231, 309] on span ": Kids & Teens (Groups) wa" at bounding box center [204, 309] width 140 height 13
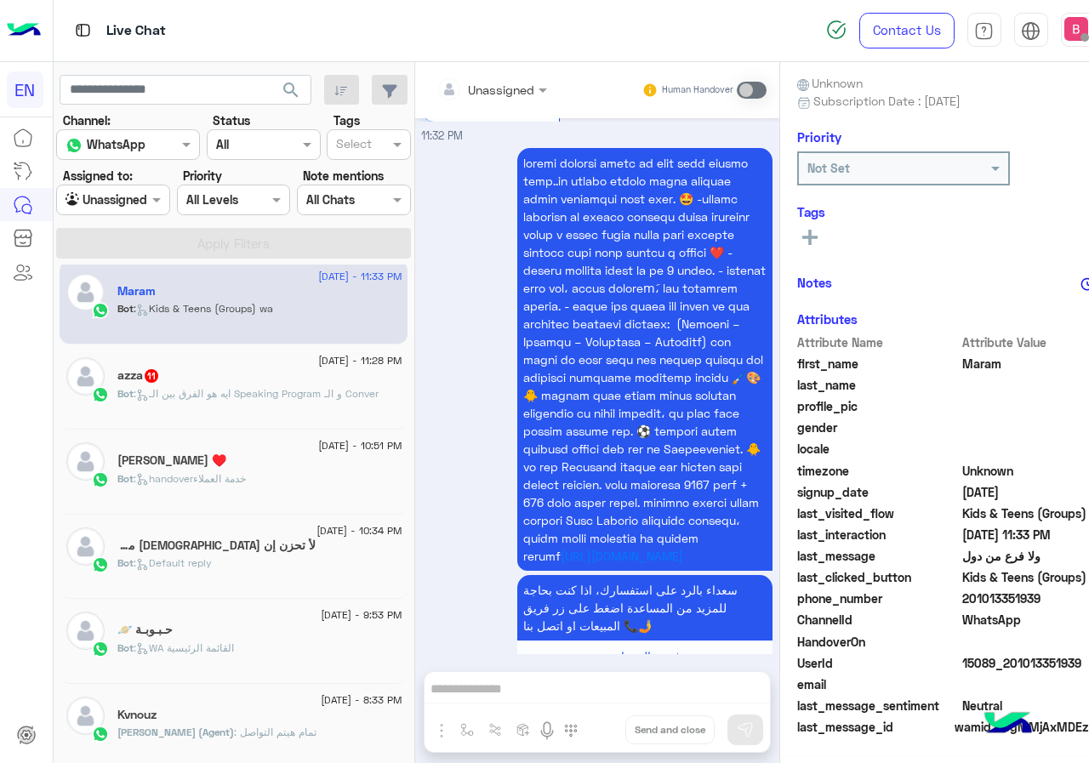
click at [448, 100] on div "Unassigned" at bounding box center [485, 89] width 99 height 34
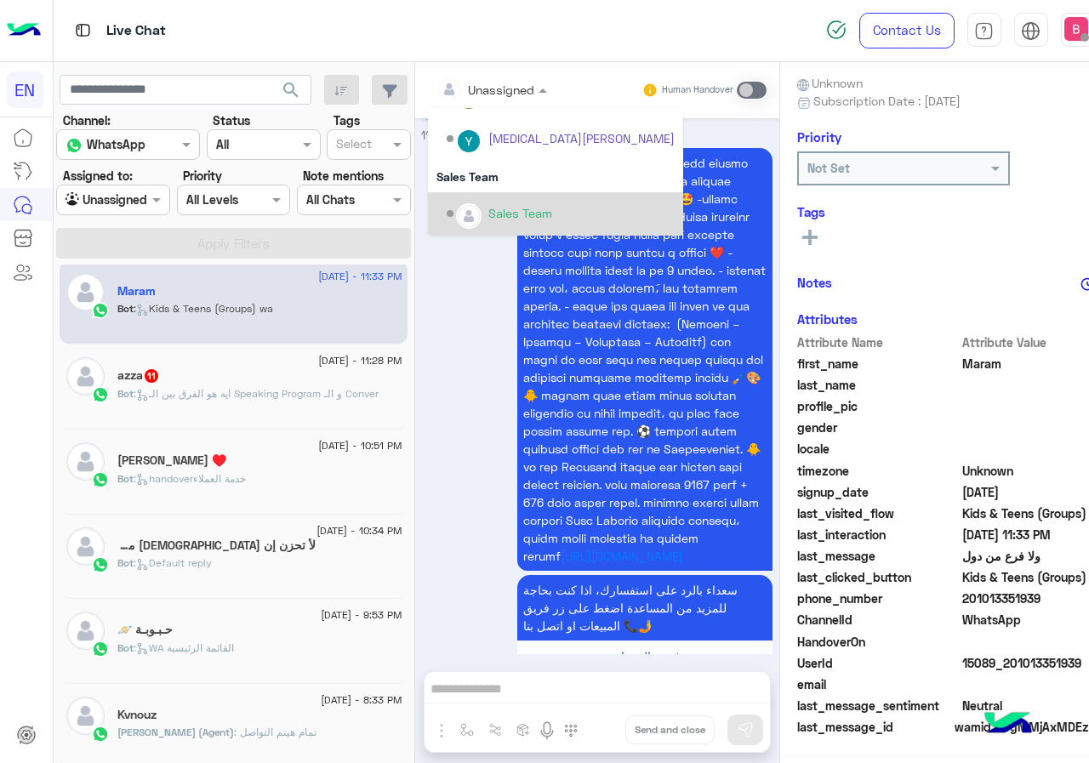
click at [458, 215] on img "Options list" at bounding box center [469, 216] width 22 height 22
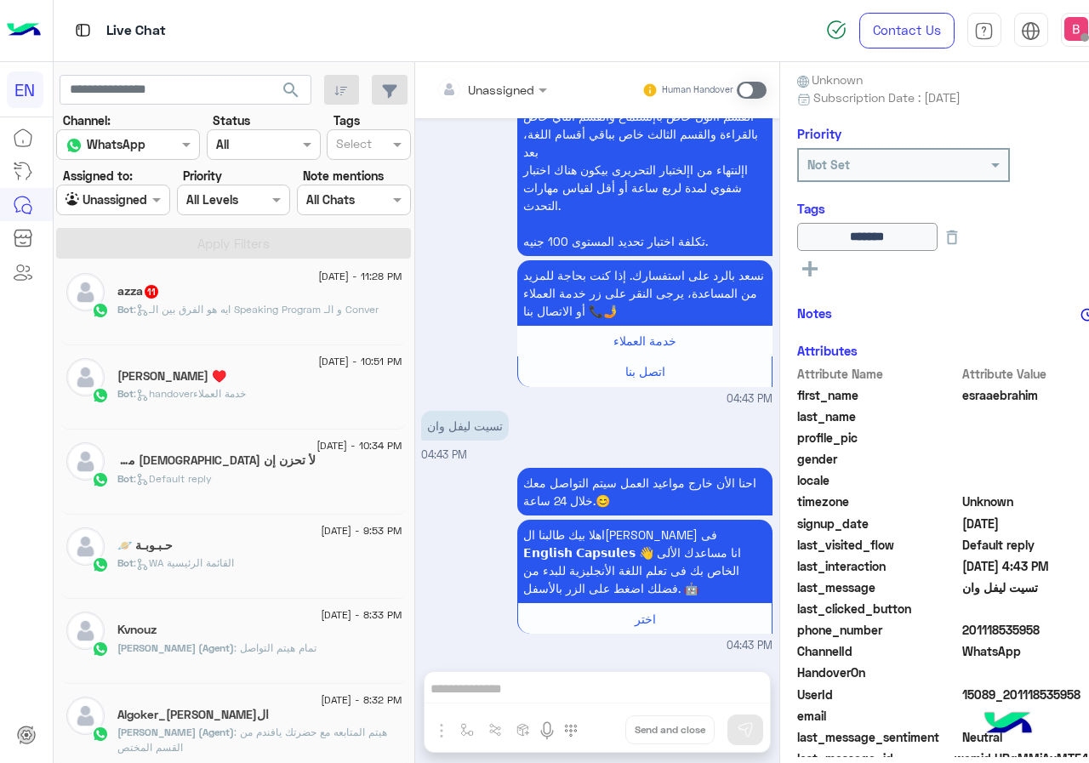
click at [265, 305] on span ": ايه هو الفرق بين الـ Speaking Program و الـ Conver" at bounding box center [256, 309] width 245 height 13
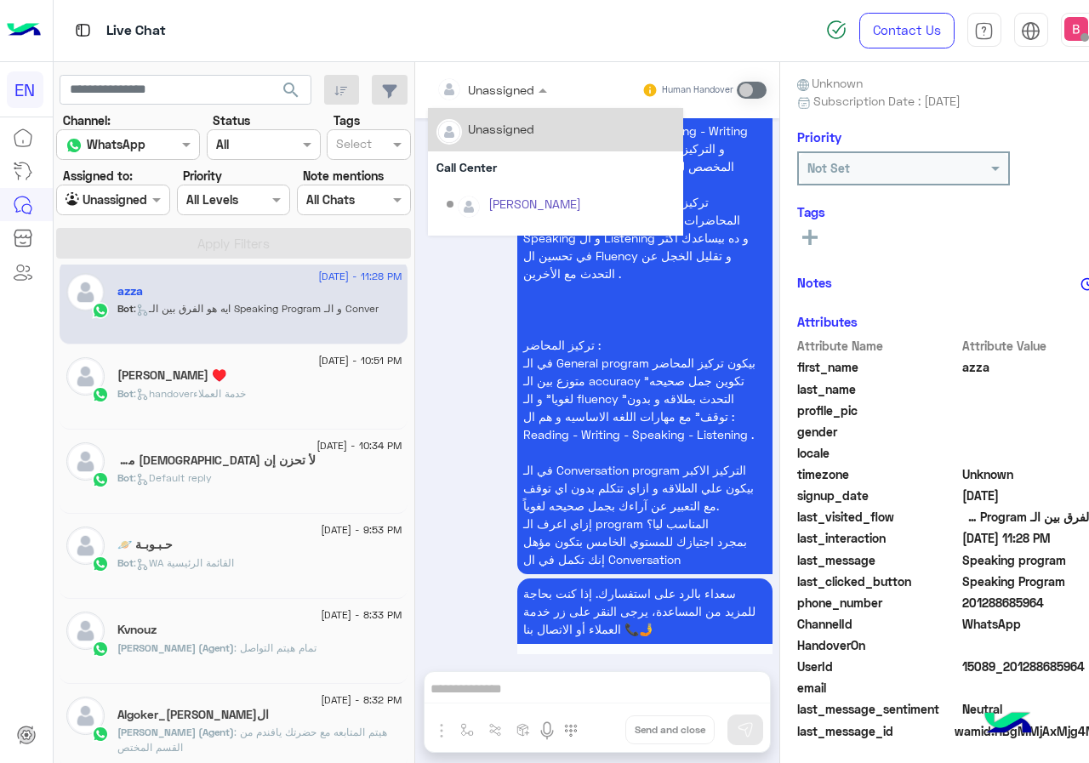
click at [456, 96] on div at bounding box center [492, 89] width 128 height 20
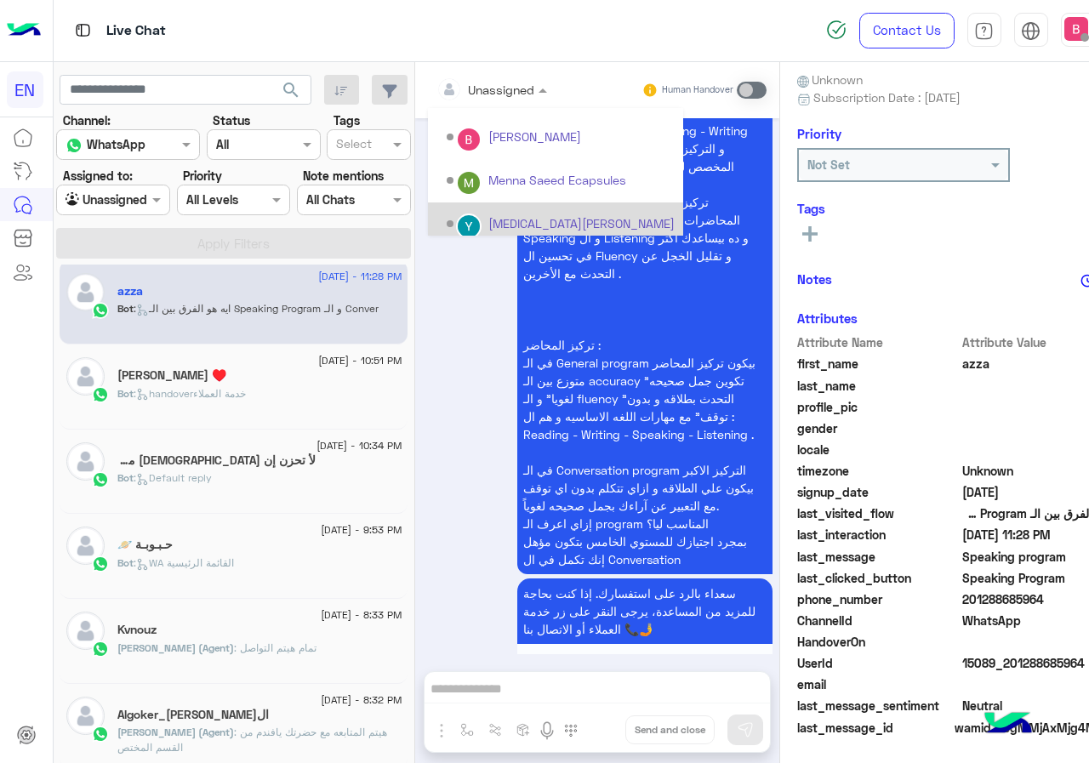
click at [447, 210] on div "[MEDICAL_DATA][PERSON_NAME]" at bounding box center [561, 224] width 228 height 30
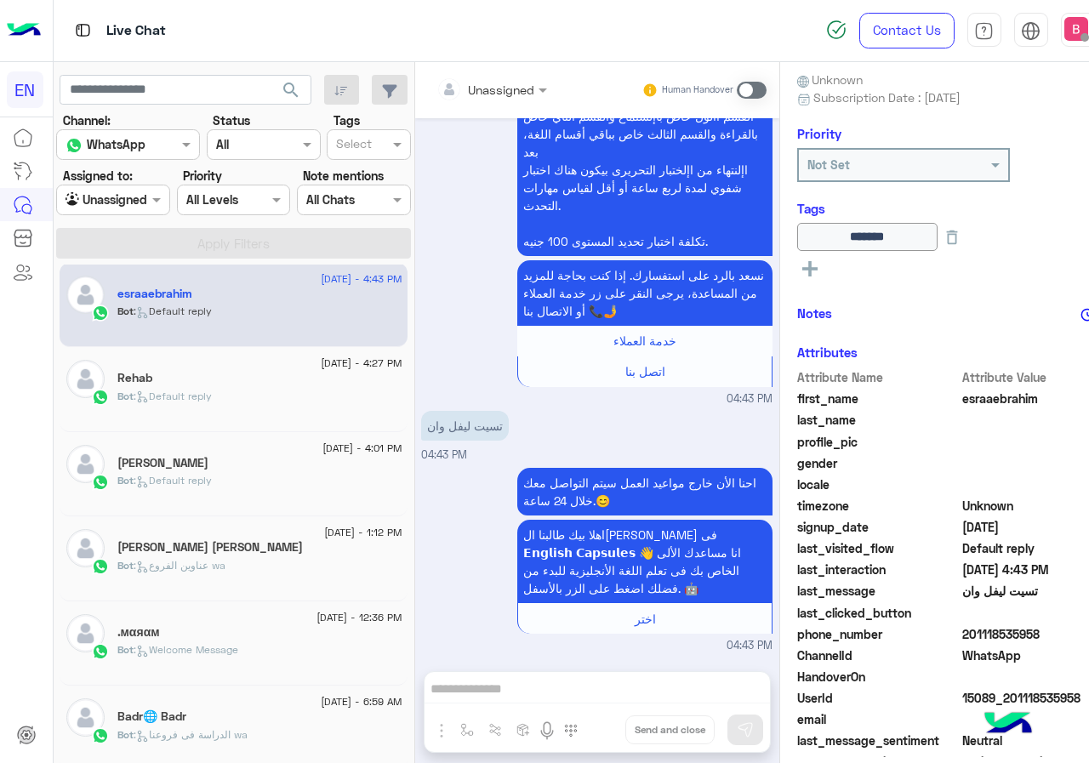
click at [123, 192] on div at bounding box center [113, 200] width 112 height 20
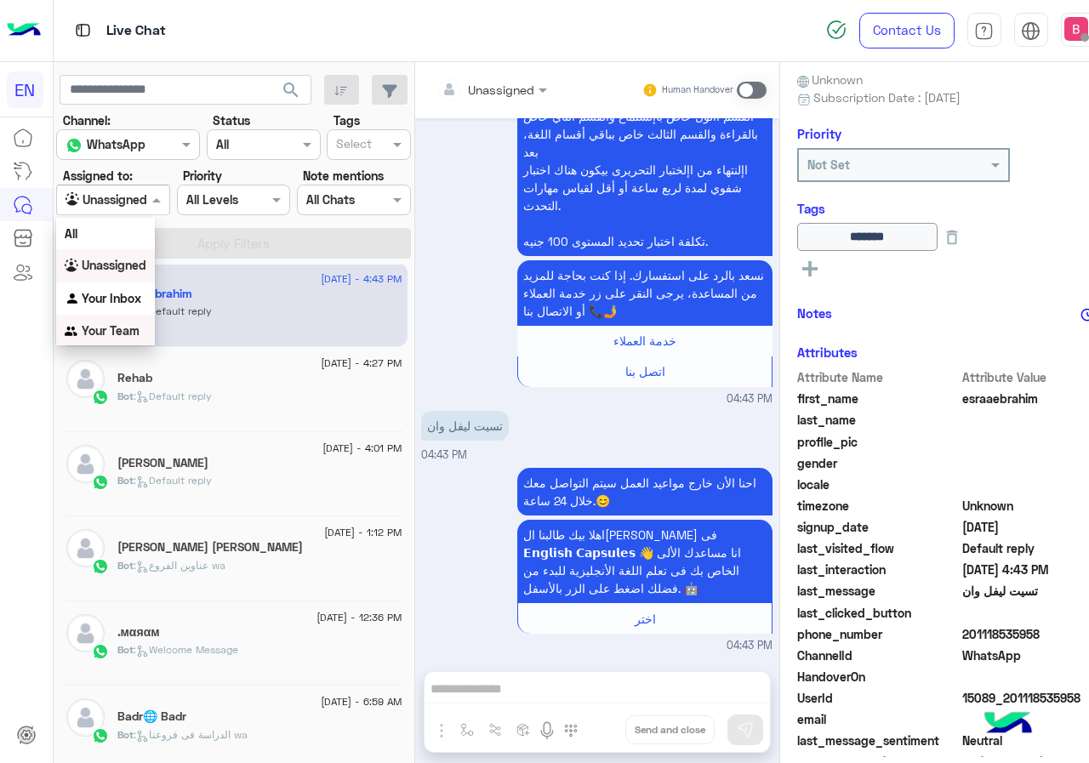
click at [126, 341] on div "Your Team" at bounding box center [105, 331] width 99 height 33
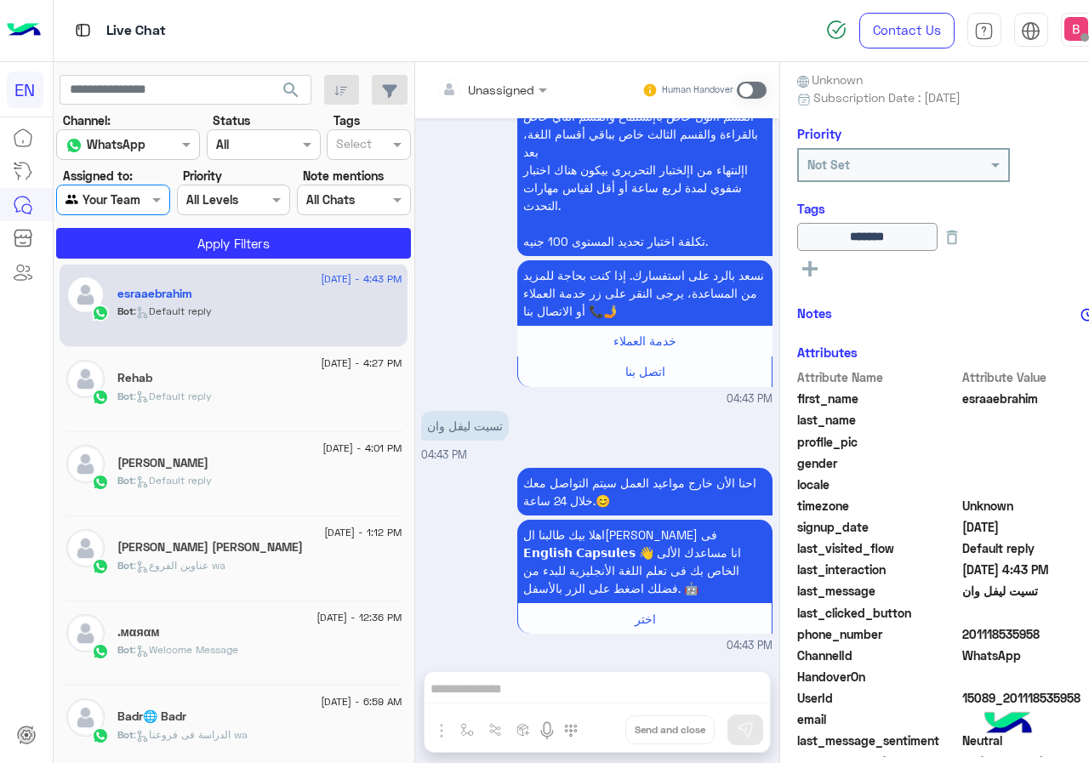
click at [189, 226] on section "Channel: Channel WhatsApp Status Channel All Tags Select Assigned to: Agent Fil…" at bounding box center [233, 184] width 335 height 147
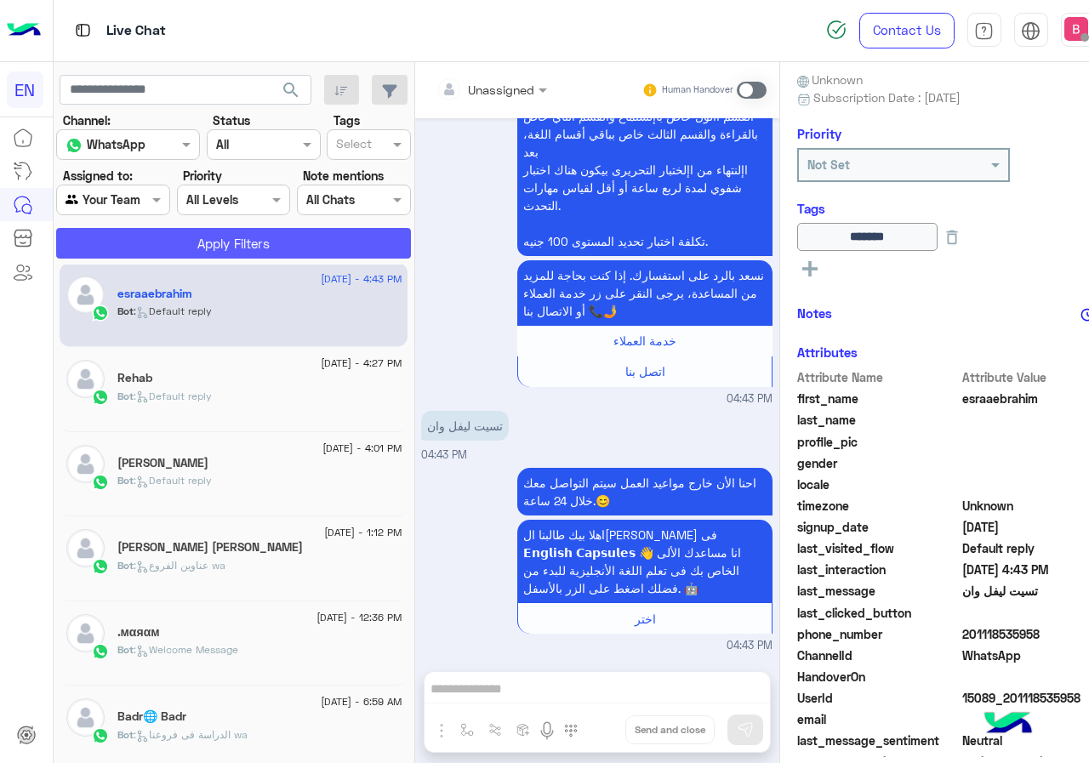
click at [177, 240] on button "Apply Filters" at bounding box center [233, 243] width 355 height 31
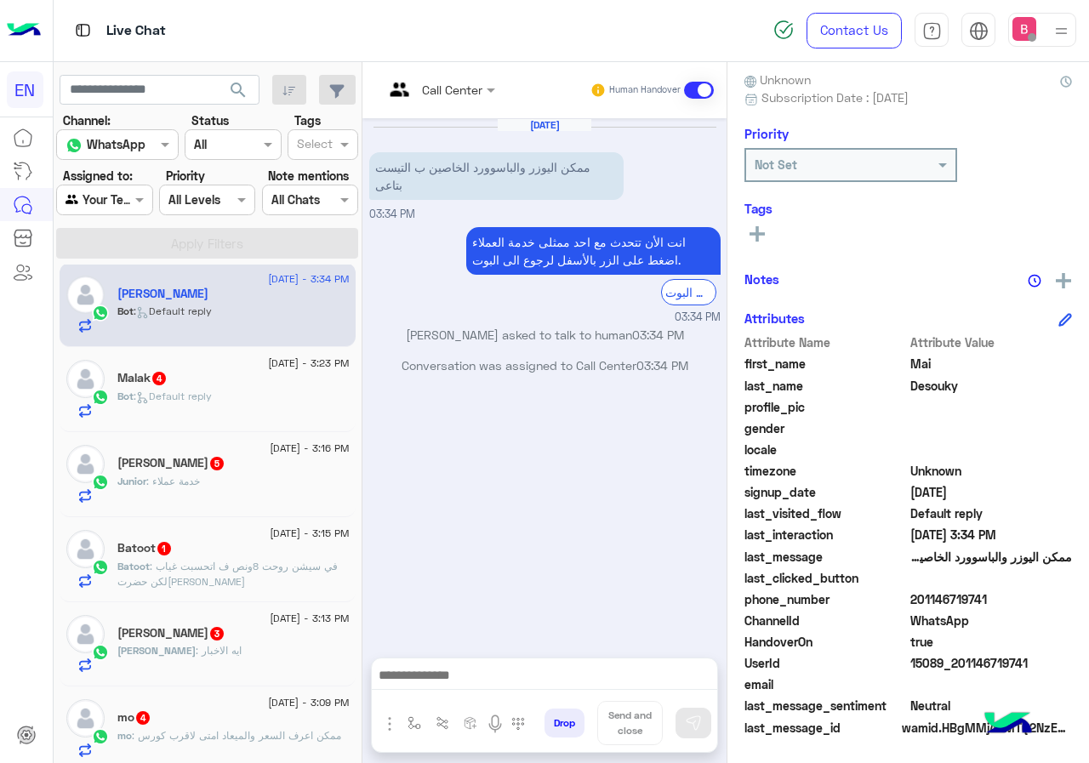
drag, startPoint x: 915, startPoint y: 598, endPoint x: 974, endPoint y: 605, distance: 59.1
click at [1003, 600] on span "201146719741" at bounding box center [991, 599] width 162 height 18
copy span "01146719741"
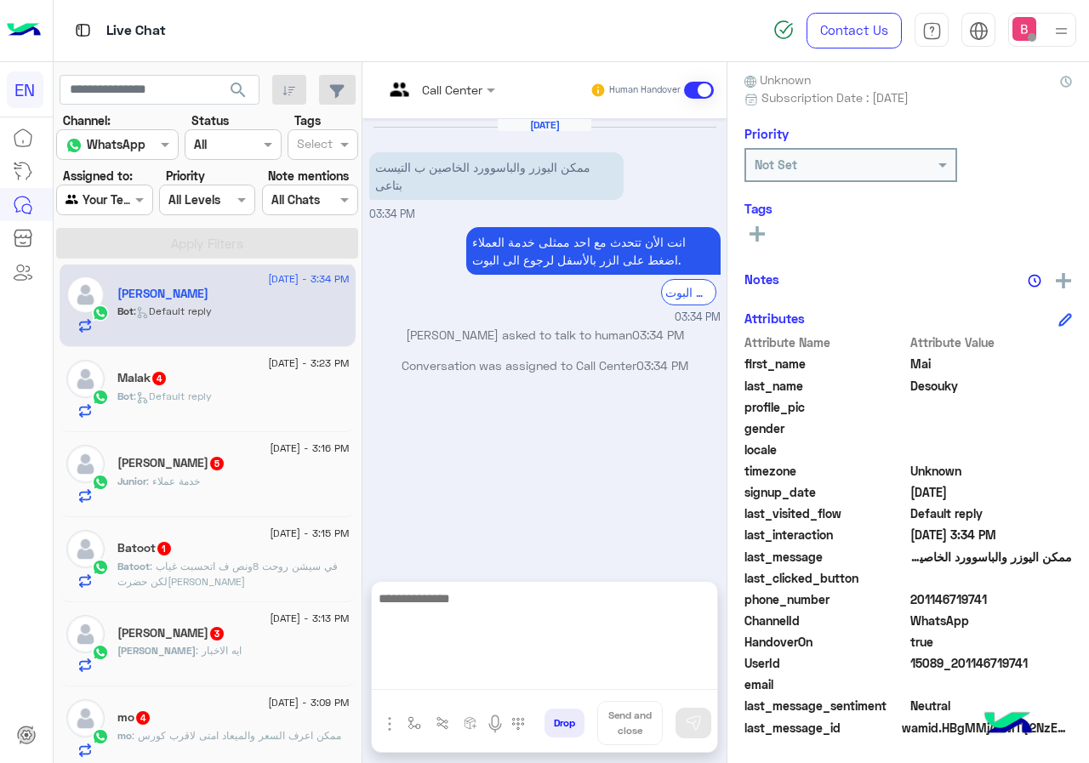
click at [452, 680] on textarea at bounding box center [544, 639] width 345 height 102
paste textarea "**********"
type textarea "**********"
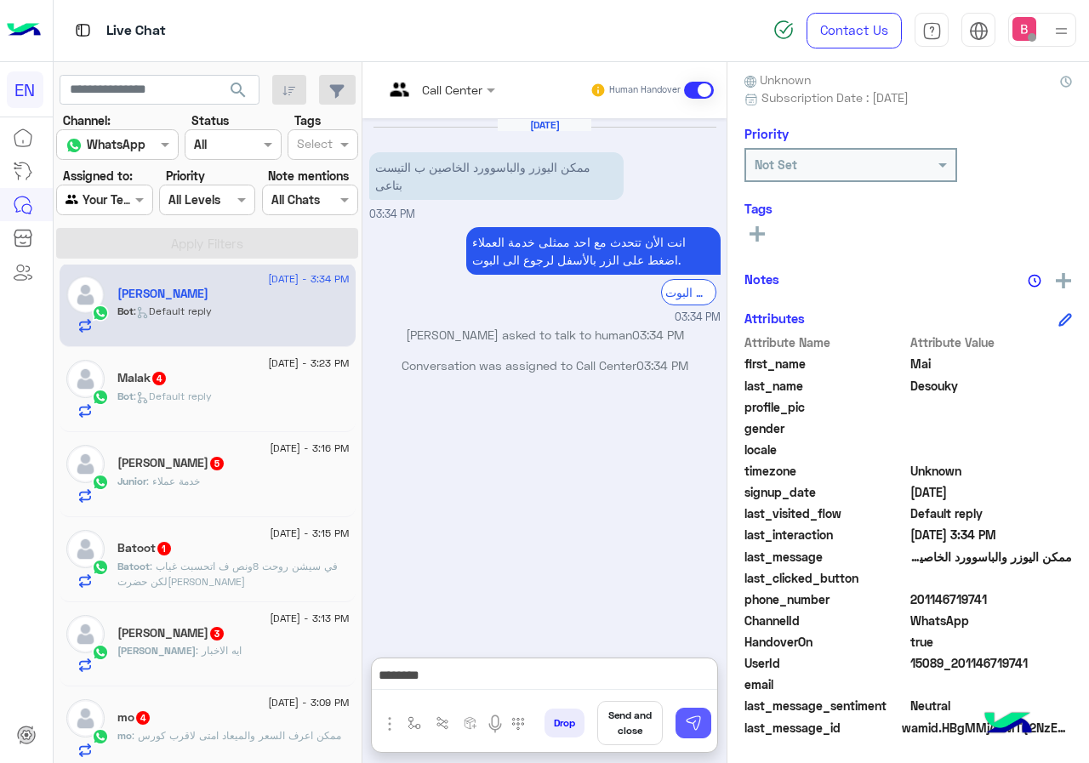
click at [685, 715] on img at bounding box center [693, 723] width 17 height 17
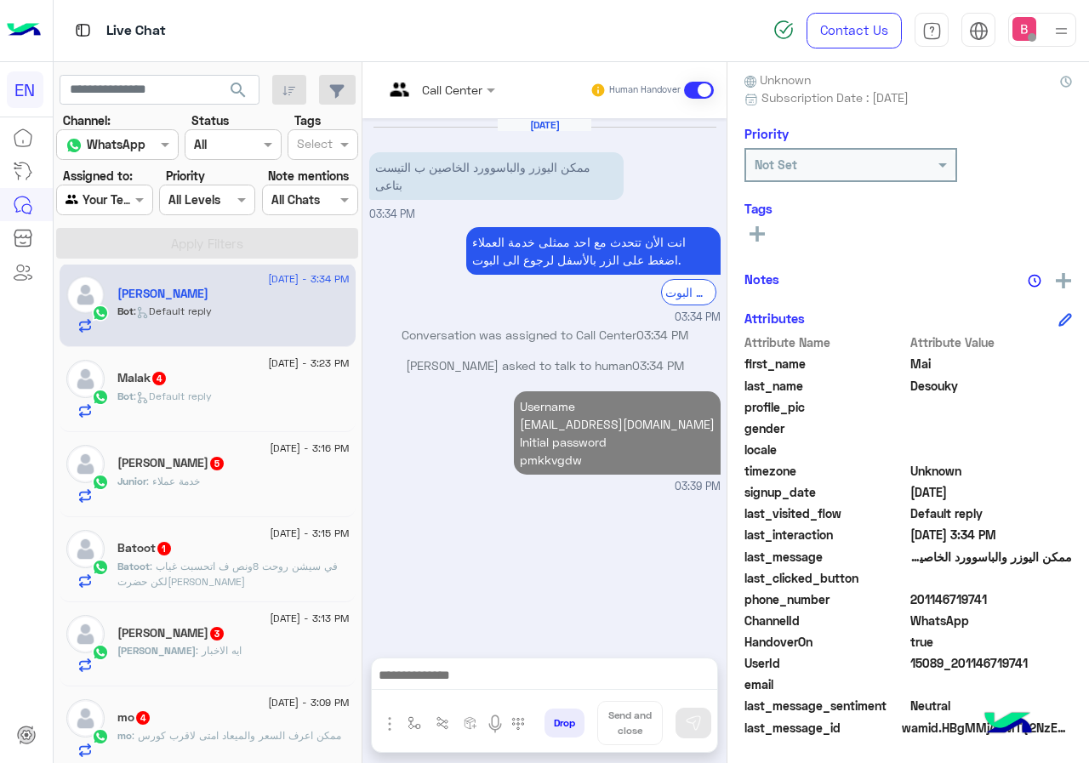
click at [171, 398] on span ": Default reply" at bounding box center [173, 396] width 78 height 13
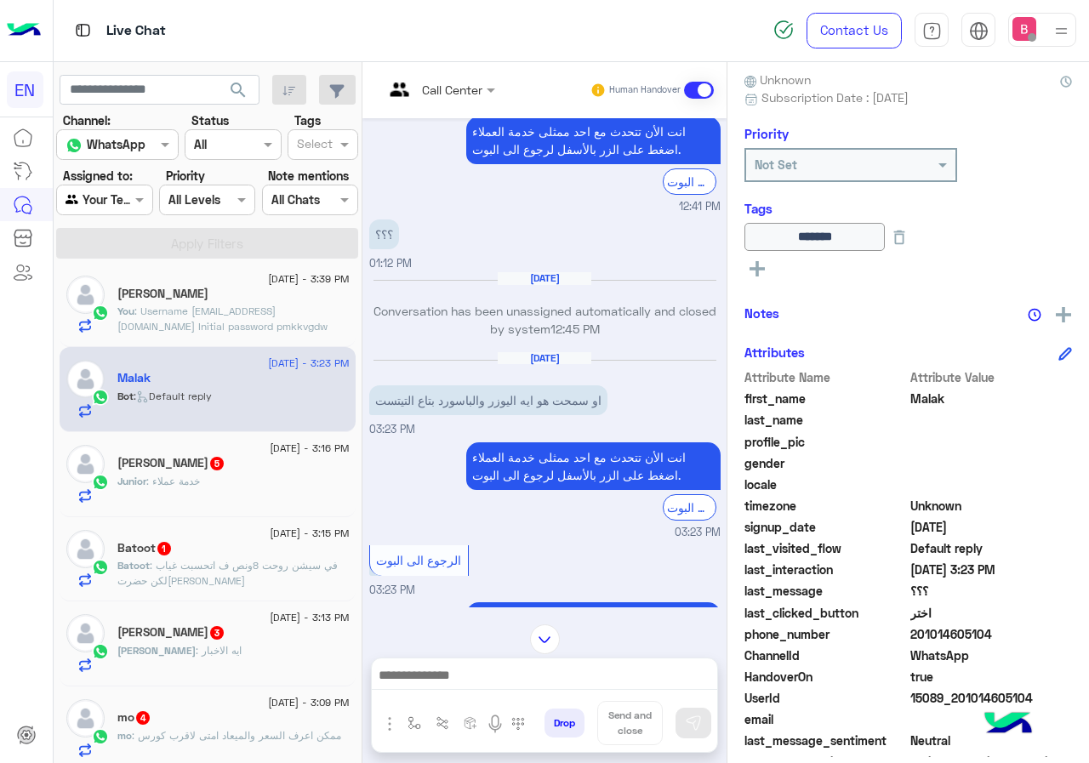
scroll to position [188, 0]
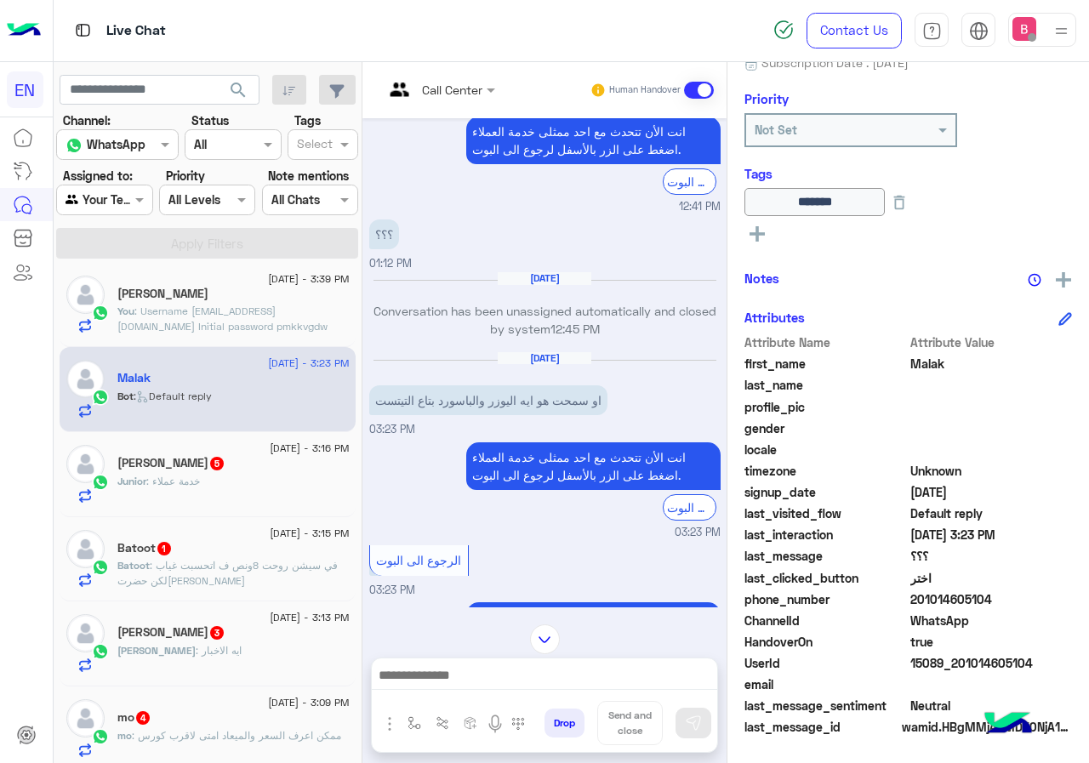
drag, startPoint x: 914, startPoint y: 596, endPoint x: 1015, endPoint y: 603, distance: 101.5
click at [1015, 603] on span "201014605104" at bounding box center [991, 599] width 162 height 18
copy span "01014605104"
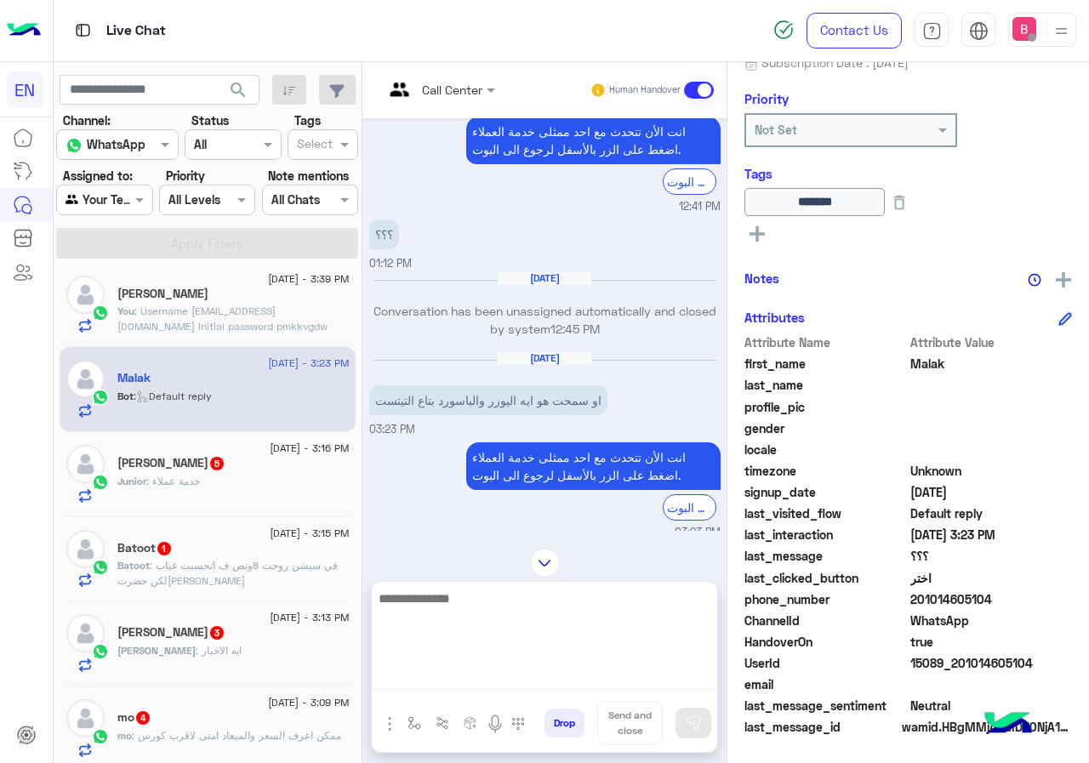
click at [430, 681] on textarea at bounding box center [544, 639] width 345 height 102
paste textarea "**********"
type textarea "**********"
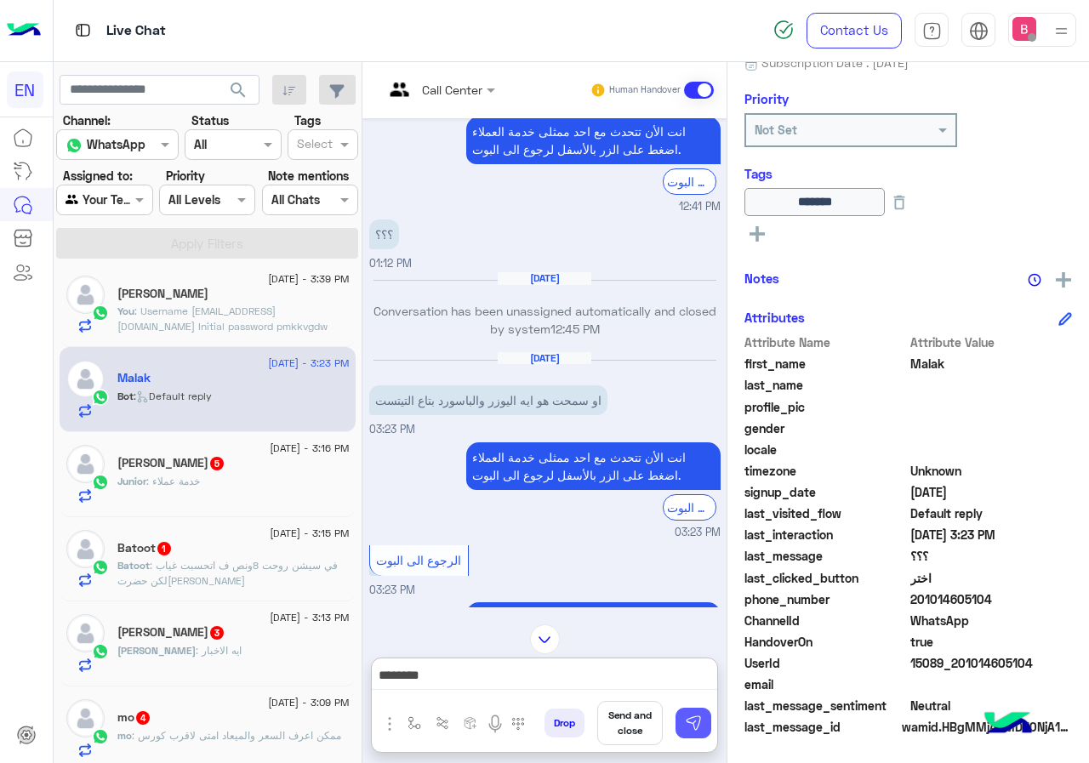
click at [697, 733] on button at bounding box center [693, 723] width 36 height 31
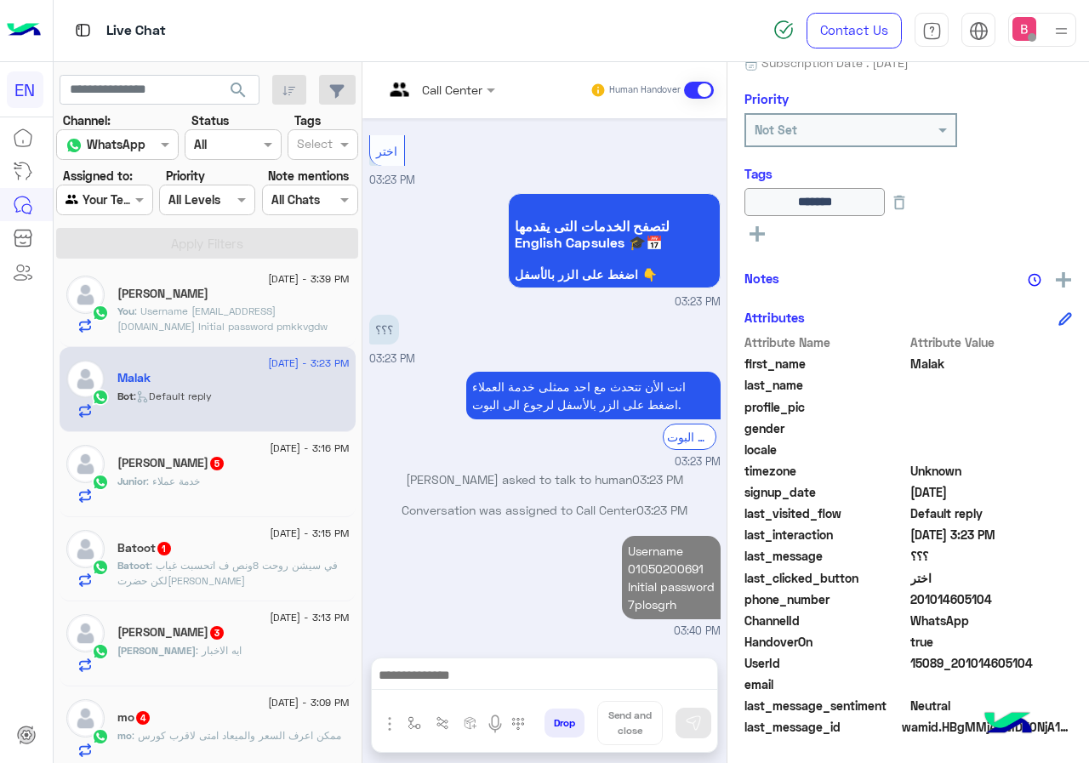
scroll to position [1111, 0]
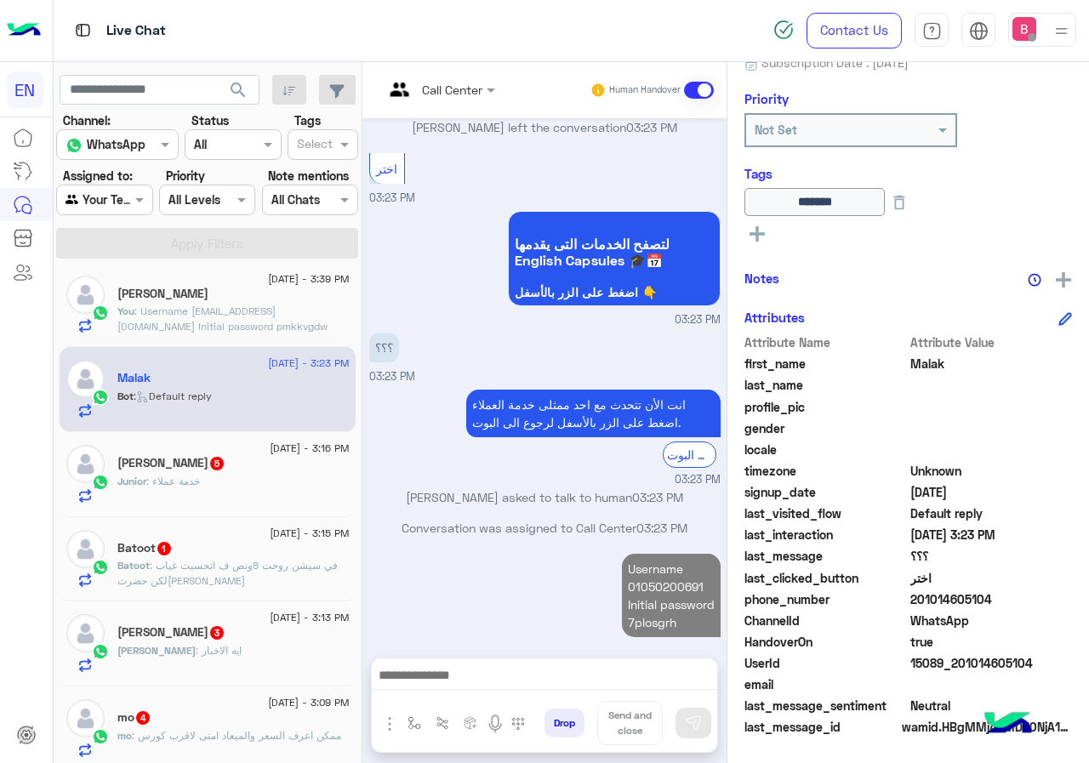
click at [186, 470] on h5 "Junior Ezzat 5" at bounding box center [171, 463] width 108 height 14
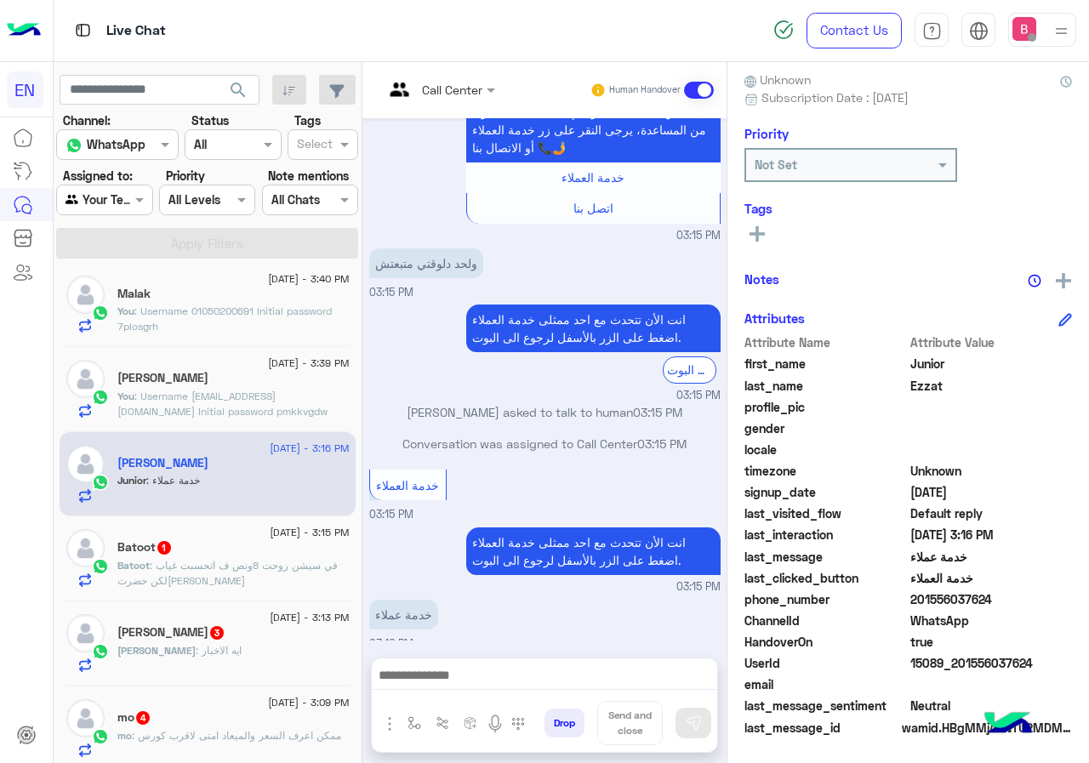
scroll to position [1344, 0]
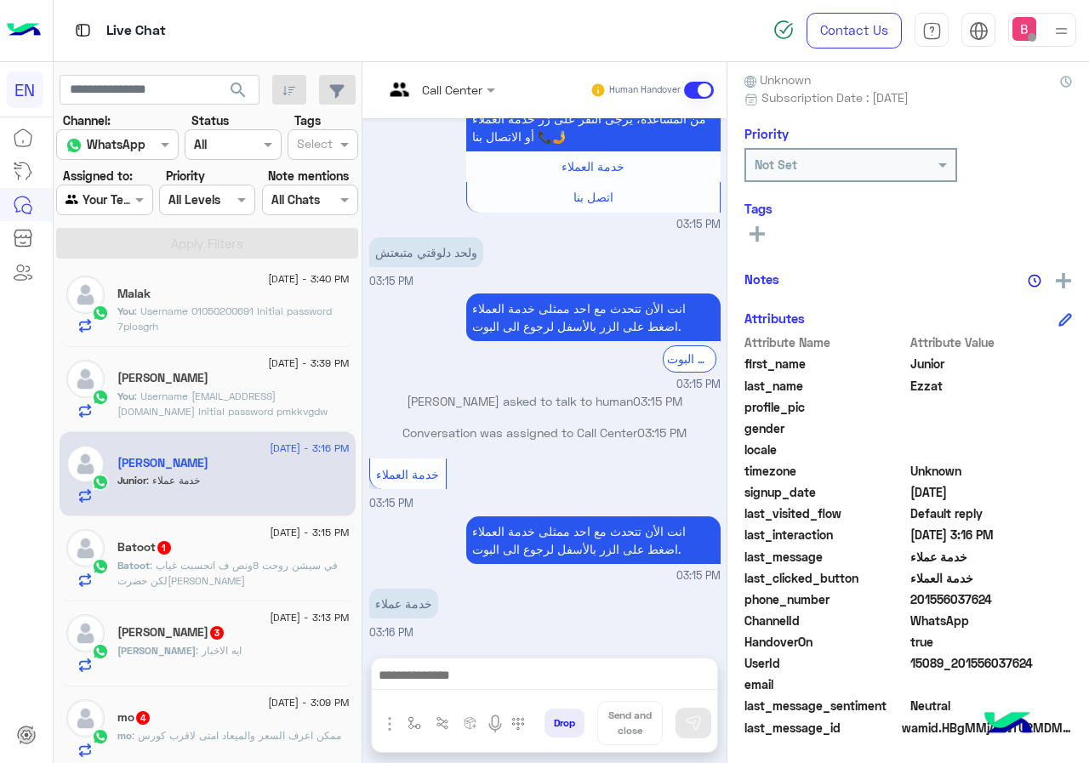
drag, startPoint x: 913, startPoint y: 598, endPoint x: 973, endPoint y: 618, distance: 63.5
click at [1002, 614] on div "Attribute Name Attribute Value first_name Junior last_name [PERSON_NAME] profil…" at bounding box center [908, 536] width 328 height 406
click at [1015, 625] on span "WhatsApp" at bounding box center [991, 621] width 162 height 18
drag, startPoint x: 914, startPoint y: 599, endPoint x: 1005, endPoint y: 606, distance: 91.3
click at [1005, 606] on span "201556037624" at bounding box center [991, 599] width 162 height 18
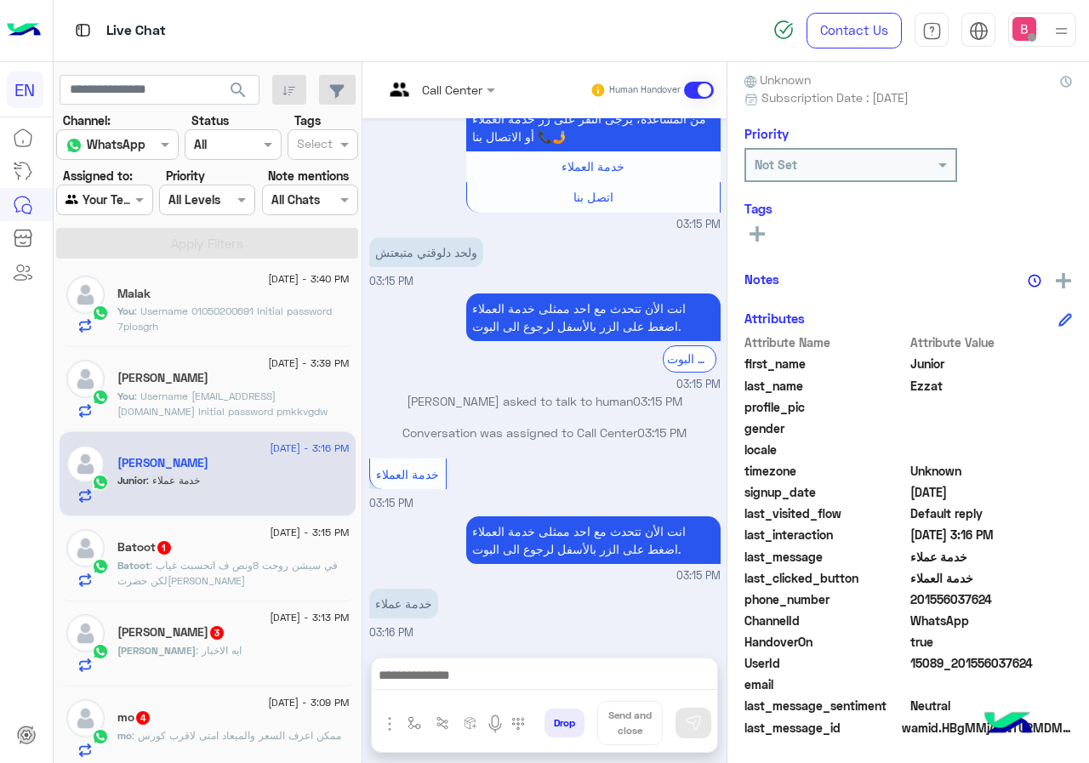
copy span "01556037624"
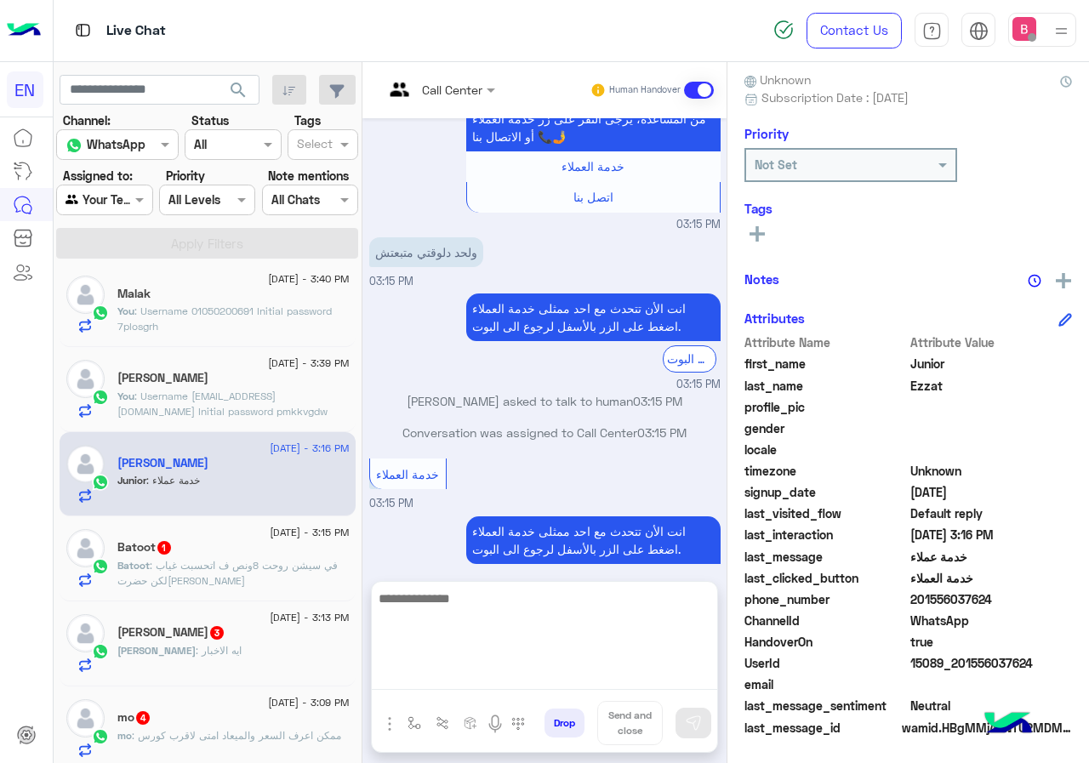
click at [466, 680] on textarea at bounding box center [544, 639] width 345 height 102
paste textarea "**********"
type textarea "**********"
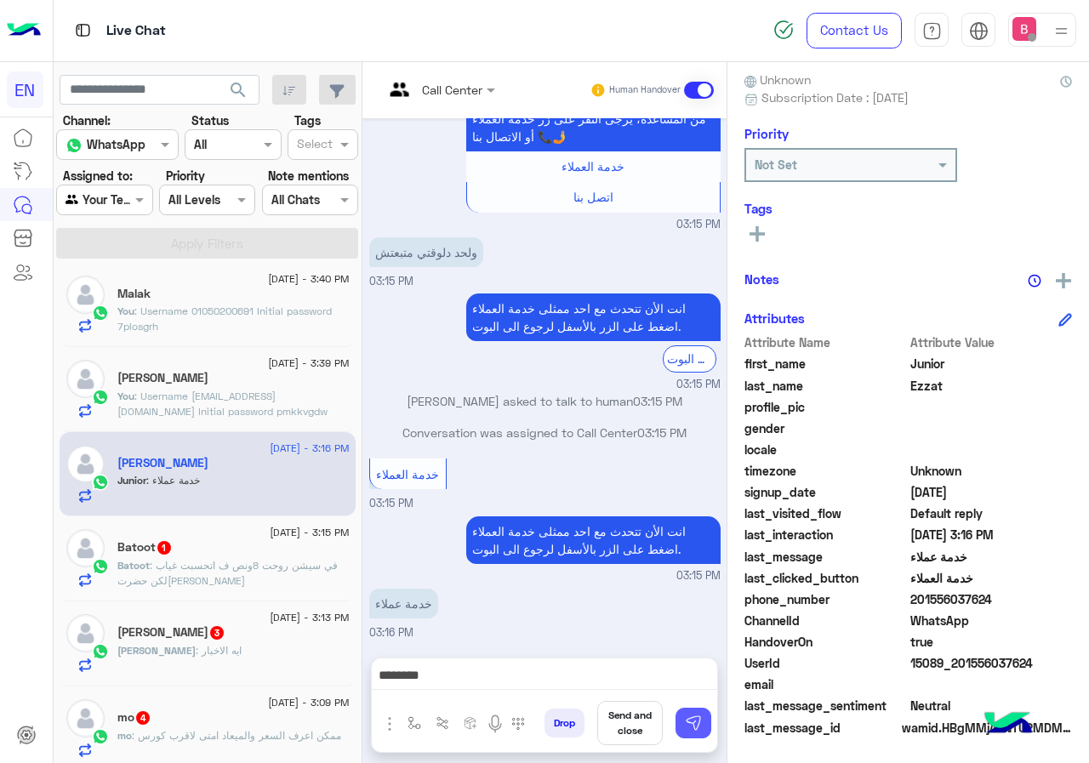
click at [697, 721] on img at bounding box center [693, 723] width 17 height 17
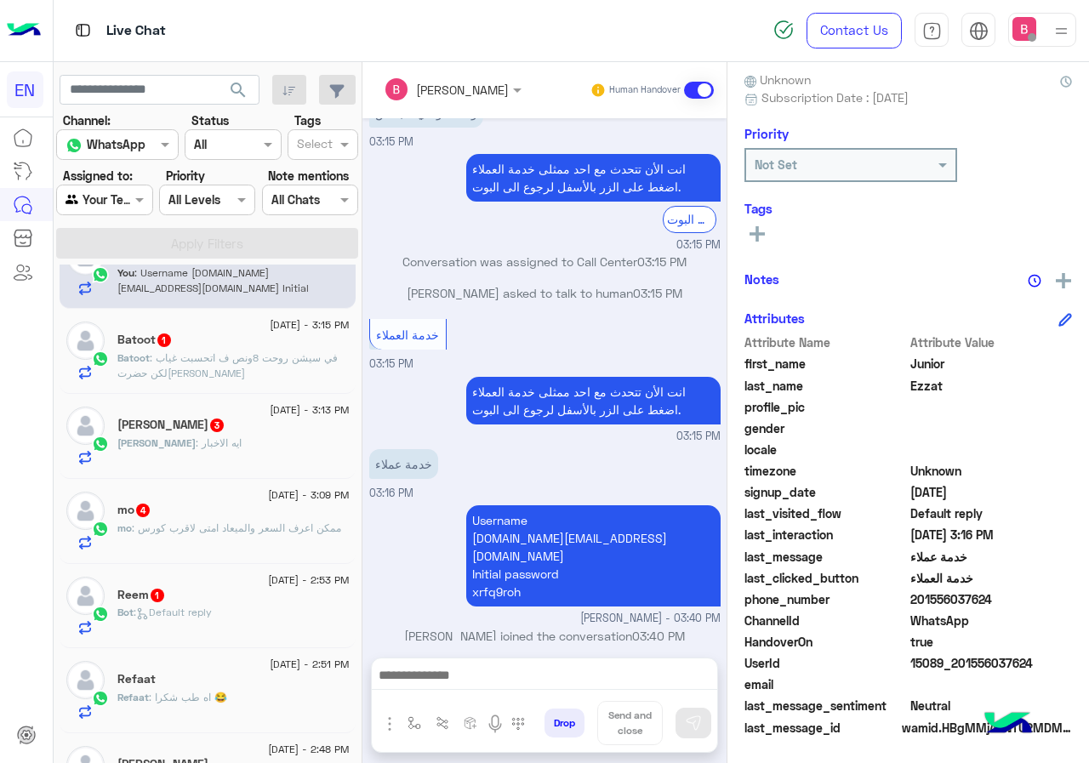
scroll to position [264, 0]
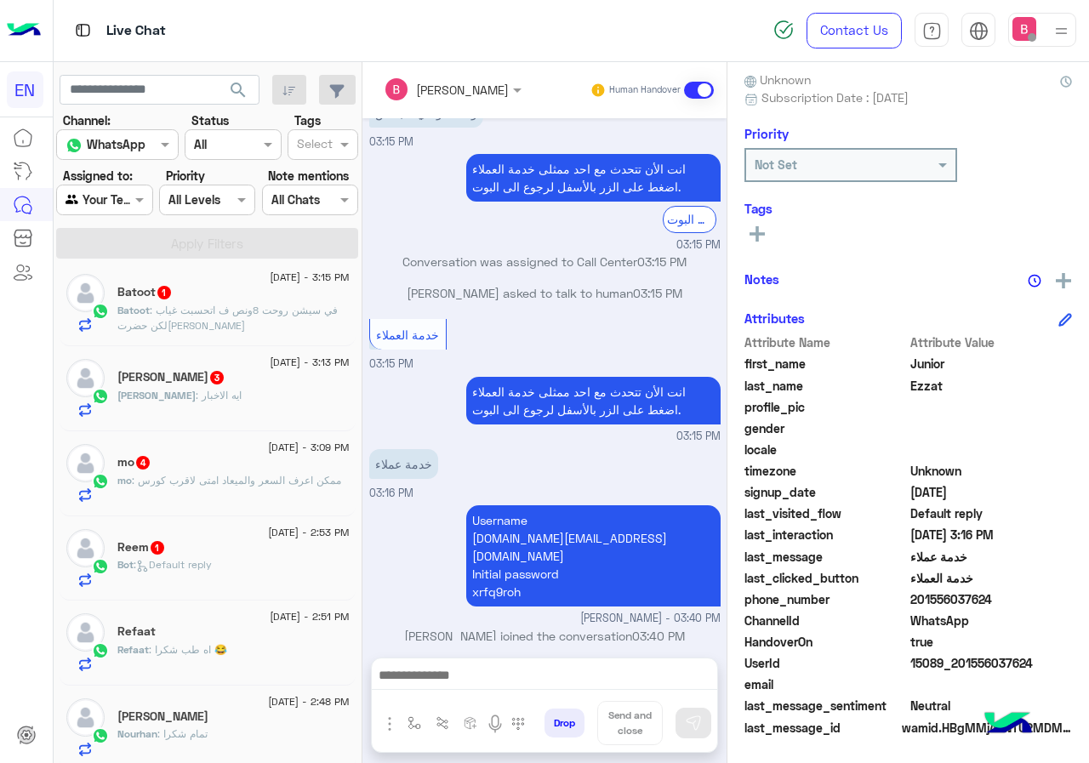
click at [274, 308] on span ": في سيشن روحت 8ونص ف اتحسبت غياب لكن حضرت[PERSON_NAME]" at bounding box center [227, 318] width 220 height 28
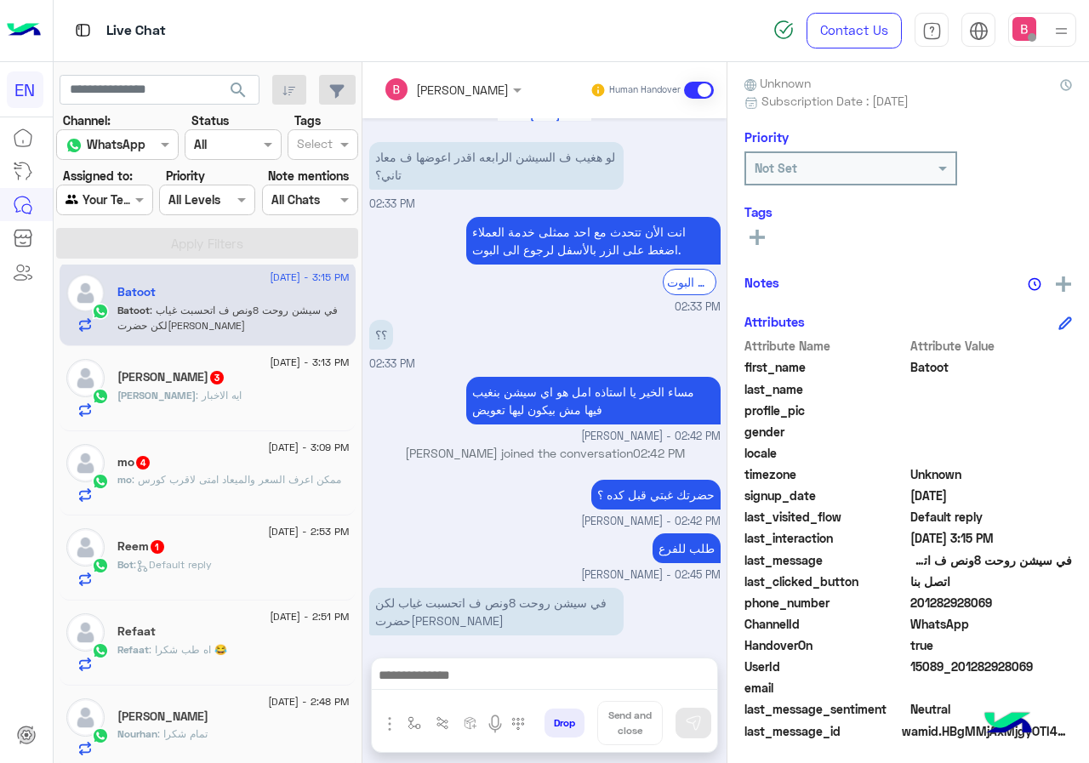
scroll to position [153, 0]
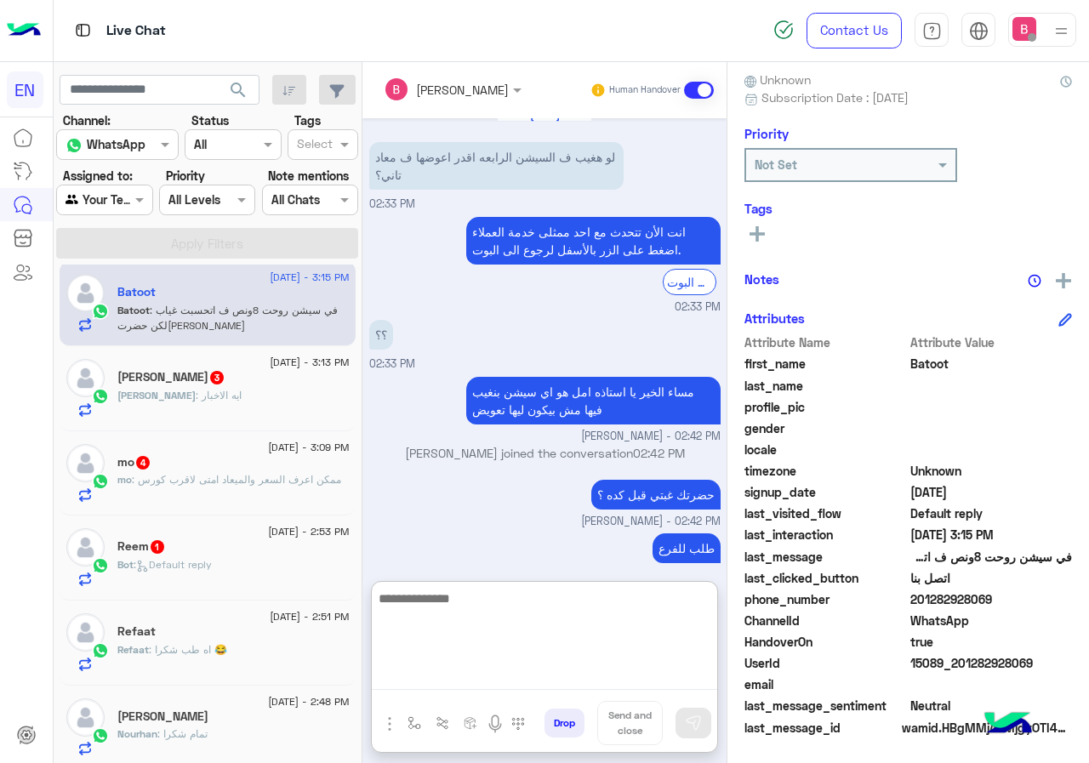
click at [568, 679] on textarea at bounding box center [544, 639] width 345 height 102
type textarea "**********"
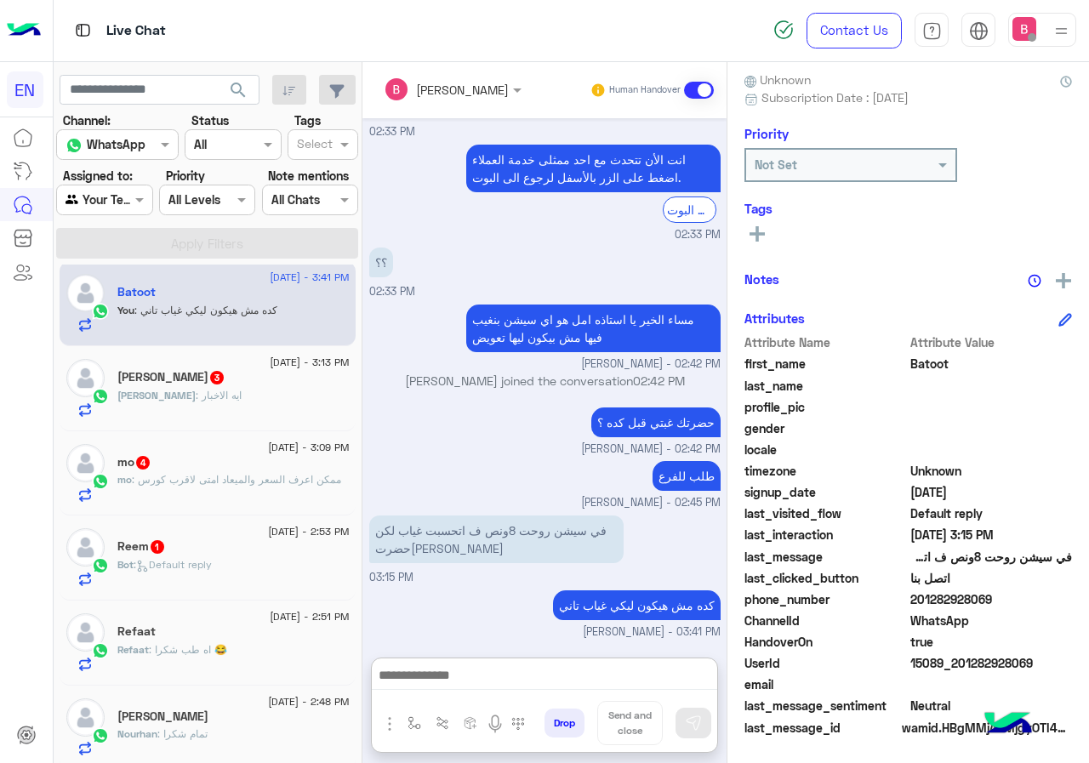
click at [254, 493] on div "mo : ممكن اعرف السعر والميعاد امتى لاقرب كورس" at bounding box center [233, 487] width 232 height 30
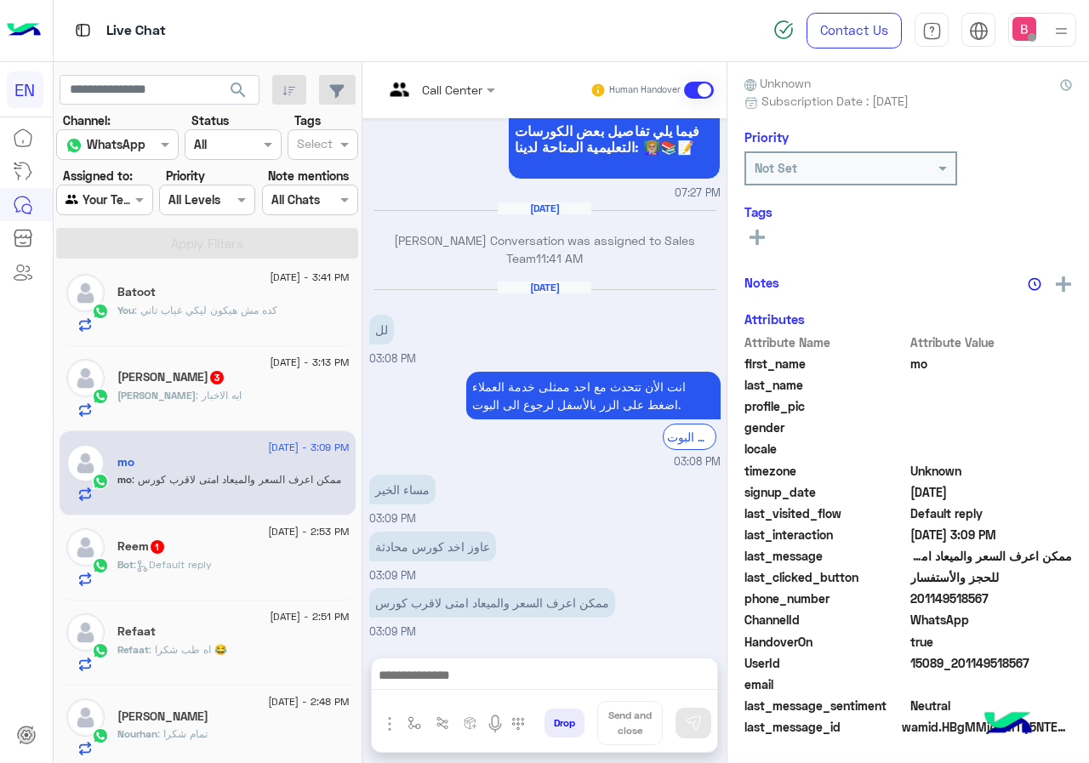
scroll to position [153, 0]
click at [475, 91] on div at bounding box center [439, 89] width 128 height 20
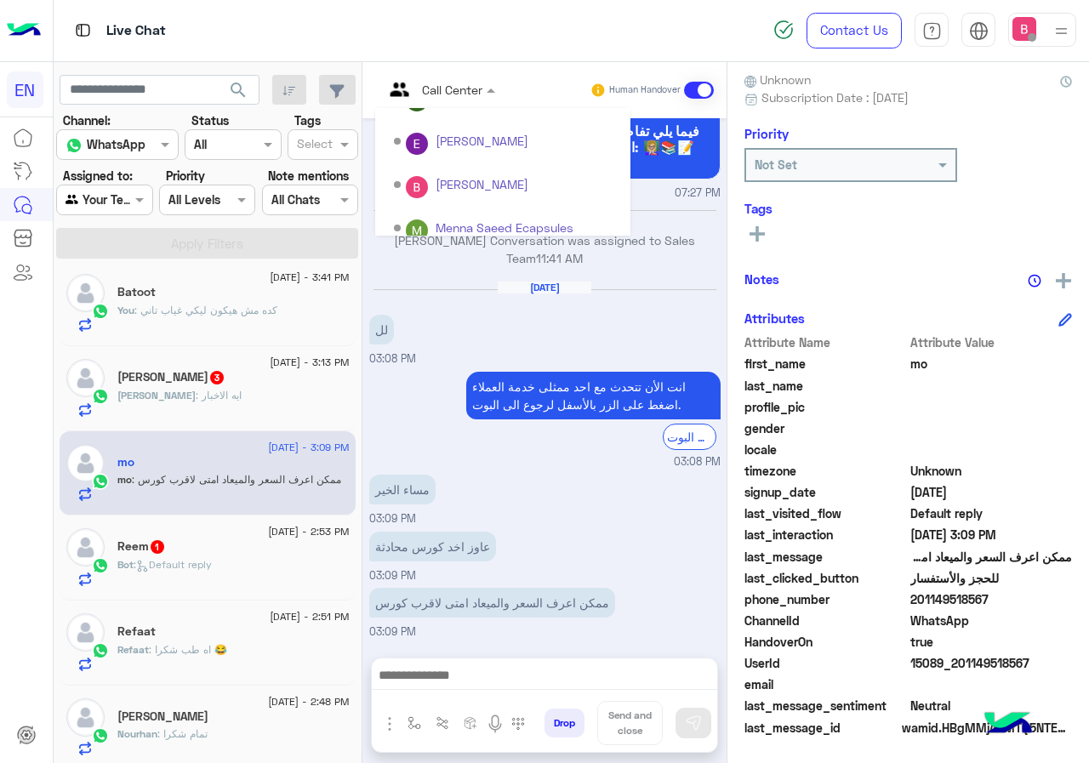
scroll to position [282, 0]
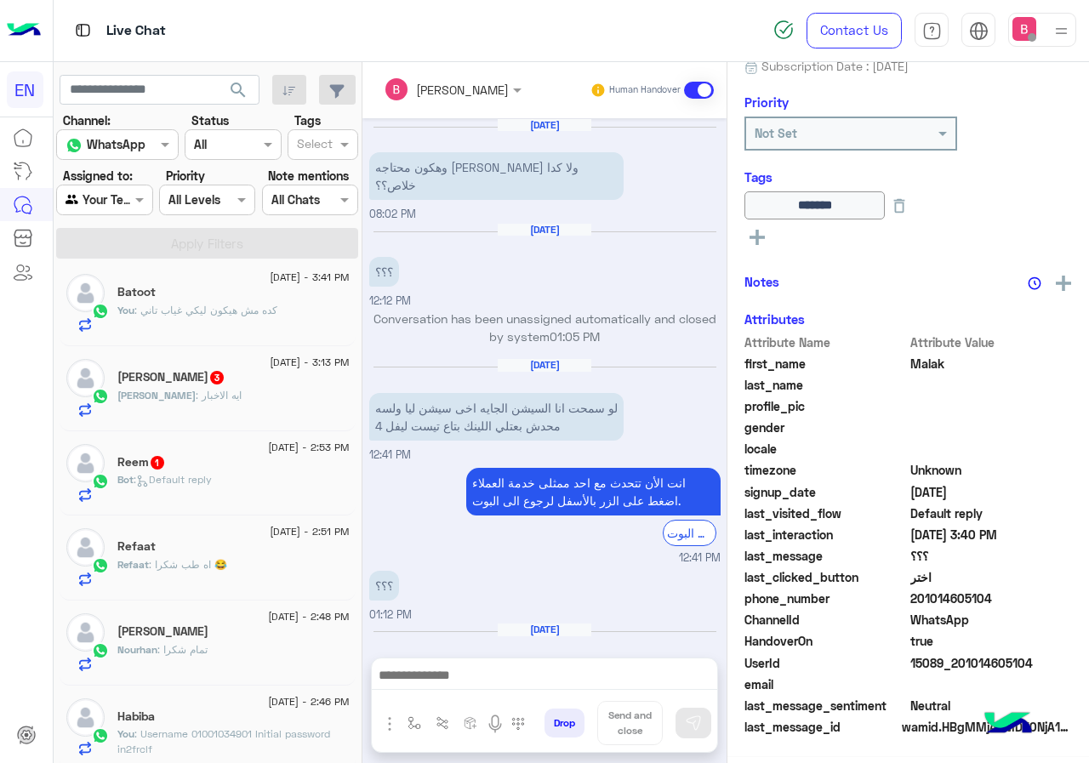
scroll to position [1000, 0]
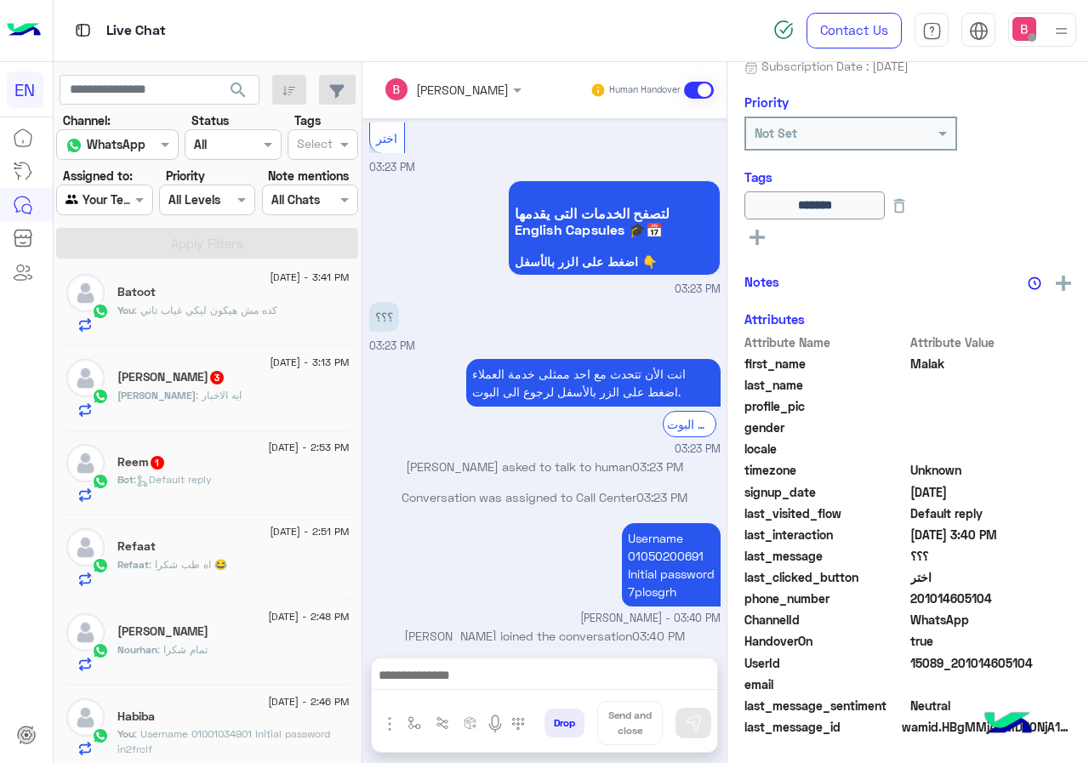
click at [266, 472] on div "Bot : Default reply" at bounding box center [233, 487] width 232 height 30
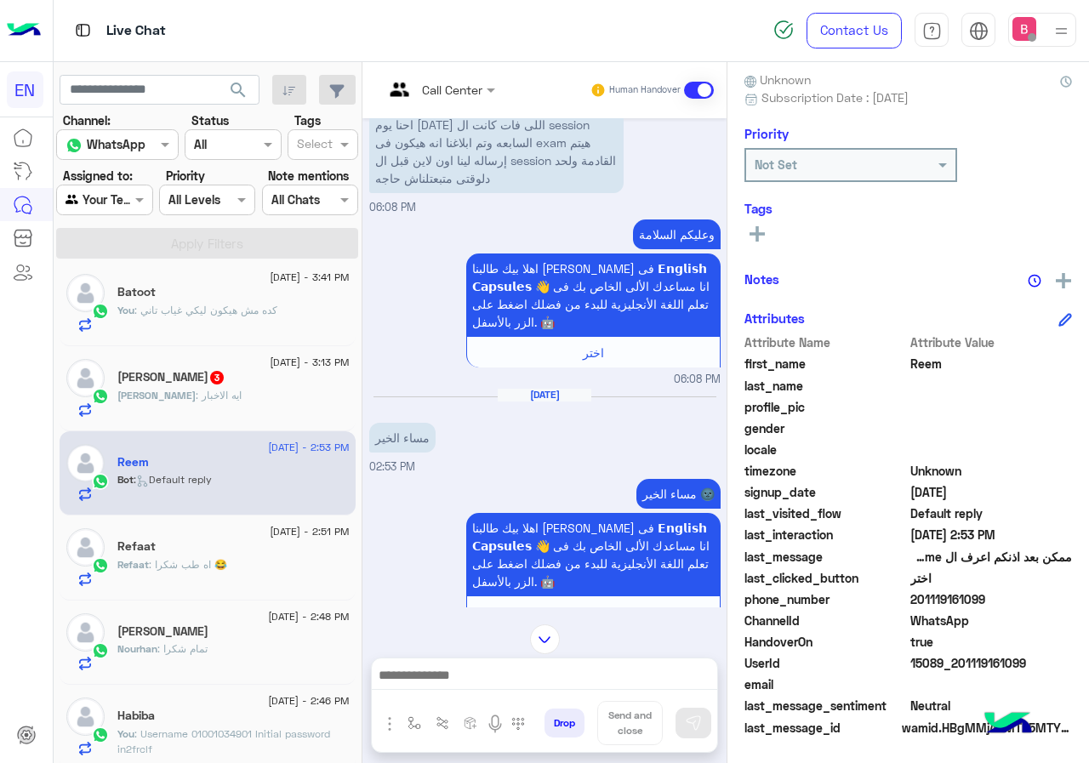
scroll to position [1421, 0]
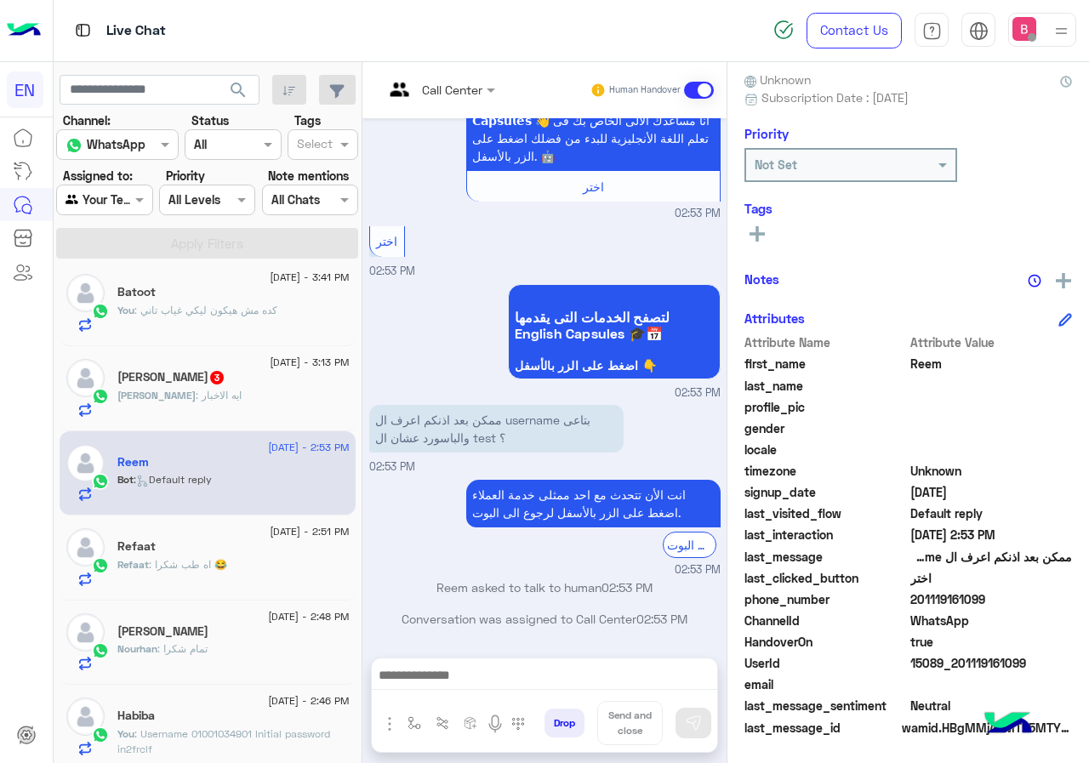
drag, startPoint x: 913, startPoint y: 595, endPoint x: 974, endPoint y: 599, distance: 61.4
click at [993, 592] on span "201119161099" at bounding box center [991, 599] width 162 height 18
copy span "01119161099"
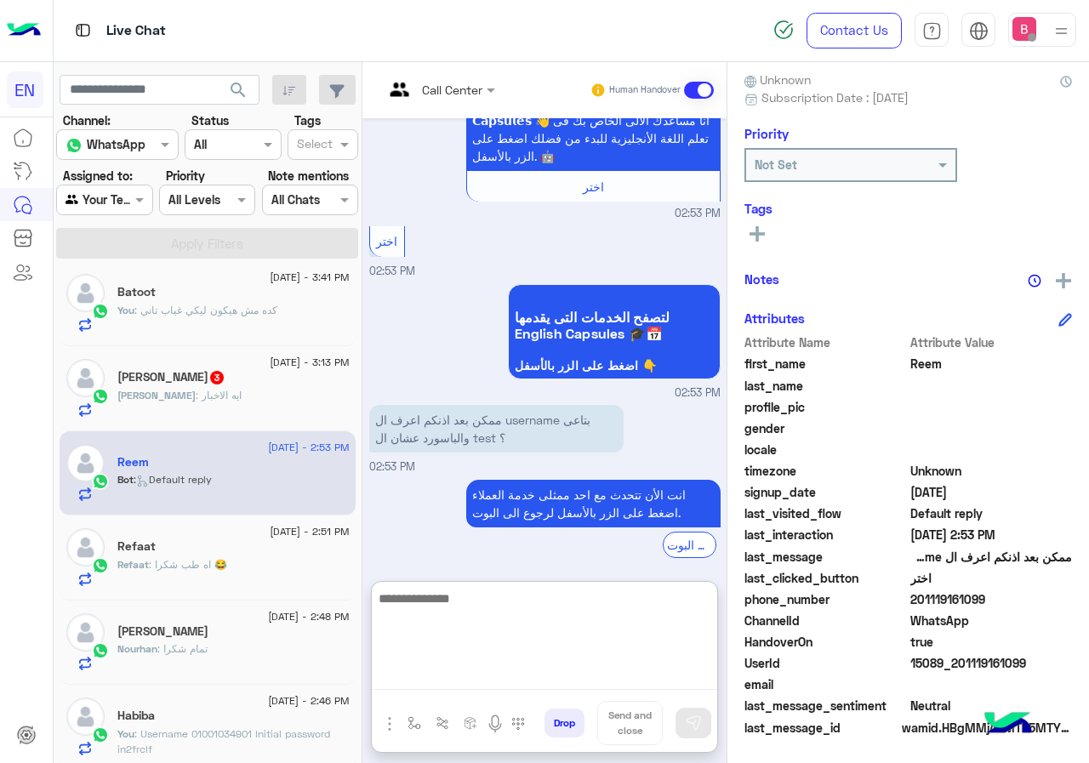
click at [521, 681] on textarea at bounding box center [544, 639] width 345 height 102
paste textarea "**********"
type textarea "**********"
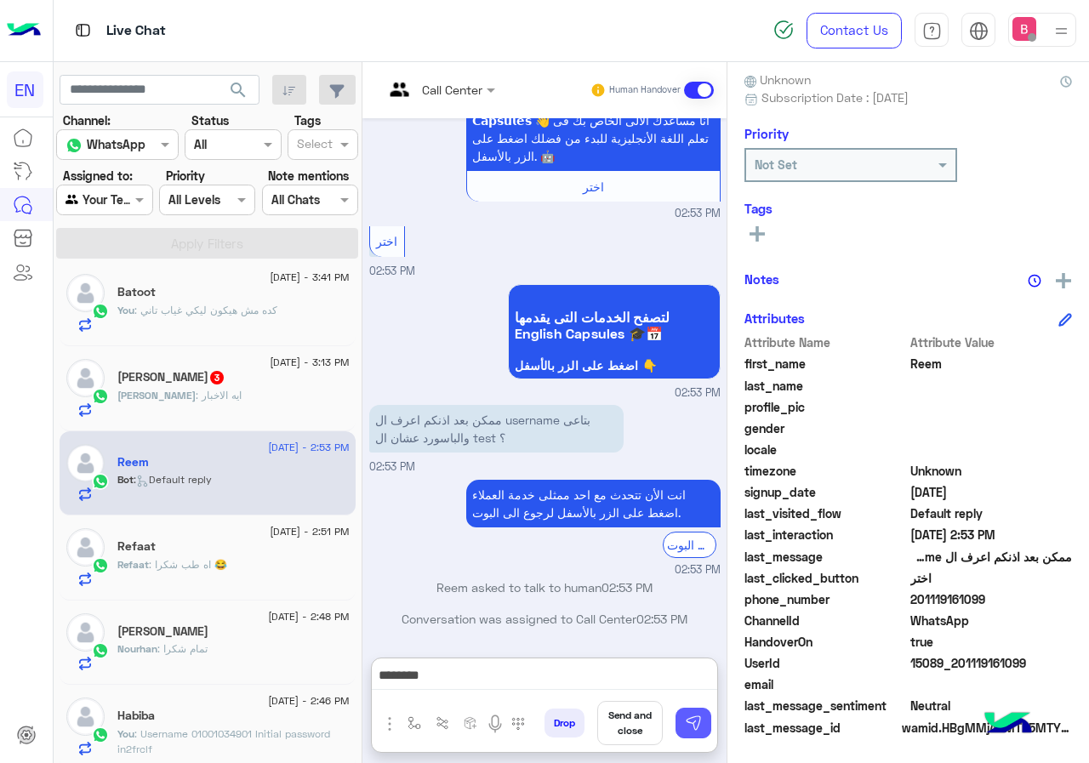
click at [695, 726] on img at bounding box center [693, 723] width 17 height 17
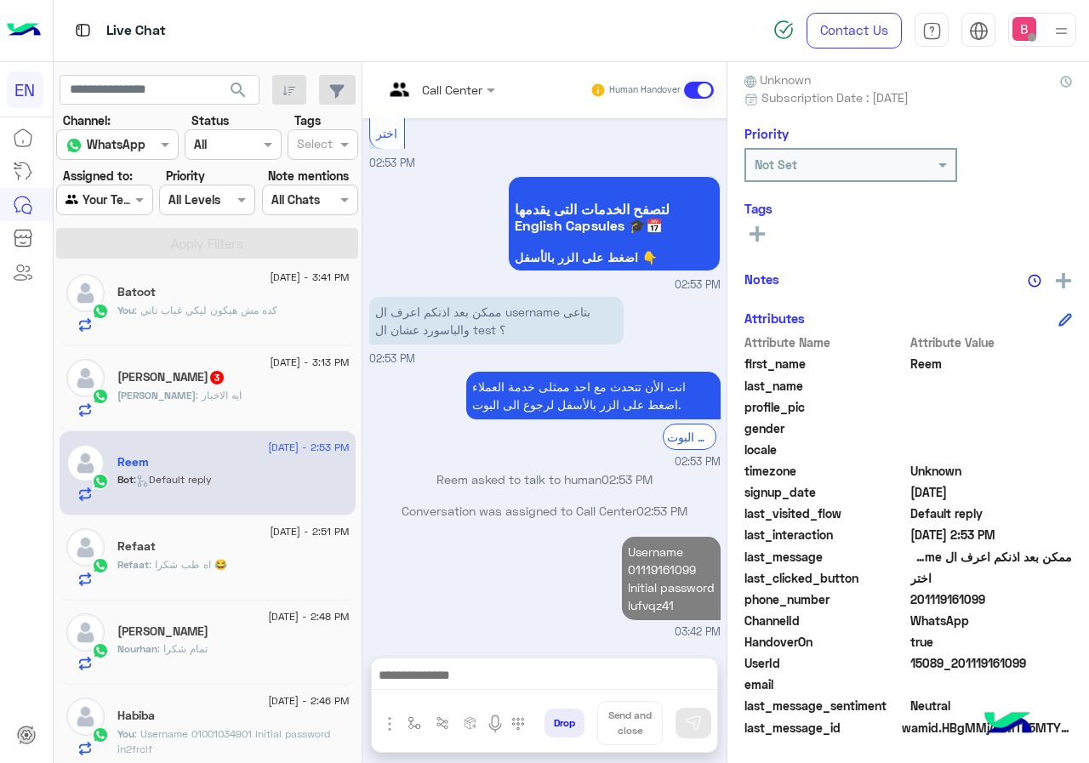
scroll to position [1529, 0]
click at [233, 385] on div "[PERSON_NAME] 3" at bounding box center [233, 379] width 232 height 18
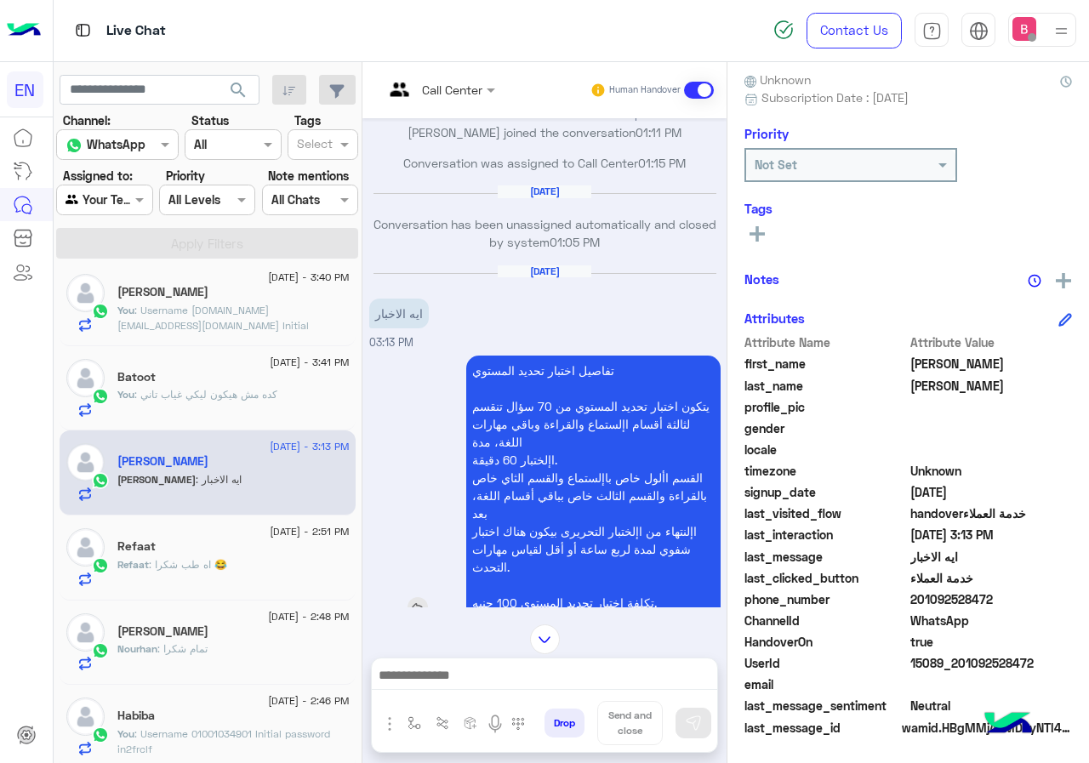
scroll to position [1111, 0]
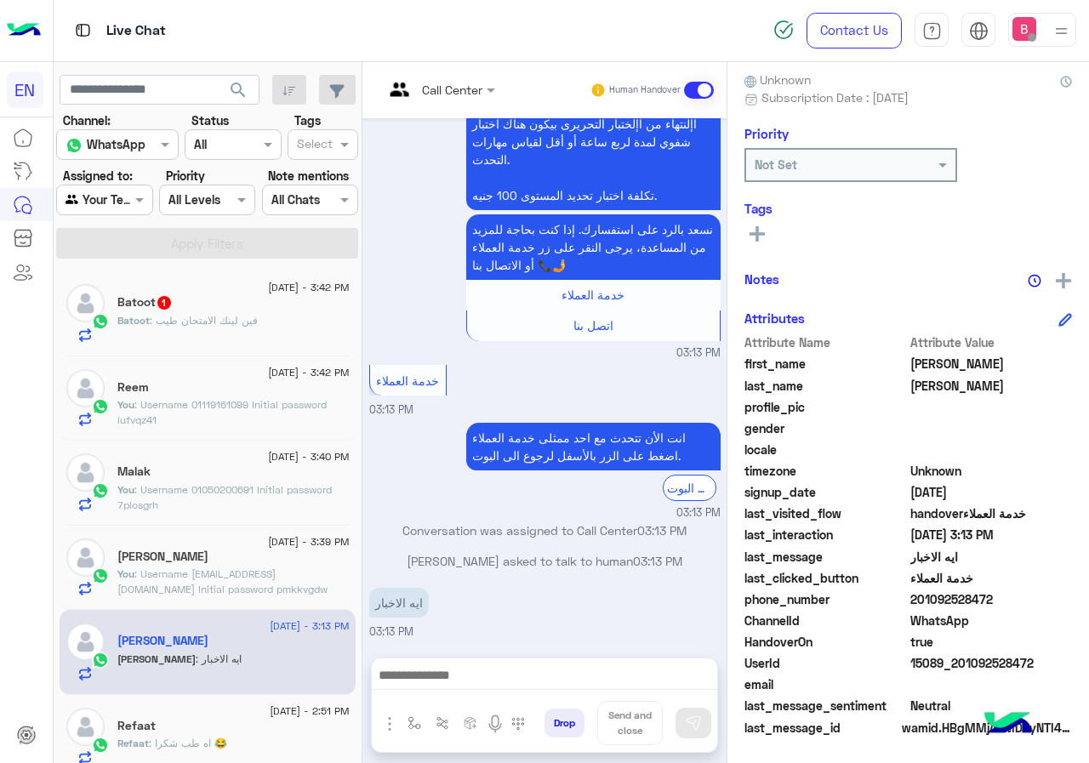
drag, startPoint x: 913, startPoint y: 597, endPoint x: 994, endPoint y: 601, distance: 81.8
click at [1006, 603] on span "201092528472" at bounding box center [991, 599] width 162 height 18
copy span "01092528472"
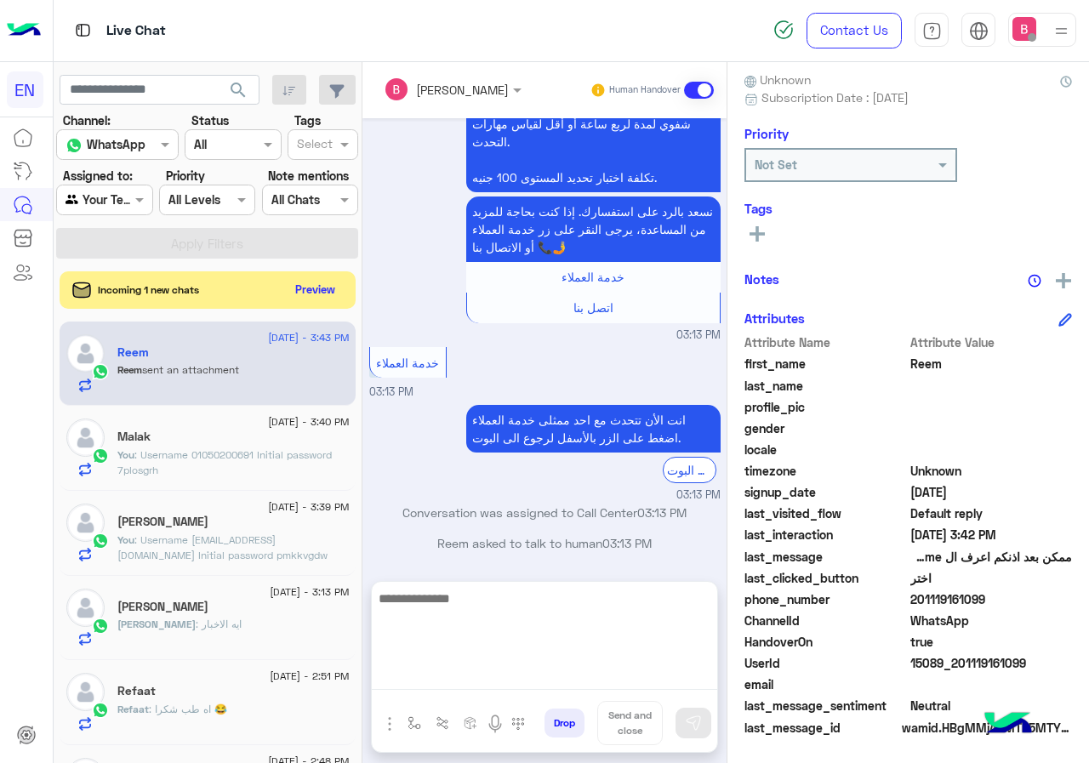
click at [493, 669] on textarea at bounding box center [544, 639] width 345 height 102
type textarea "**********"
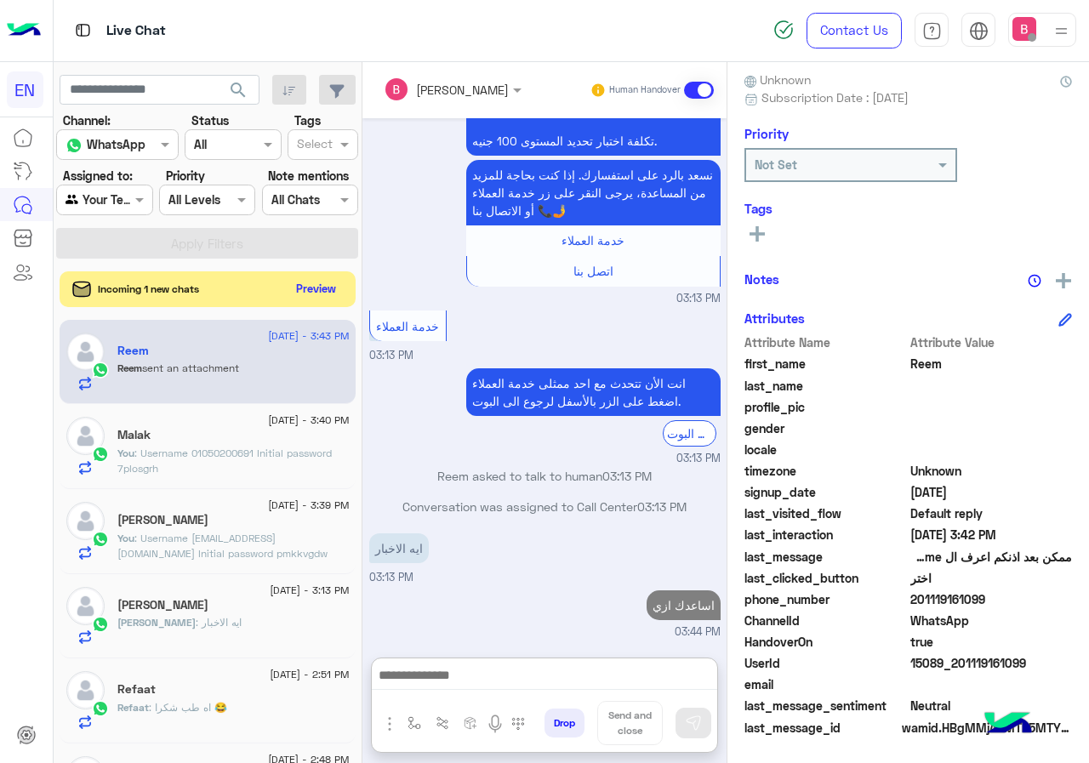
click at [311, 290] on button "Preview" at bounding box center [316, 288] width 53 height 23
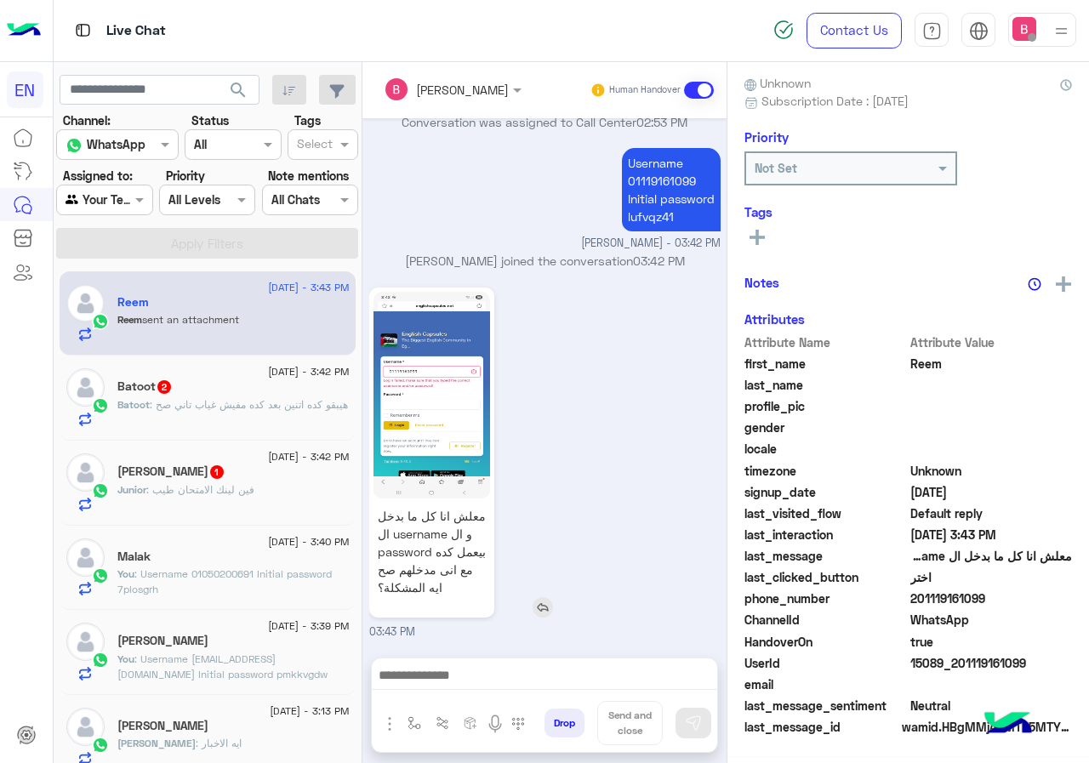
scroll to position [153, 0]
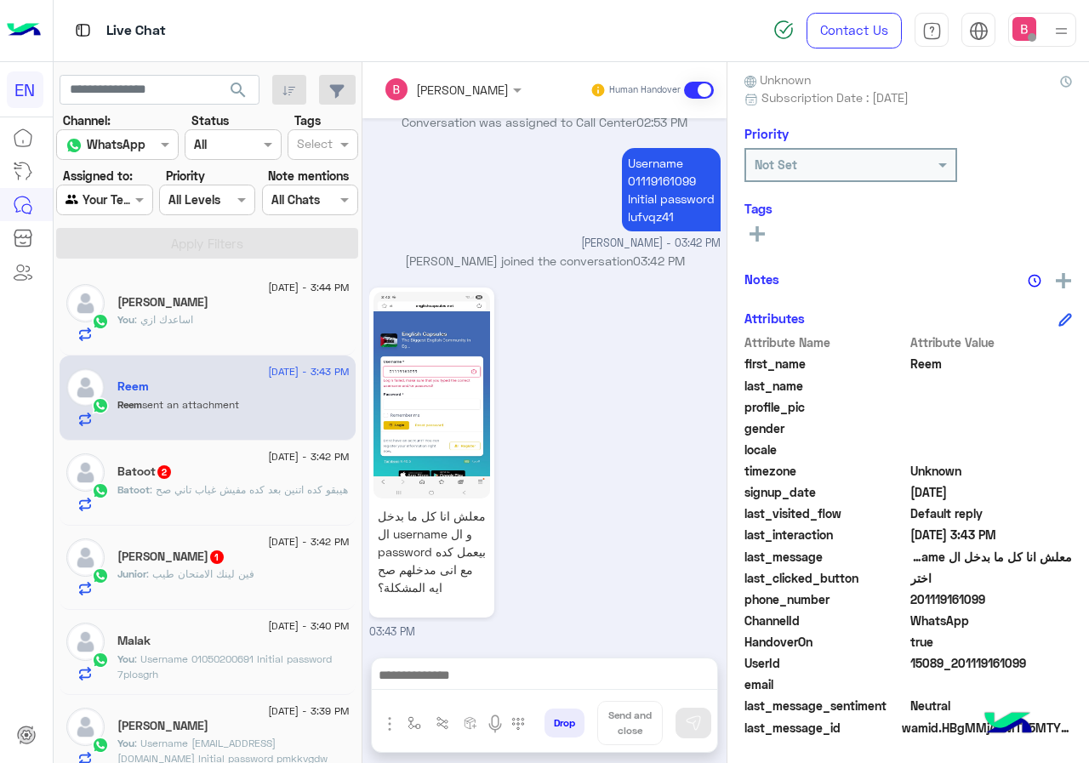
drag, startPoint x: 913, startPoint y: 595, endPoint x: 986, endPoint y: 602, distance: 73.5
click at [1037, 601] on span "201119161099" at bounding box center [991, 599] width 162 height 18
copy span "01119161099"
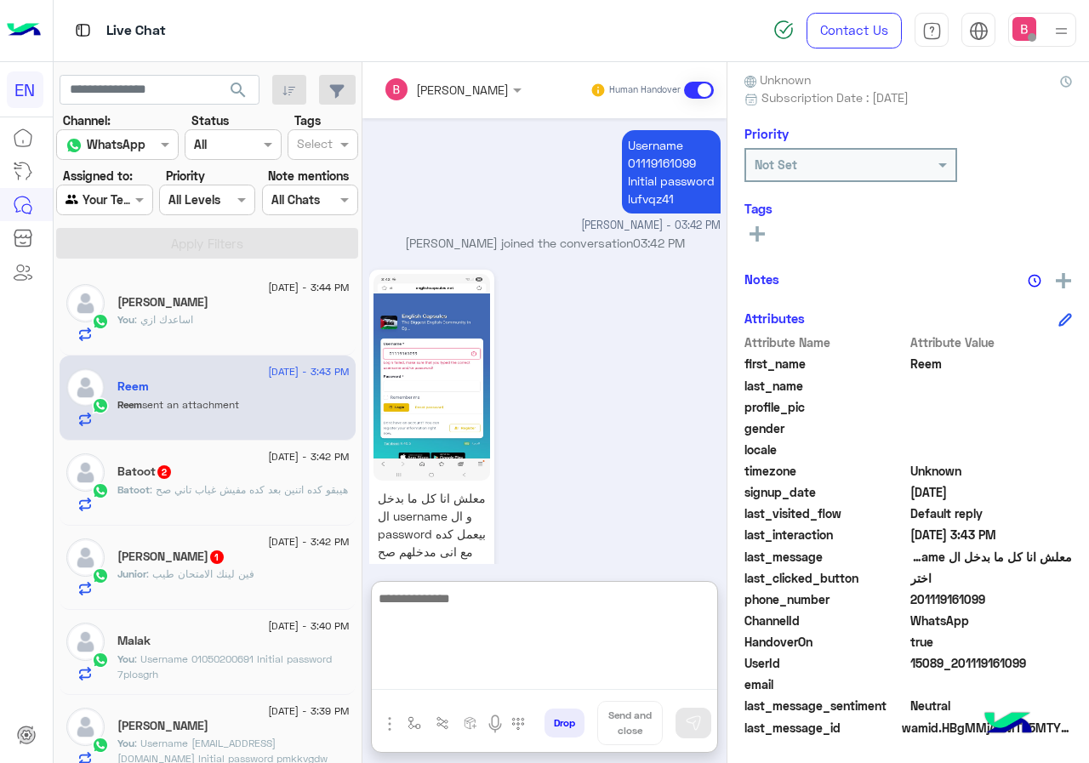
paste textarea "**********"
type textarea "**********"
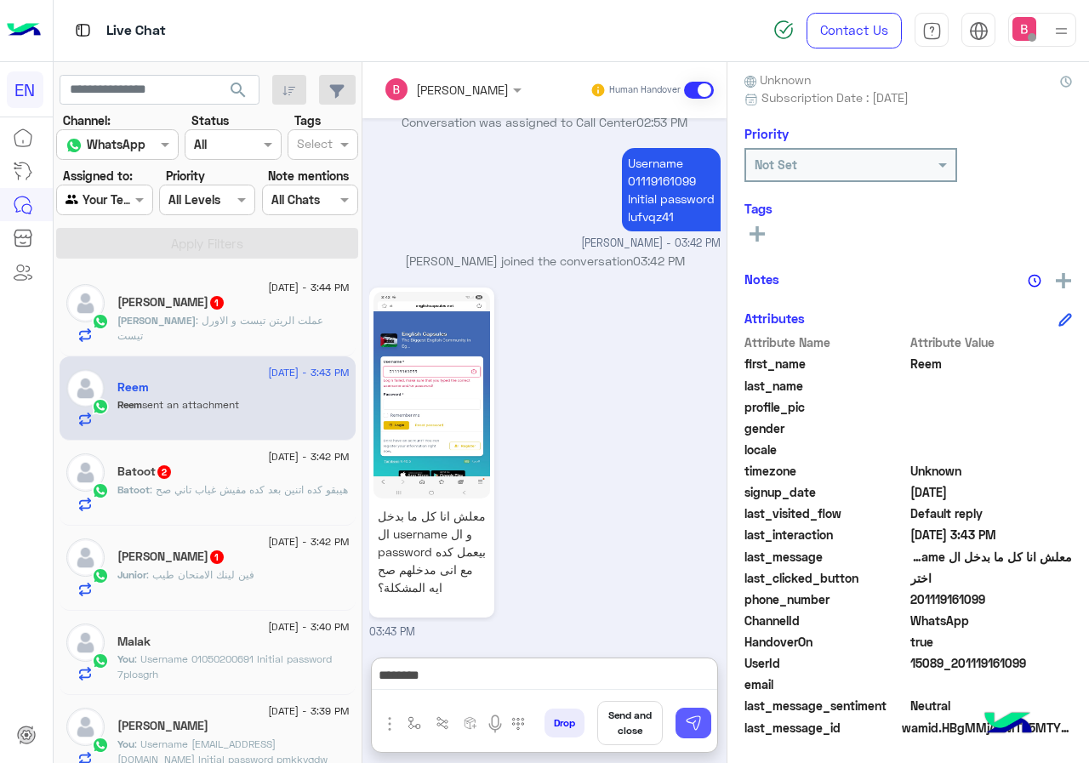
click at [701, 728] on img at bounding box center [693, 723] width 17 height 17
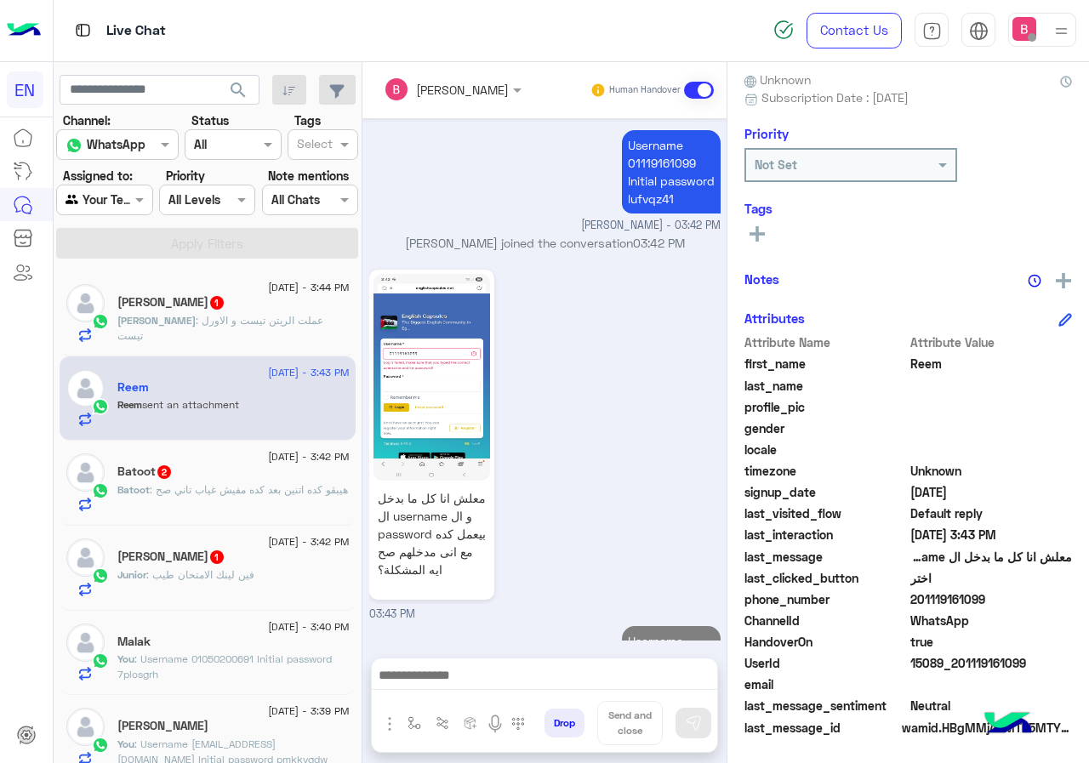
scroll to position [1624, 0]
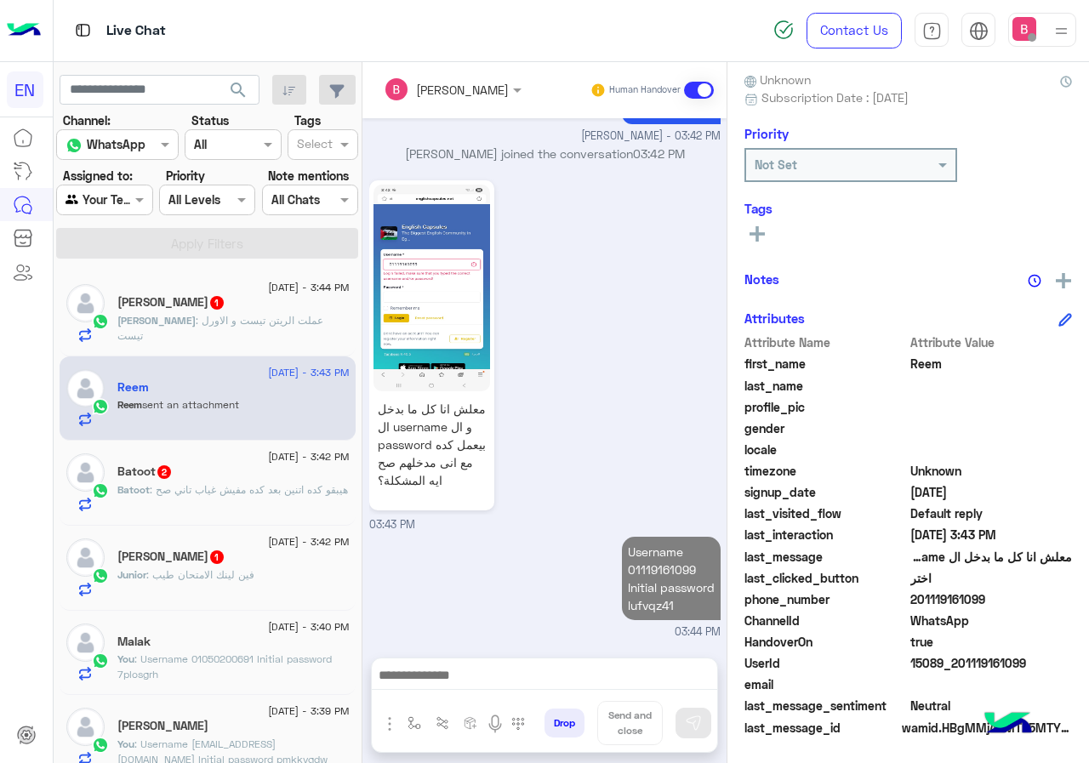
click at [273, 325] on span ": عملت الريتن تيست و الاورل تيست" at bounding box center [220, 328] width 206 height 28
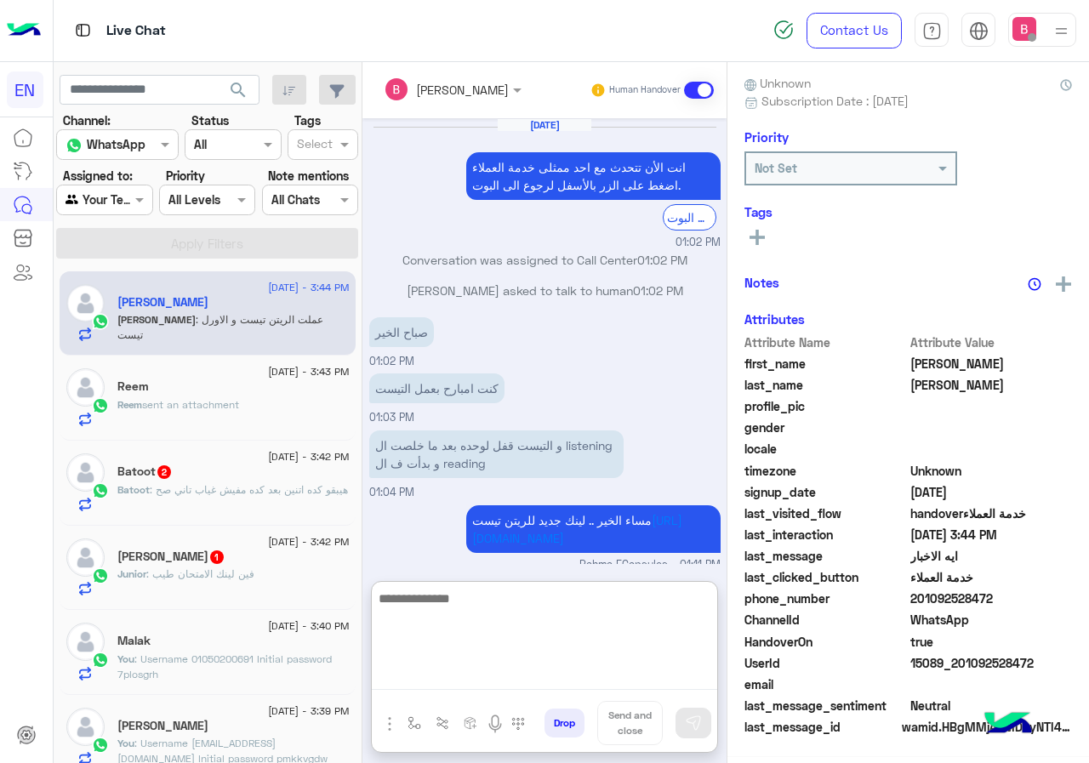
click at [492, 668] on textarea at bounding box center [544, 639] width 345 height 102
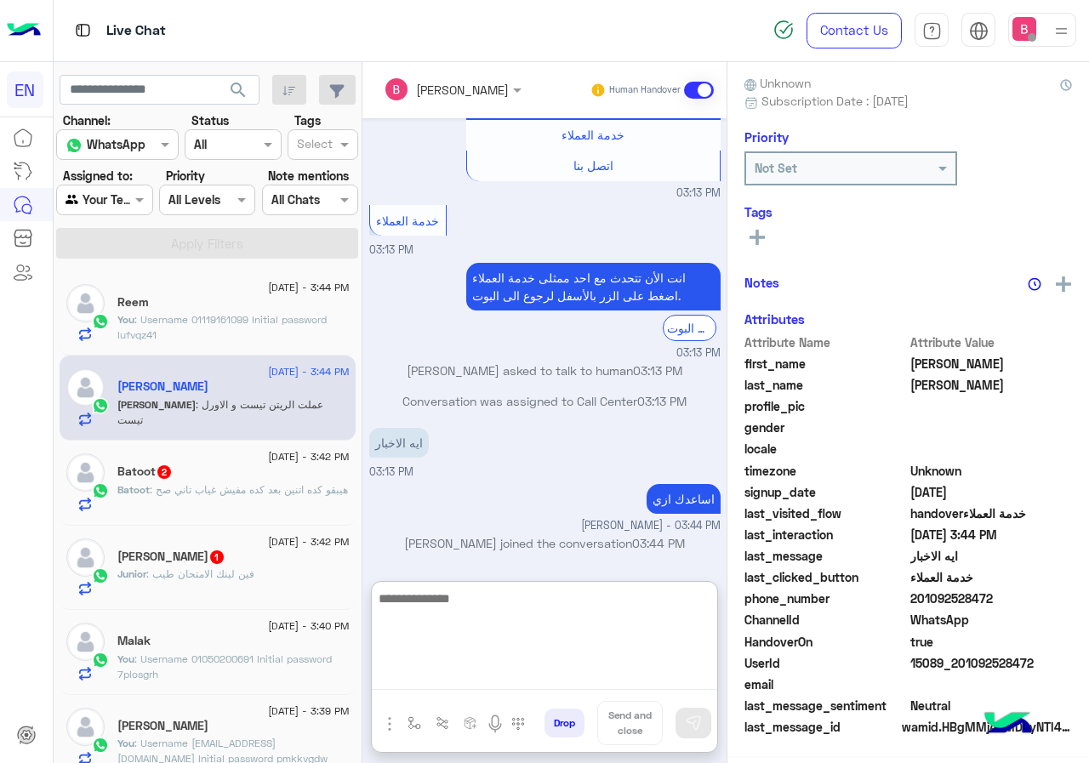
scroll to position [153, 0]
type textarea "**********"
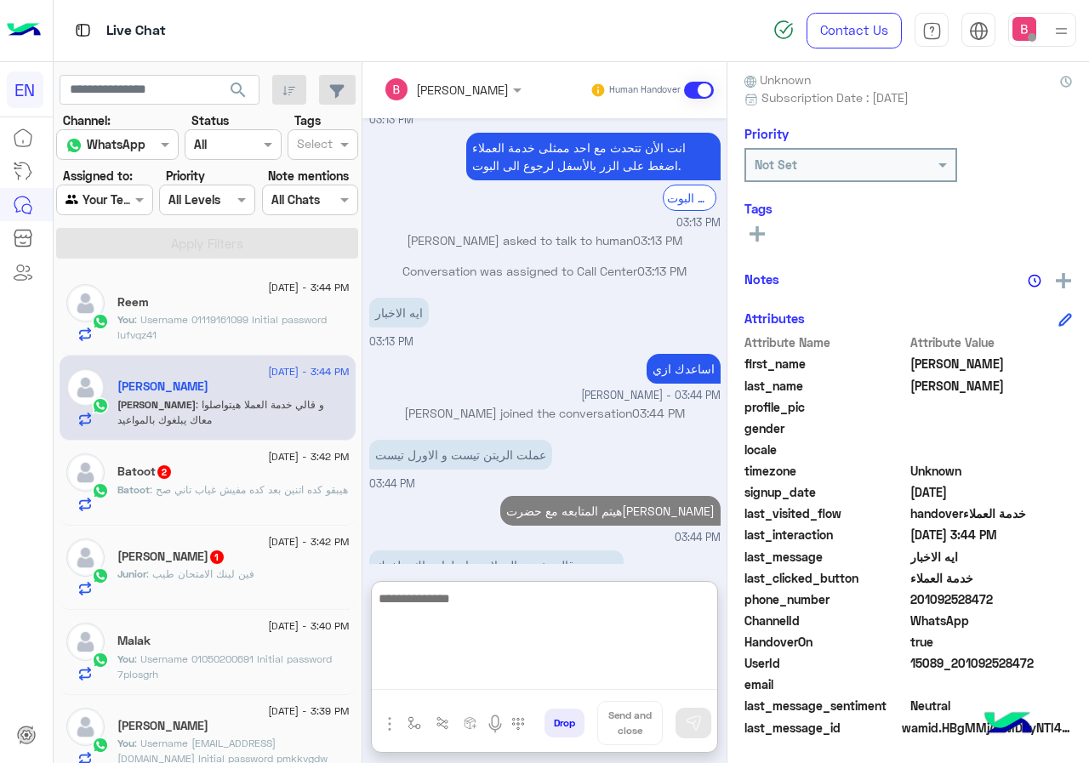
scroll to position [1222, 0]
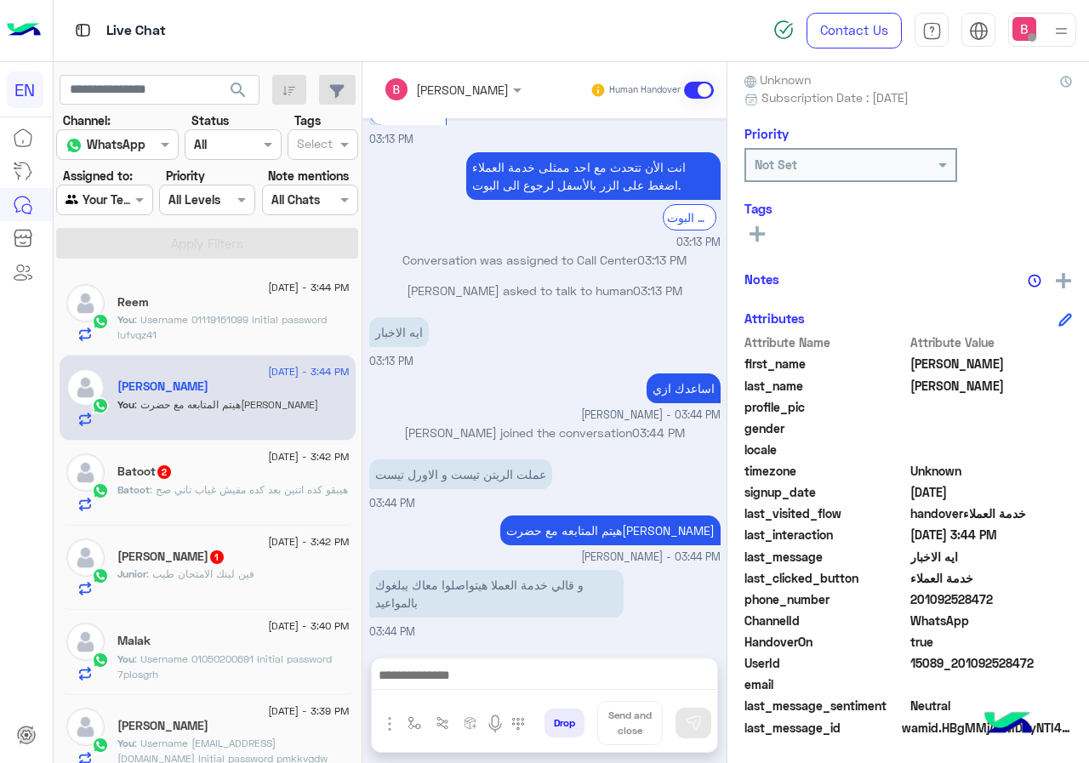
click at [251, 491] on span ": هيبقو كده اتنين بعد كده مفيش غياب تاني صح" at bounding box center [249, 489] width 198 height 13
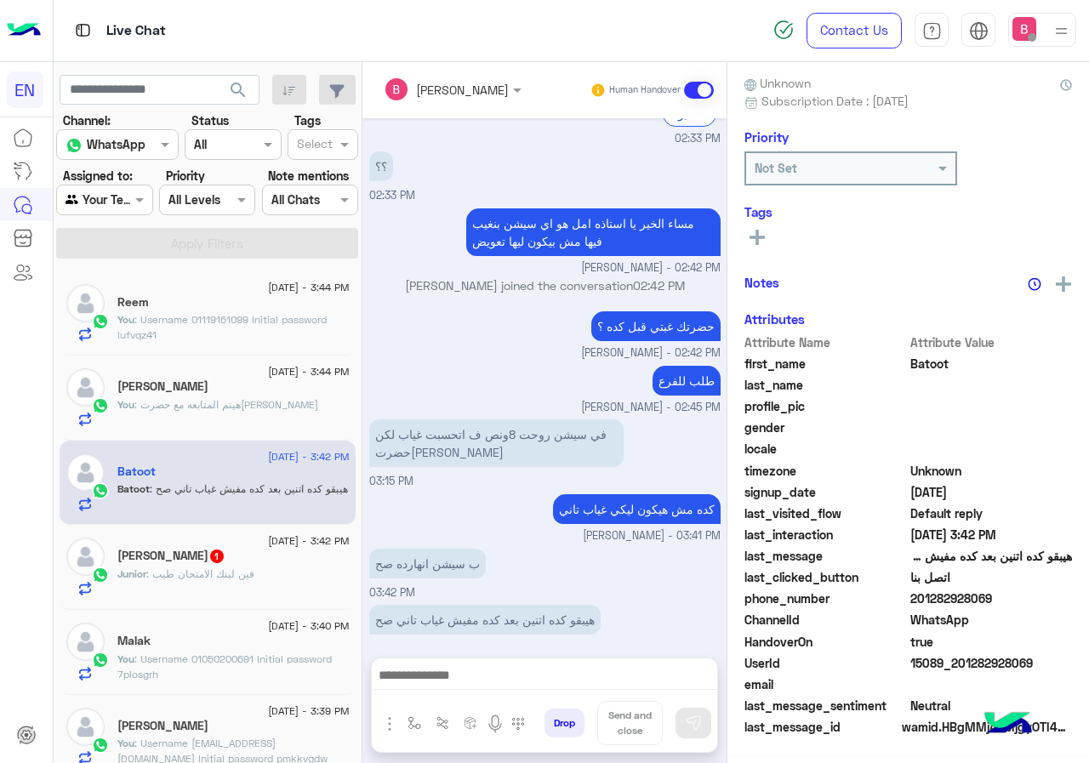
scroll to position [153, 0]
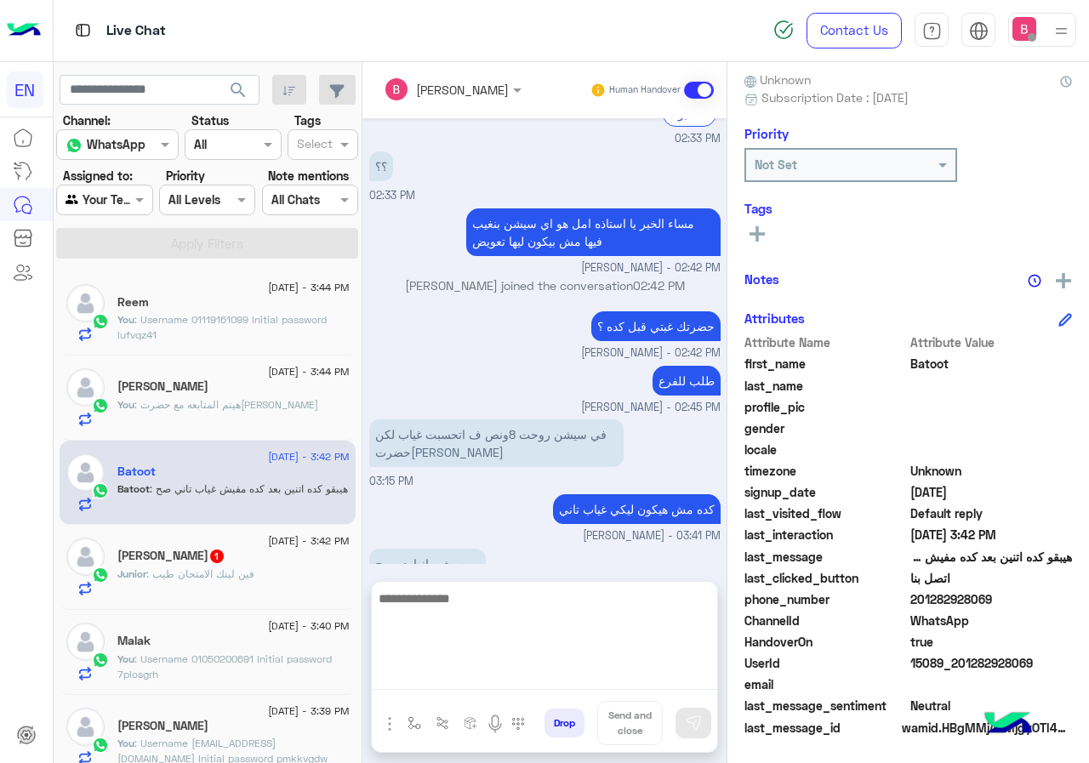
click at [553, 681] on textarea at bounding box center [544, 639] width 345 height 102
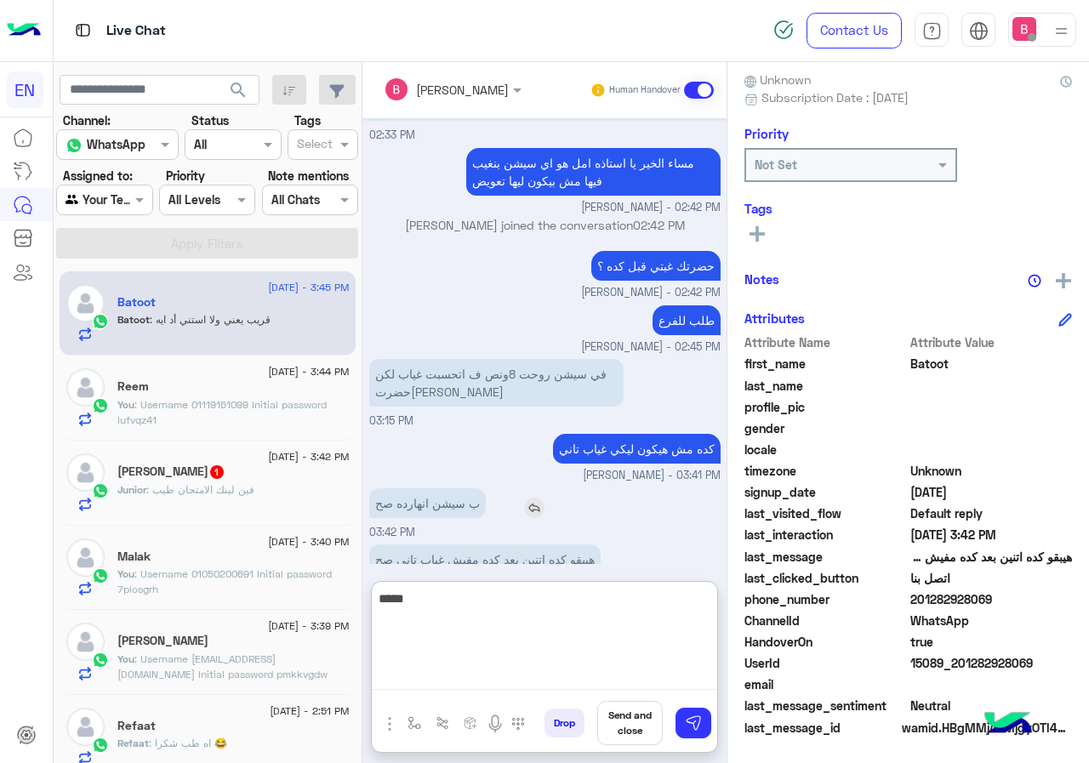
scroll to position [963, 0]
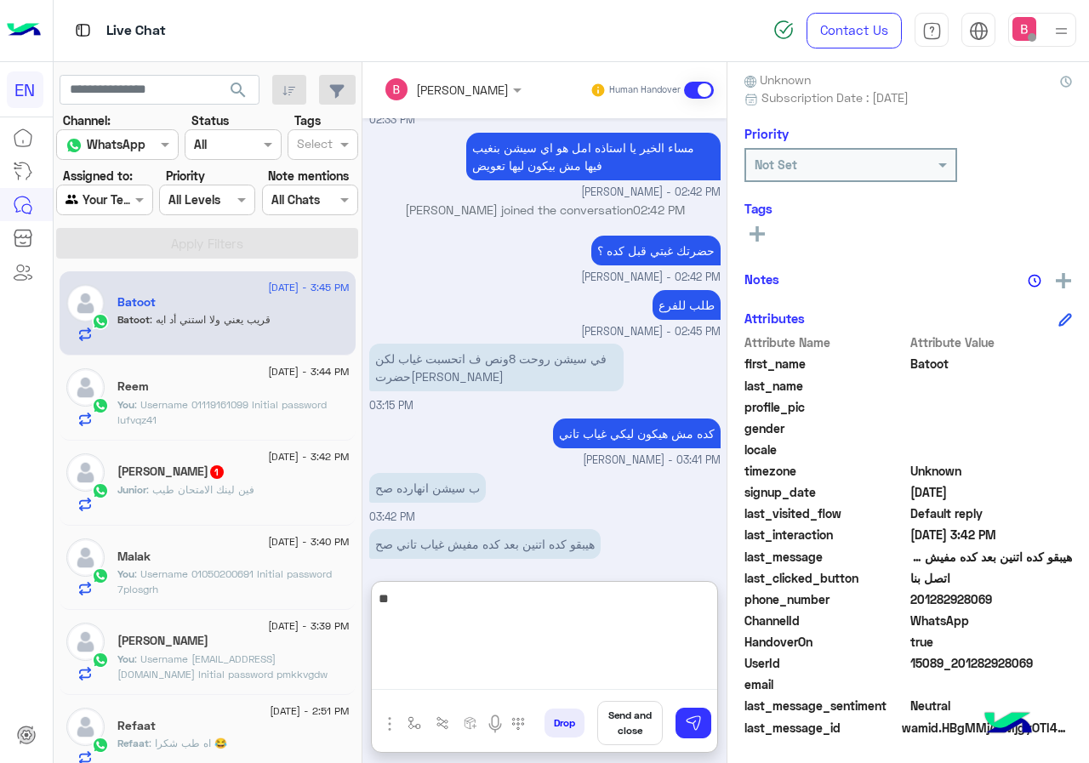
type textarea "*"
type textarea "********"
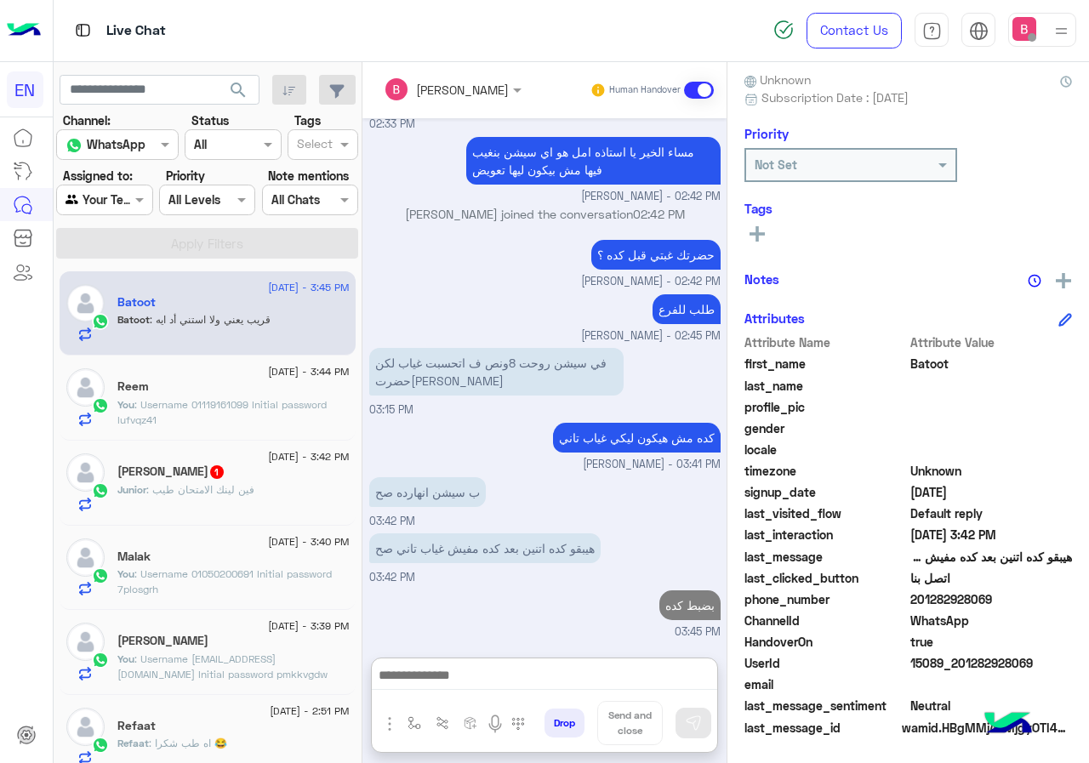
click at [252, 474] on div "Junior Ezzat 1" at bounding box center [233, 473] width 232 height 18
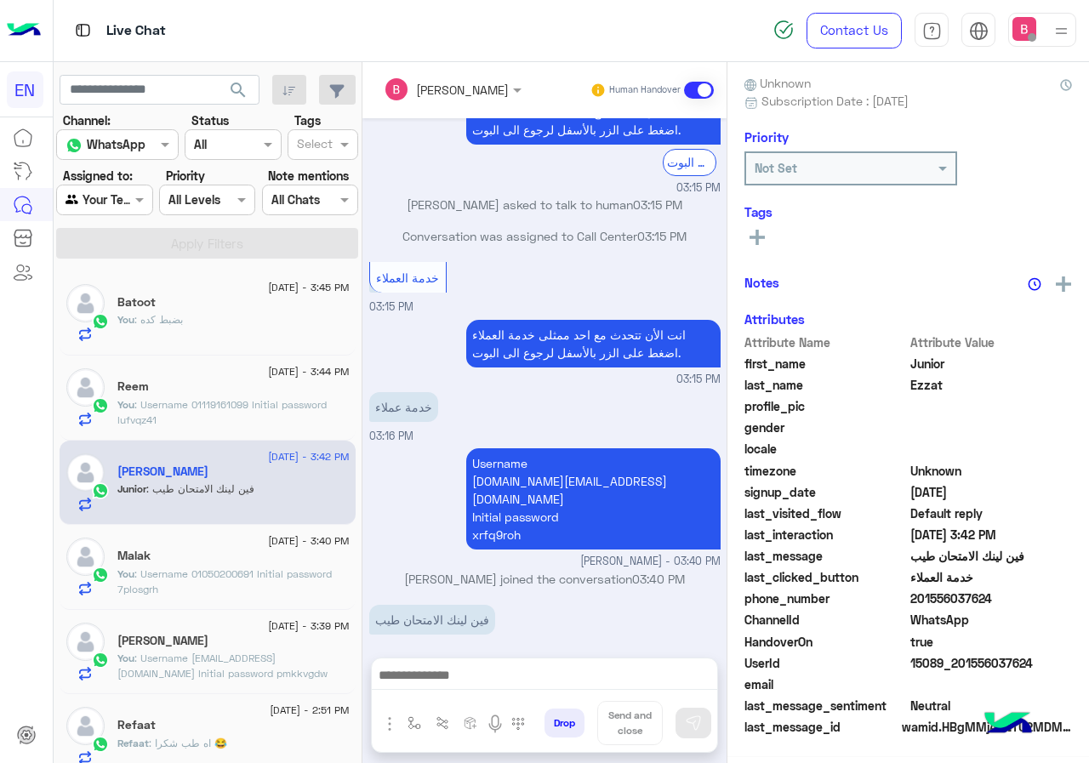
scroll to position [153, 0]
drag, startPoint x: 913, startPoint y: 599, endPoint x: 988, endPoint y: 604, distance: 75.9
click at [1037, 604] on span "201556037624" at bounding box center [991, 599] width 162 height 18
drag, startPoint x: 977, startPoint y: 603, endPoint x: 877, endPoint y: 408, distance: 218.8
click at [877, 408] on span "profile_pic" at bounding box center [825, 407] width 162 height 18
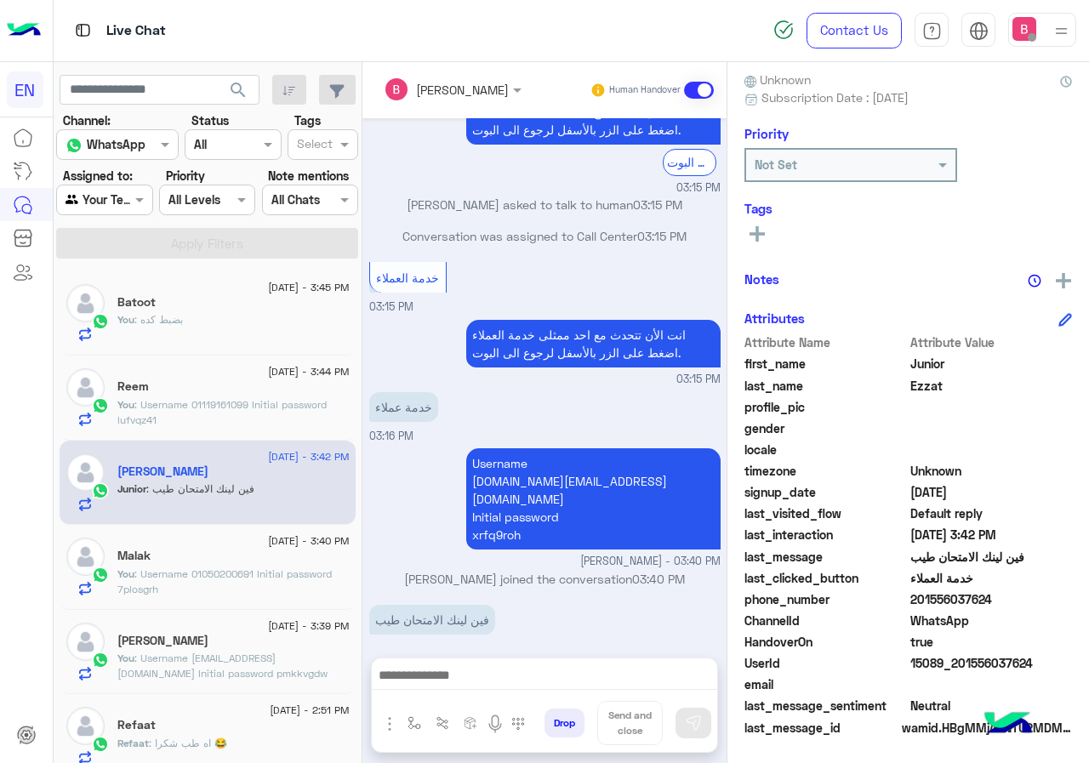
drag, startPoint x: 917, startPoint y: 596, endPoint x: 1011, endPoint y: 594, distance: 93.6
click at [1011, 594] on span "201556037624" at bounding box center [991, 599] width 162 height 18
copy span "01556037624"
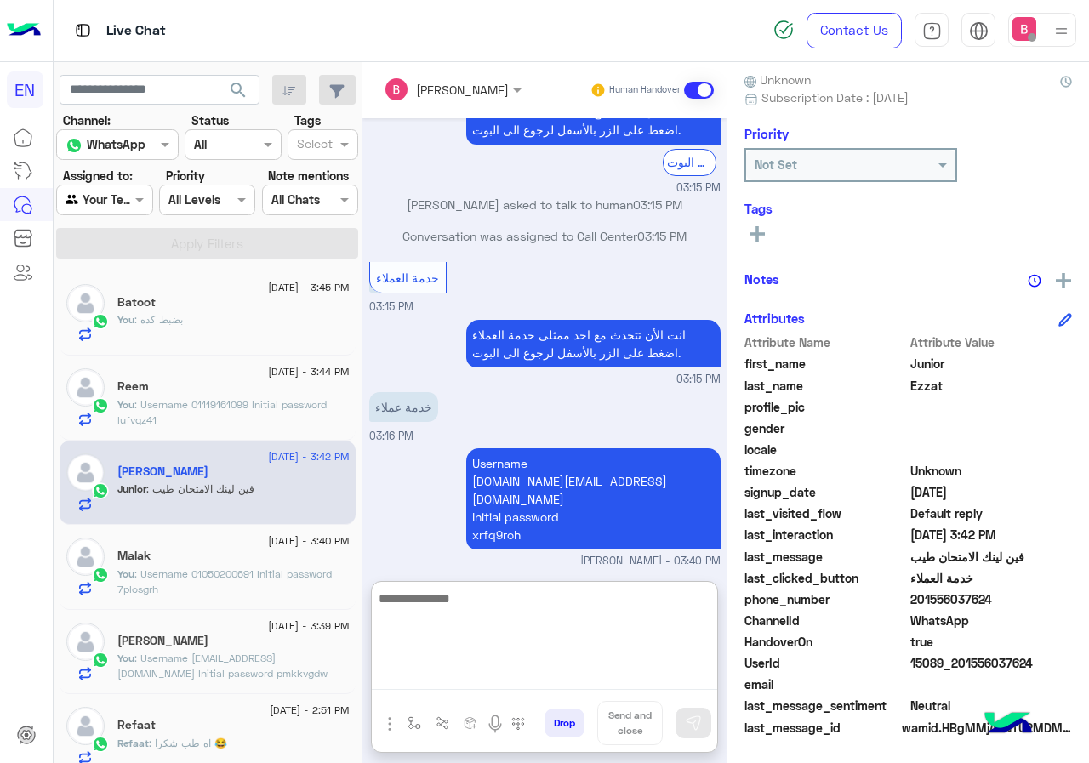
click at [499, 675] on textarea at bounding box center [544, 639] width 345 height 102
paste textarea "**********"
type textarea "**********"
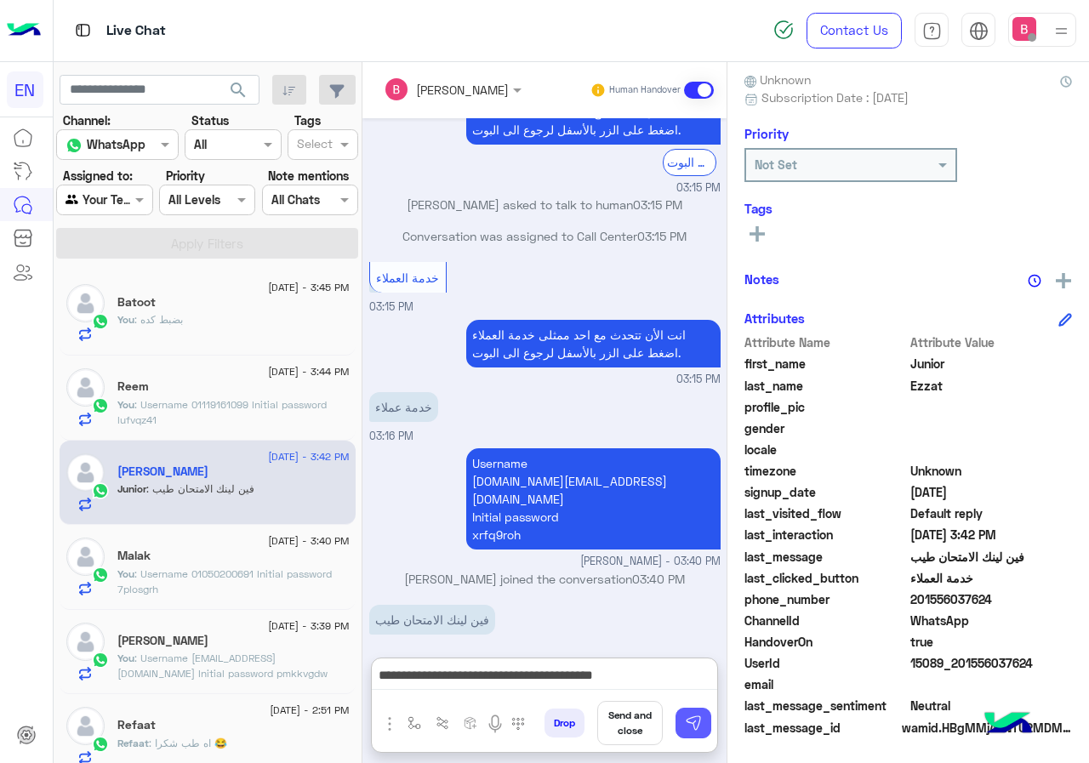
click at [695, 719] on img at bounding box center [693, 723] width 17 height 17
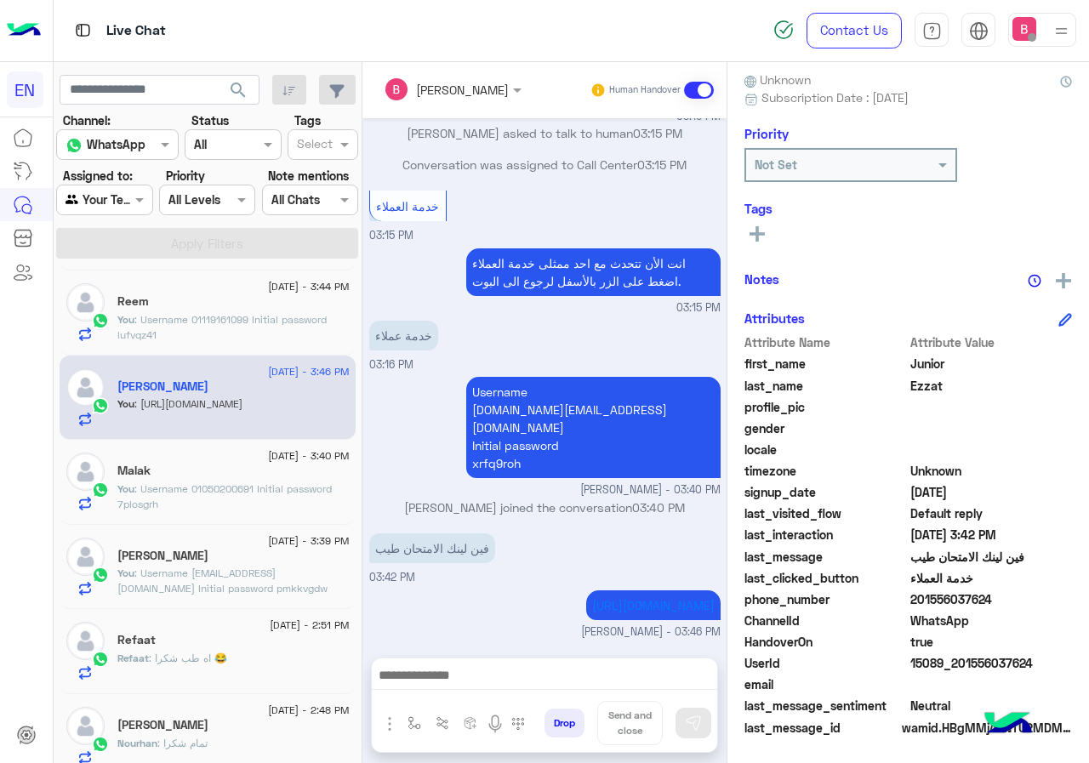
scroll to position [0, 0]
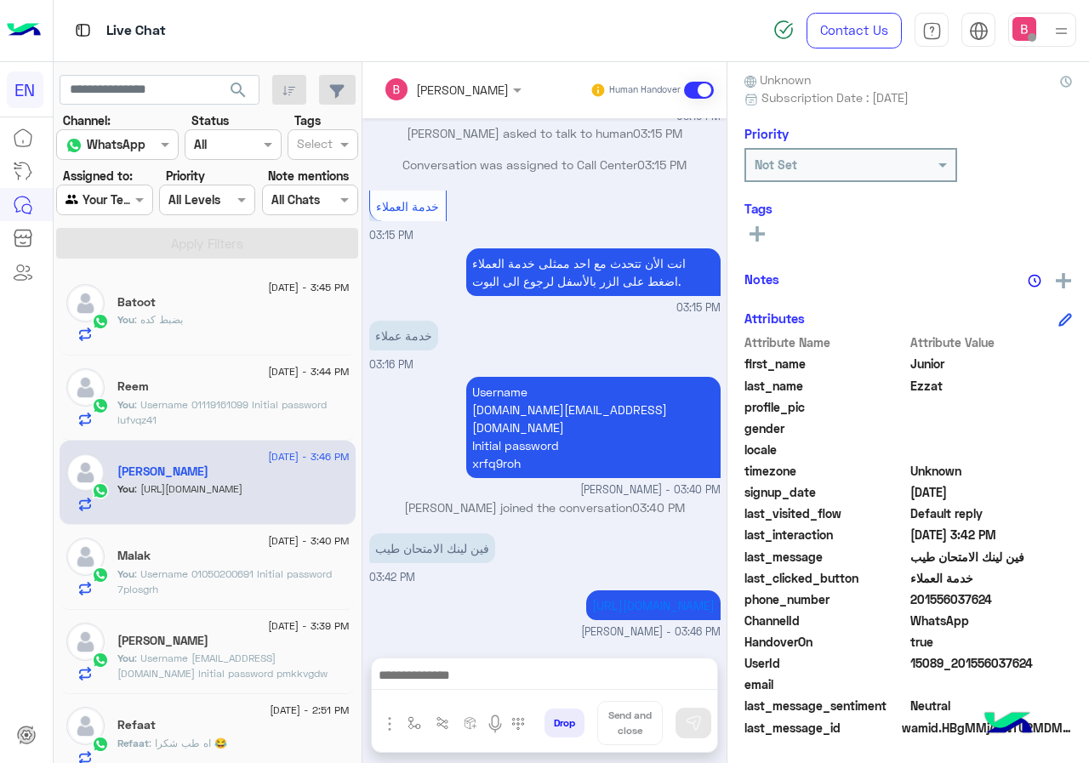
click at [117, 201] on div at bounding box center [104, 200] width 94 height 20
click at [123, 304] on b "Your Inbox" at bounding box center [112, 297] width 60 height 14
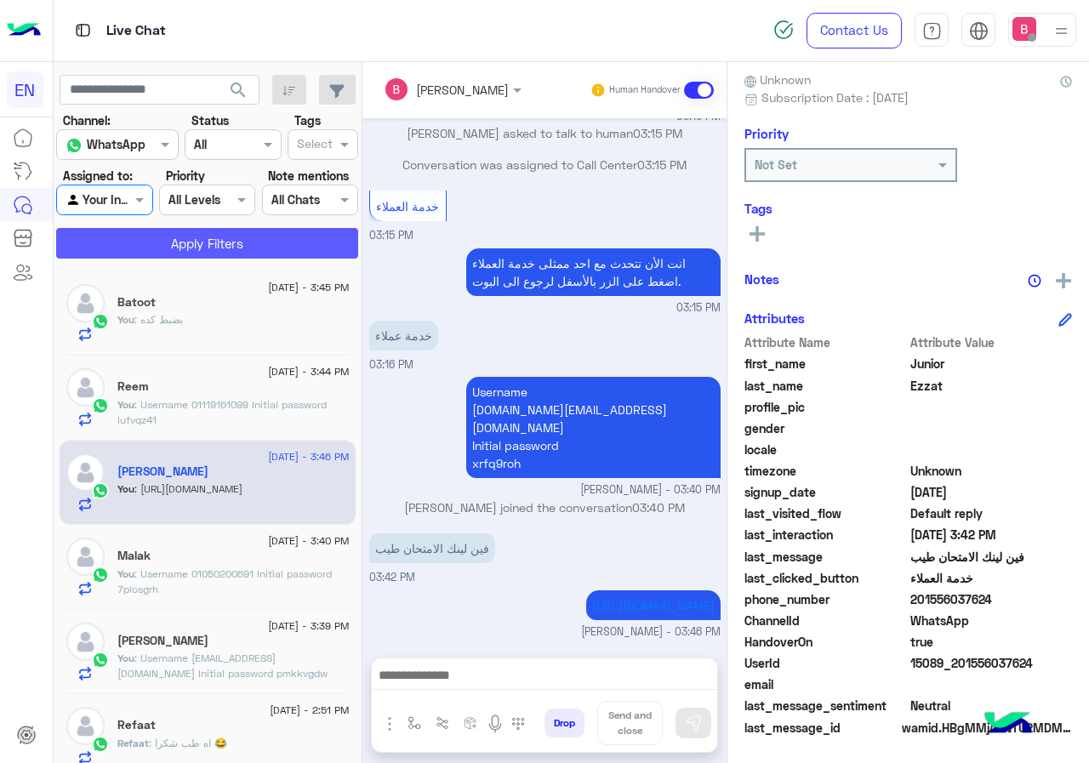
click at [187, 254] on button "Apply Filters" at bounding box center [207, 243] width 302 height 31
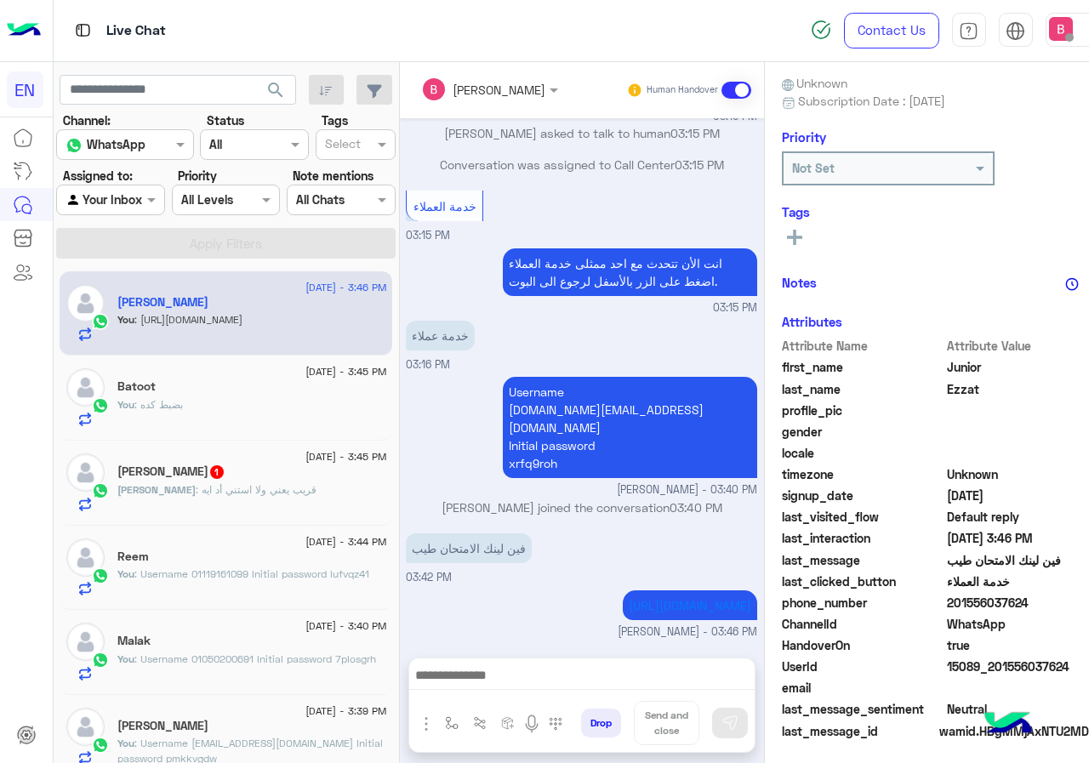
scroll to position [153, 0]
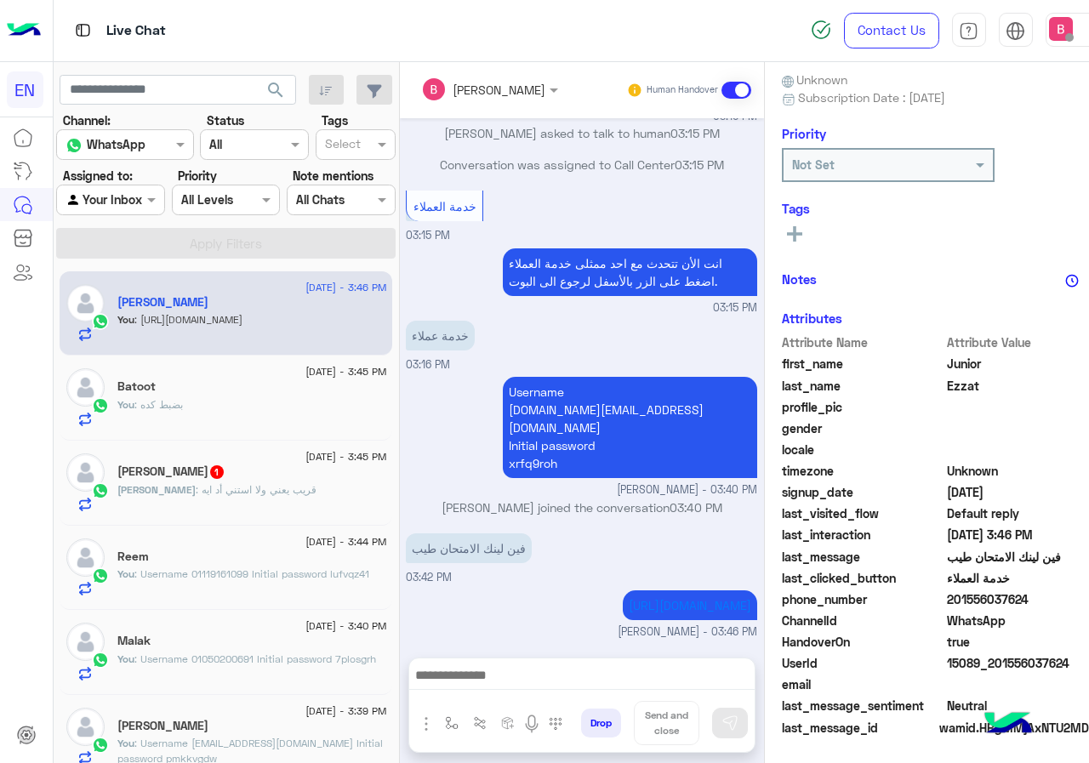
click at [313, 496] on div "Mahmoud : قريب يعني ولا استني أد ايه" at bounding box center [251, 497] width 269 height 30
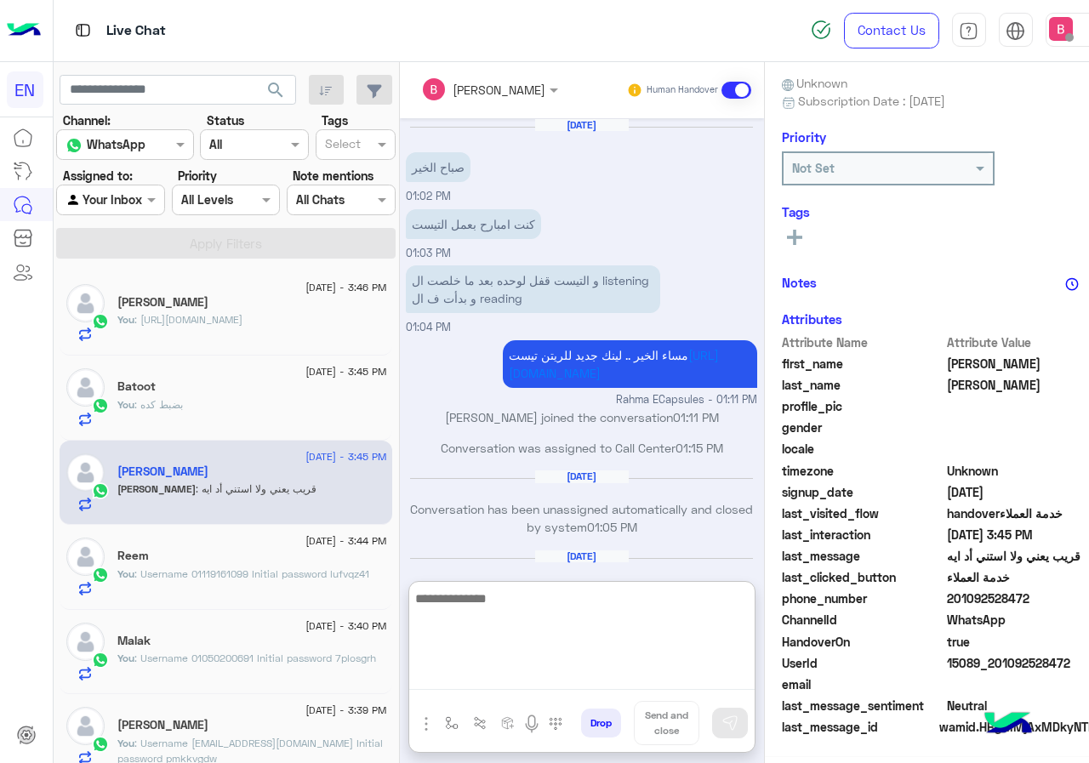
click at [605, 671] on textarea at bounding box center [581, 639] width 345 height 102
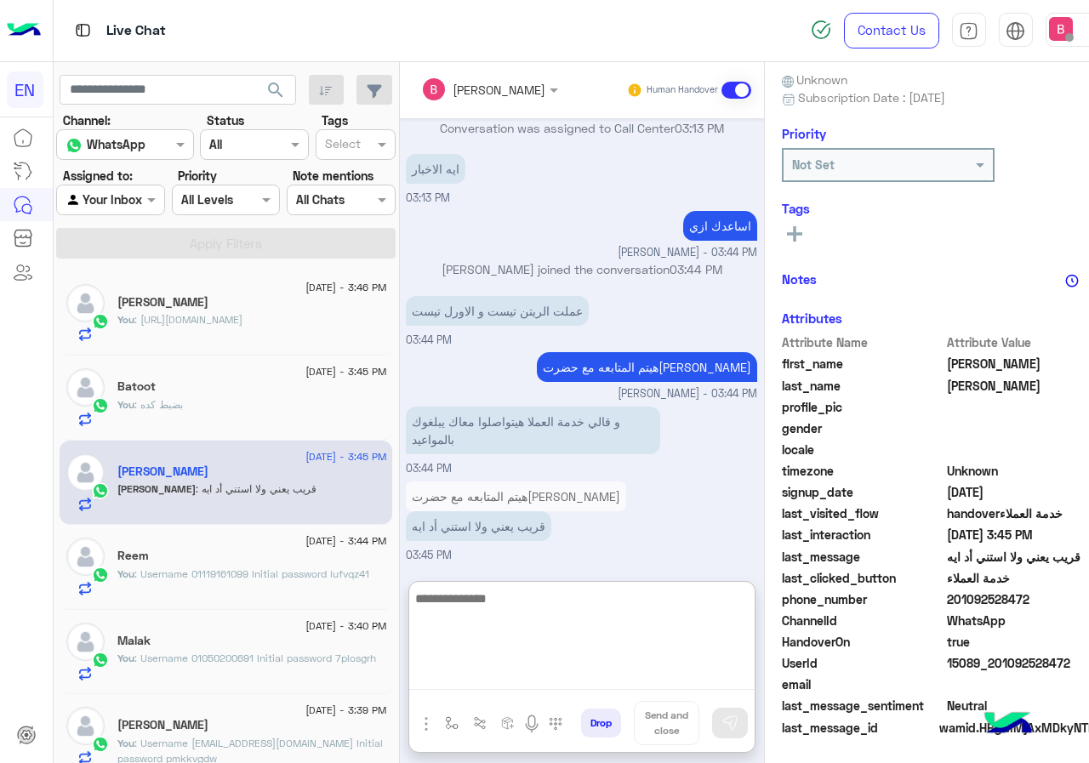
scroll to position [1144, 0]
type textarea "**********"
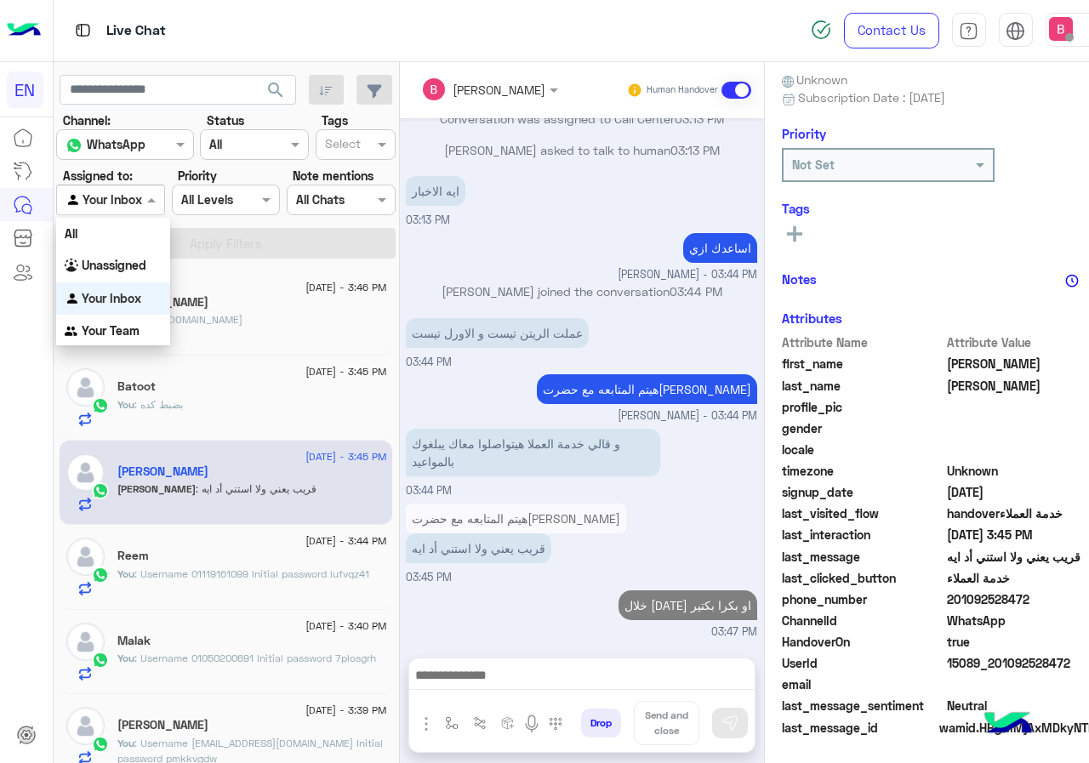
click at [131, 191] on div at bounding box center [110, 200] width 107 height 20
click at [127, 267] on b "Unassigned" at bounding box center [114, 265] width 65 height 14
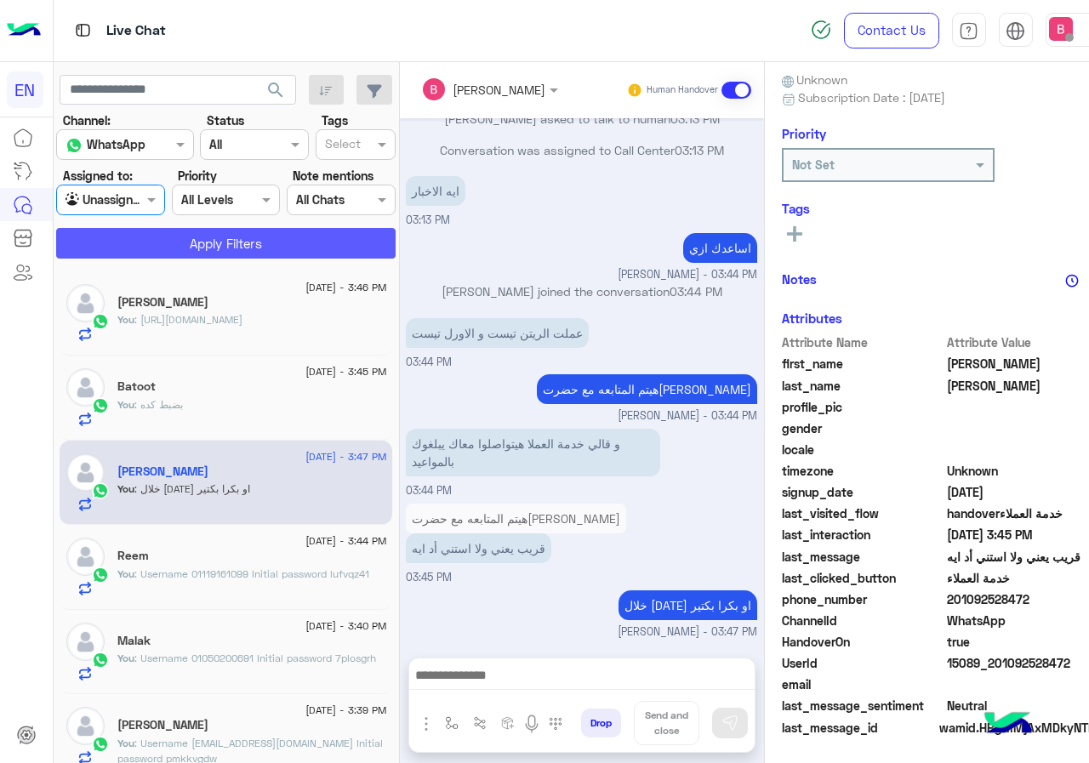
click at [160, 247] on button "Apply Filters" at bounding box center [225, 243] width 339 height 31
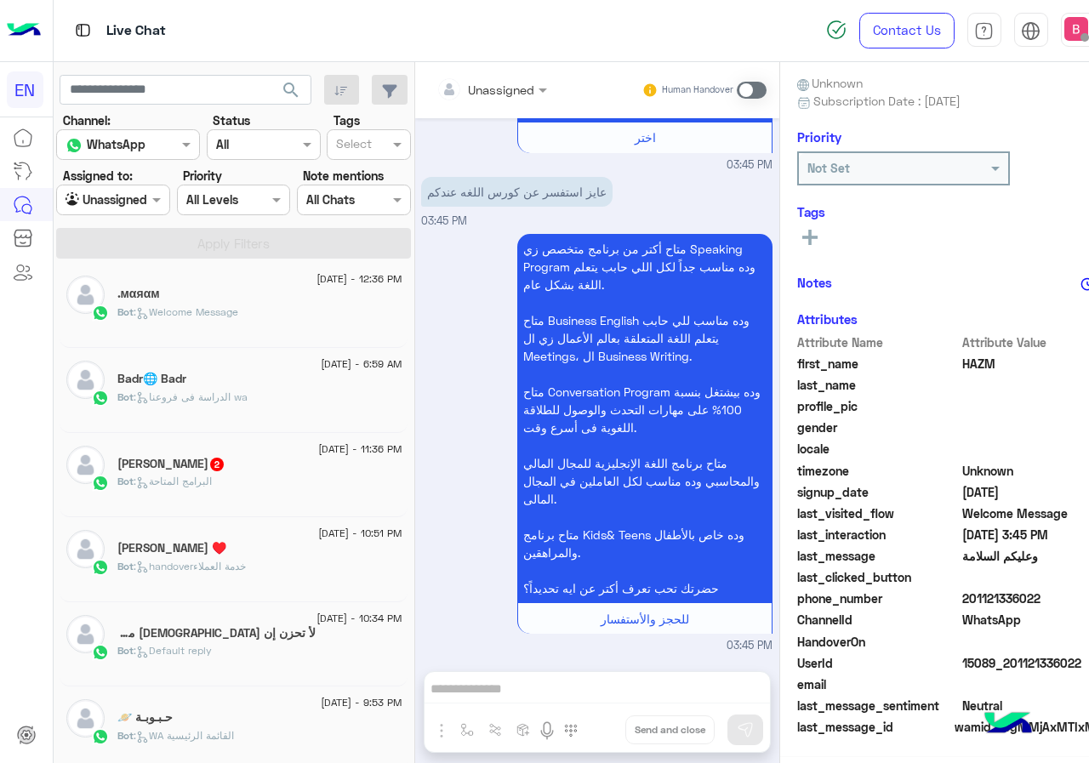
scroll to position [425, 0]
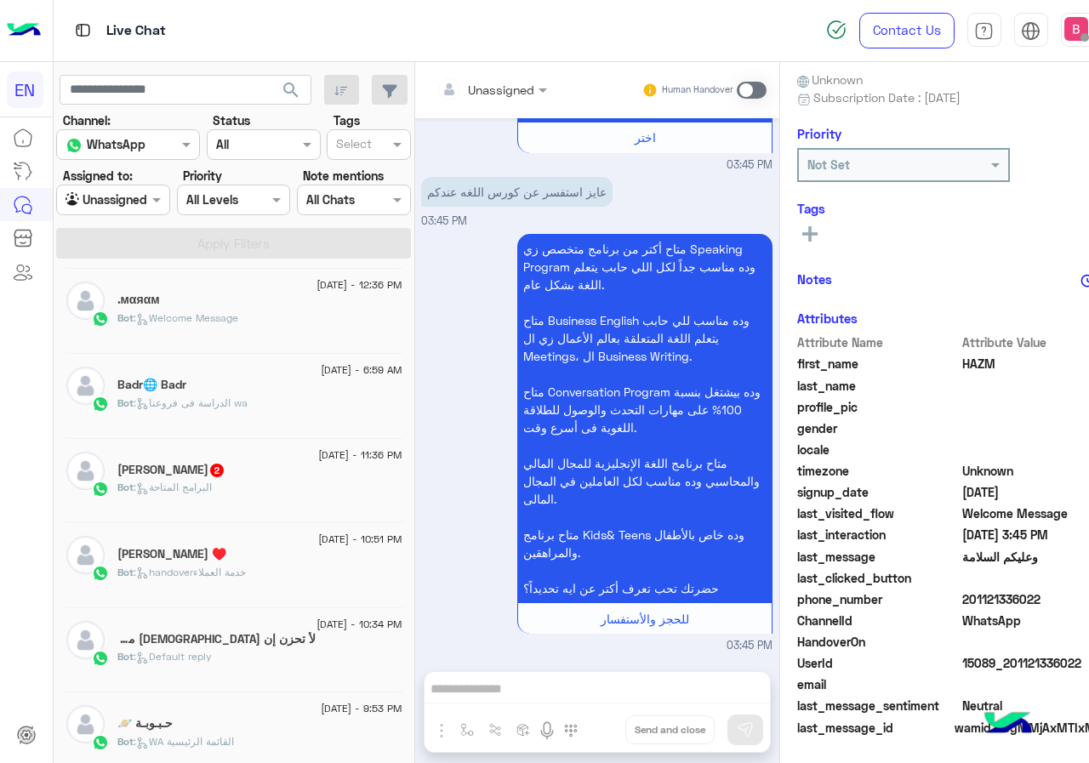
click at [249, 495] on div "Bot : البرامج المتاحة" at bounding box center [259, 495] width 284 height 30
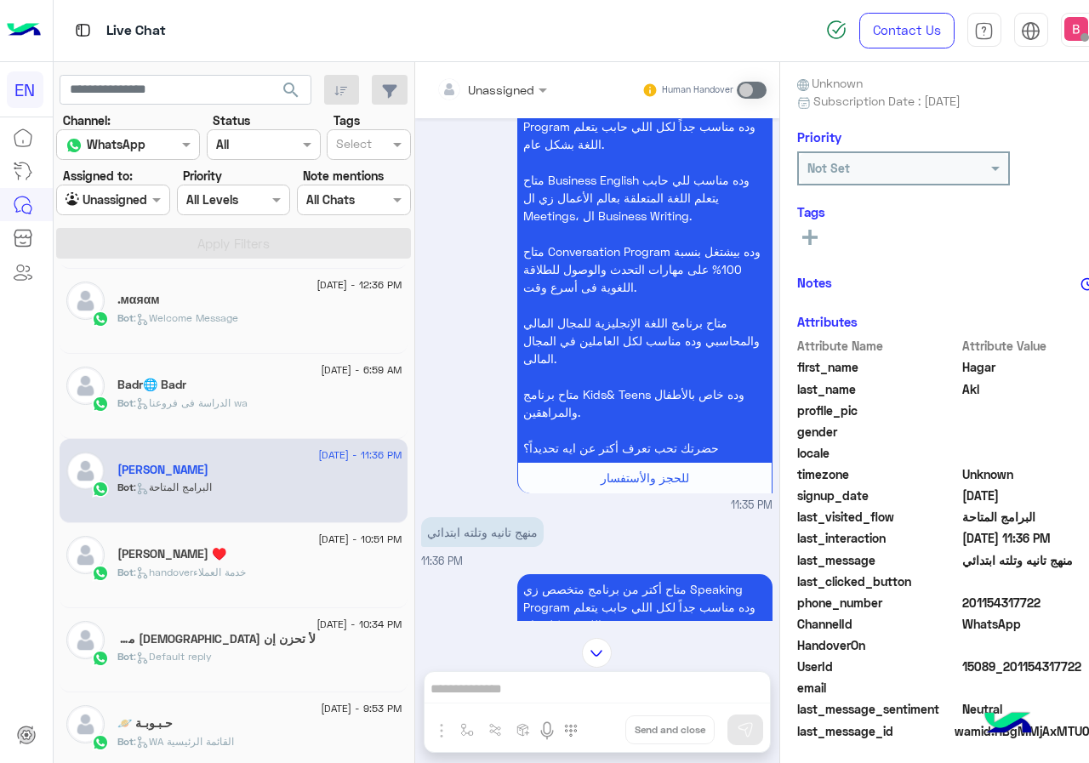
scroll to position [153, 0]
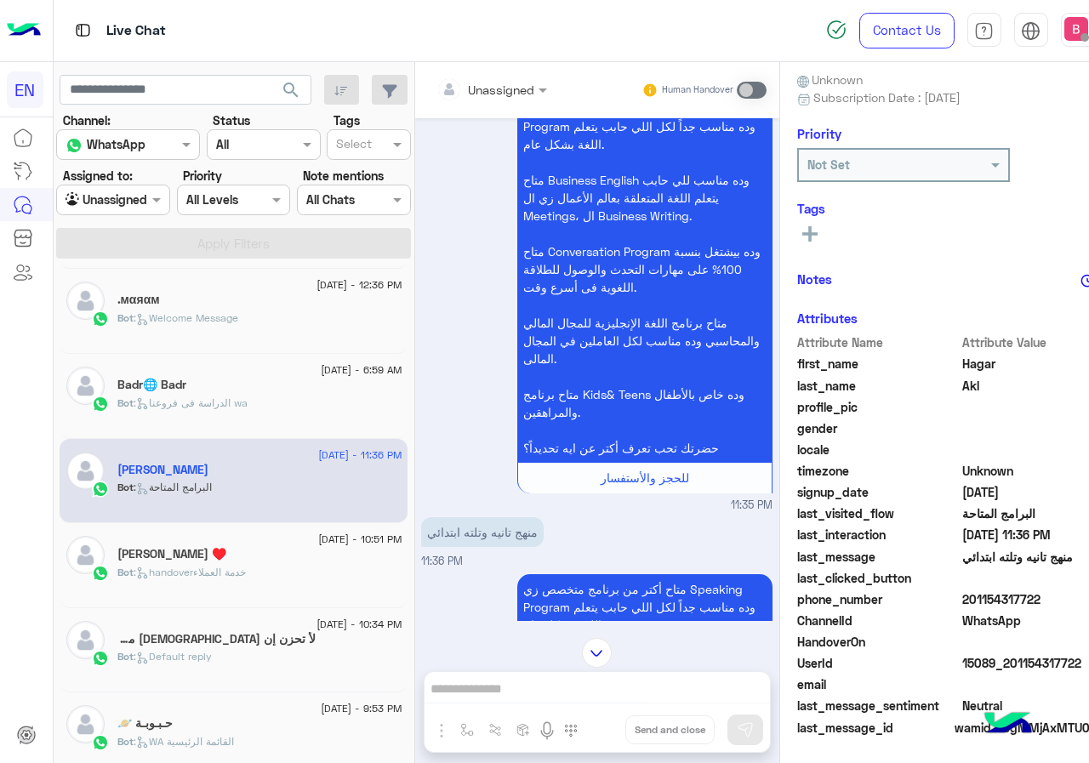
click at [467, 79] on div at bounding box center [492, 89] width 128 height 20
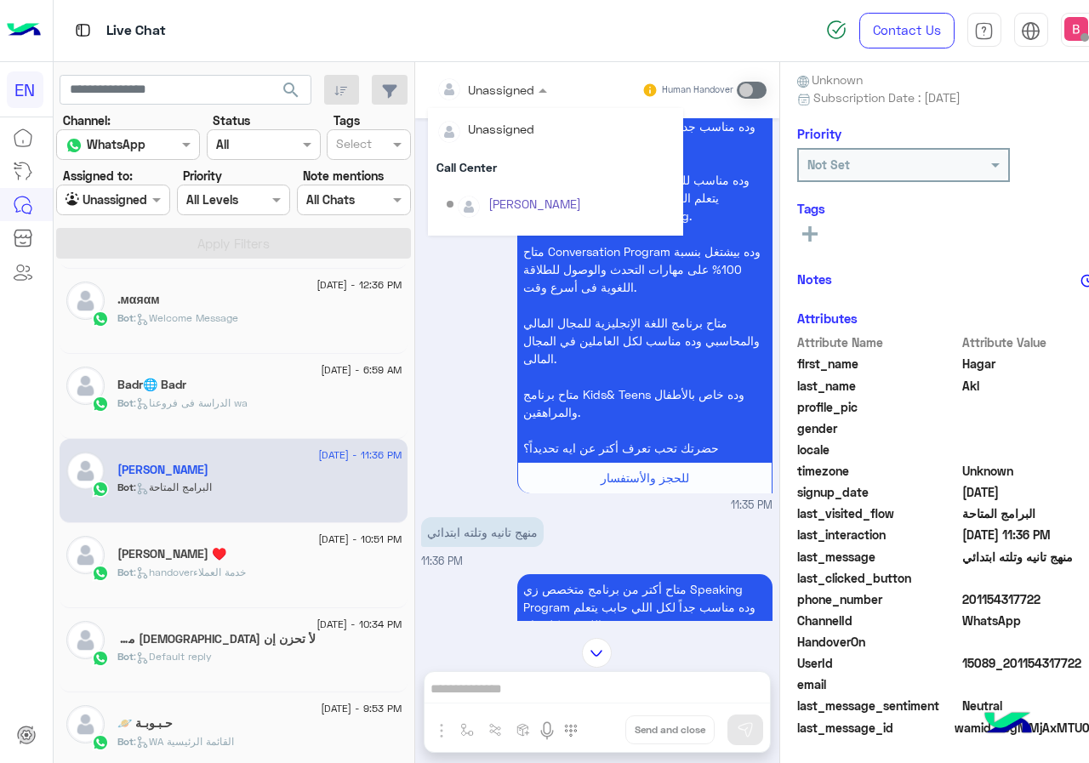
scroll to position [282, 0]
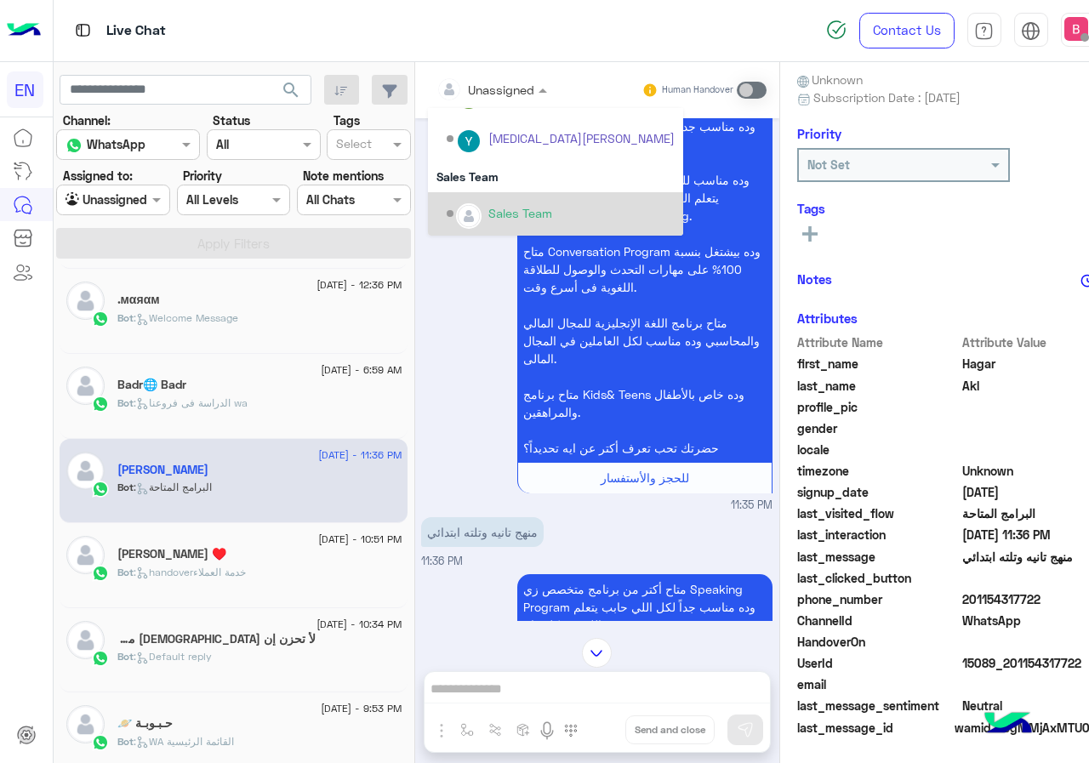
click at [447, 215] on div "Sales Team" at bounding box center [561, 214] width 228 height 30
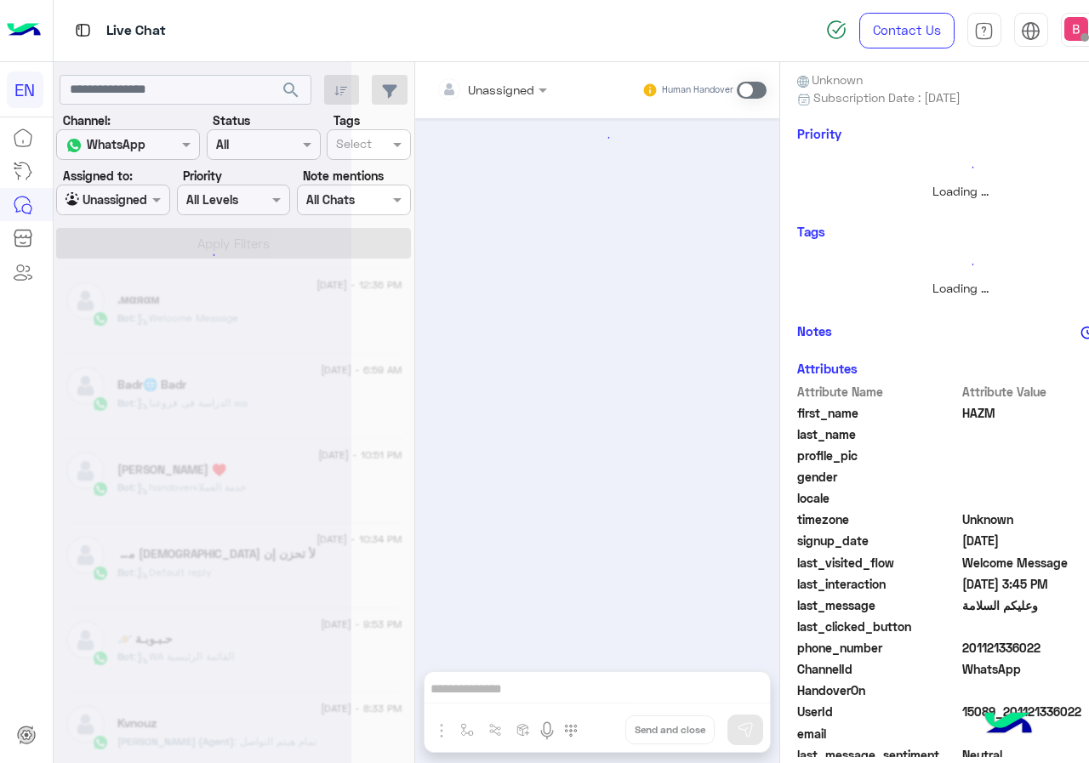
scroll to position [188, 0]
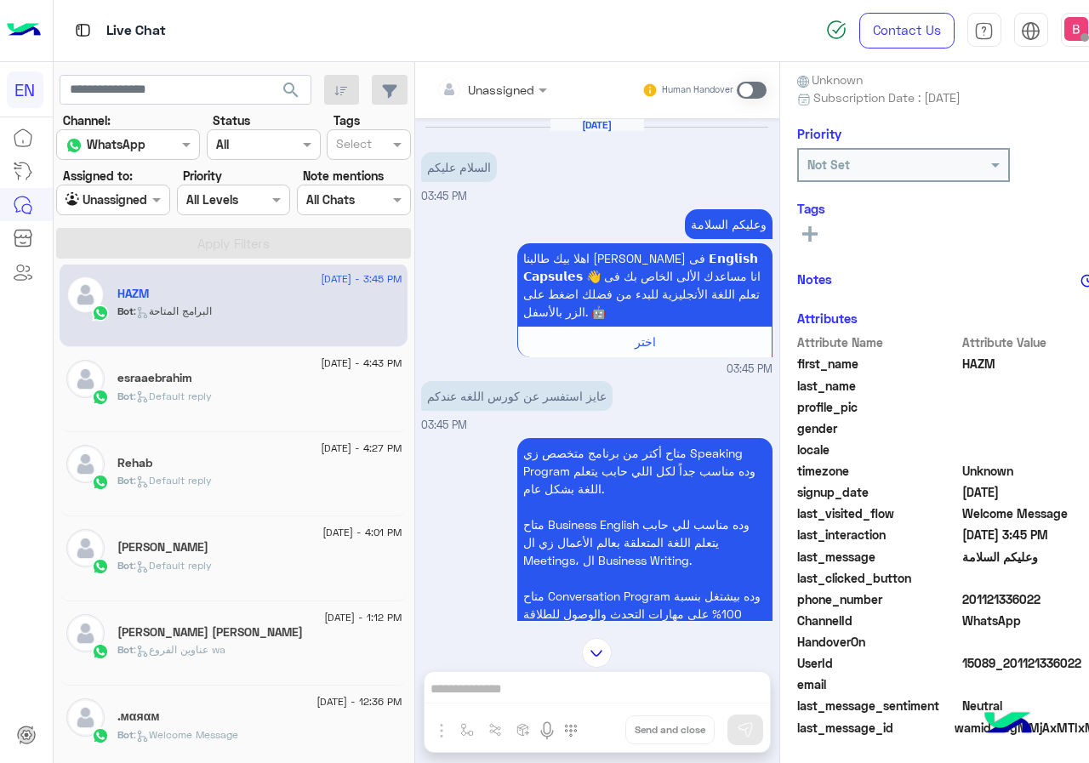
click at [441, 93] on input "text" at bounding box center [470, 90] width 69 height 18
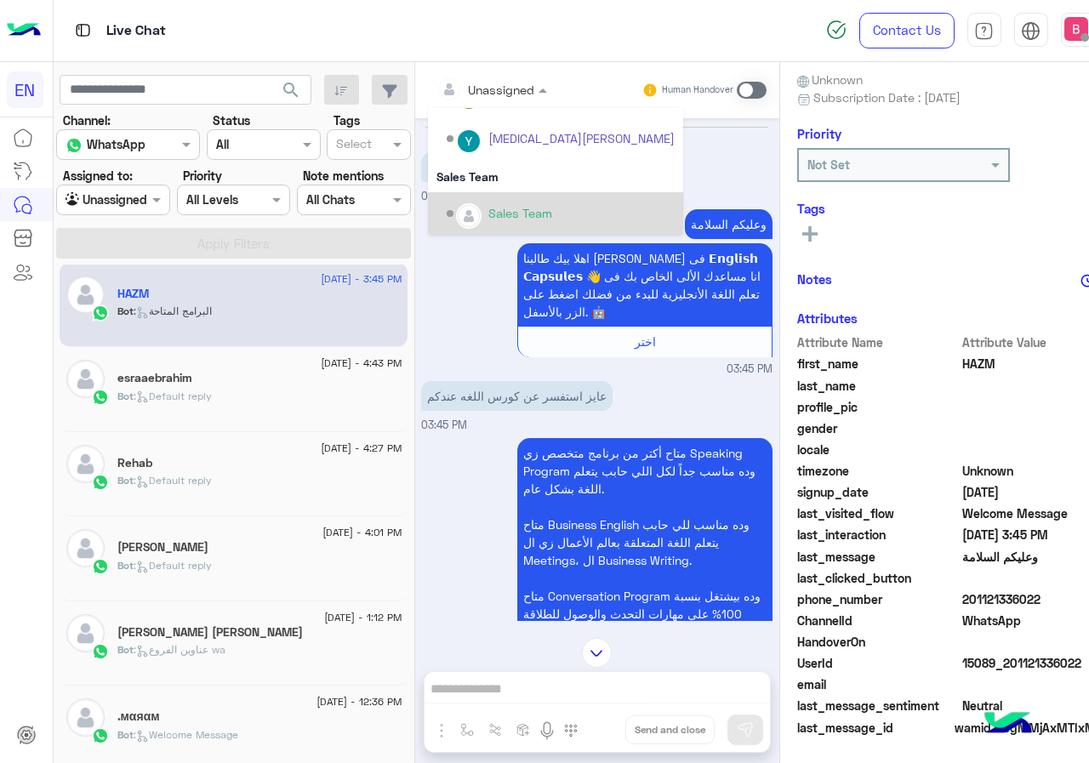
click at [488, 205] on div "Sales Team" at bounding box center [520, 213] width 64 height 18
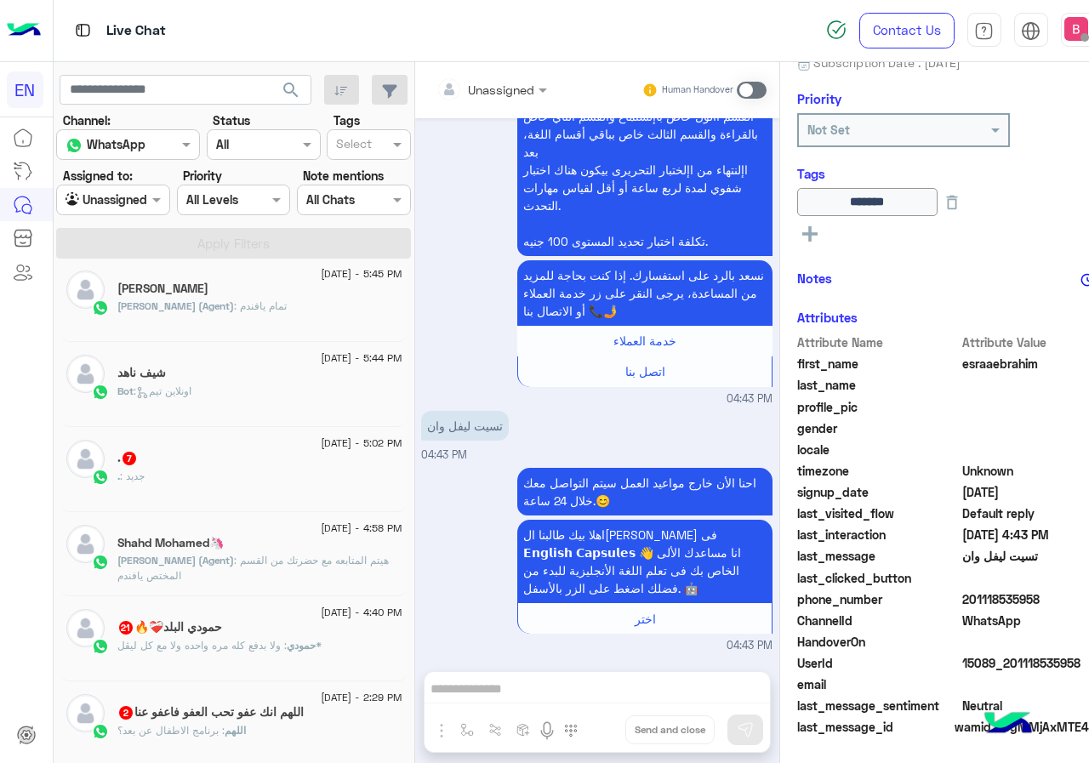
click at [229, 470] on div ". : جديد" at bounding box center [259, 484] width 284 height 30
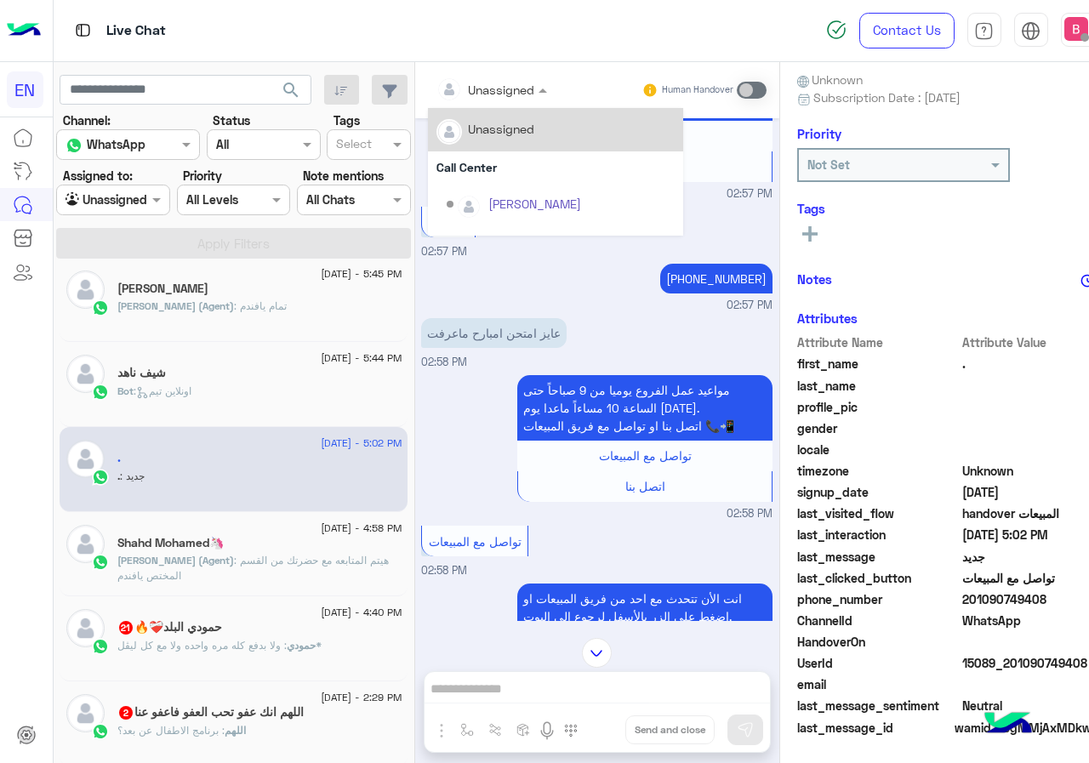
click at [464, 77] on div "Unassigned" at bounding box center [485, 89] width 99 height 34
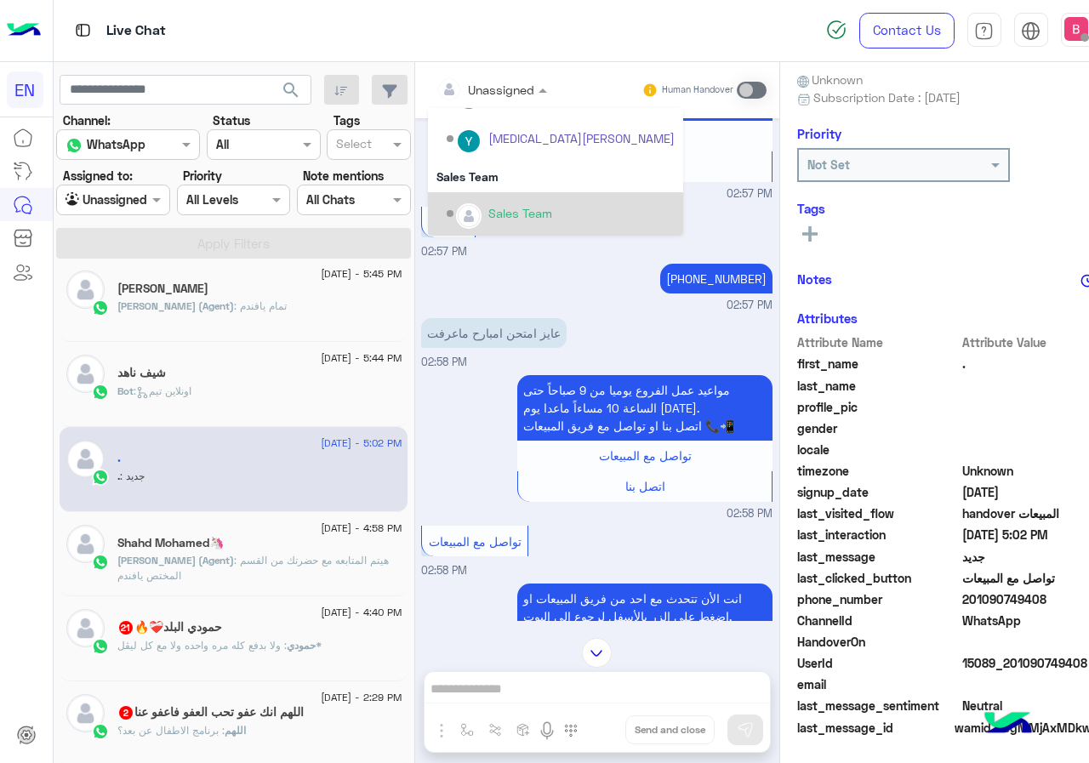
click at [488, 209] on div "Sales Team" at bounding box center [520, 213] width 64 height 18
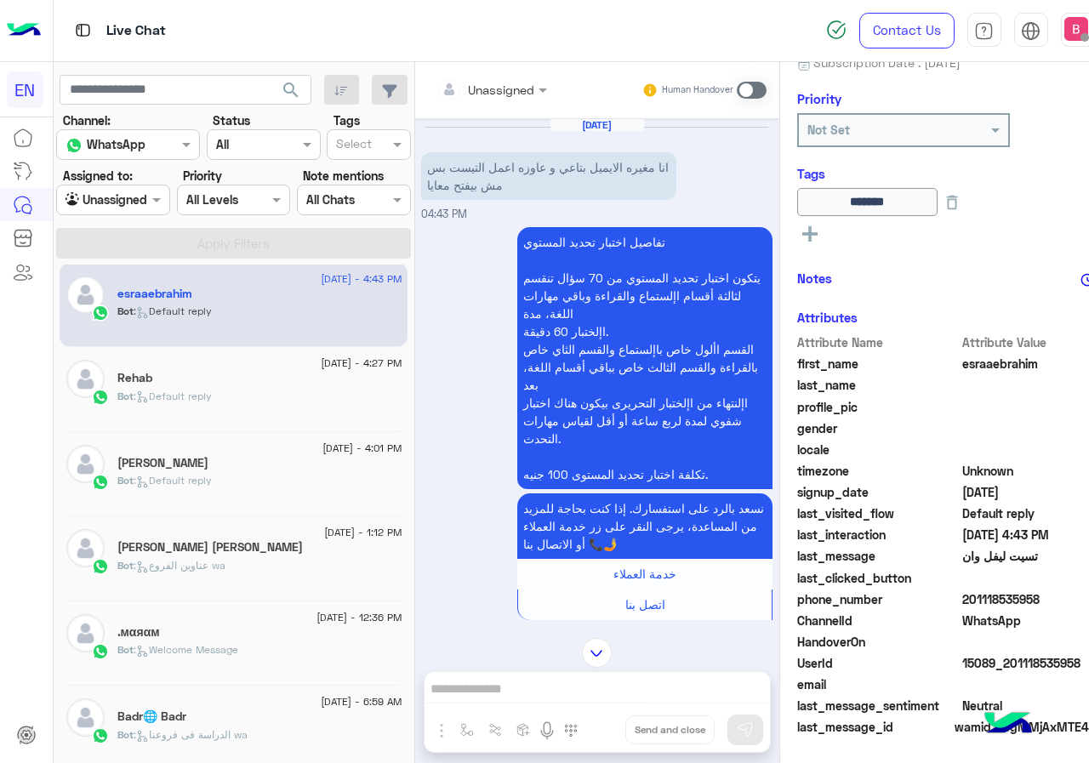
click at [111, 203] on div at bounding box center [113, 200] width 112 height 20
click at [436, 271] on div "تفاصيل اختبار تحديد المستوي يتكون اختبار تحديد المستوي من 70 سؤال تنقسم لثالثة …" at bounding box center [596, 432] width 351 height 418
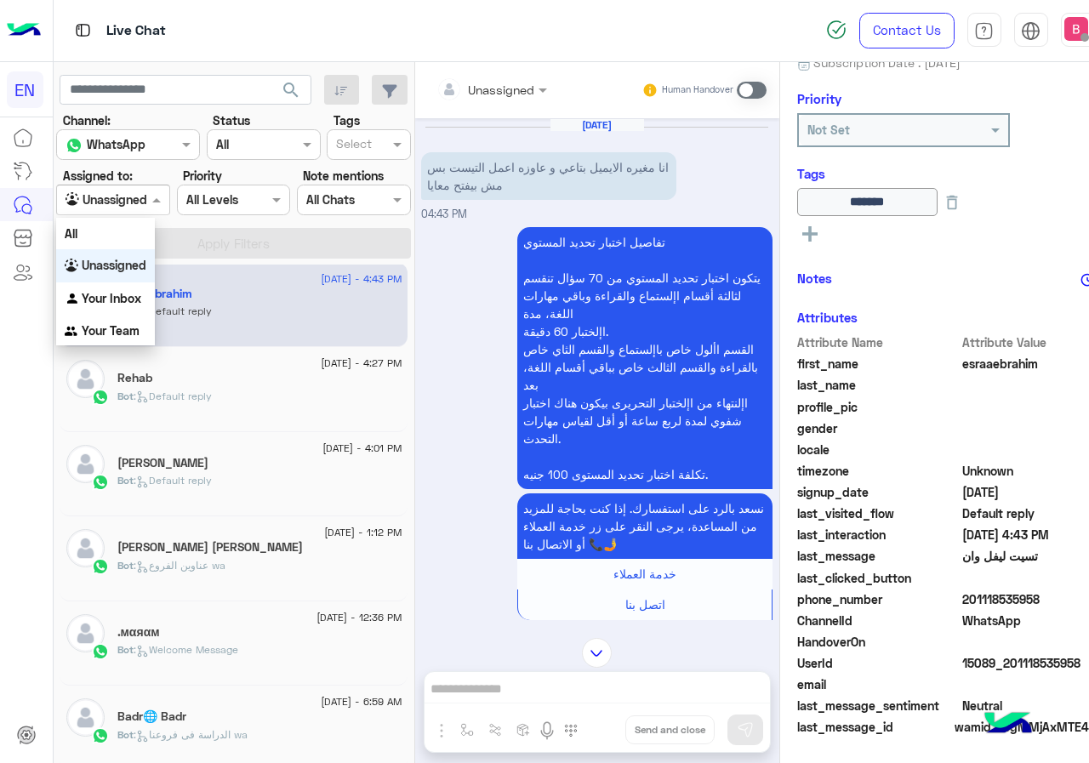
click at [105, 203] on input "text" at bounding box center [93, 200] width 55 height 18
click at [108, 292] on b "Your Inbox" at bounding box center [112, 298] width 60 height 14
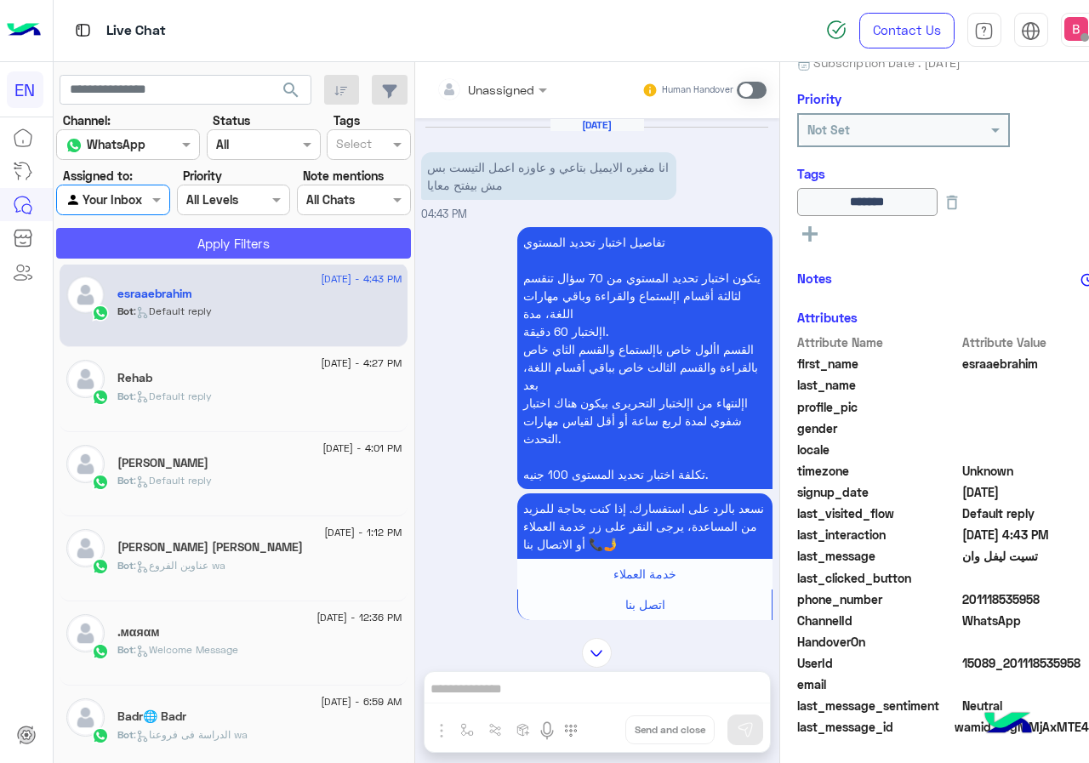
click at [173, 238] on button "Apply Filters" at bounding box center [233, 243] width 355 height 31
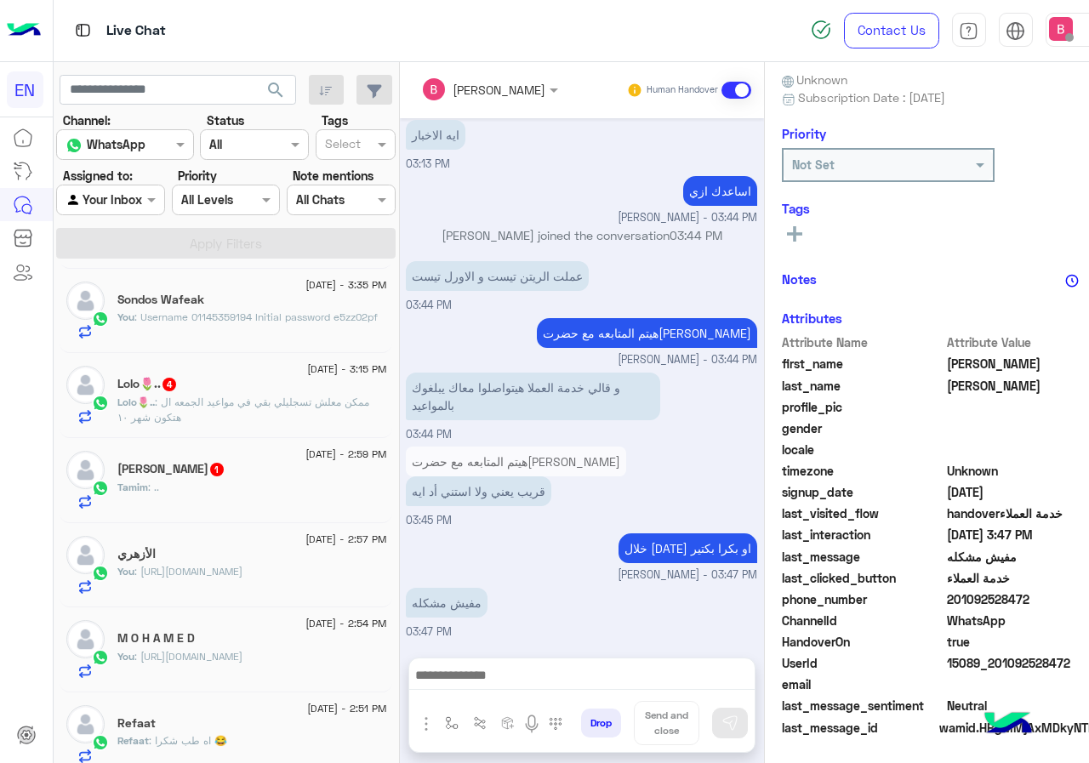
click at [257, 409] on p "Lolo🌷.. : ممكن معلش تسجليلي بقي في مواعيد الجمعه ال هتكون شهر ١٠" at bounding box center [251, 410] width 269 height 31
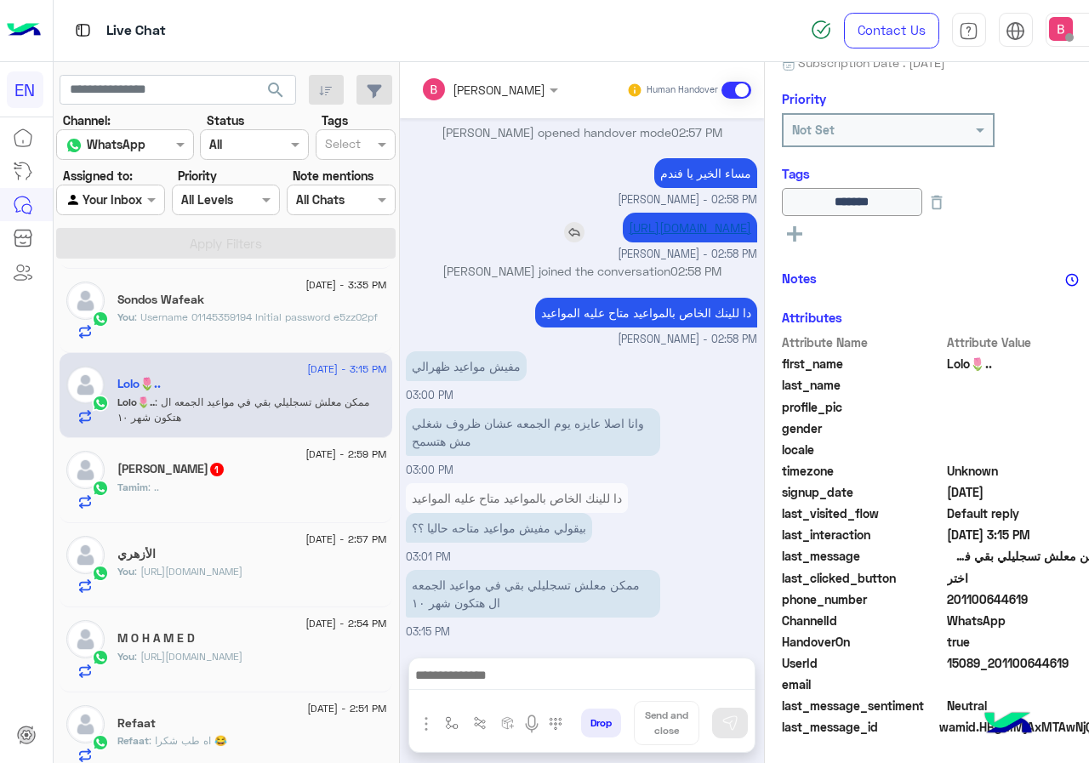
click at [629, 220] on link "[URL][DOMAIN_NAME]" at bounding box center [690, 227] width 122 height 14
drag, startPoint x: 971, startPoint y: 599, endPoint x: 1058, endPoint y: 603, distance: 87.7
click at [1063, 603] on span "201100644619" at bounding box center [1028, 599] width 162 height 18
click at [1044, 620] on span "WhatsApp" at bounding box center [1028, 621] width 162 height 18
drag, startPoint x: 968, startPoint y: 600, endPoint x: 1062, endPoint y: 603, distance: 94.5
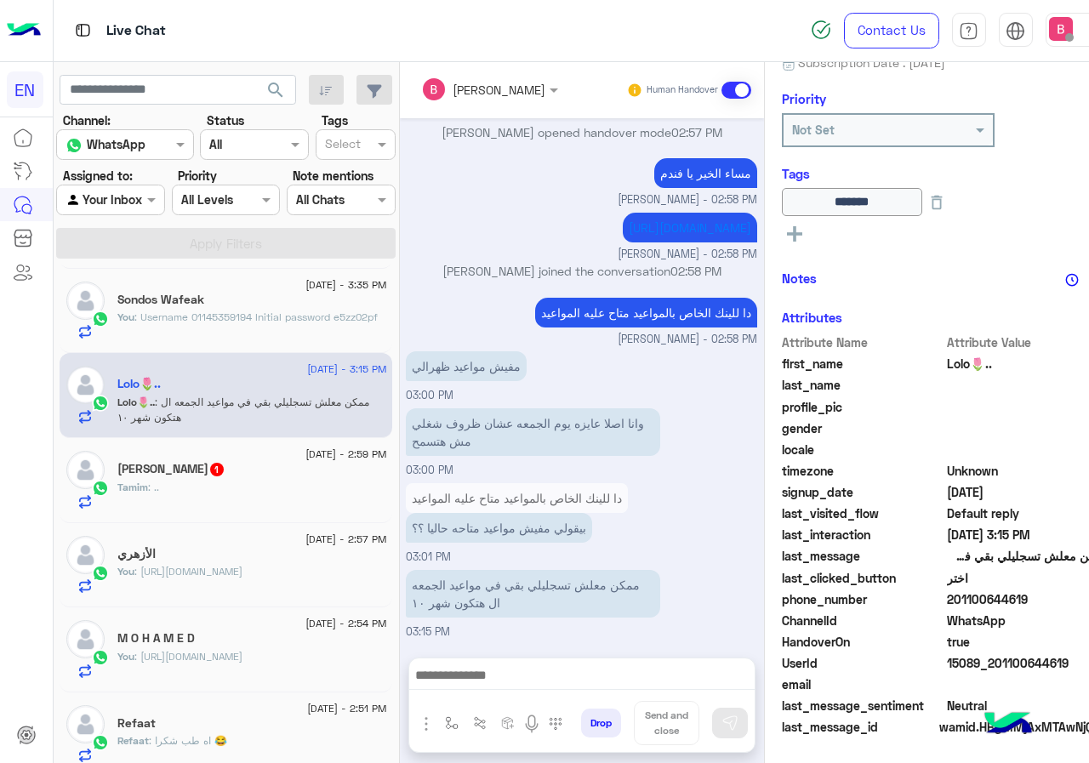
click at [1062, 603] on span "201100644619" at bounding box center [1028, 599] width 162 height 18
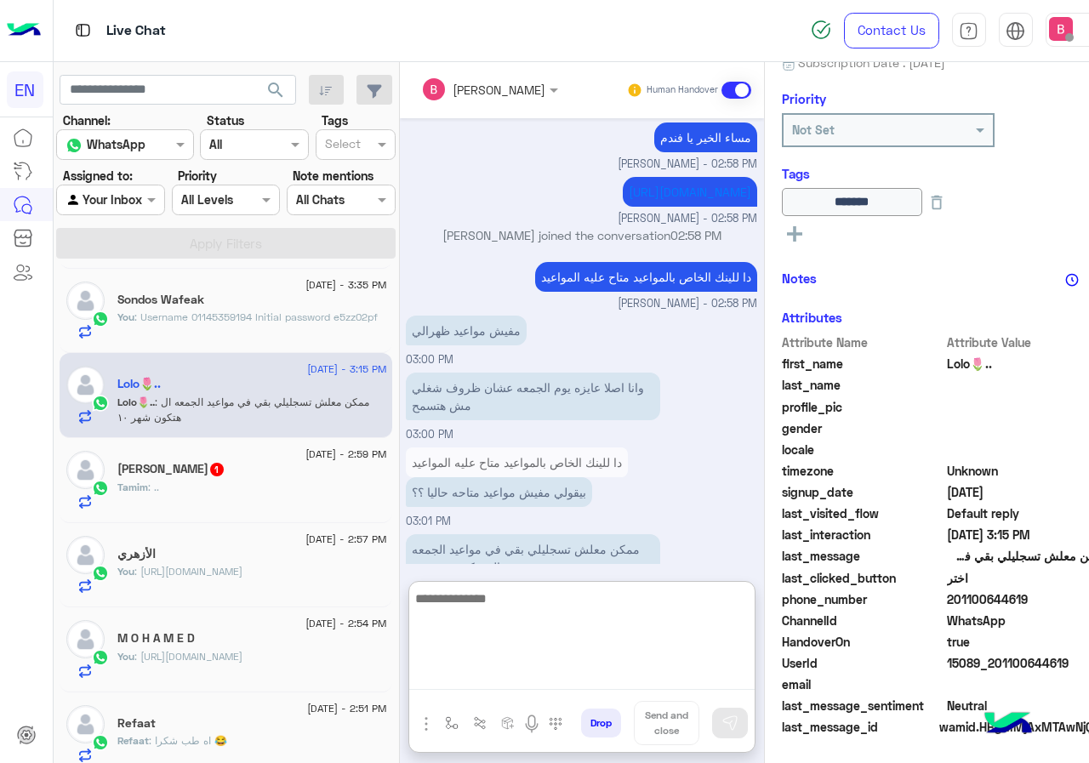
paste textarea "**********"
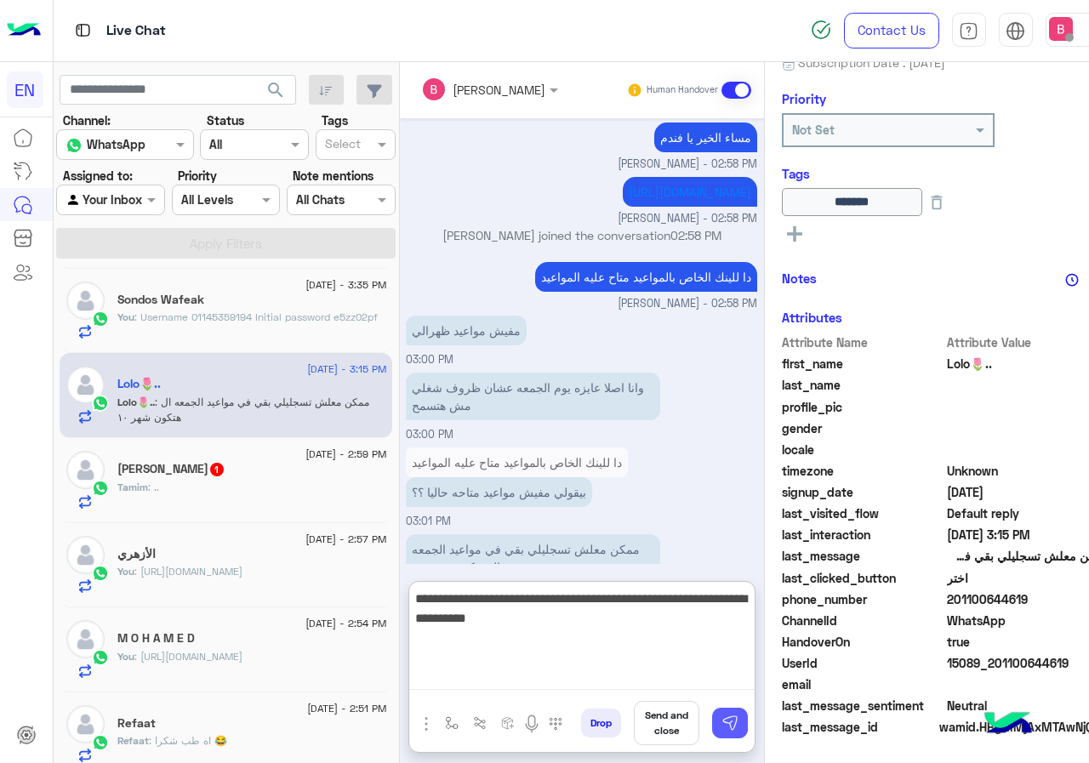
type textarea "**********"
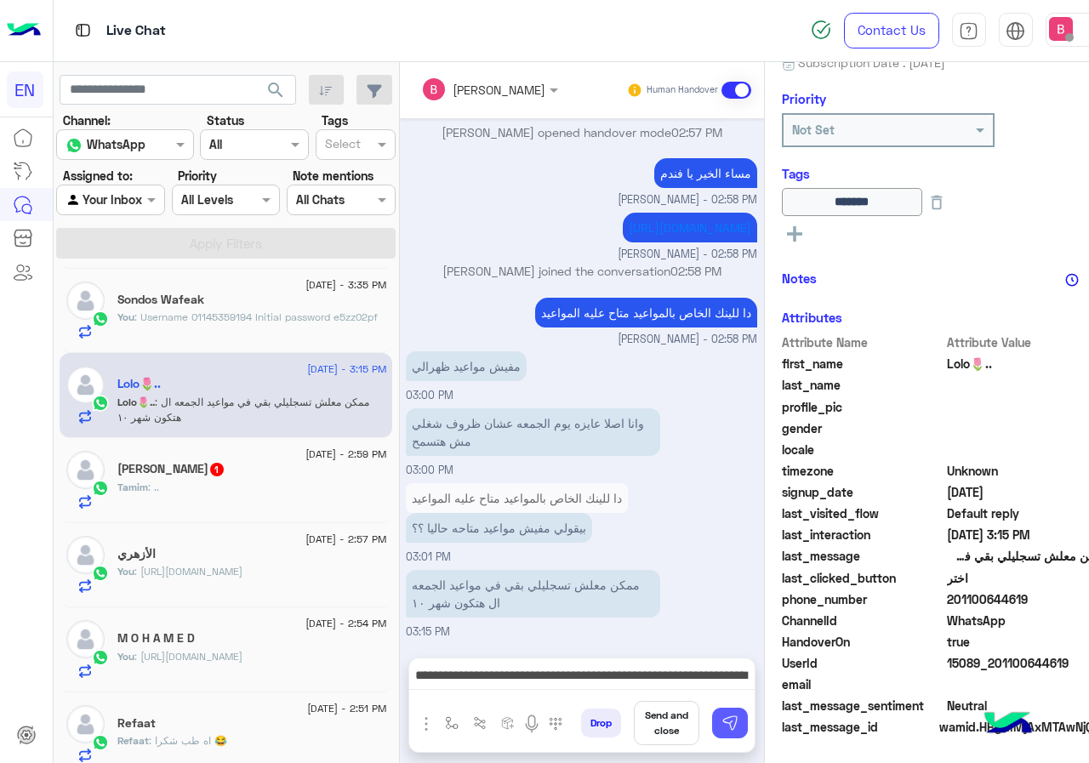
click at [738, 721] on img at bounding box center [729, 723] width 17 height 17
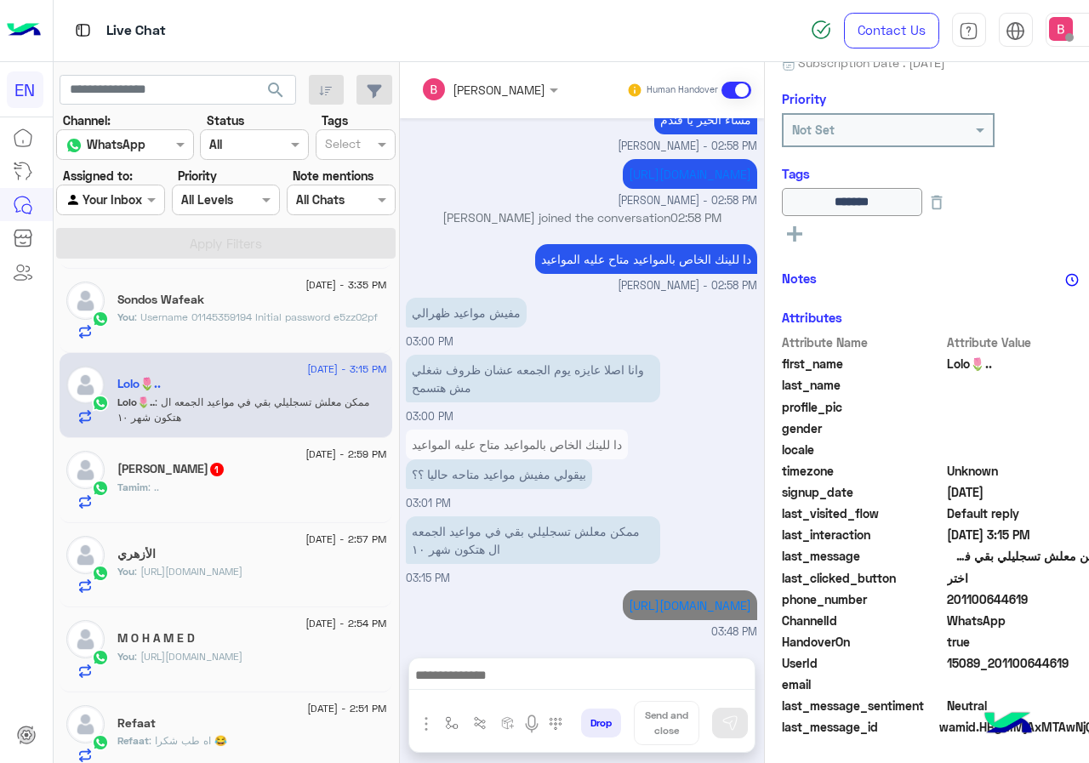
scroll to position [1330, 0]
click at [243, 481] on div "Tamim : .." at bounding box center [251, 495] width 269 height 30
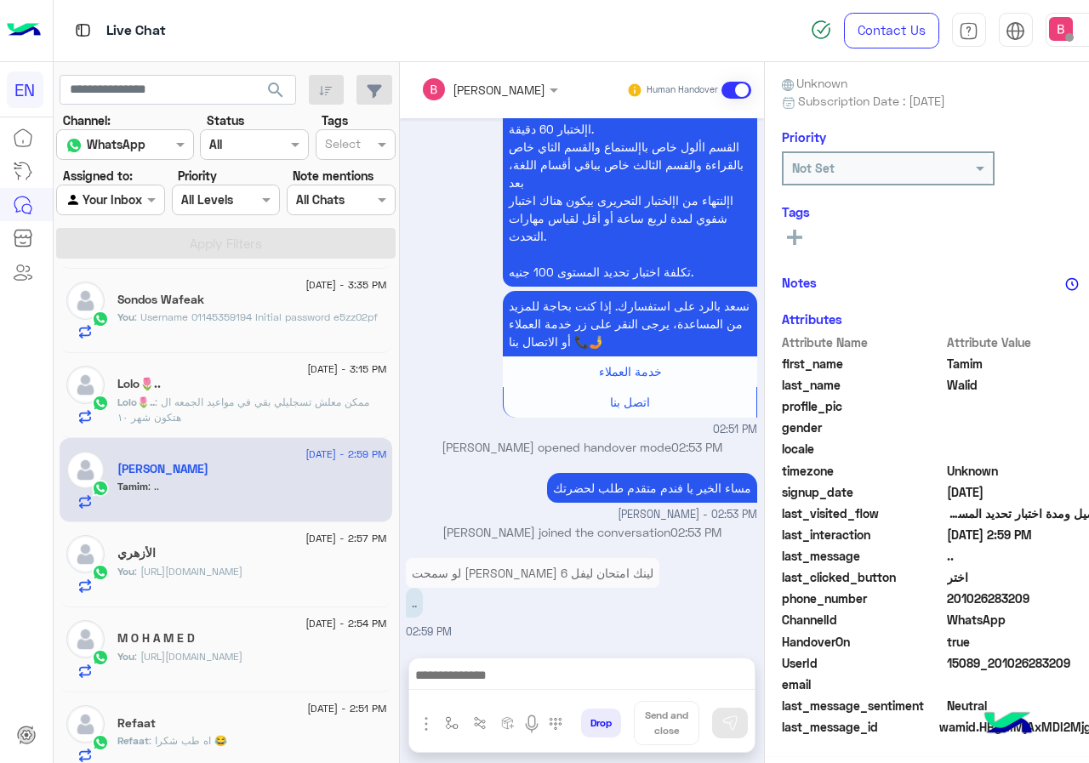
scroll to position [153, 0]
click at [168, 316] on span "❤️ADELRHMAN❤️" at bounding box center [158, 316] width 83 height 13
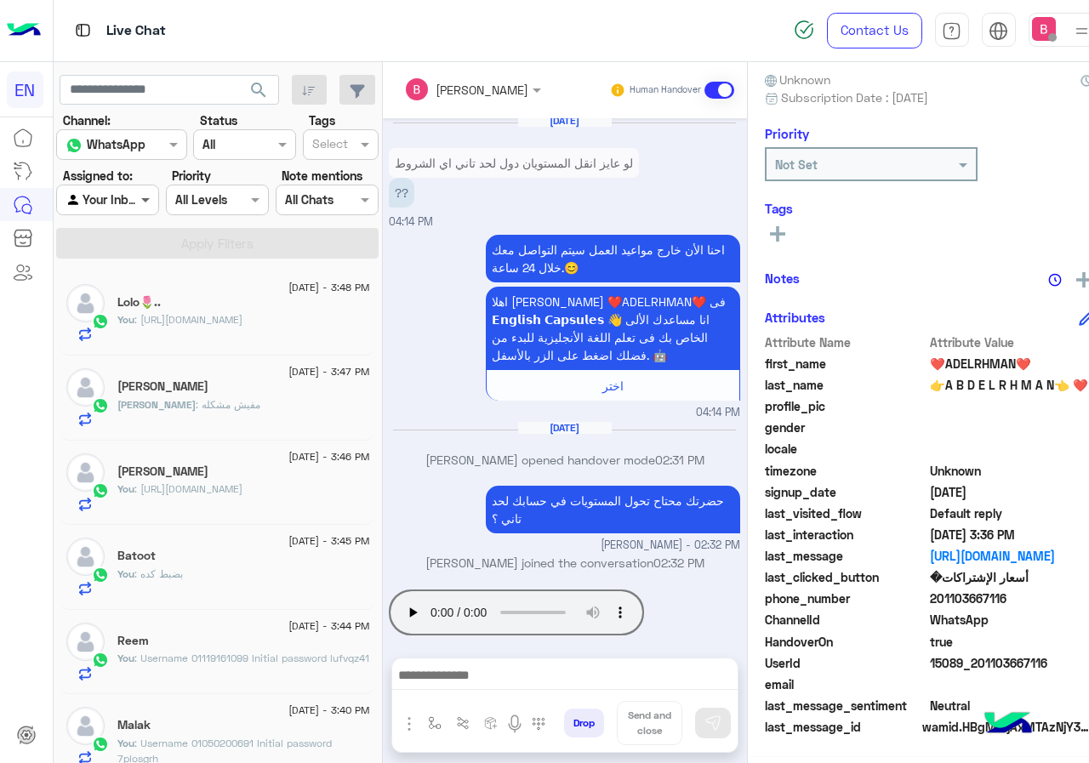
click at [157, 191] on span at bounding box center [147, 200] width 21 height 18
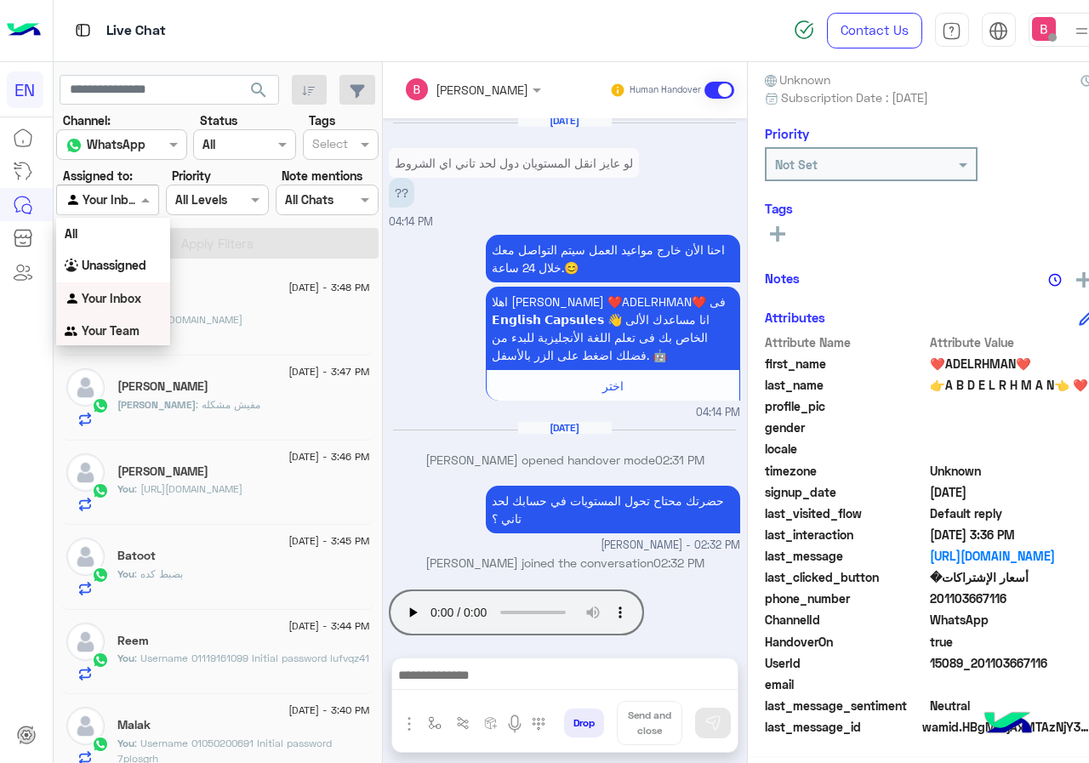
click at [128, 338] on b "Your Team" at bounding box center [111, 330] width 58 height 14
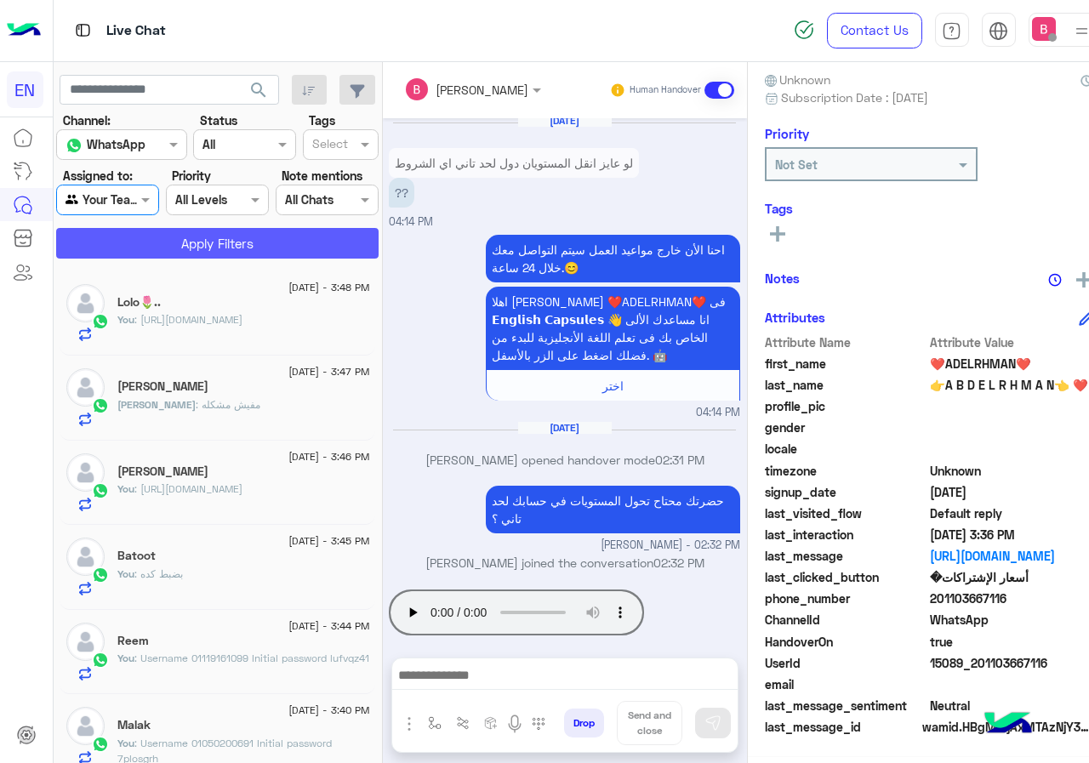
click at [216, 241] on button "Apply Filters" at bounding box center [217, 243] width 322 height 31
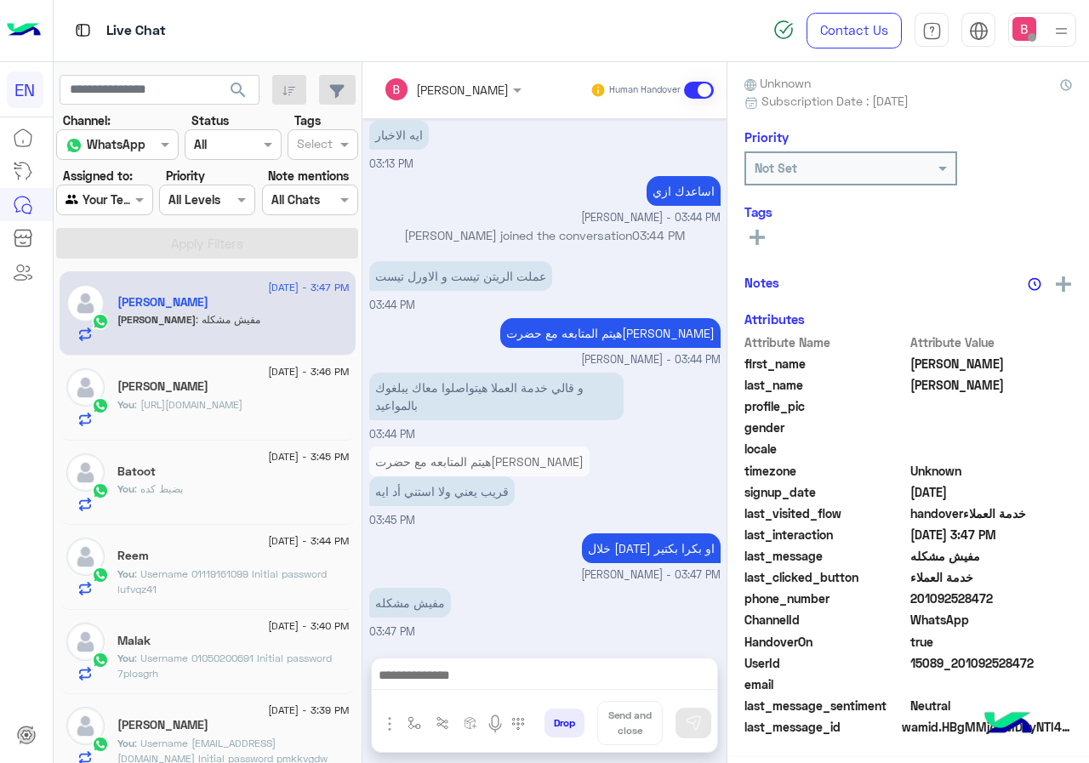
scroll to position [153, 0]
